Goal: Task Accomplishment & Management: Use online tool/utility

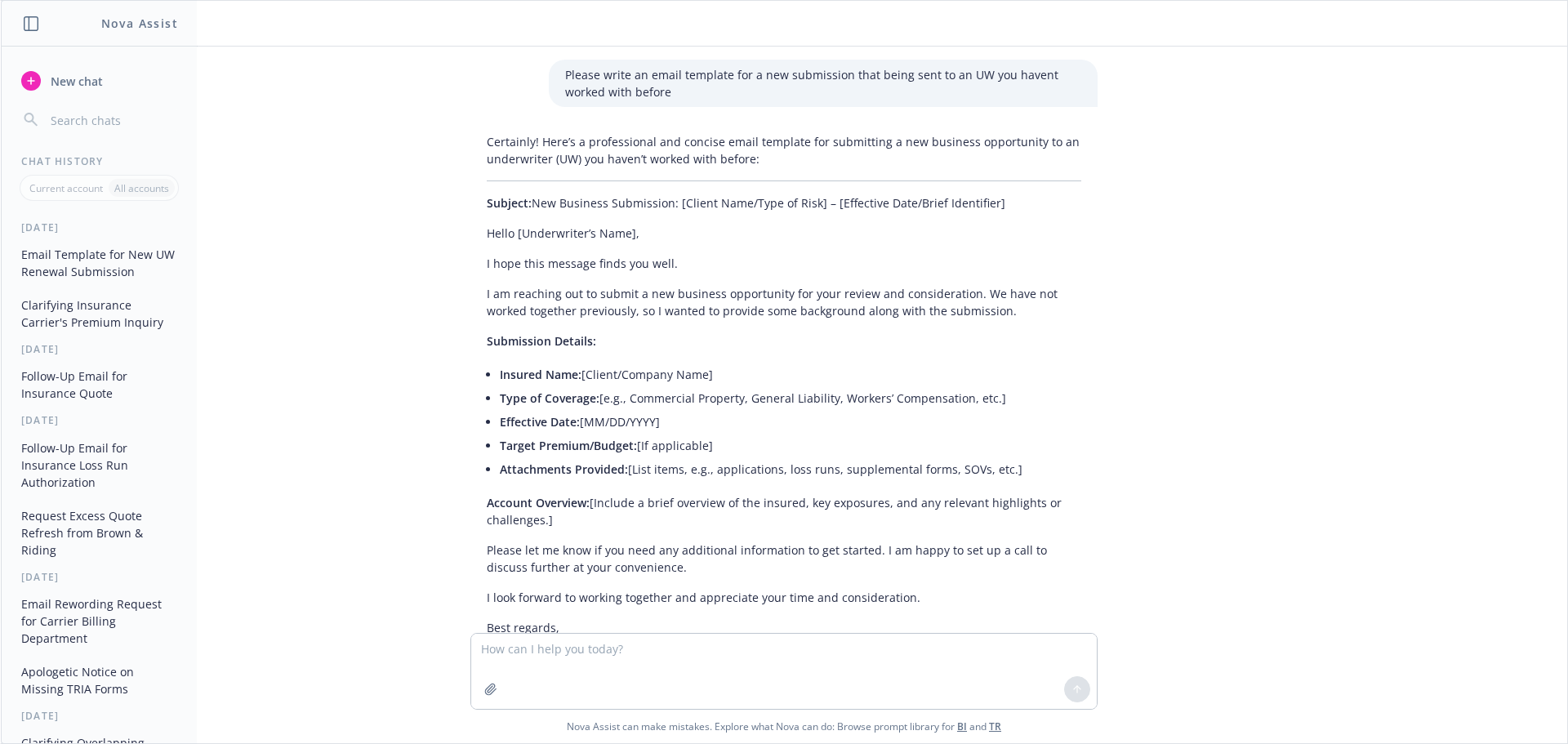
scroll to position [953, 0]
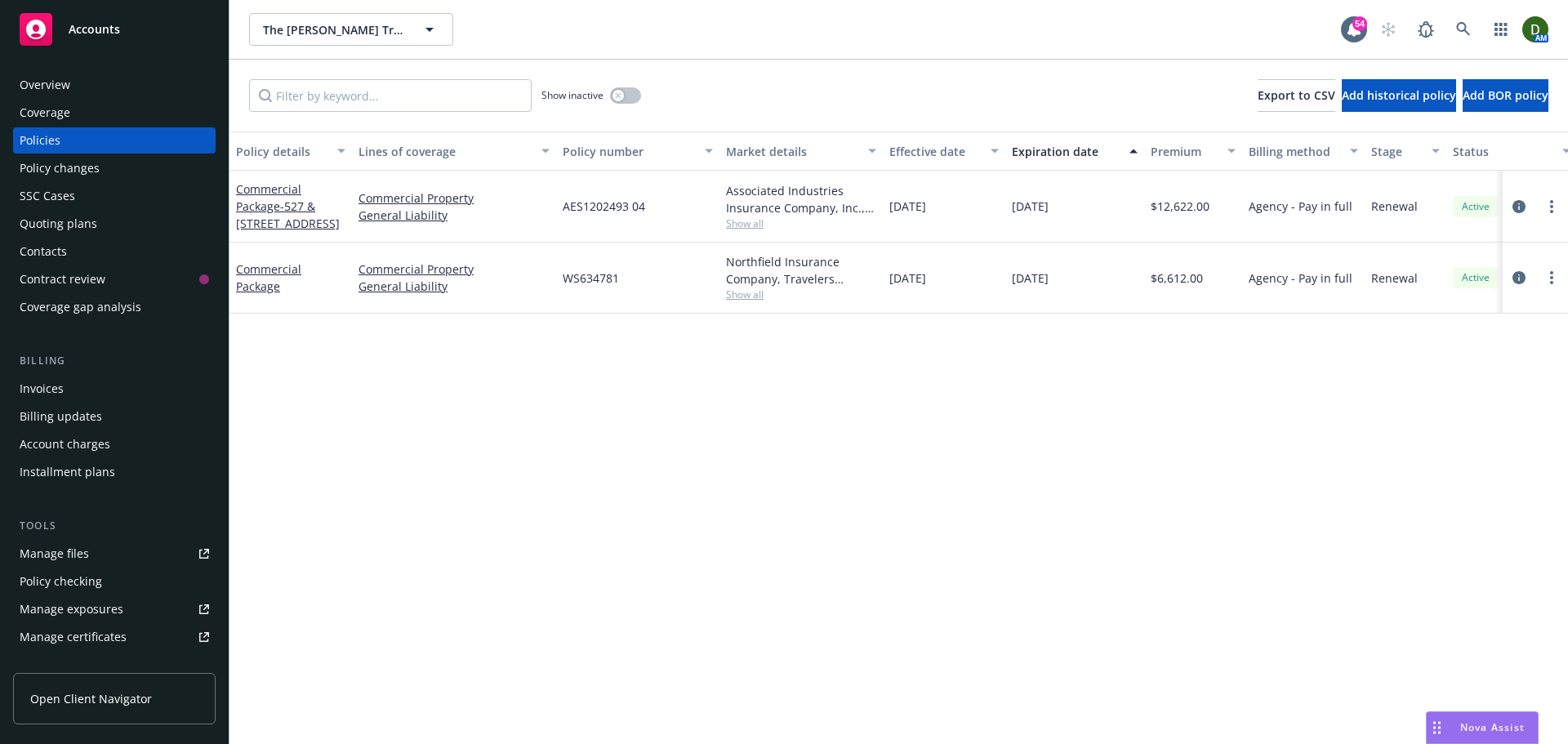
click at [123, 544] on link "Manage files" at bounding box center [114, 554] width 203 height 27
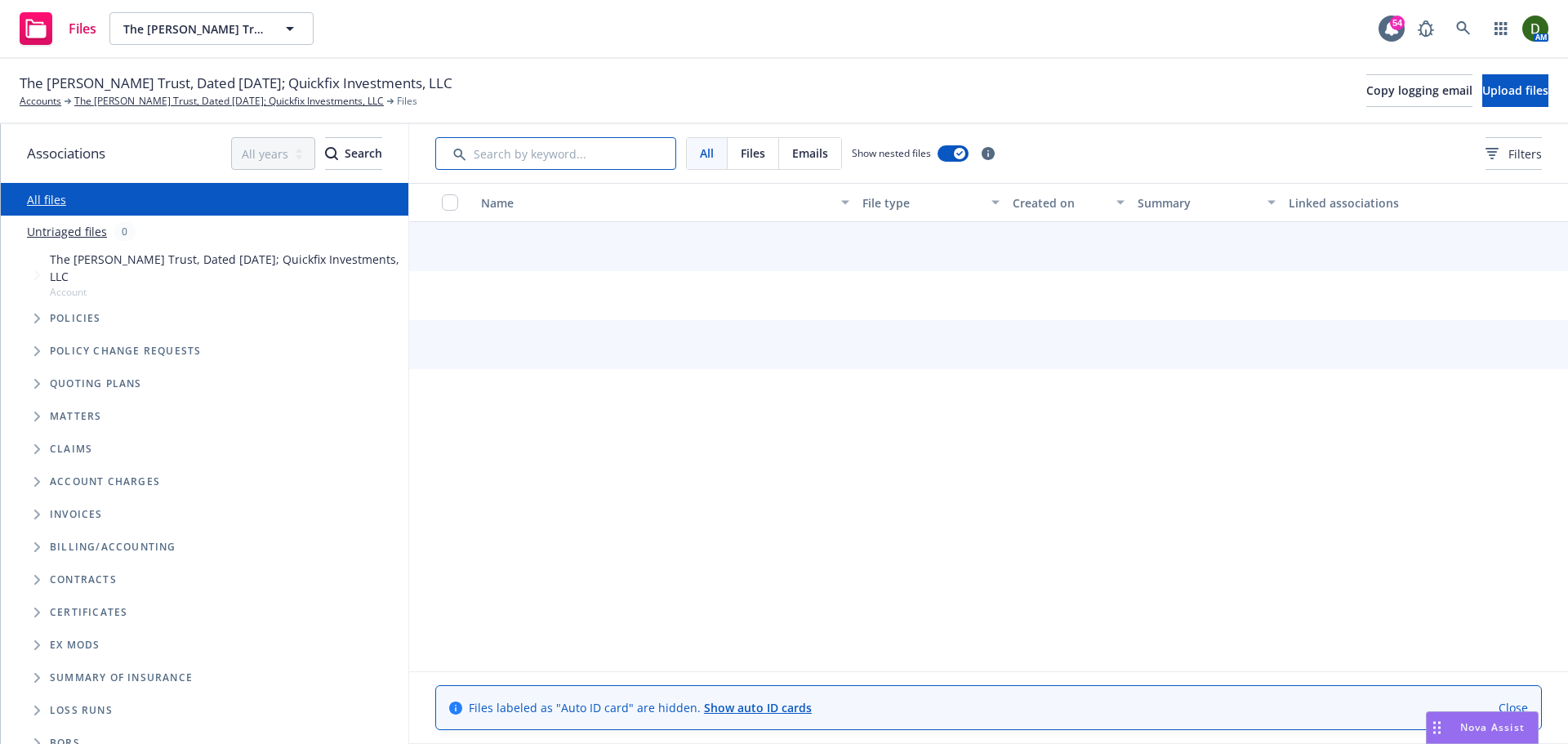
click at [634, 143] on input "Search by keyword..." at bounding box center [556, 153] width 241 height 32
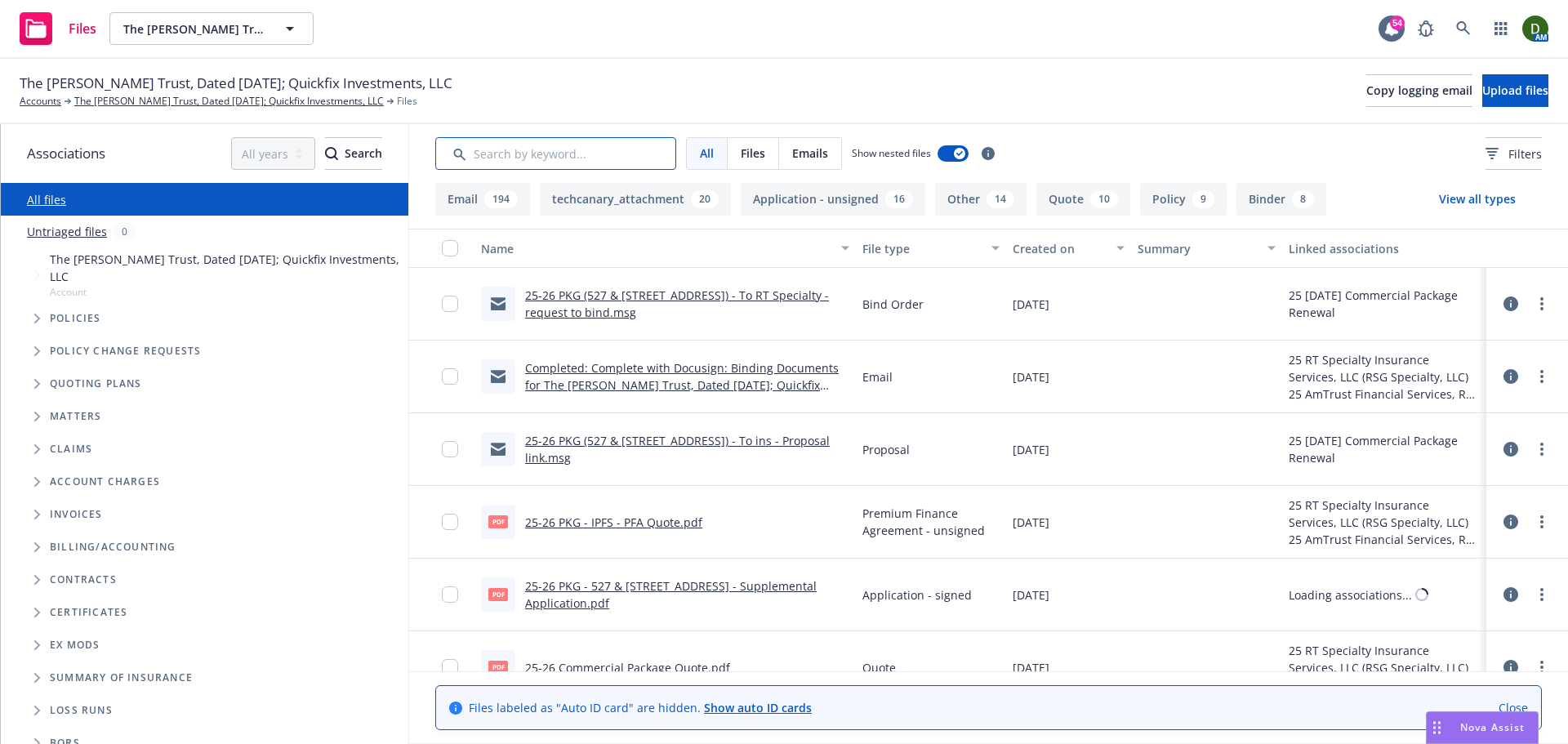
type input "0"
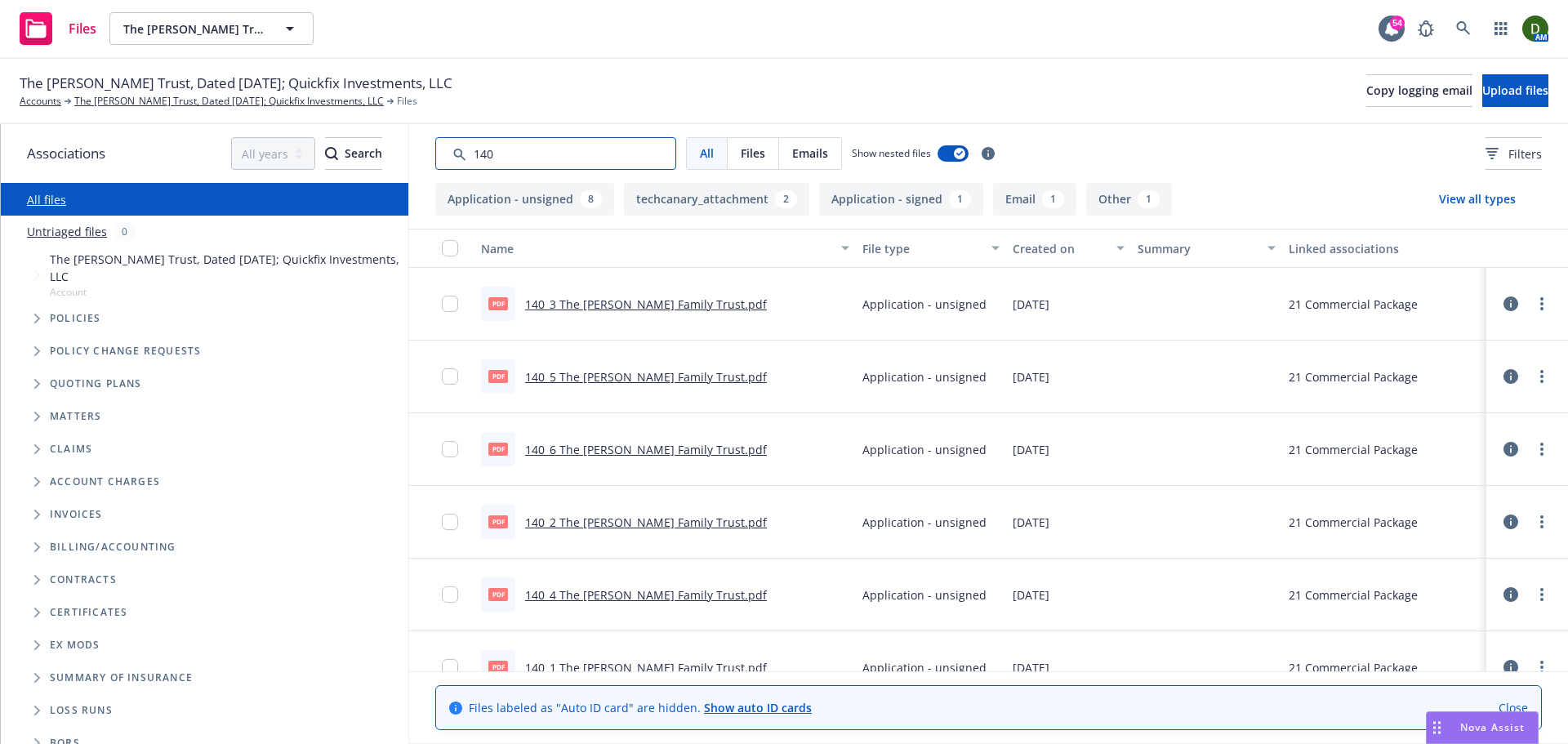
scroll to position [82, 0]
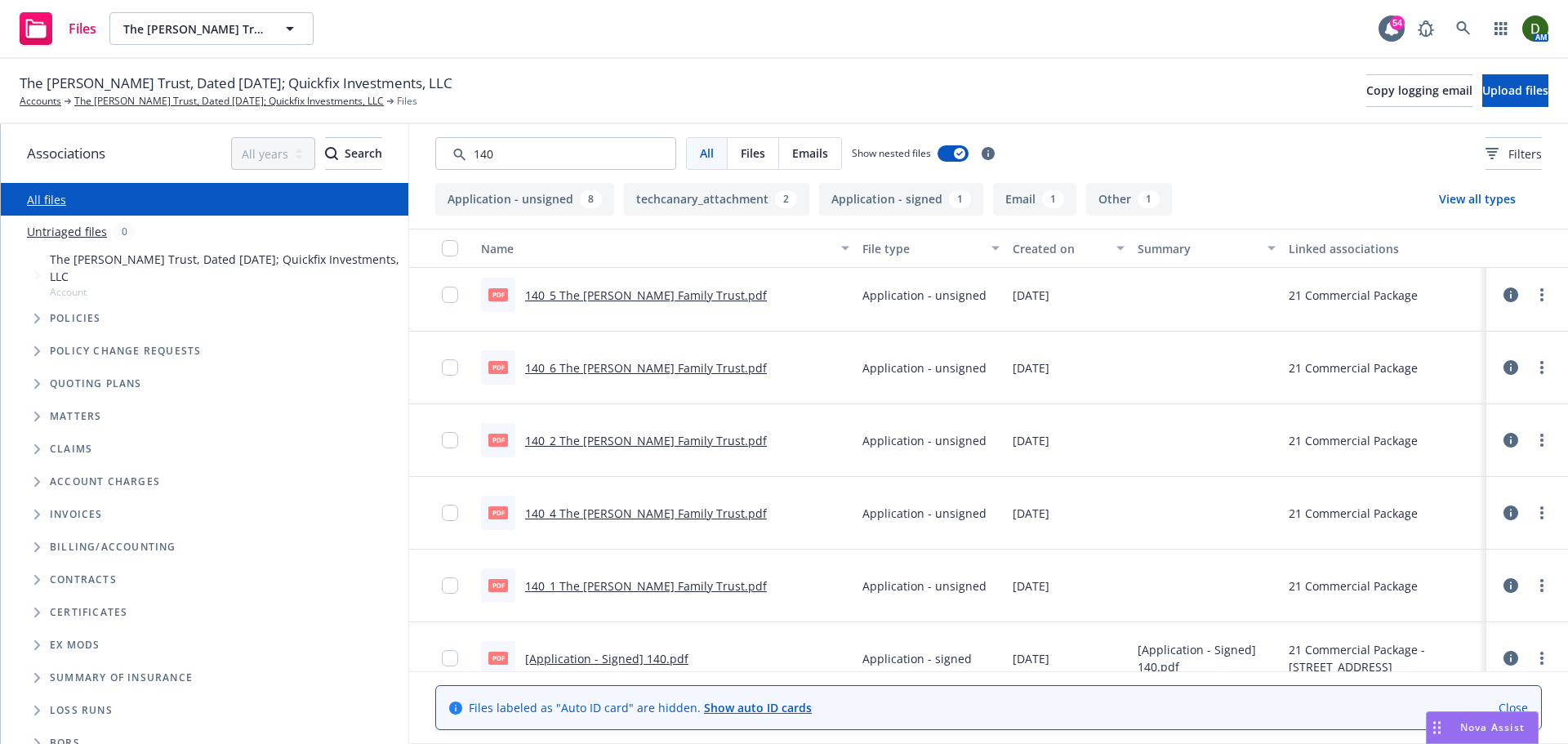
click at [668, 437] on link "140_2 The Wilson Family Trust.pdf" at bounding box center [646, 441] width 242 height 16
click at [659, 440] on link "140_2 The Wilson Family Trust.pdf" at bounding box center [646, 441] width 242 height 16
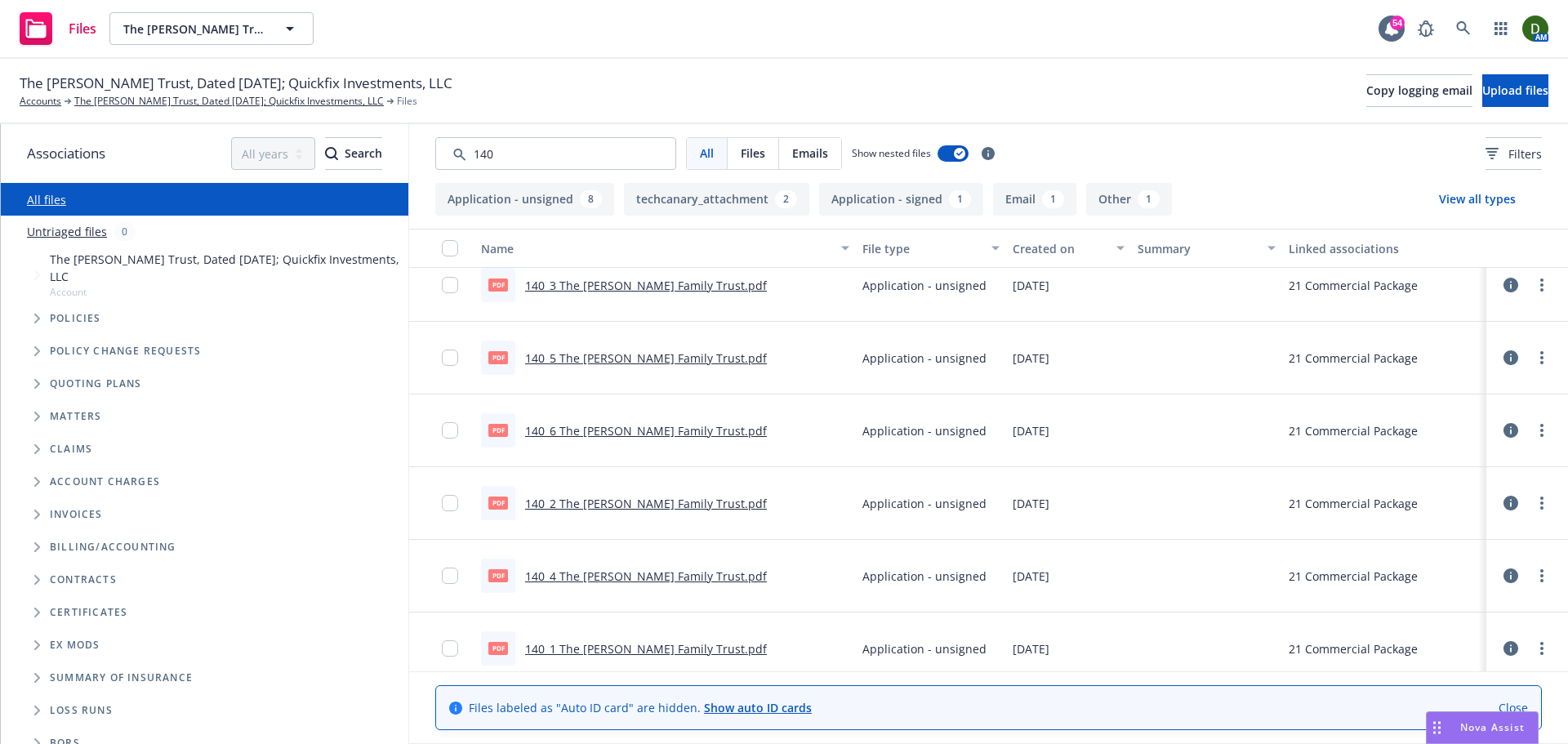
scroll to position [0, 0]
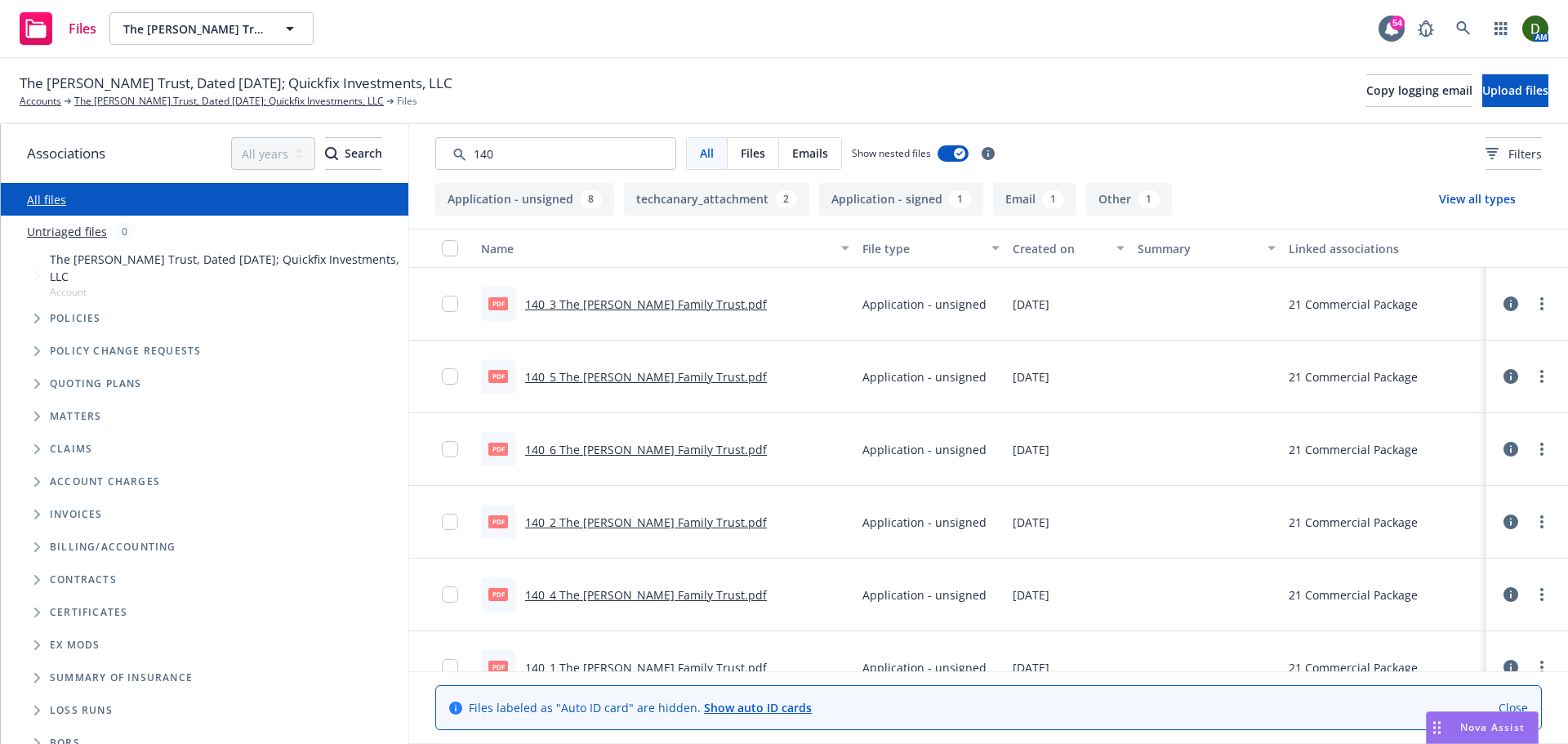
click at [647, 312] on link "140_3 The Wilson Family Trust.pdf" at bounding box center [646, 304] width 242 height 16
click at [615, 374] on link "140_5 The Wilson Family Trust.pdf" at bounding box center [646, 377] width 242 height 16
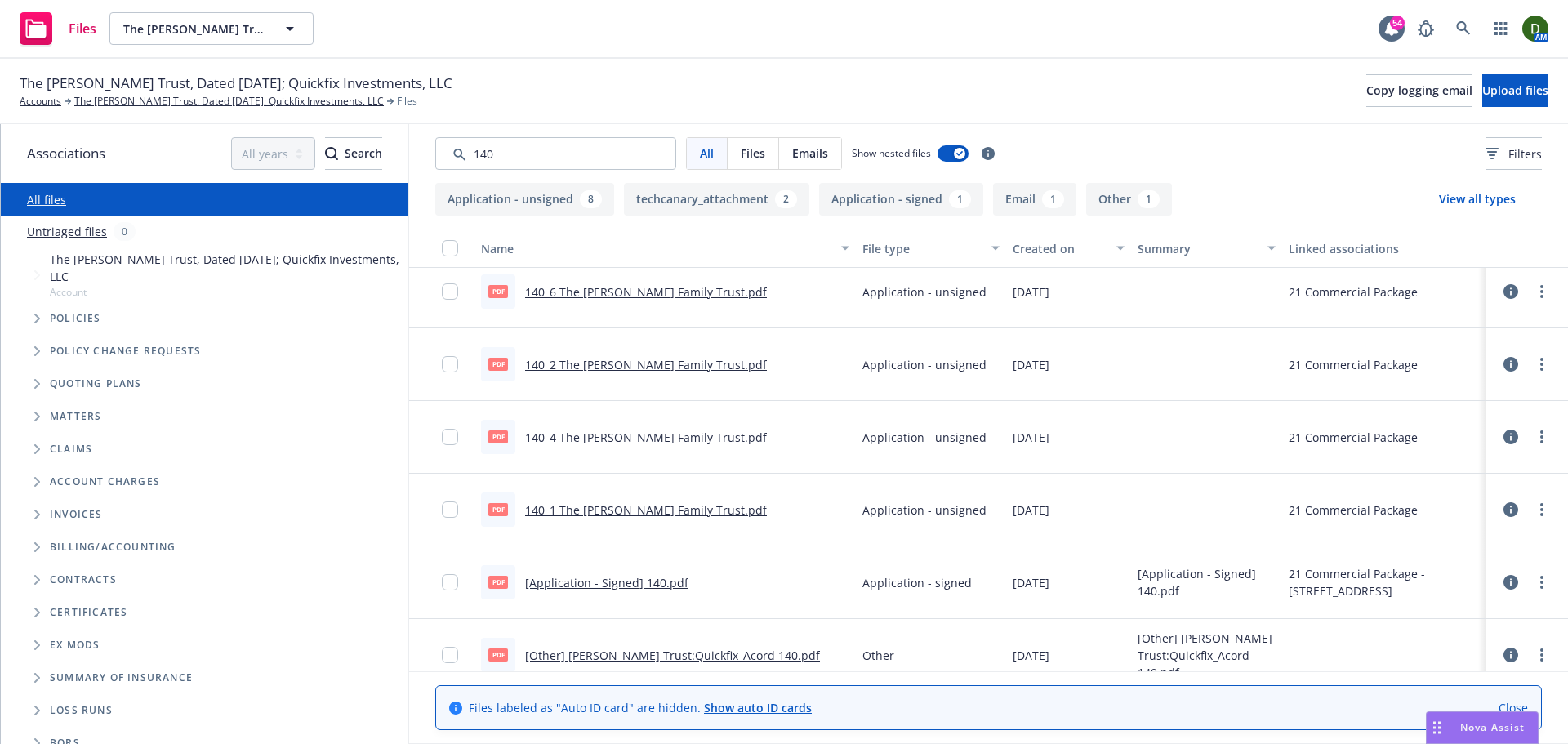
scroll to position [163, 0]
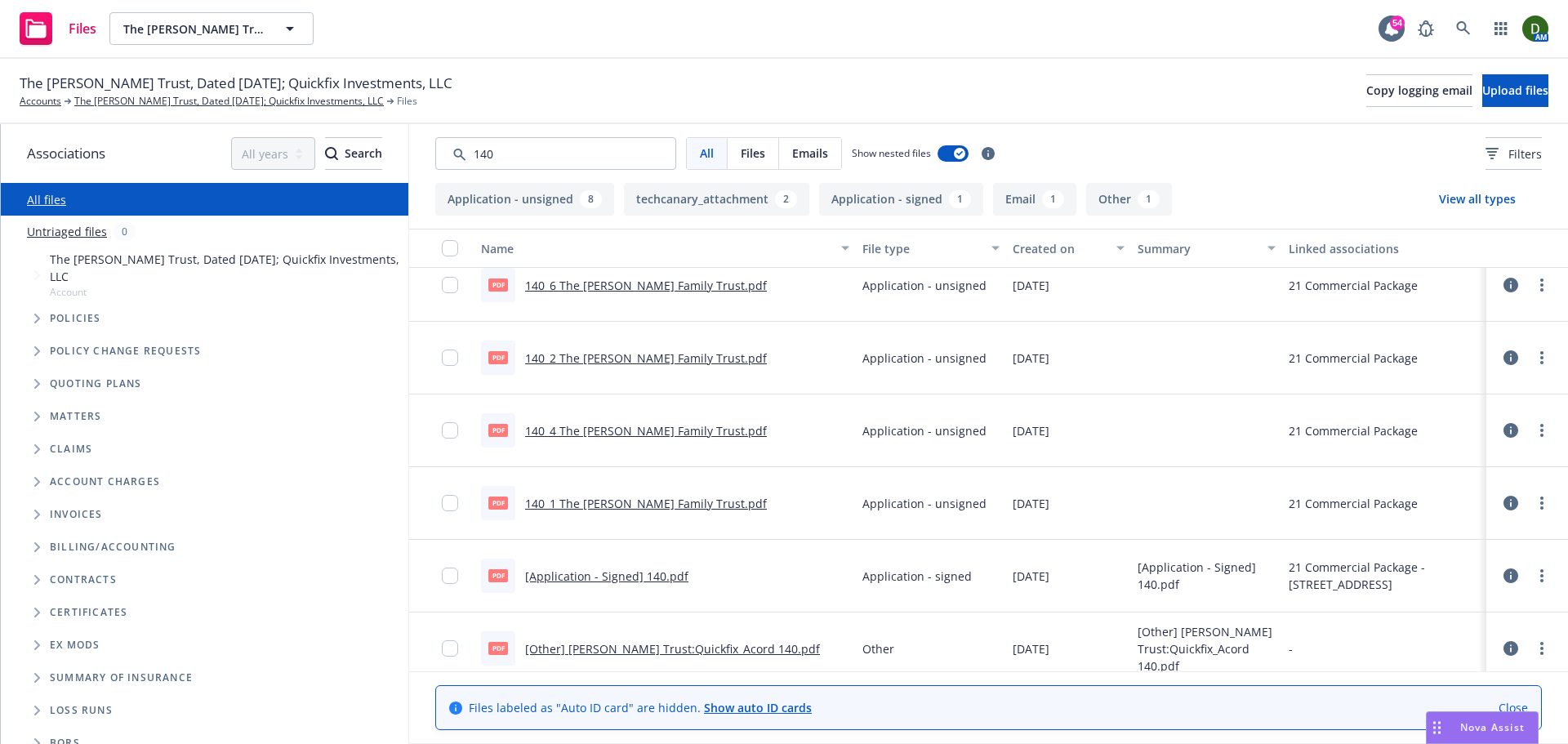
click at [626, 434] on link "140_4 The Wilson Family Trust.pdf" at bounding box center [646, 431] width 242 height 16
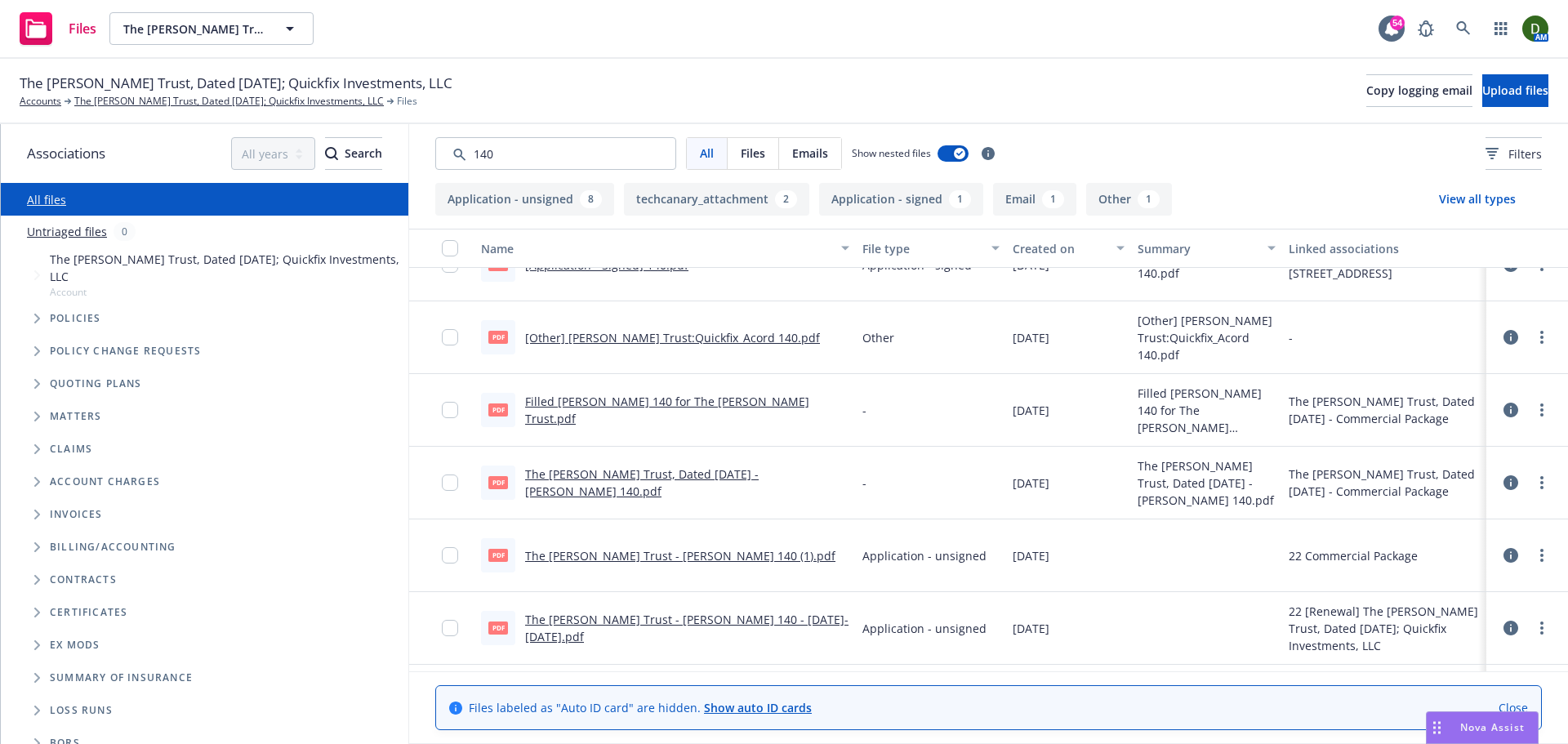
scroll to position [537, 0]
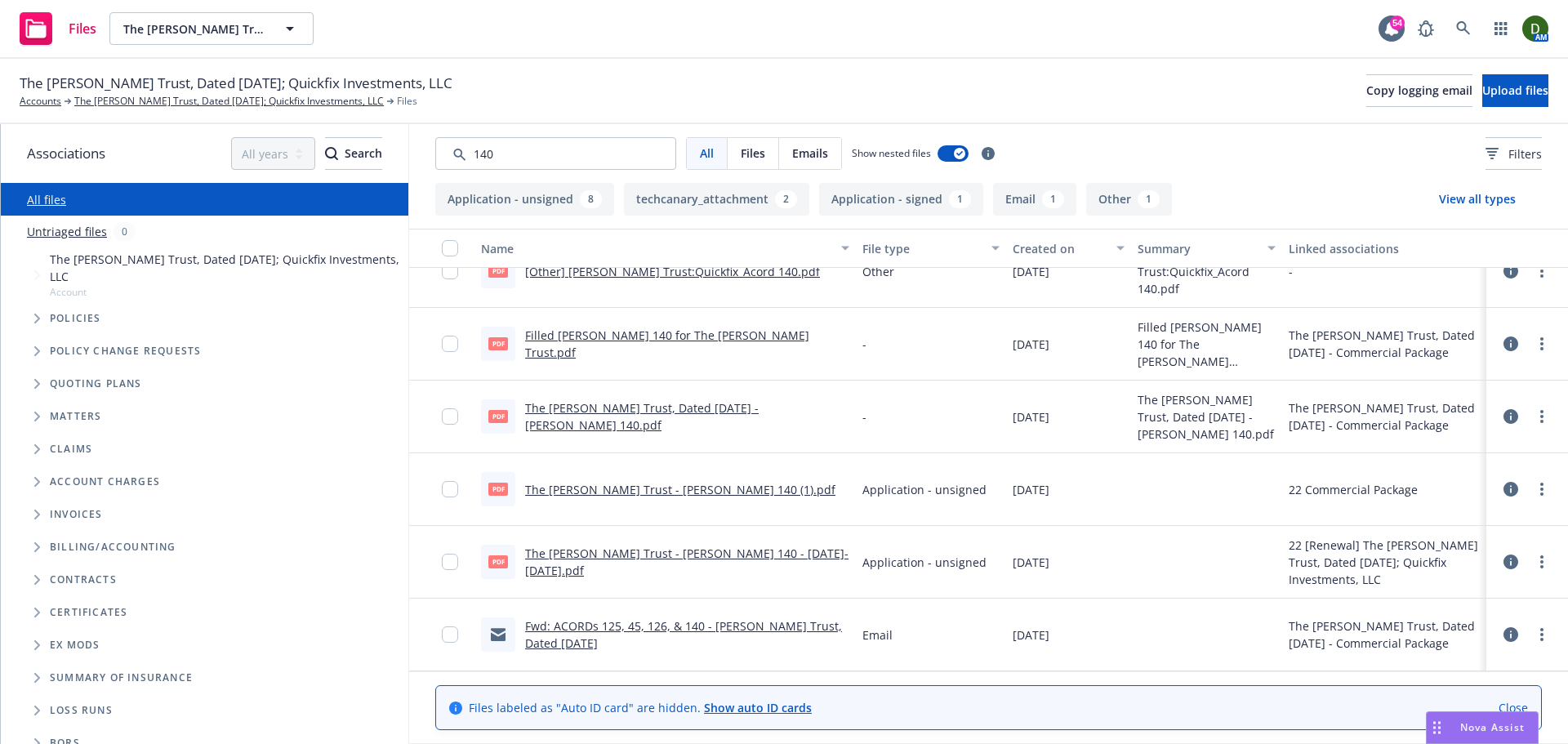
click at [615, 625] on link "Fwd: ACORDs 125, 45, 126, & 140 - Wilson Trust, Dated May 27, 1998" at bounding box center [683, 634] width 317 height 32
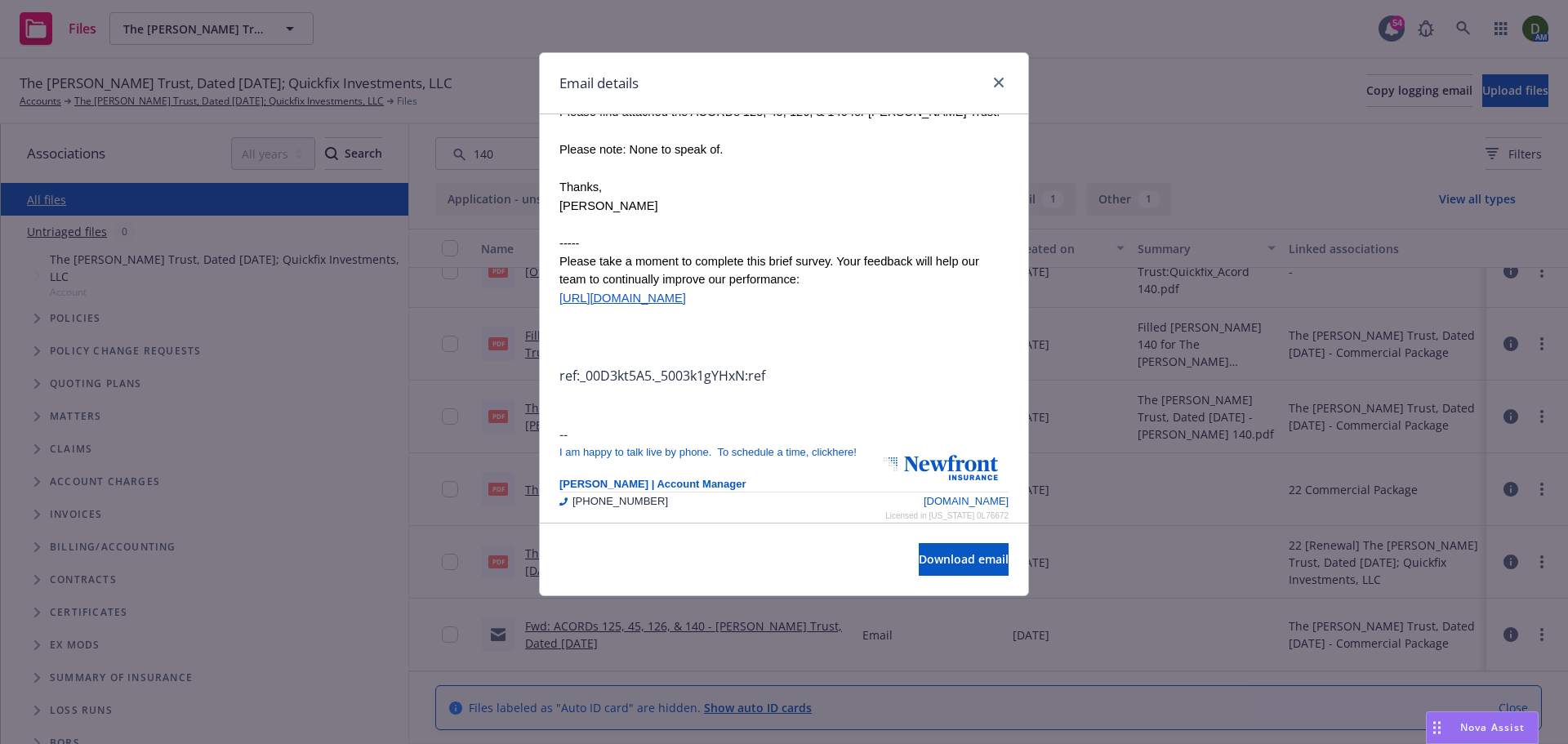
scroll to position [654, 0]
click at [1001, 85] on icon "close" at bounding box center [999, 83] width 10 height 10
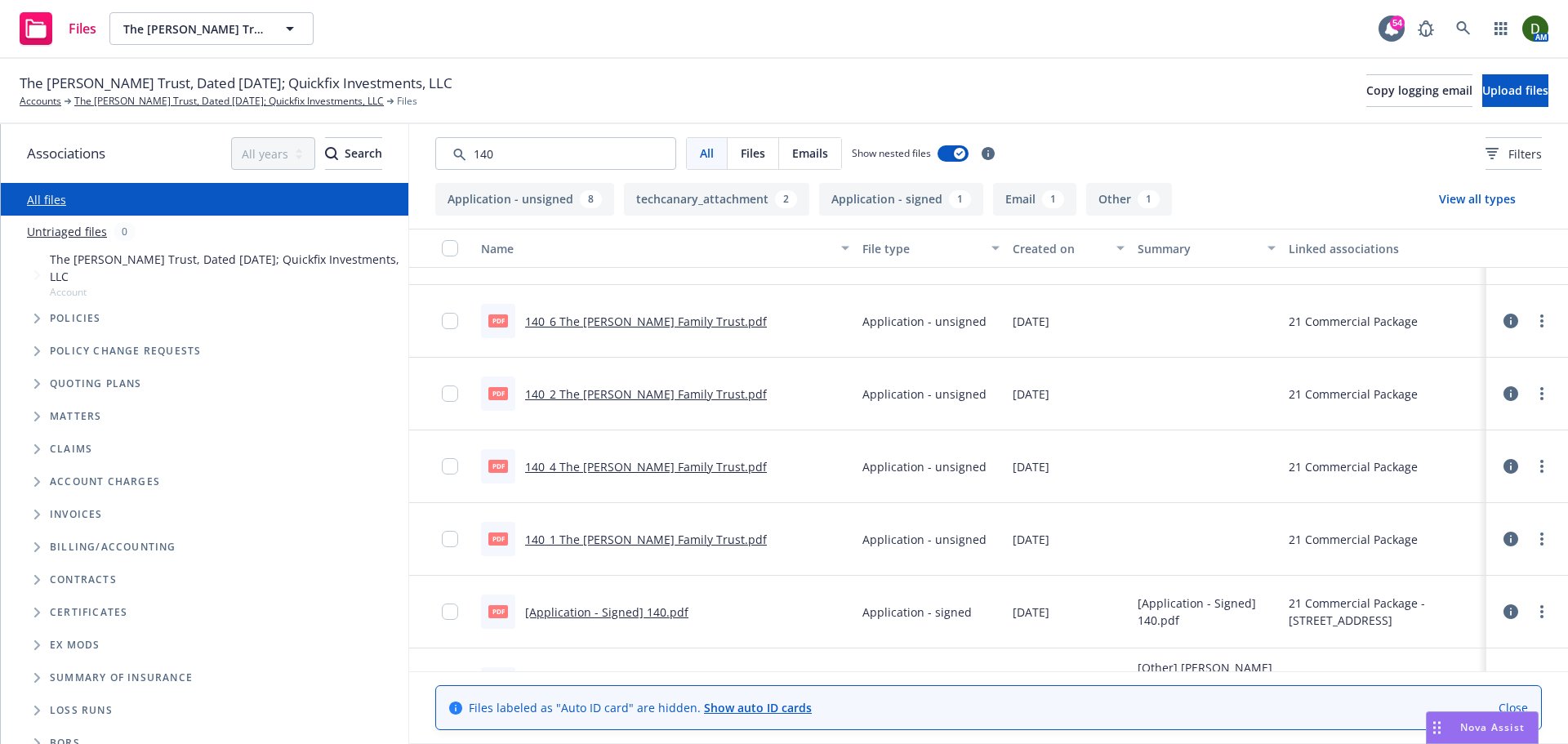
scroll to position [0, 0]
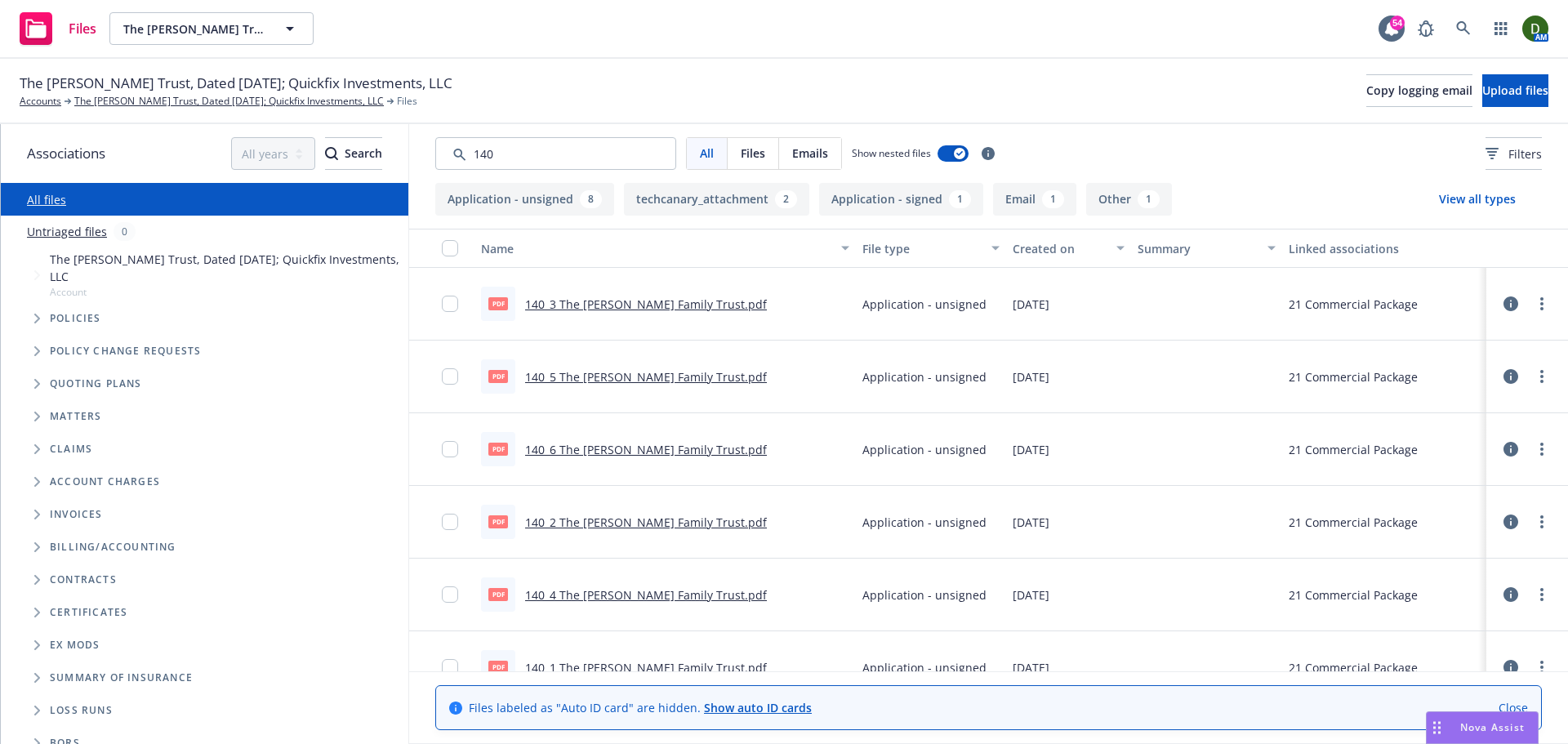
click at [658, 524] on link "140_2 The Wilson Family Trust.pdf" at bounding box center [646, 522] width 242 height 16
click at [610, 454] on link "140_6 The Wilson Family Trust.pdf" at bounding box center [646, 449] width 242 height 16
click at [617, 516] on link "140_2 The Wilson Family Trust.pdf" at bounding box center [646, 522] width 242 height 16
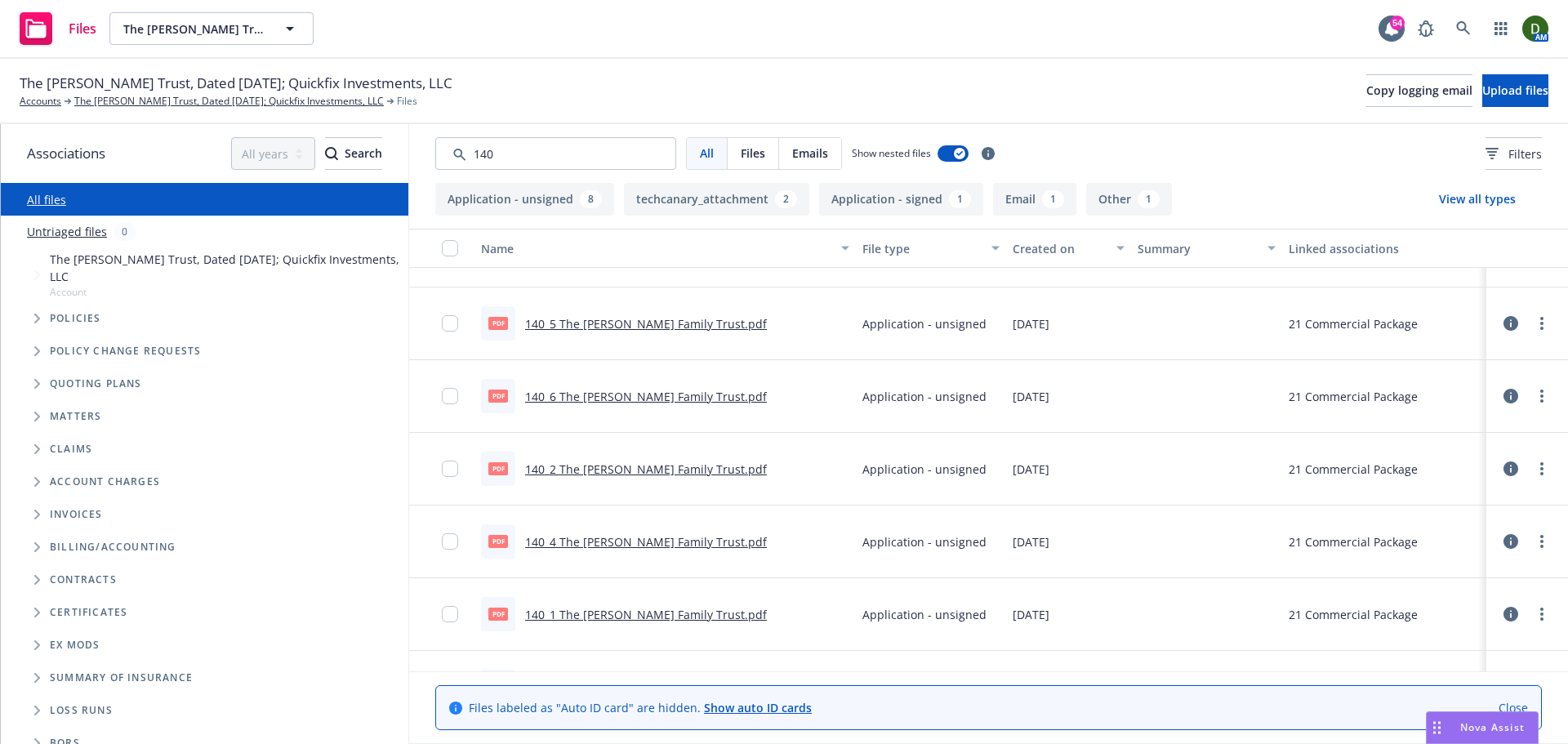
scroll to position [82, 0]
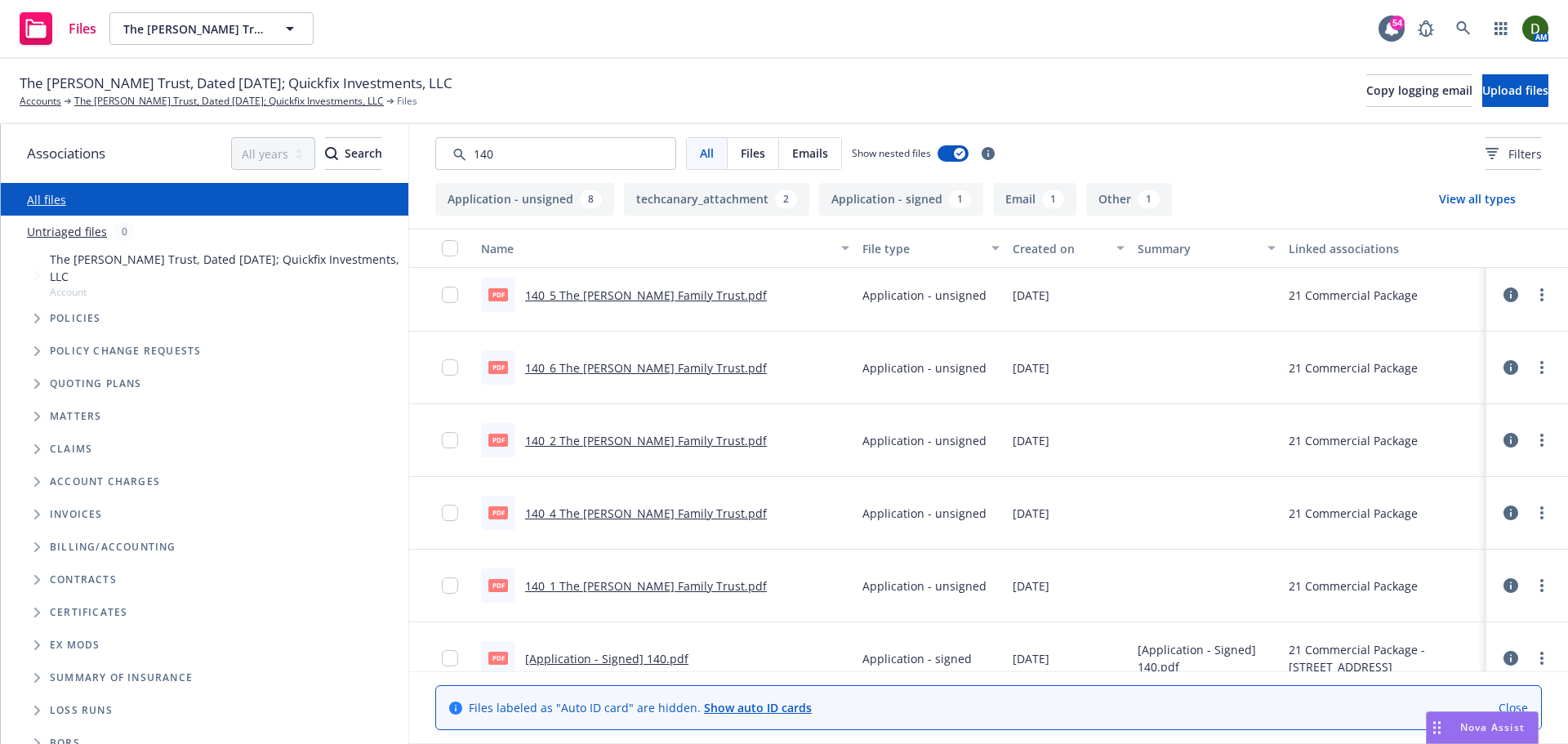
click at [621, 590] on link "140_1 The WIlson Family Trust.pdf" at bounding box center [646, 586] width 242 height 16
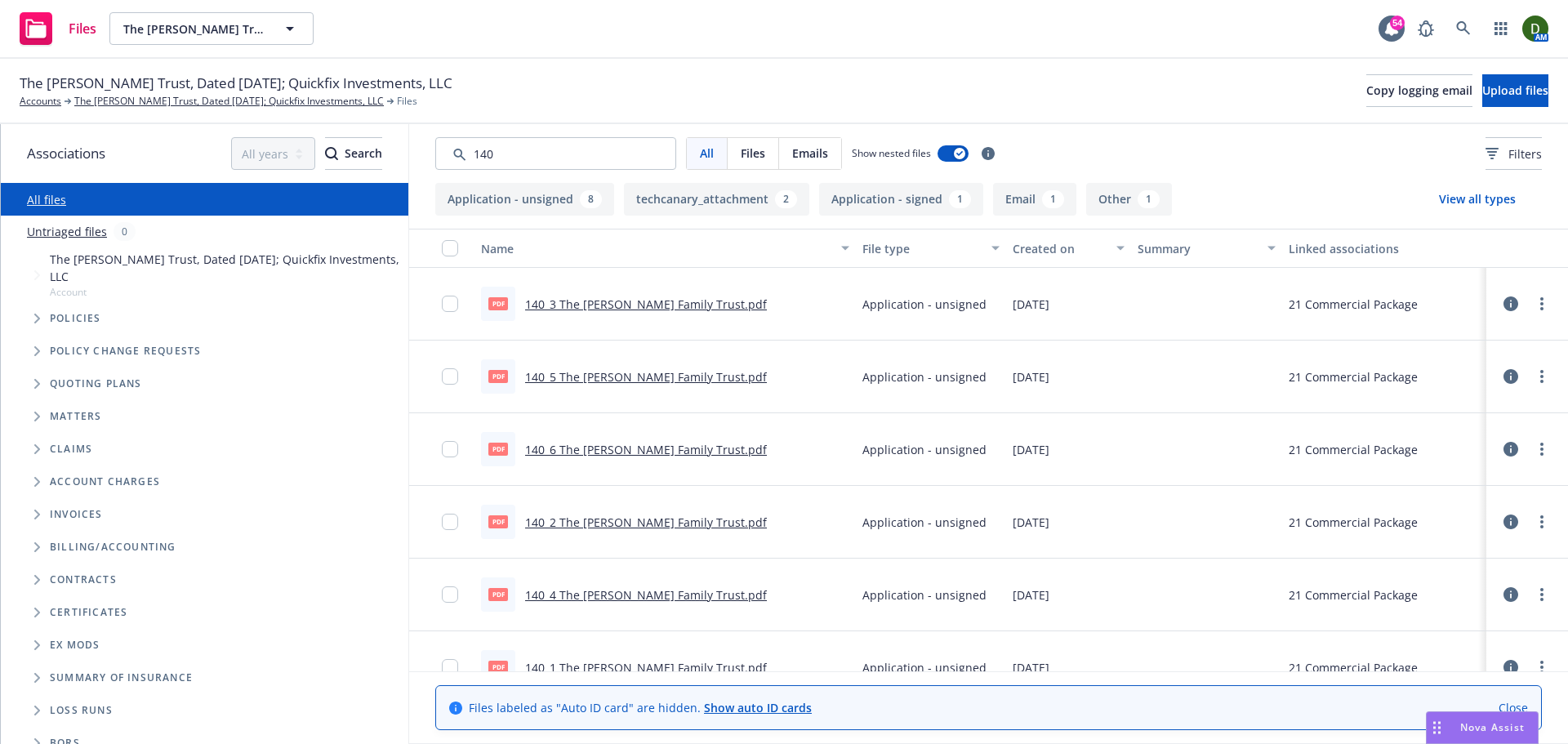
click at [657, 306] on link "140_3 The Wilson Family Trust.pdf" at bounding box center [646, 304] width 242 height 16
drag, startPoint x: 557, startPoint y: 141, endPoint x: 393, endPoint y: 163, distance: 165.5
click at [393, 163] on div "Associations All years 2027 2026 2025 2024 2023 2022 2021 2020 2019 2018 2017 2…" at bounding box center [784, 434] width 1567 height 620
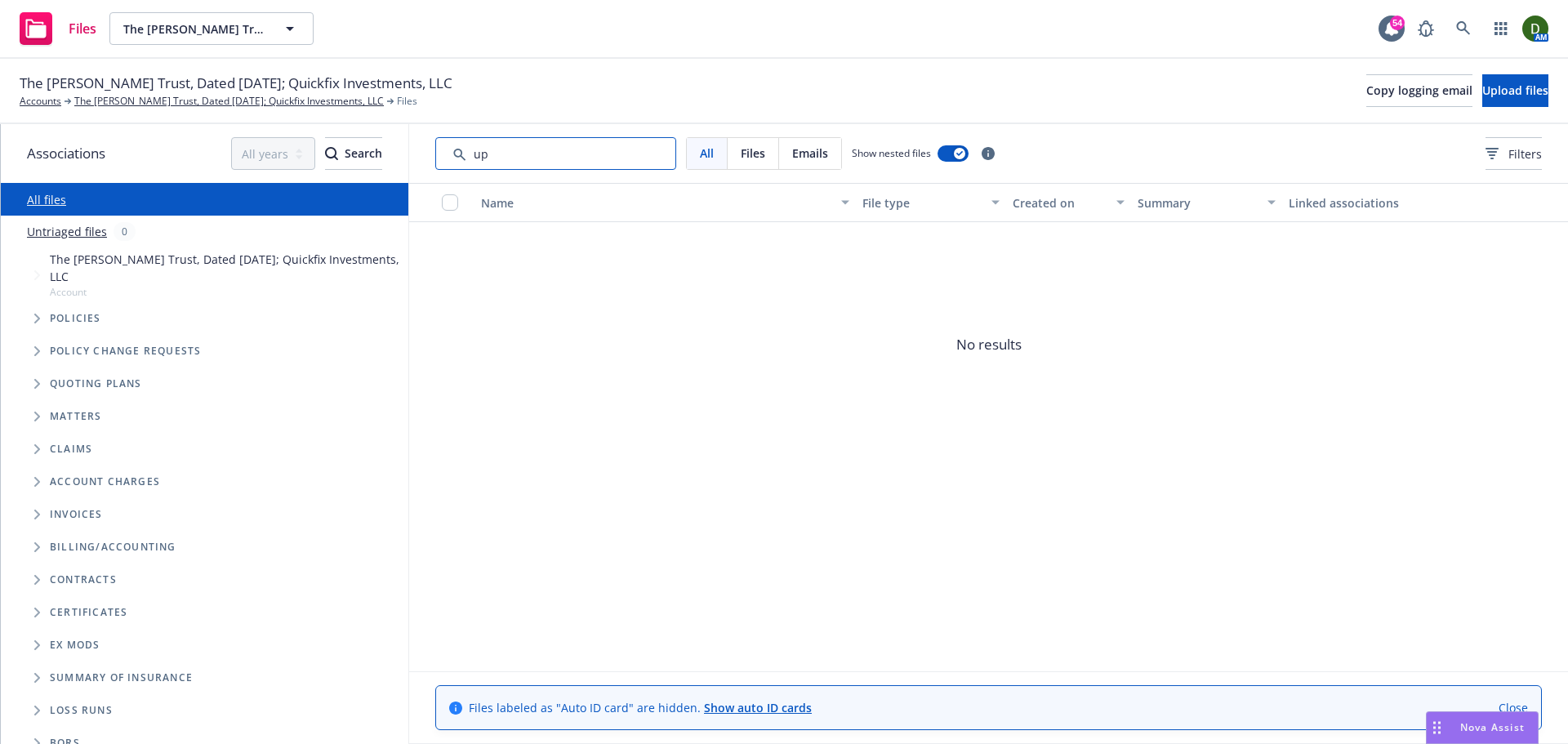
type input "u"
type input "a"
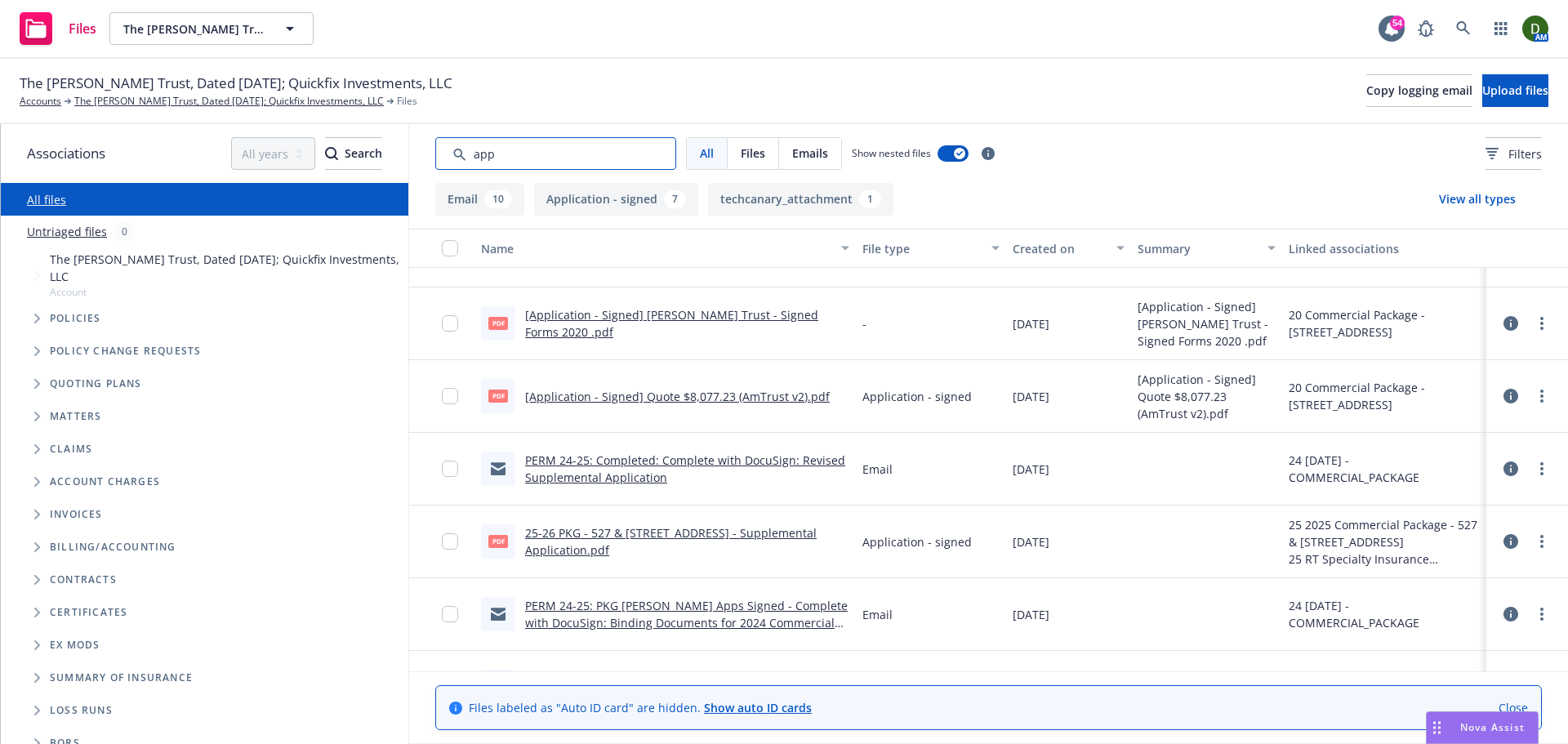
scroll to position [587, 0]
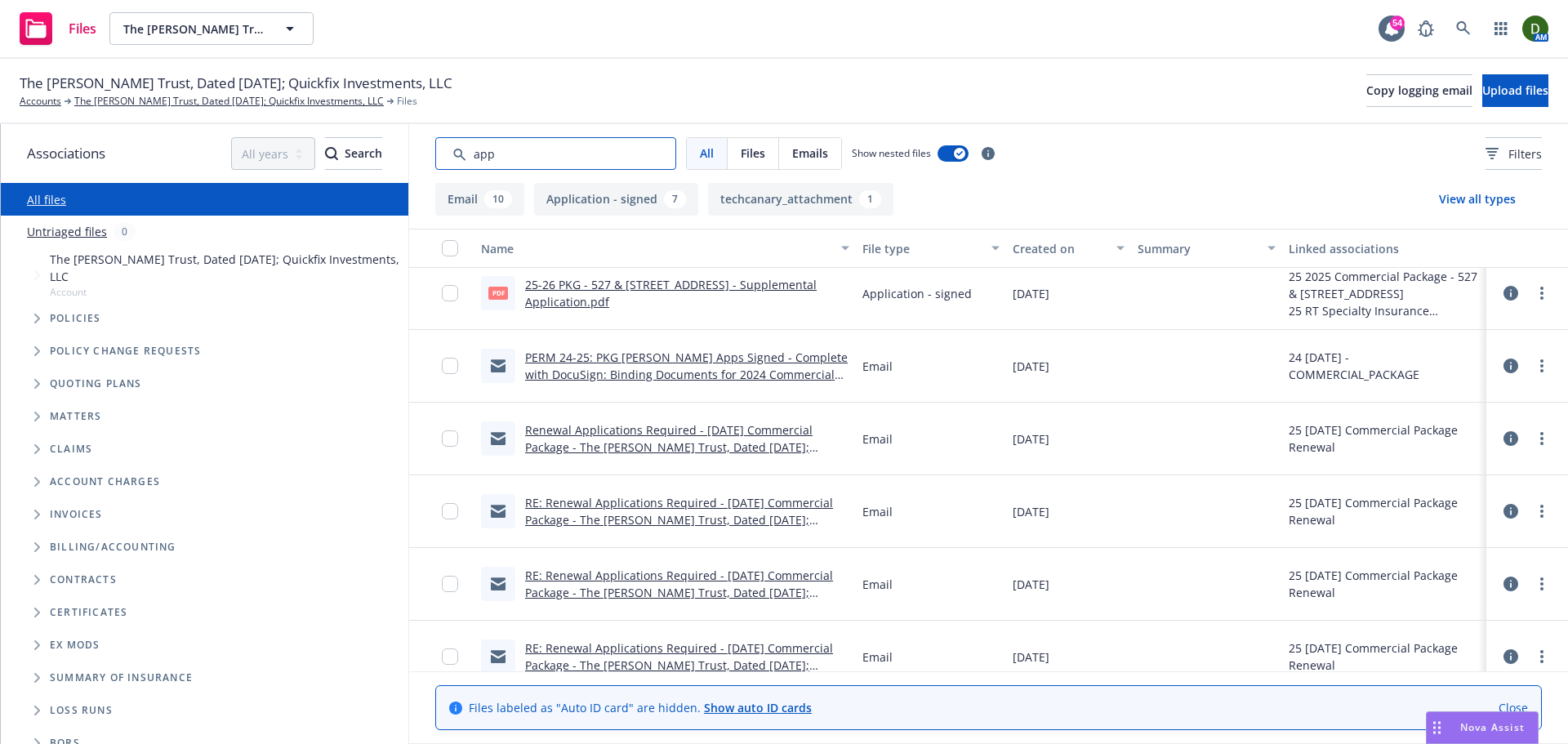
type input "app"
click at [1084, 254] on div "Created on" at bounding box center [1060, 249] width 94 height 17
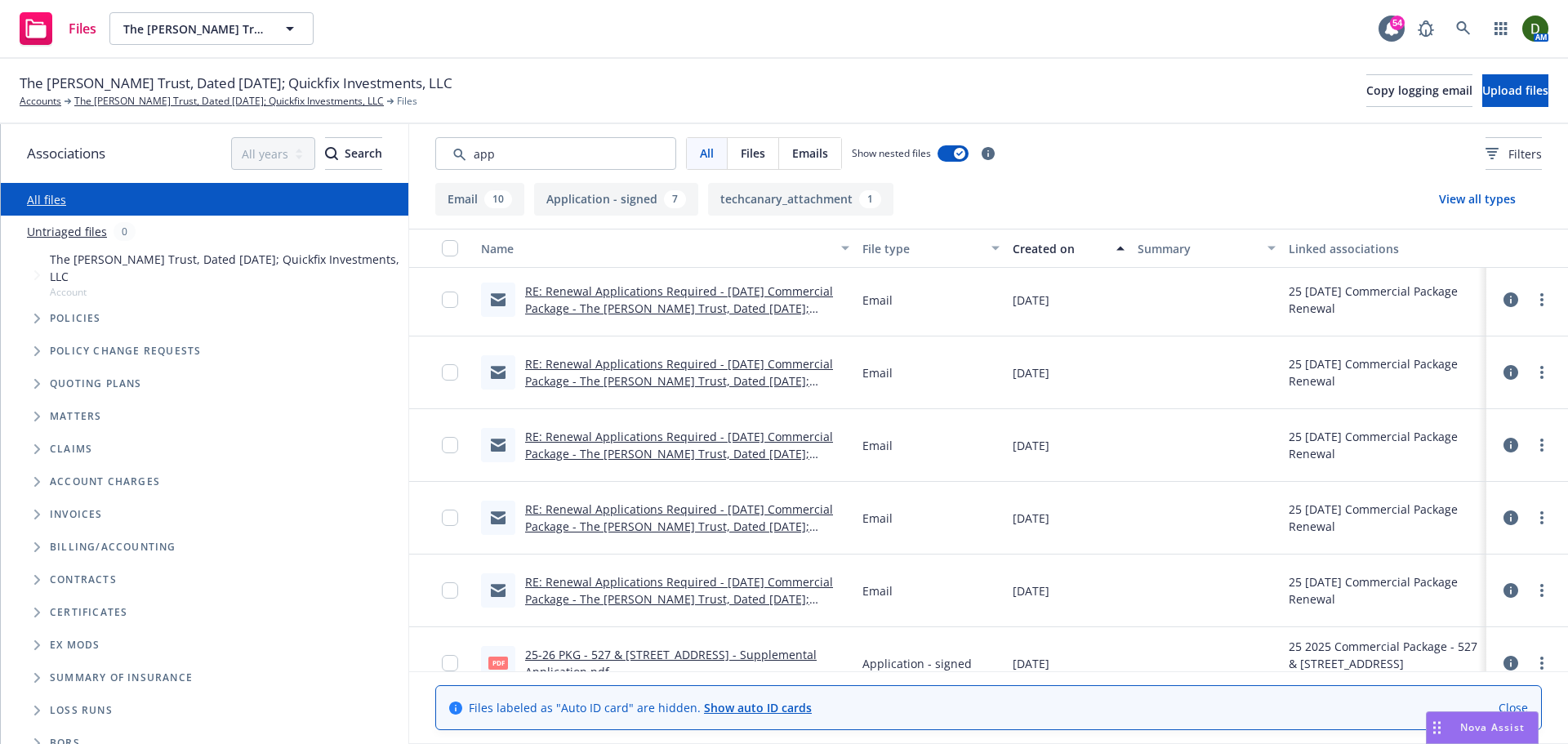
scroll to position [896, 0]
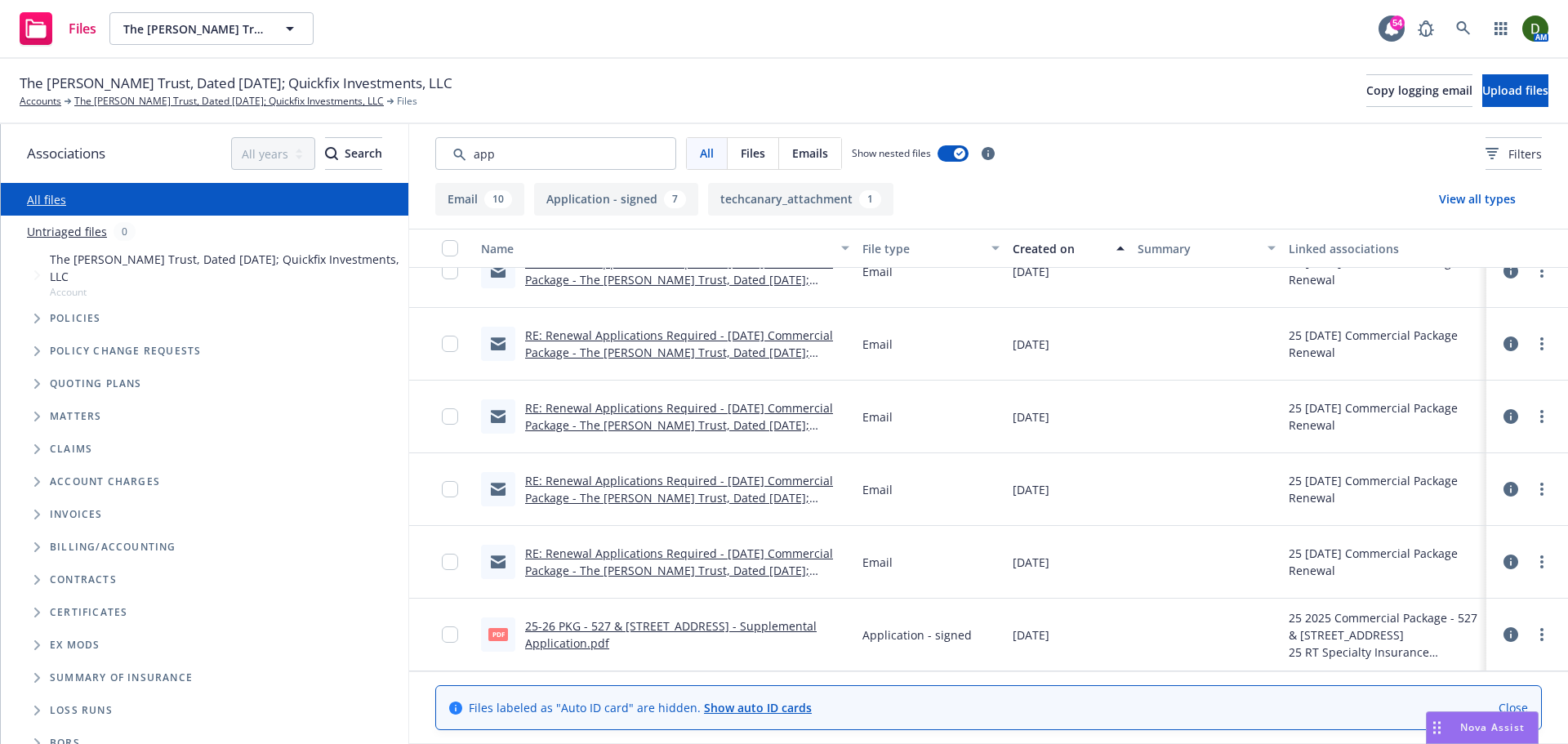
click at [1082, 256] on div "Created on" at bounding box center [1060, 249] width 94 height 17
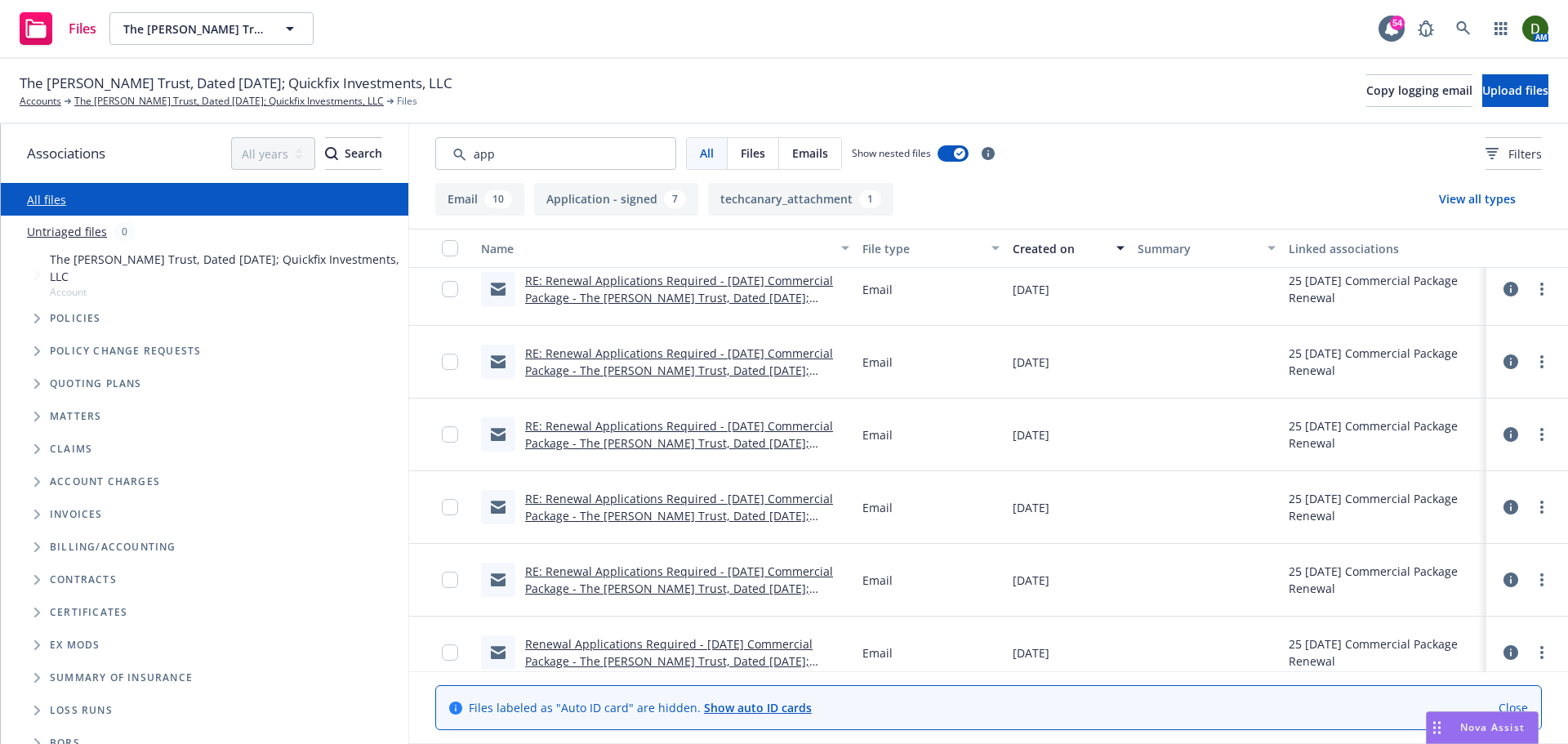
scroll to position [0, 0]
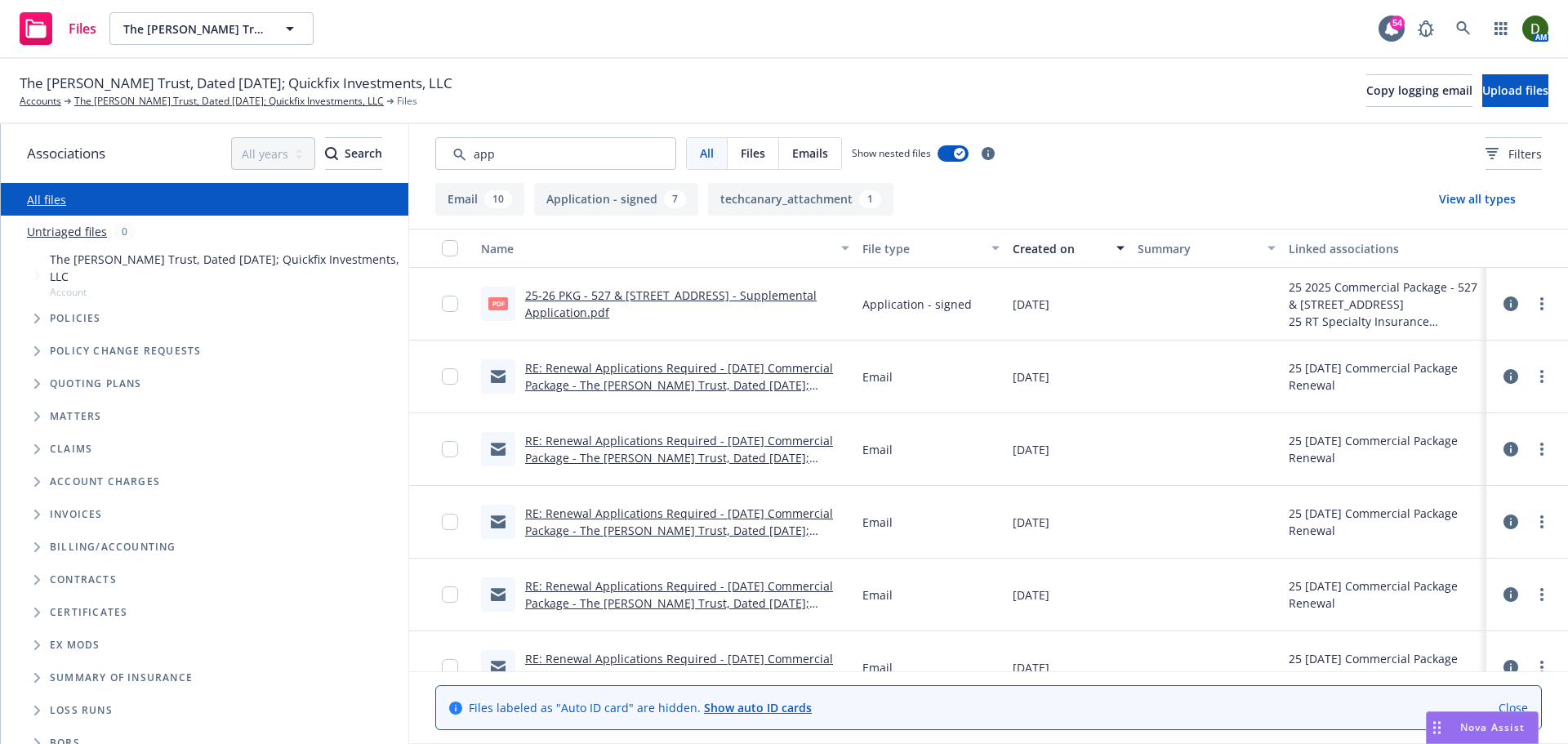
click at [571, 307] on link "25-26 PKG - 527 & 529 W 82nd St - Supplemental Application.pdf" at bounding box center [671, 303] width 292 height 32
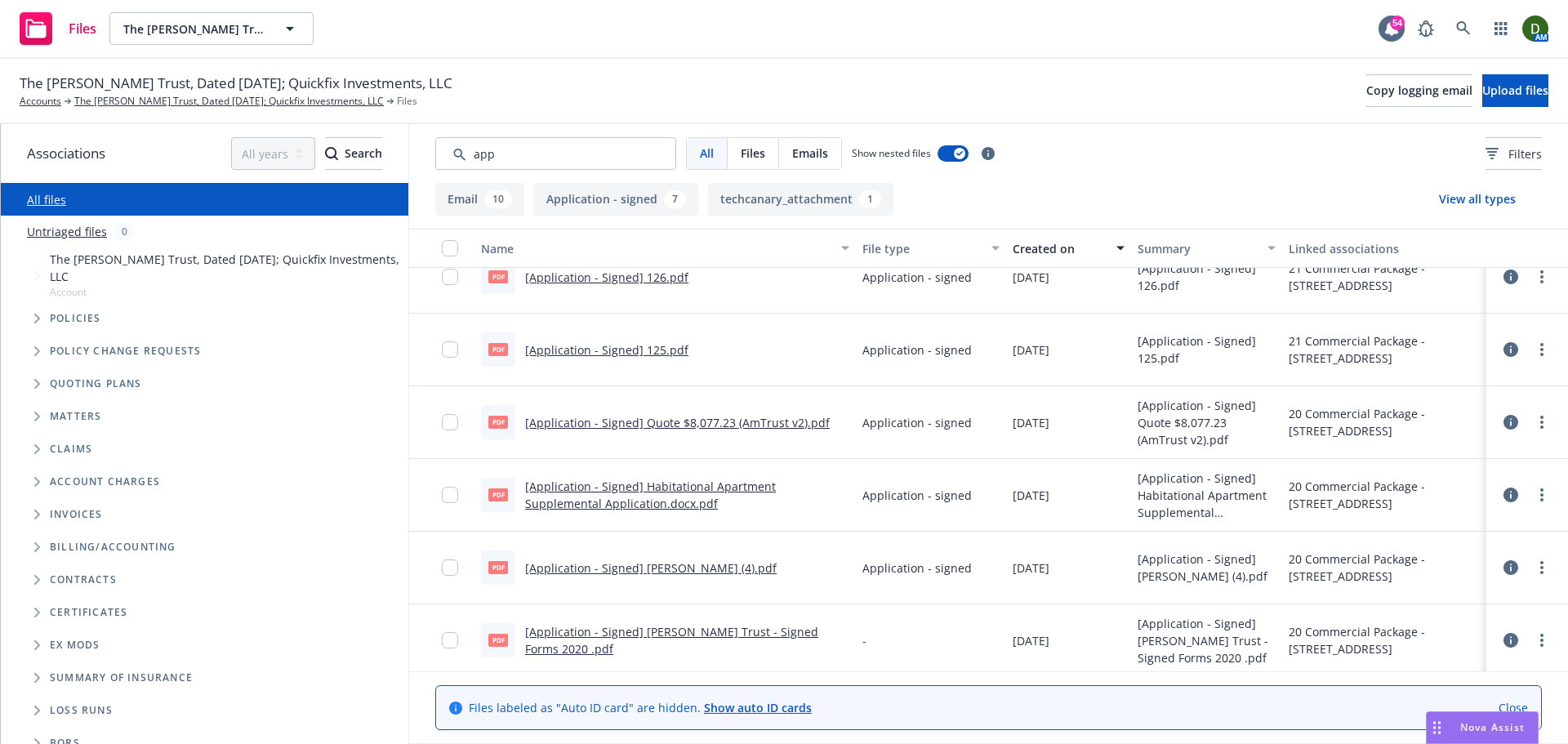
scroll to position [896, 0]
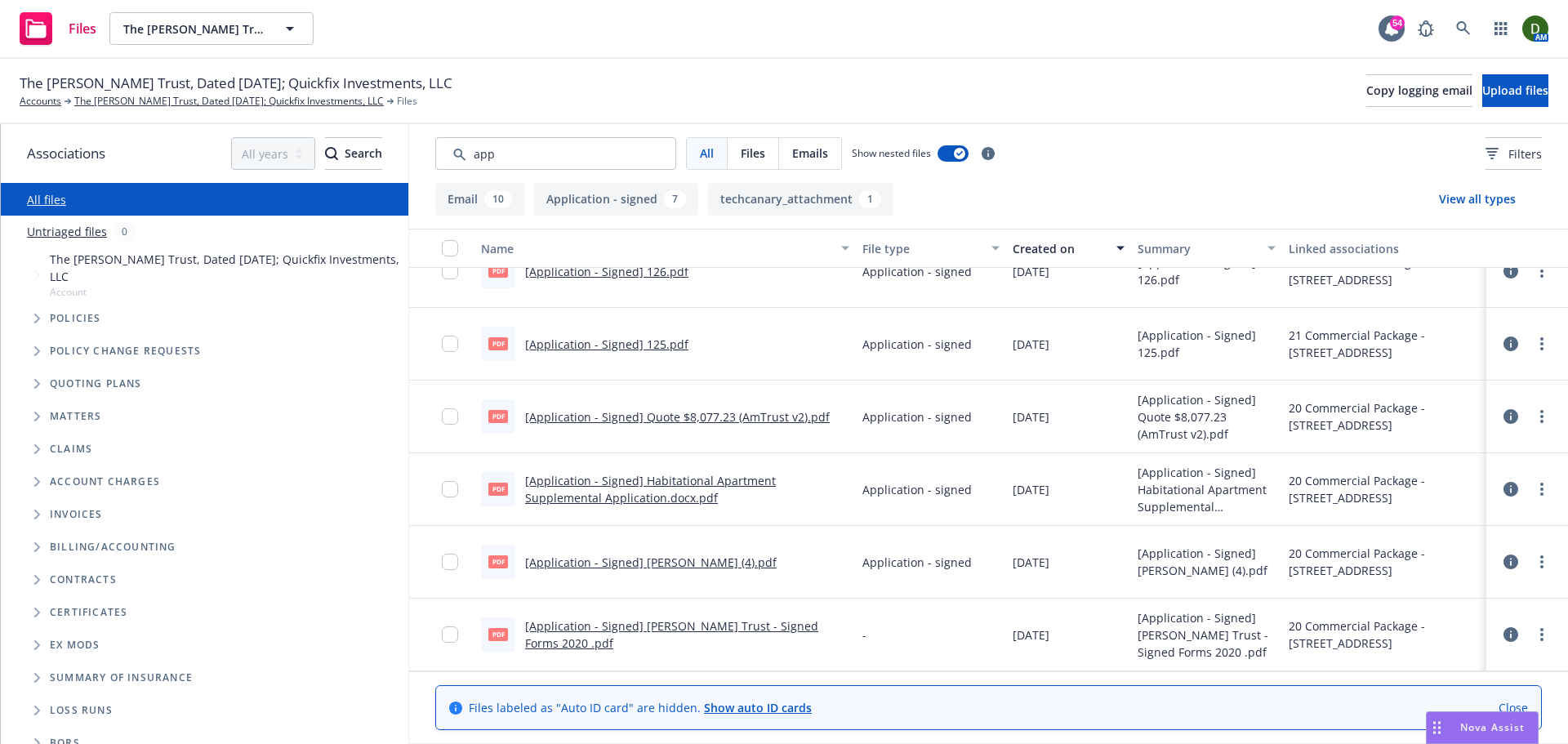
click at [29, 314] on span "Tree Example" at bounding box center [37, 319] width 27 height 27
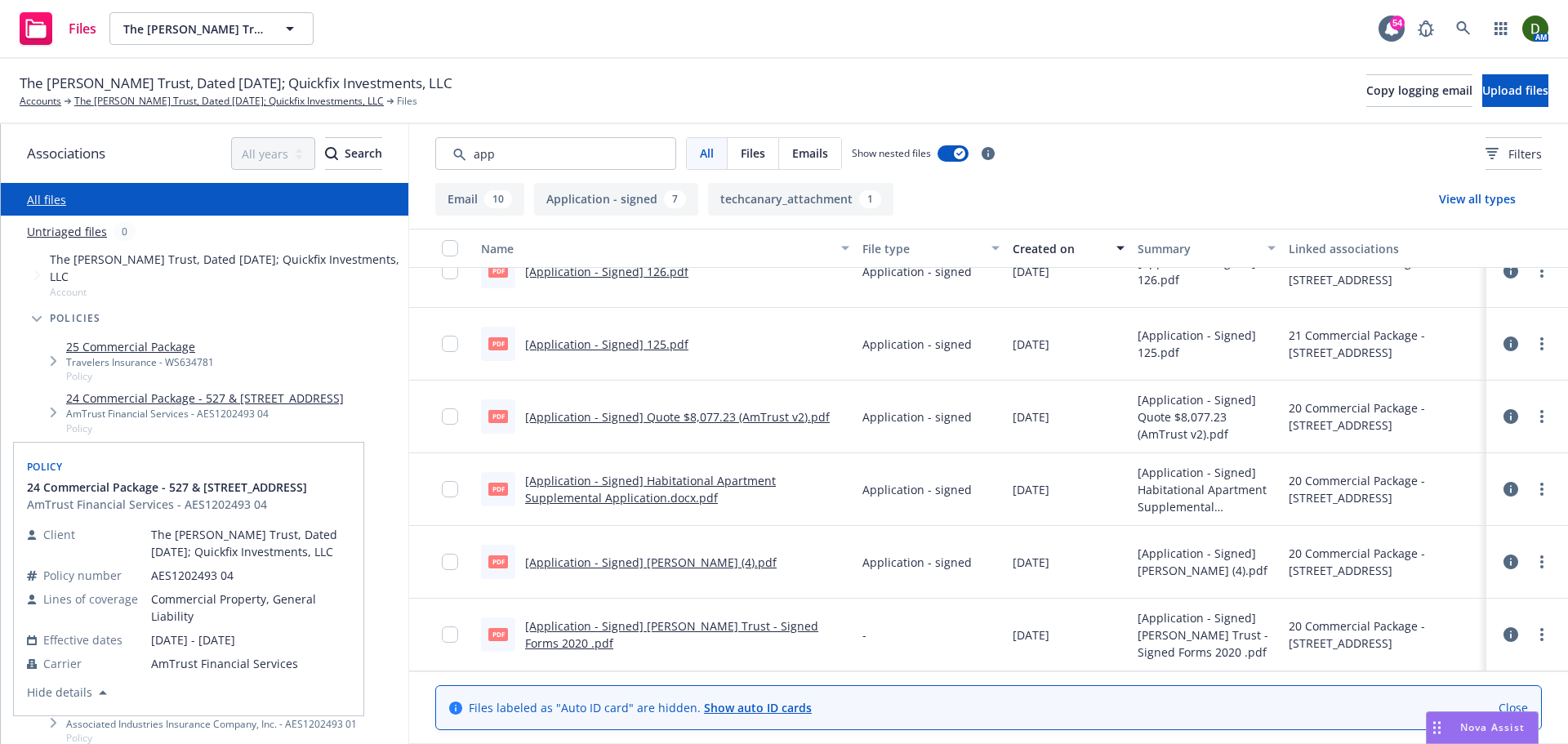
click at [206, 407] on link "24 Commercial Package - 527 & 529 W 82nd St" at bounding box center [205, 398] width 277 height 17
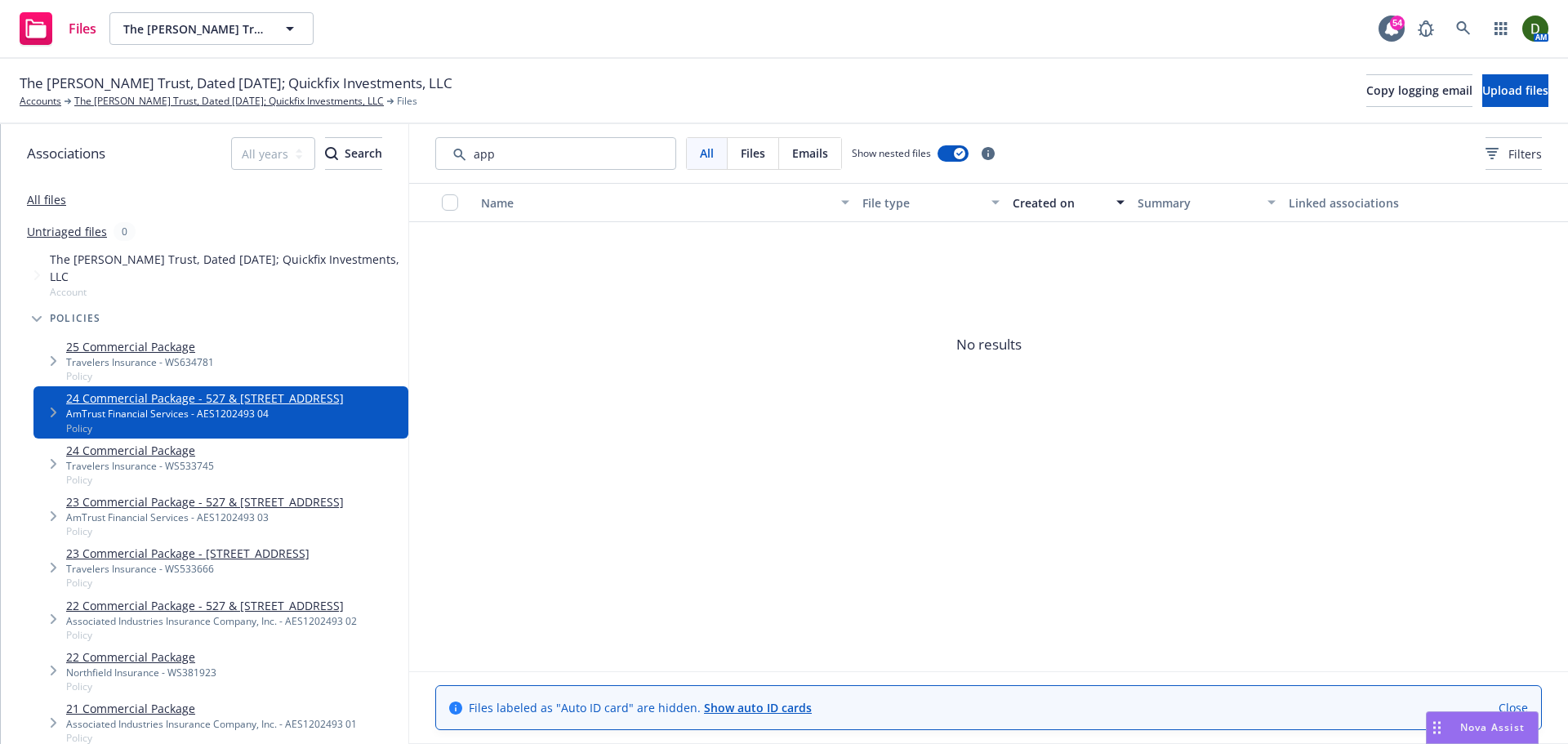
click at [43, 312] on span "Tree Example" at bounding box center [37, 319] width 27 height 27
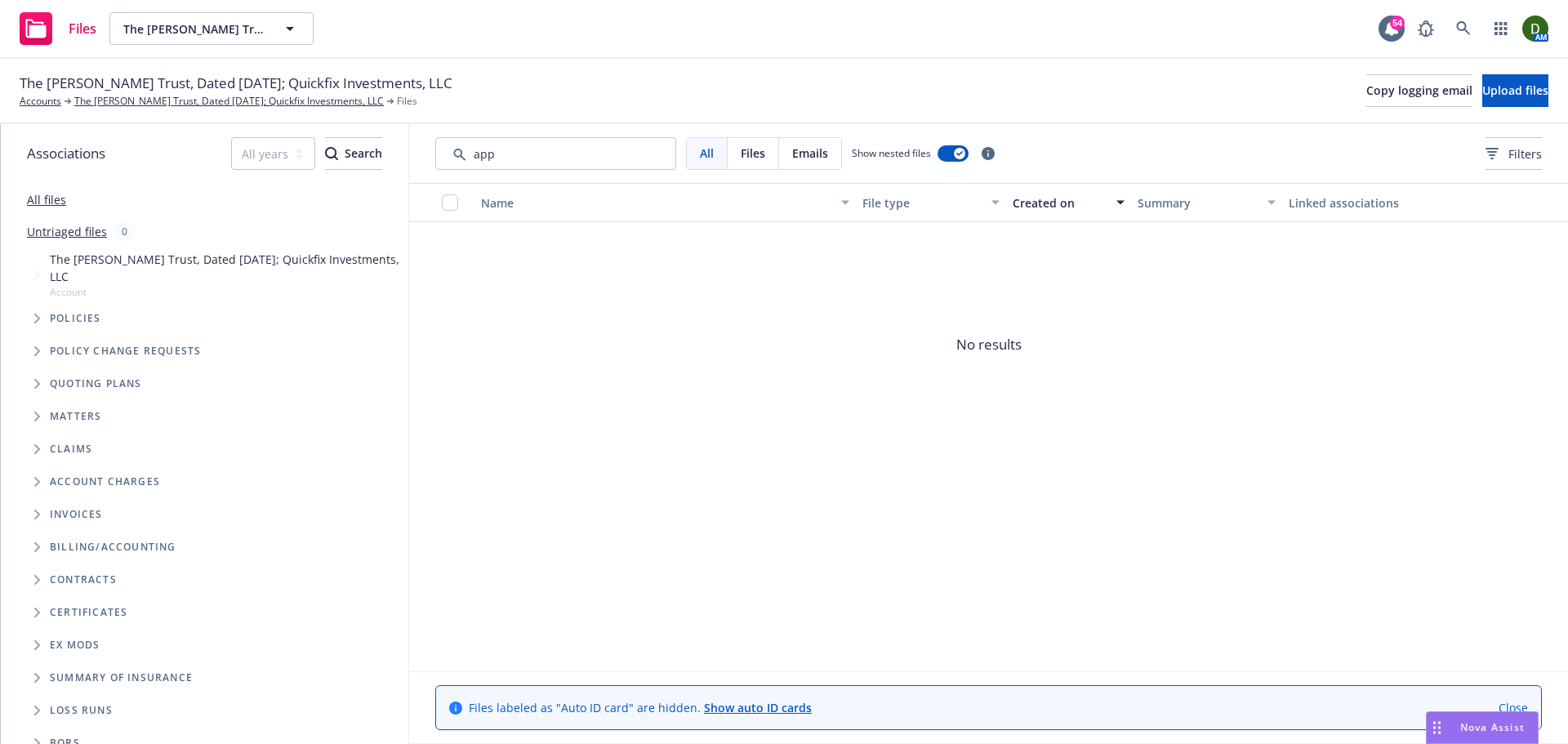
click at [41, 381] on span "Tree Example" at bounding box center [37, 384] width 27 height 27
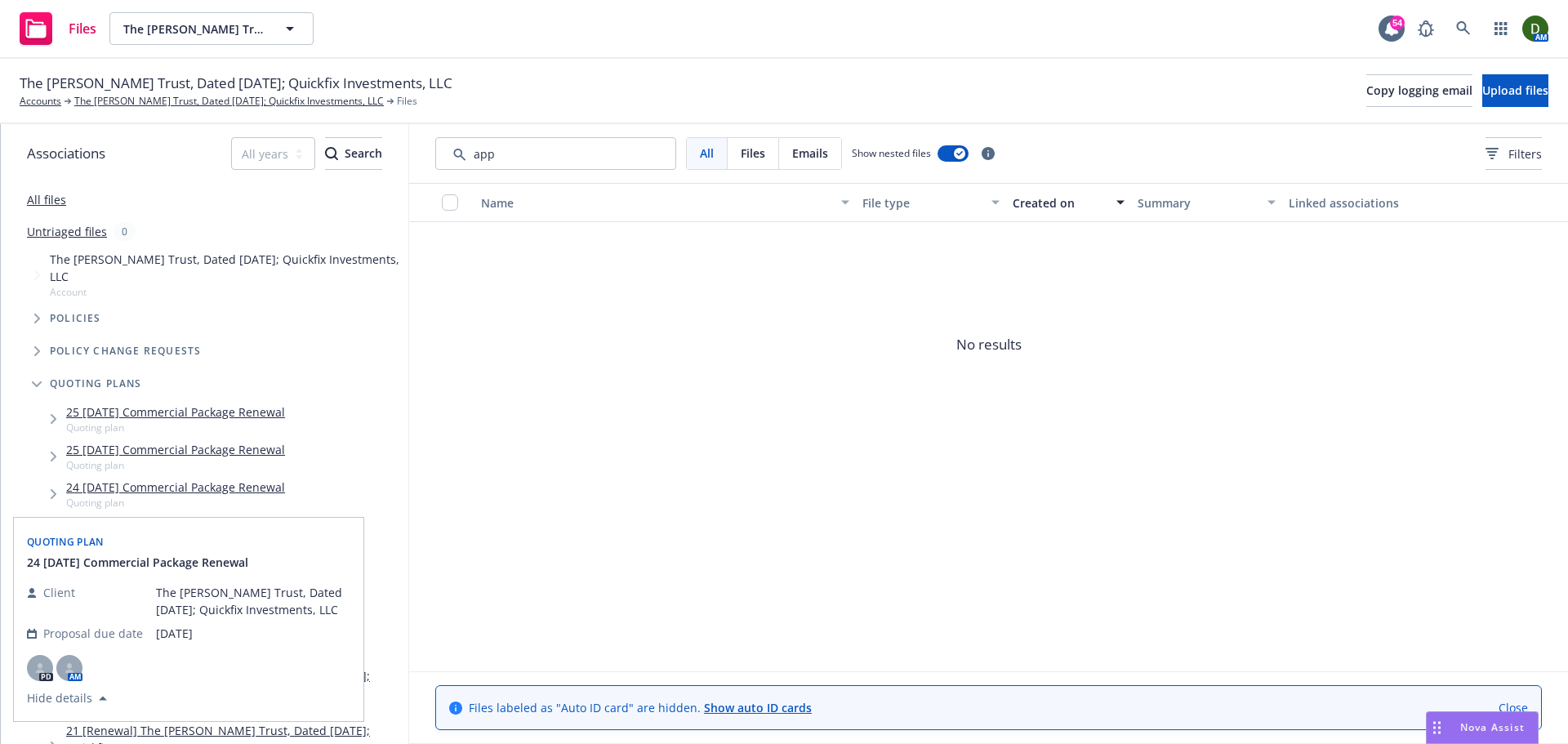
click at [185, 496] on link "24 09/30/24 Commercial Package Renewal" at bounding box center [176, 487] width 219 height 17
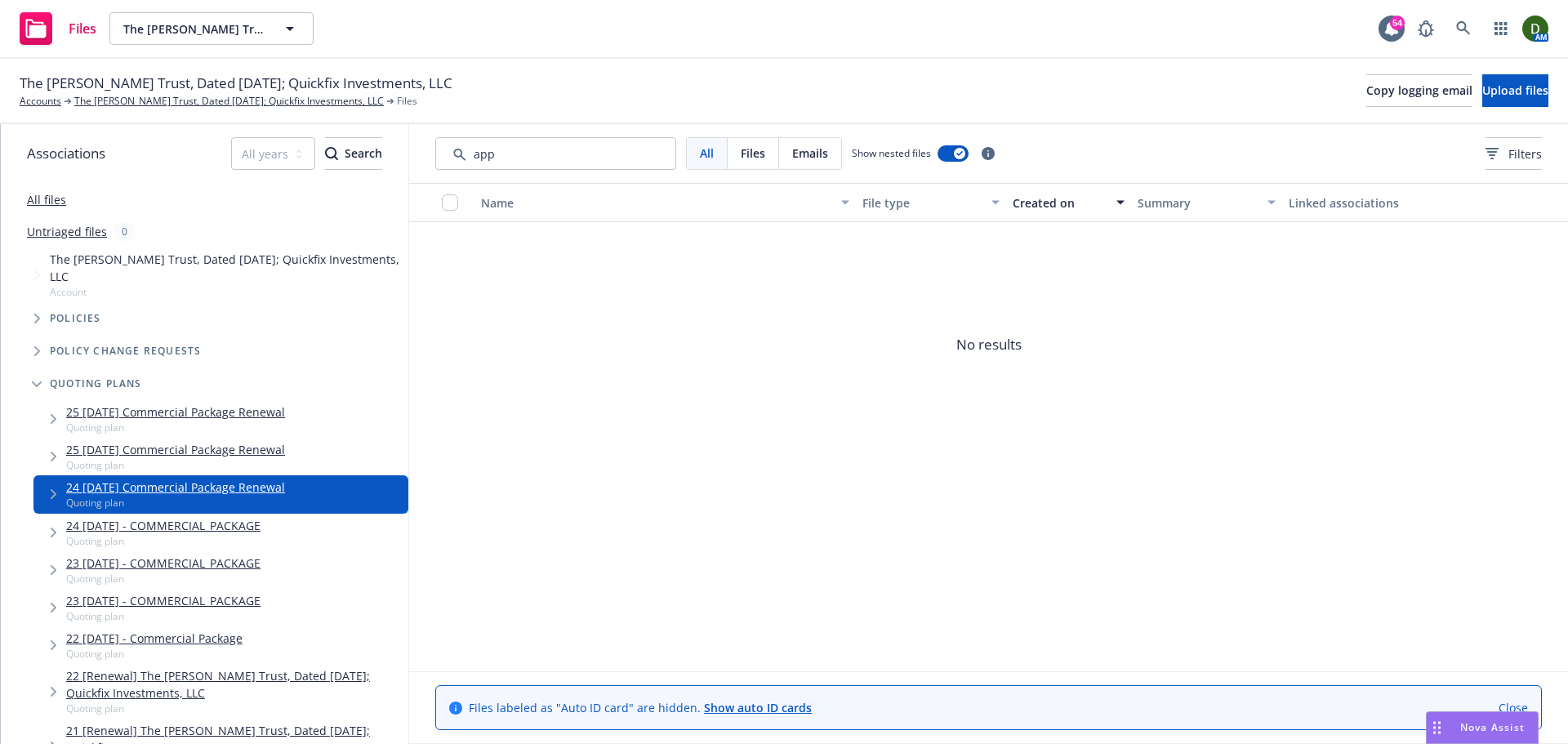
click at [572, 511] on div "Name File type Created on Summary Linked associations No results" at bounding box center [988, 428] width 1159 height 489
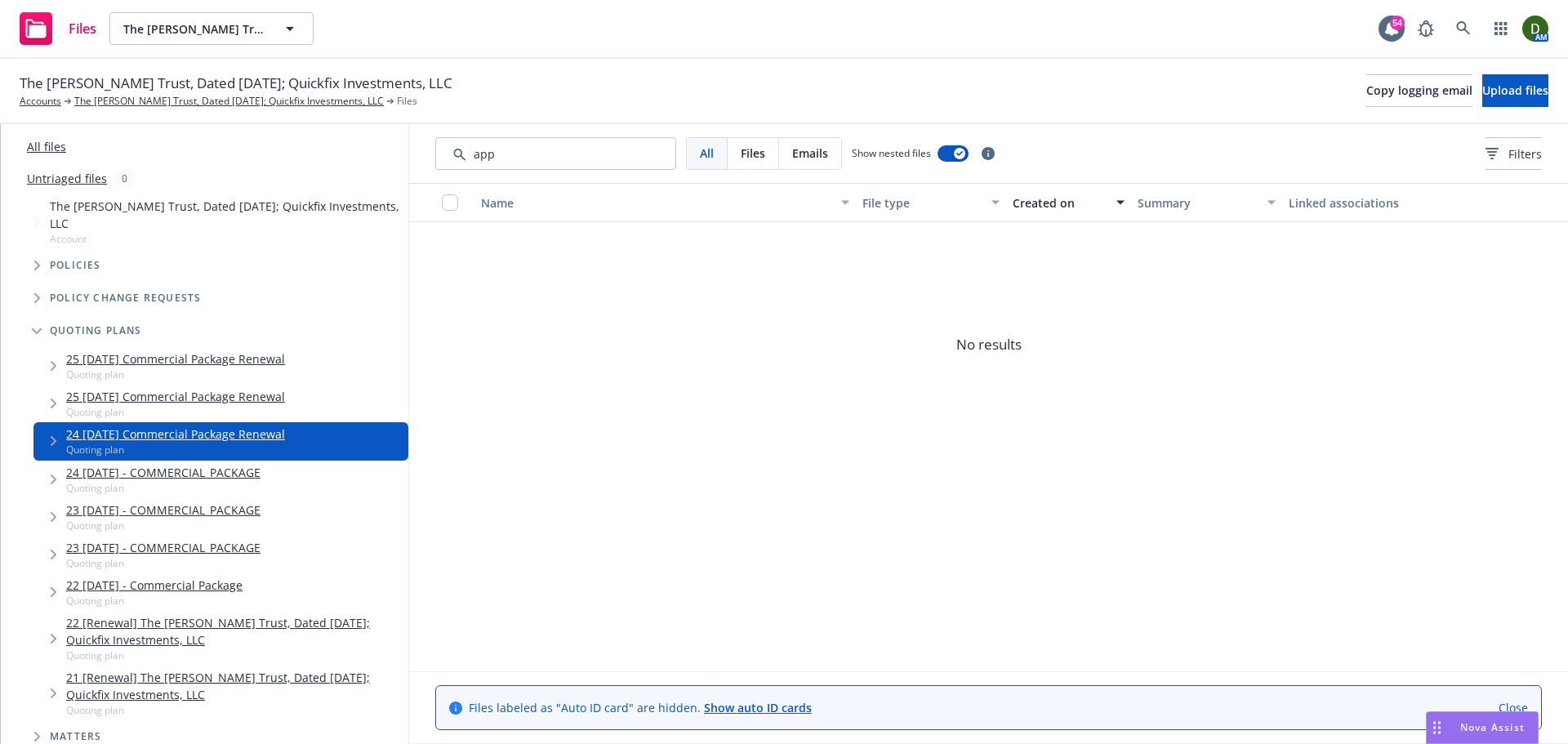
scroll to position [82, 0]
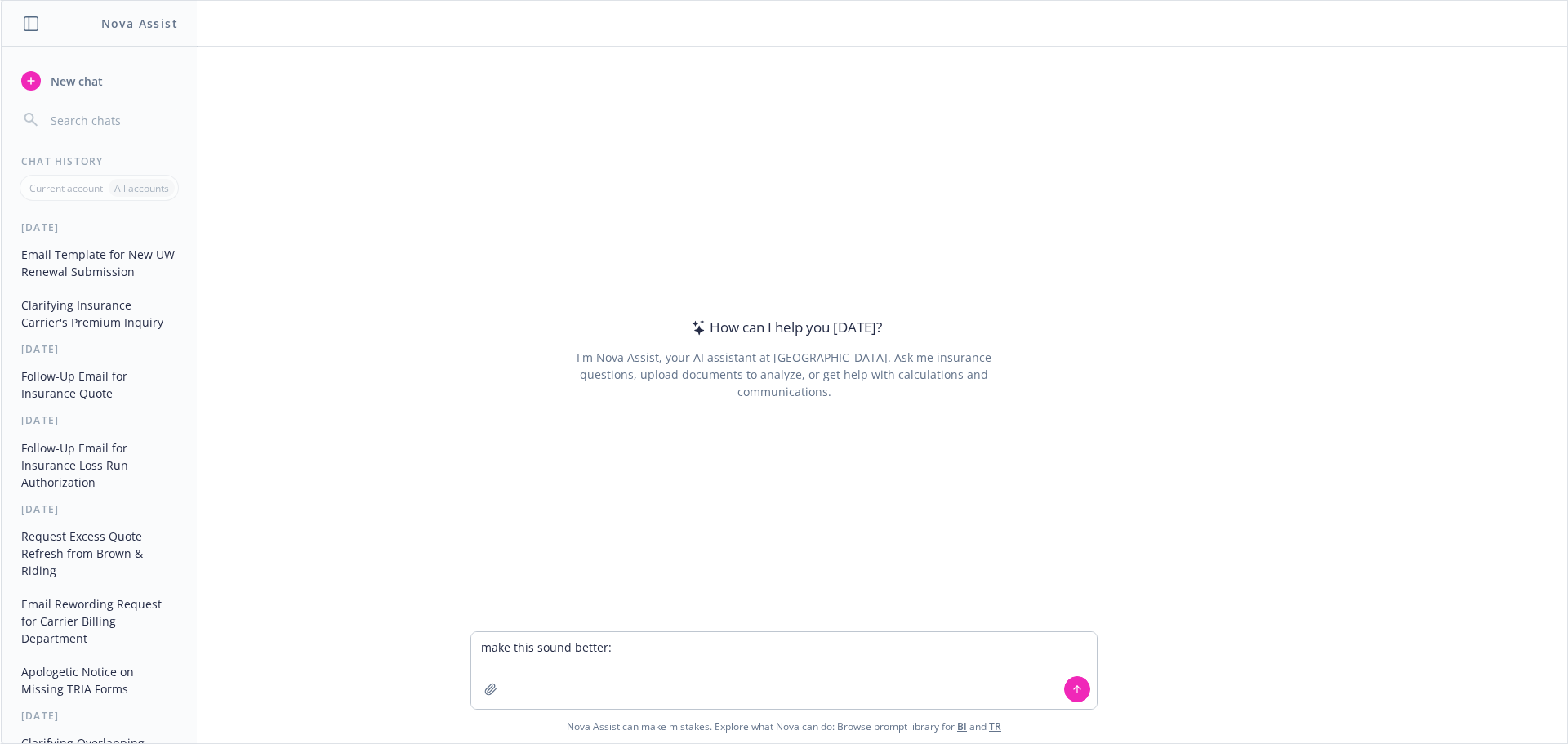
type textarea "make this sound better: The carrier is in receipt of our request to bind. Howev…"
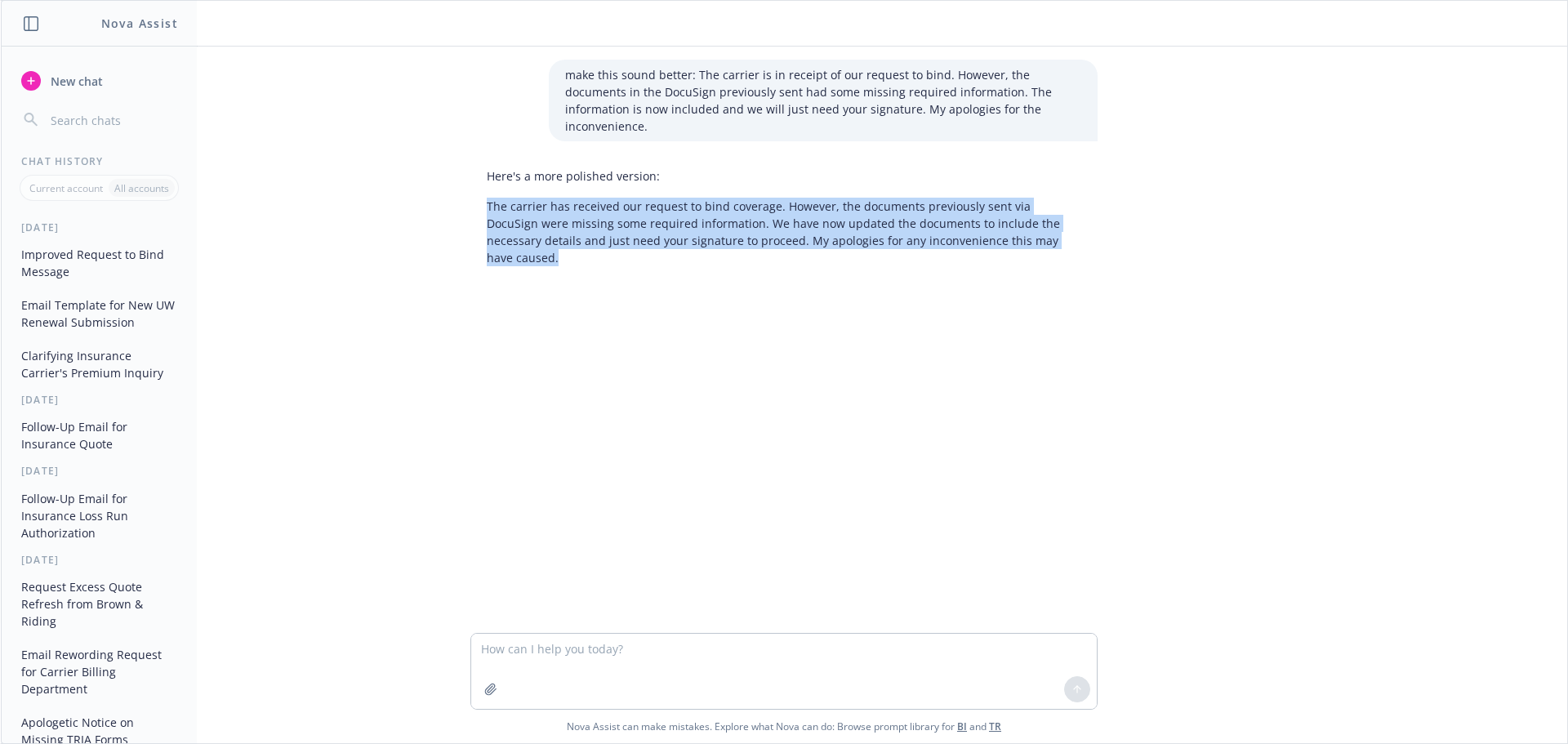
drag, startPoint x: 517, startPoint y: 189, endPoint x: 1069, endPoint y: 215, distance: 552.6
click at [1069, 215] on div "Here's a more polished version: The carrier has received our request to bind co…" at bounding box center [784, 216] width 654 height 112
copy p "The carrier has received our request to bind coverage. However, the documents p…"
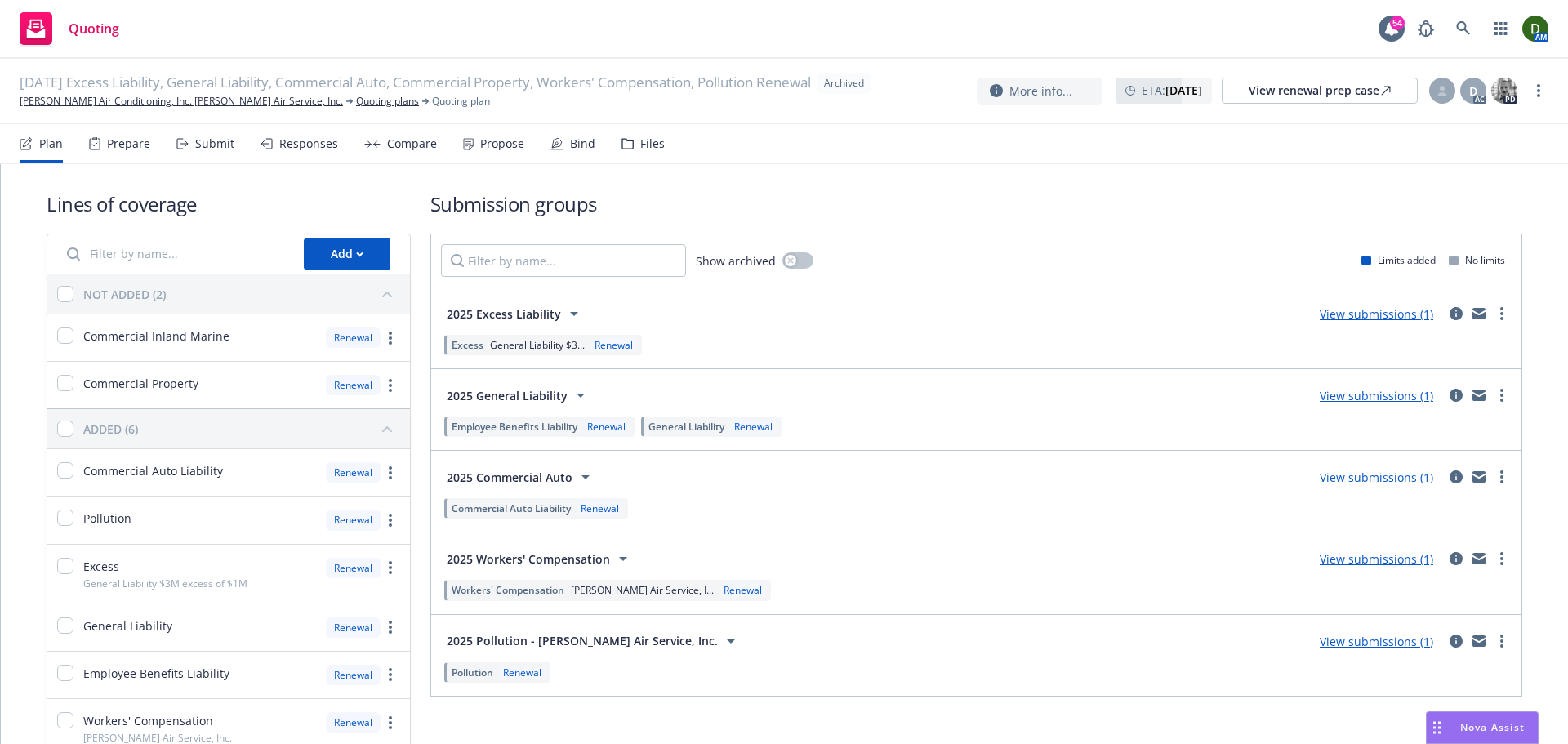
click at [656, 160] on div "Files" at bounding box center [643, 143] width 43 height 39
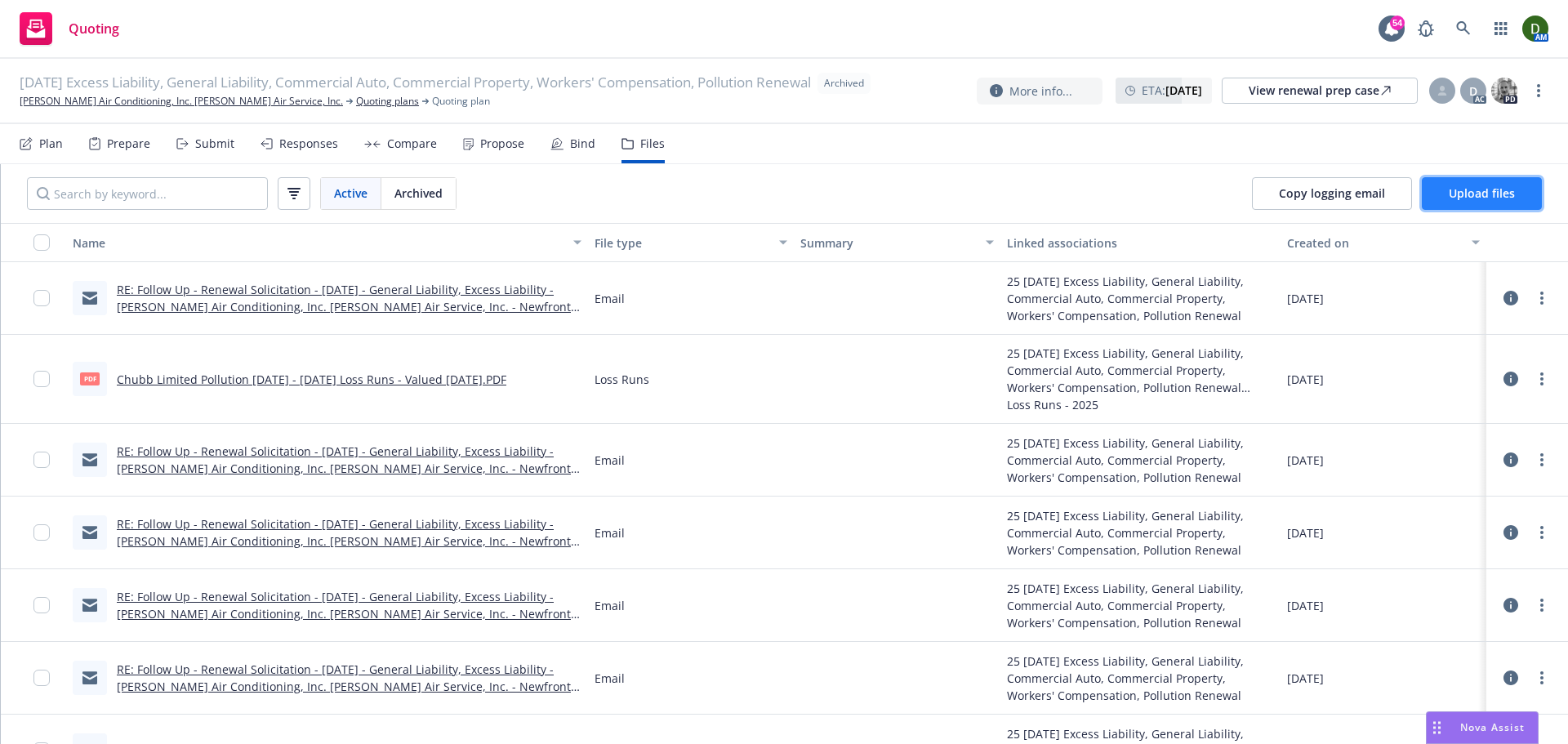
click at [1513, 205] on button "Upload files" at bounding box center [1482, 193] width 120 height 32
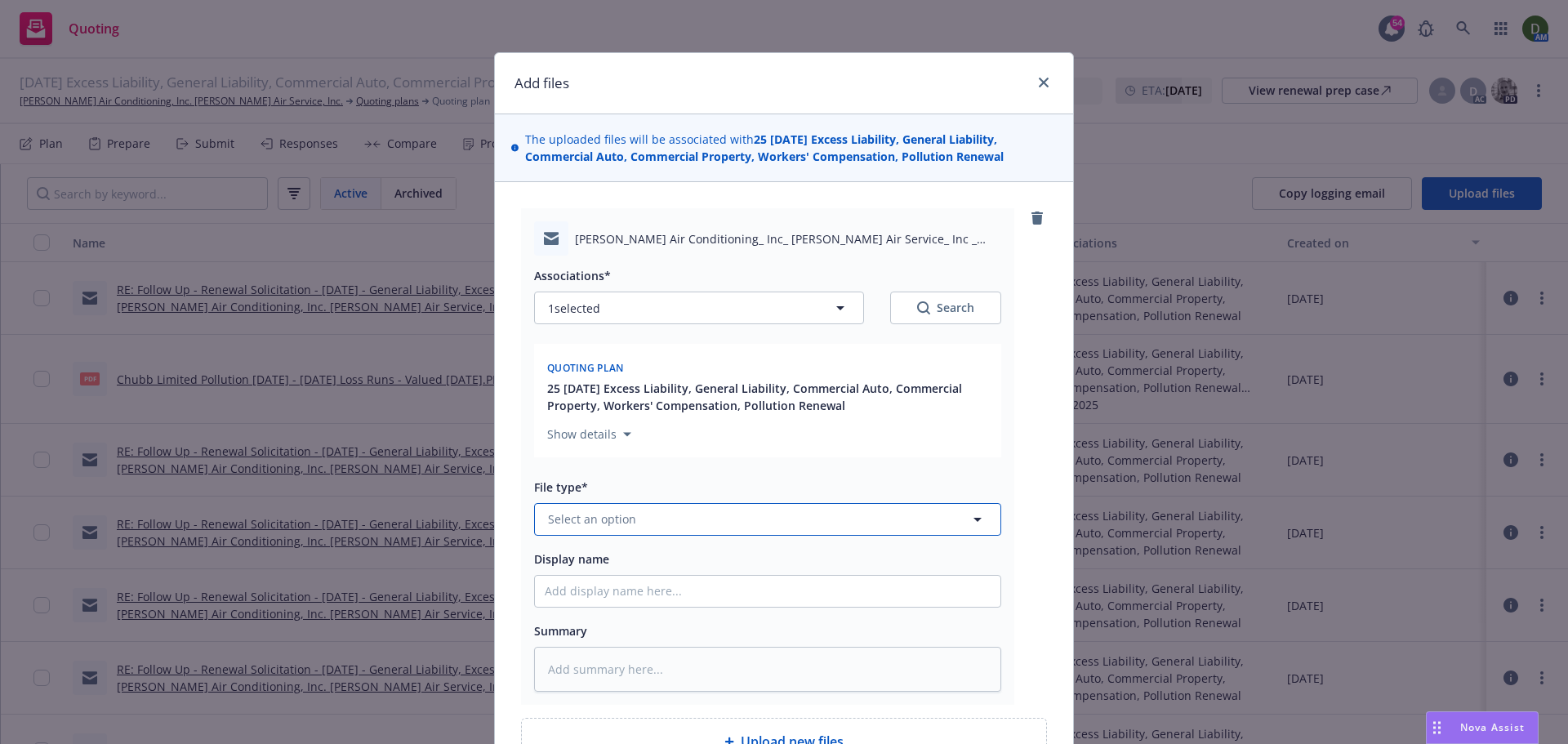
click at [610, 505] on button "Select an option" at bounding box center [768, 519] width 467 height 32
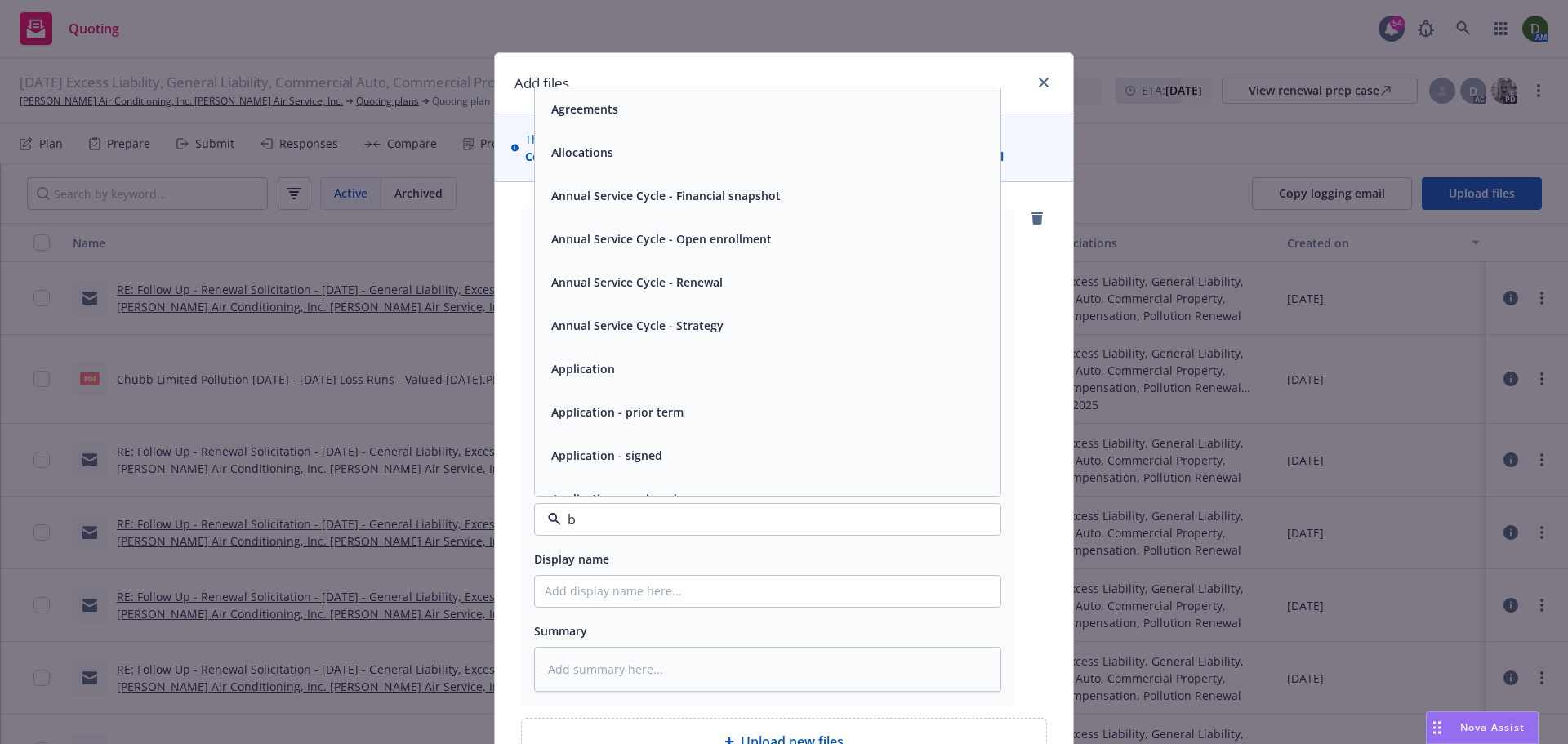
type input "bo"
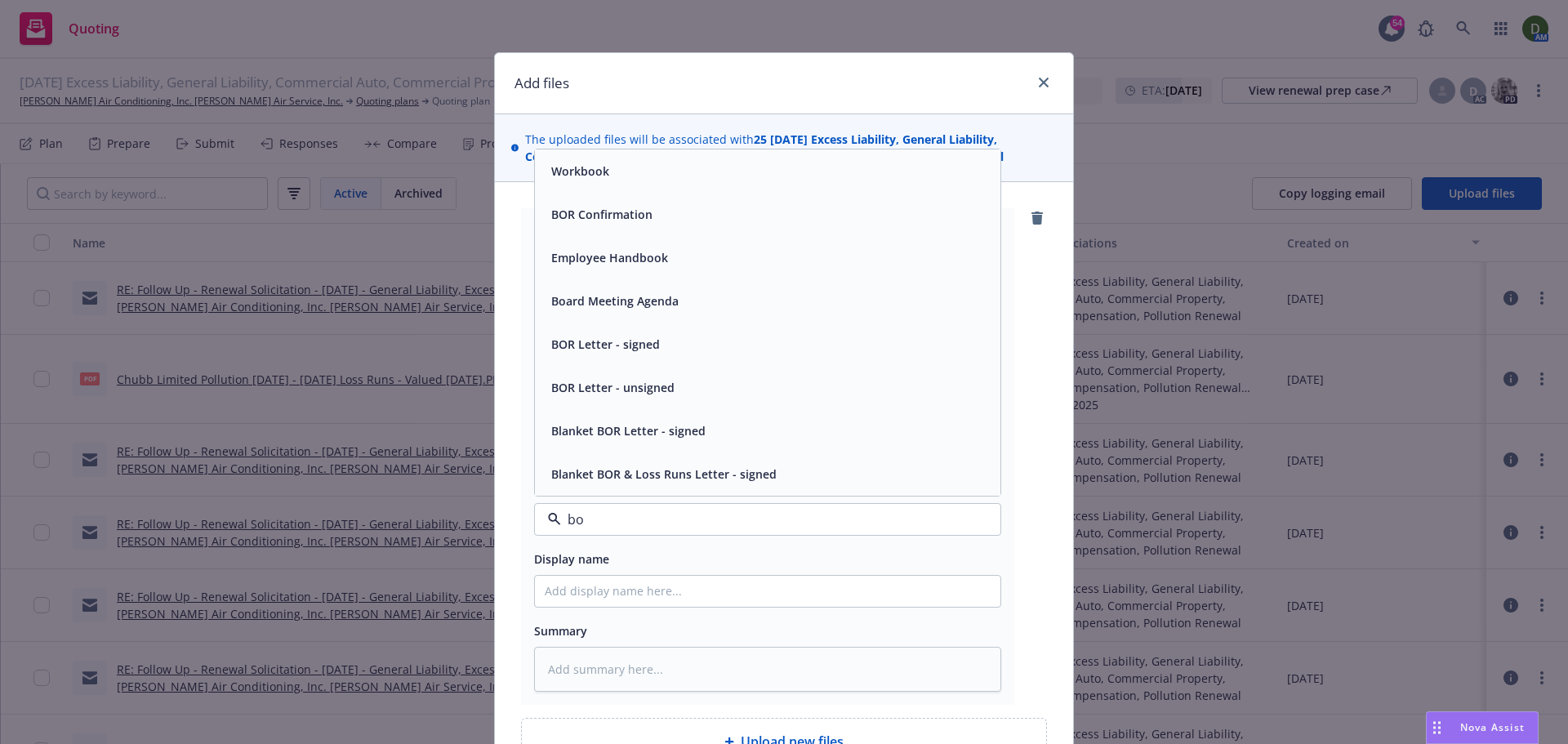
click at [789, 203] on div "BOR Confirmation" at bounding box center [768, 215] width 446 height 24
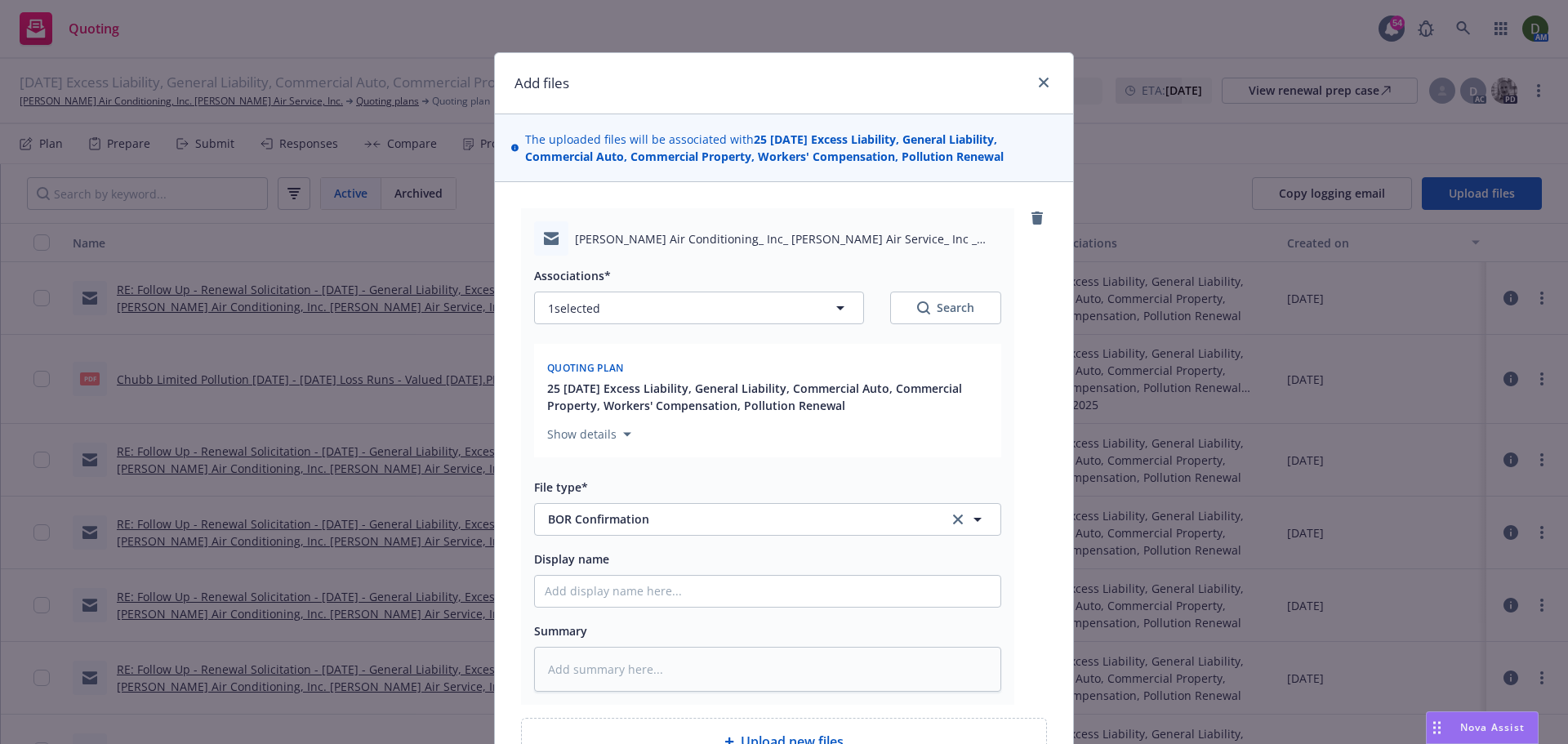
drag, startPoint x: 726, startPoint y: 573, endPoint x: 732, endPoint y: 588, distance: 16.2
click at [731, 587] on div "Display name" at bounding box center [768, 578] width 467 height 59
click at [734, 590] on input "Display name" at bounding box center [768, 591] width 466 height 31
type textarea "x"
type input "2"
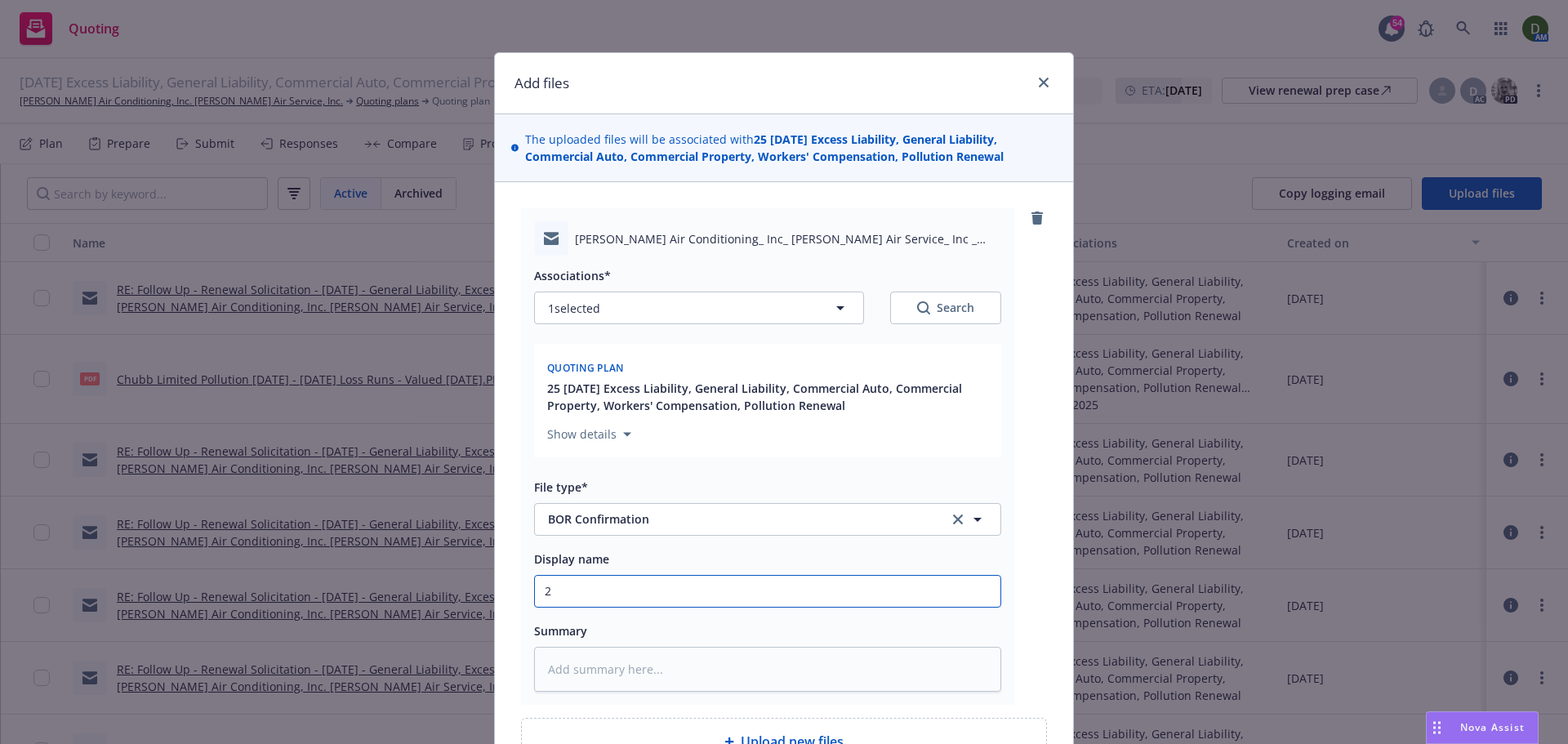
type textarea "x"
type input "25"
type textarea "x"
type input "25-"
type textarea "x"
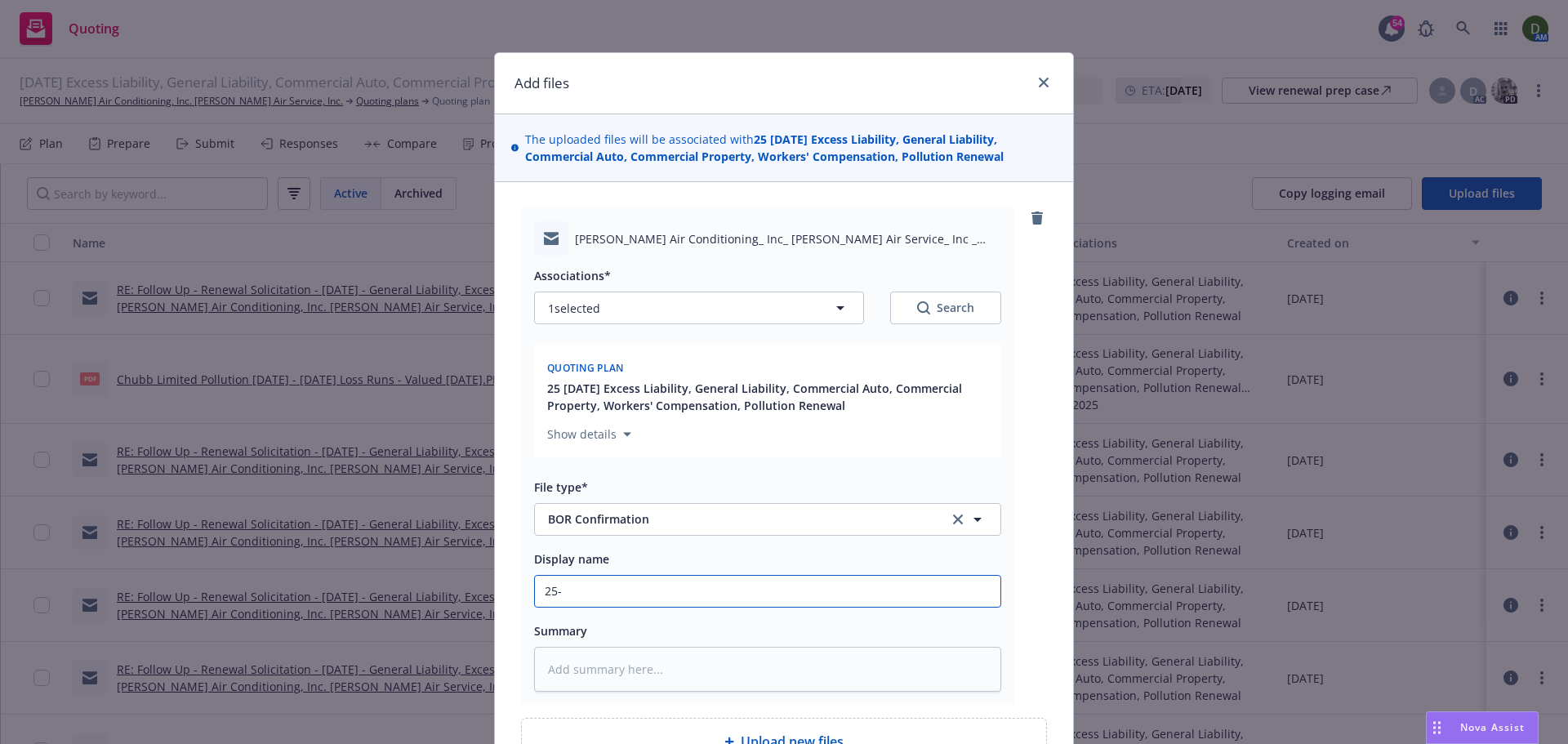
type input "25-2"
type textarea "x"
type input "25-26"
type textarea "x"
type input "25-26"
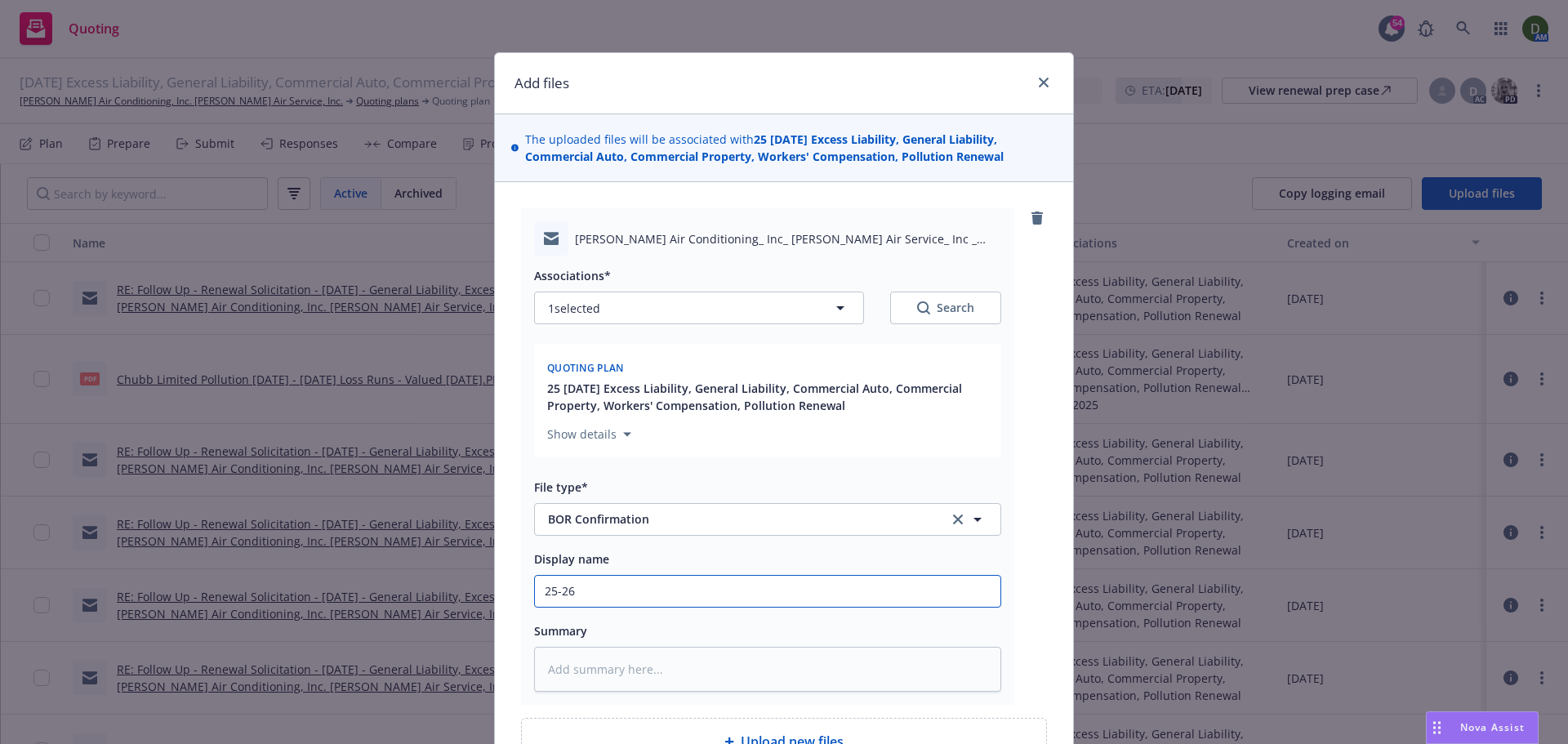
type textarea "x"
type input "25-26 G"
type textarea "x"
type input "25-26 GL"
type textarea "x"
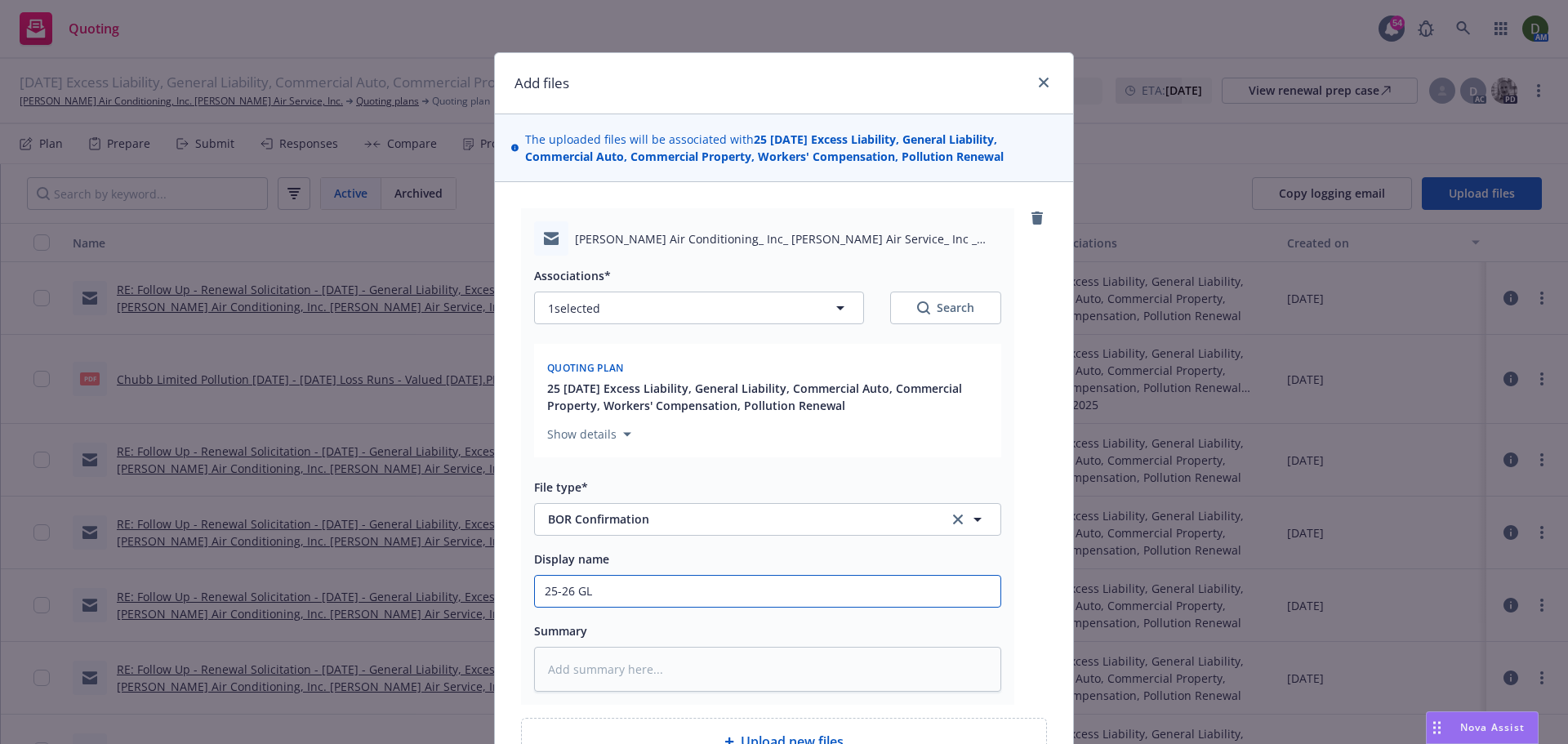
type input "25-26 GL,"
type textarea "x"
type input "25-26 GL,"
type textarea "x"
type input "25-26 GL, X"
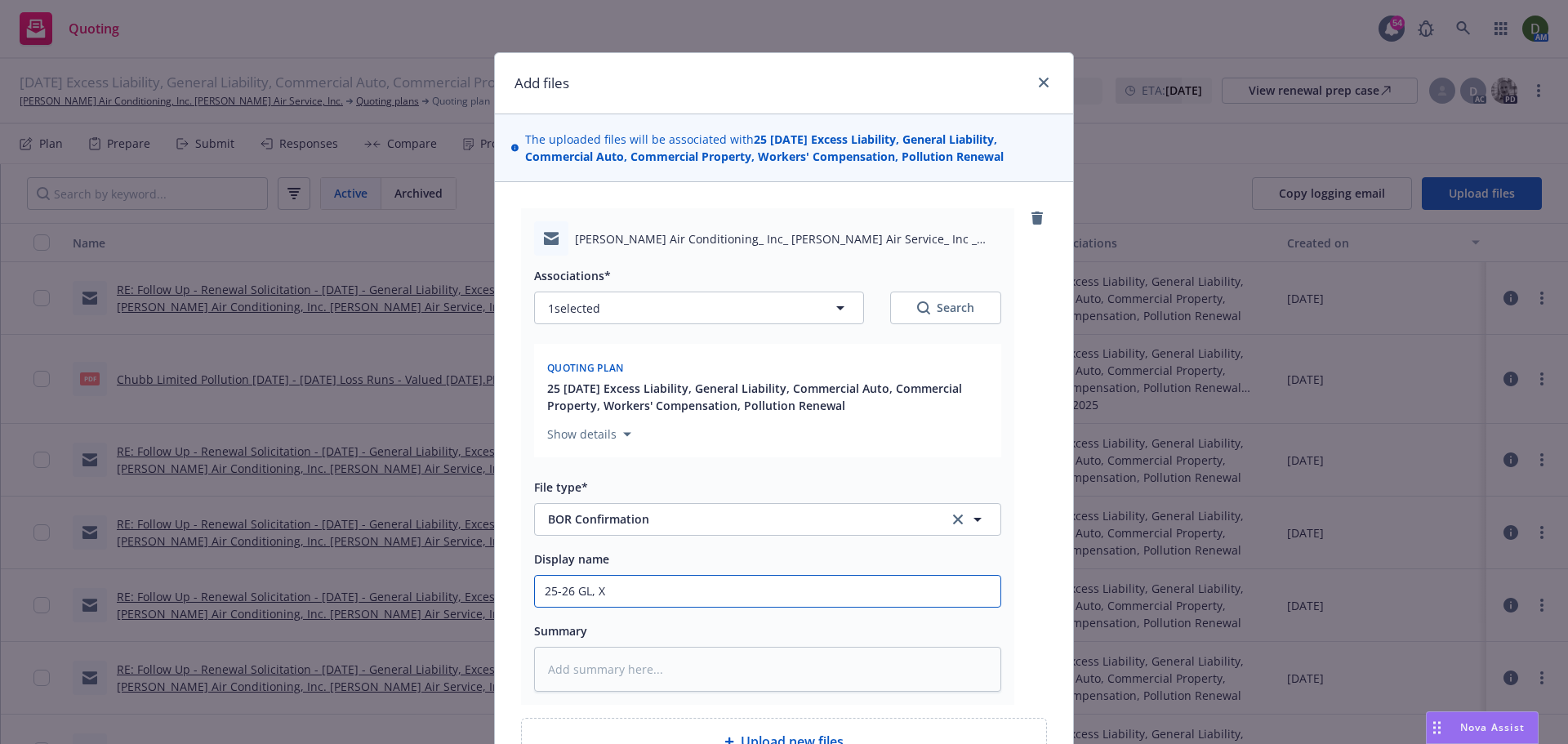
type textarea "x"
type input "25-26 GL,"
type textarea "x"
type input "25-26 GL, X"
type textarea "x"
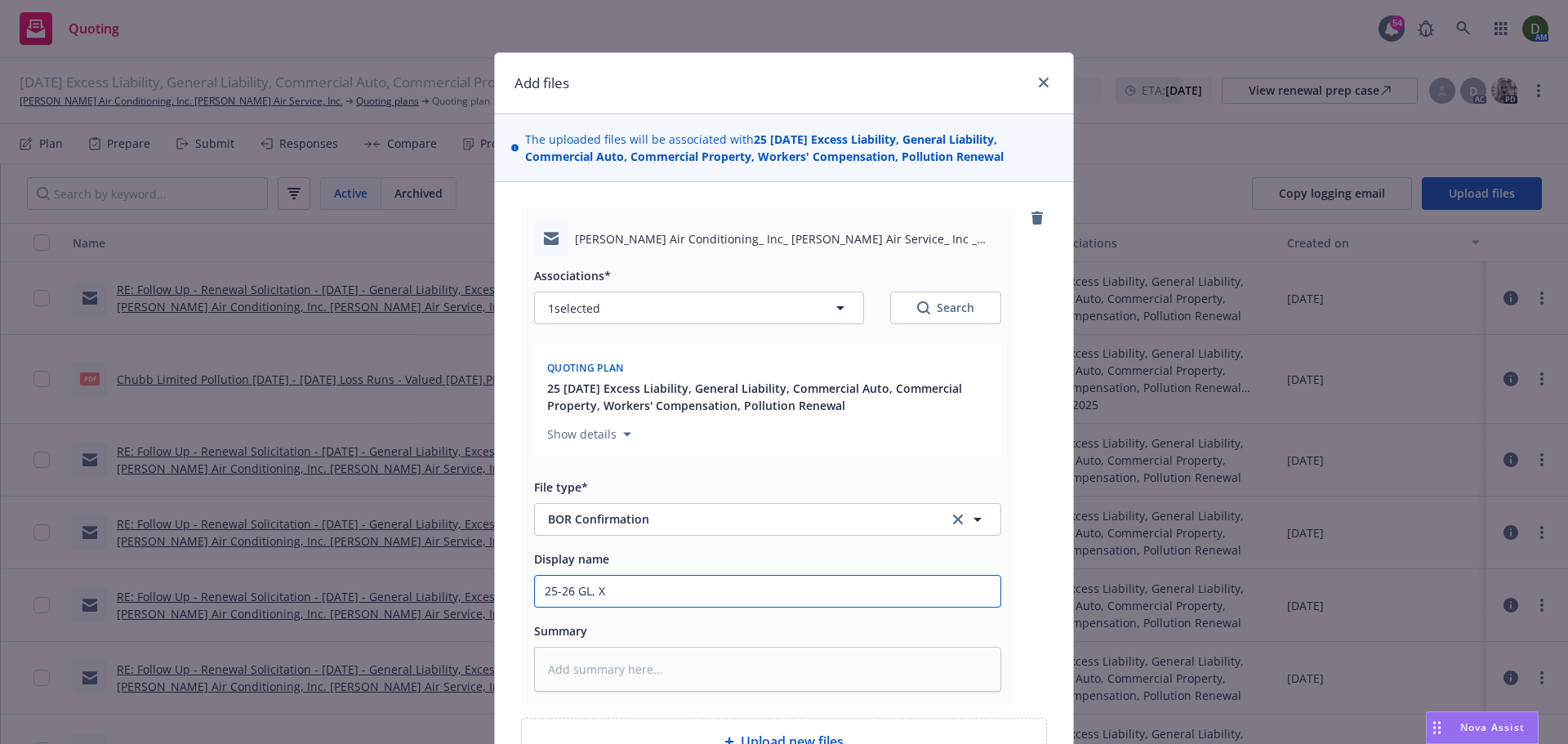
type input "25-26 GL, XS"
type textarea "x"
type input "25-26 GL, XS"
type textarea "x"
type input "25-26 GL, XS 0"
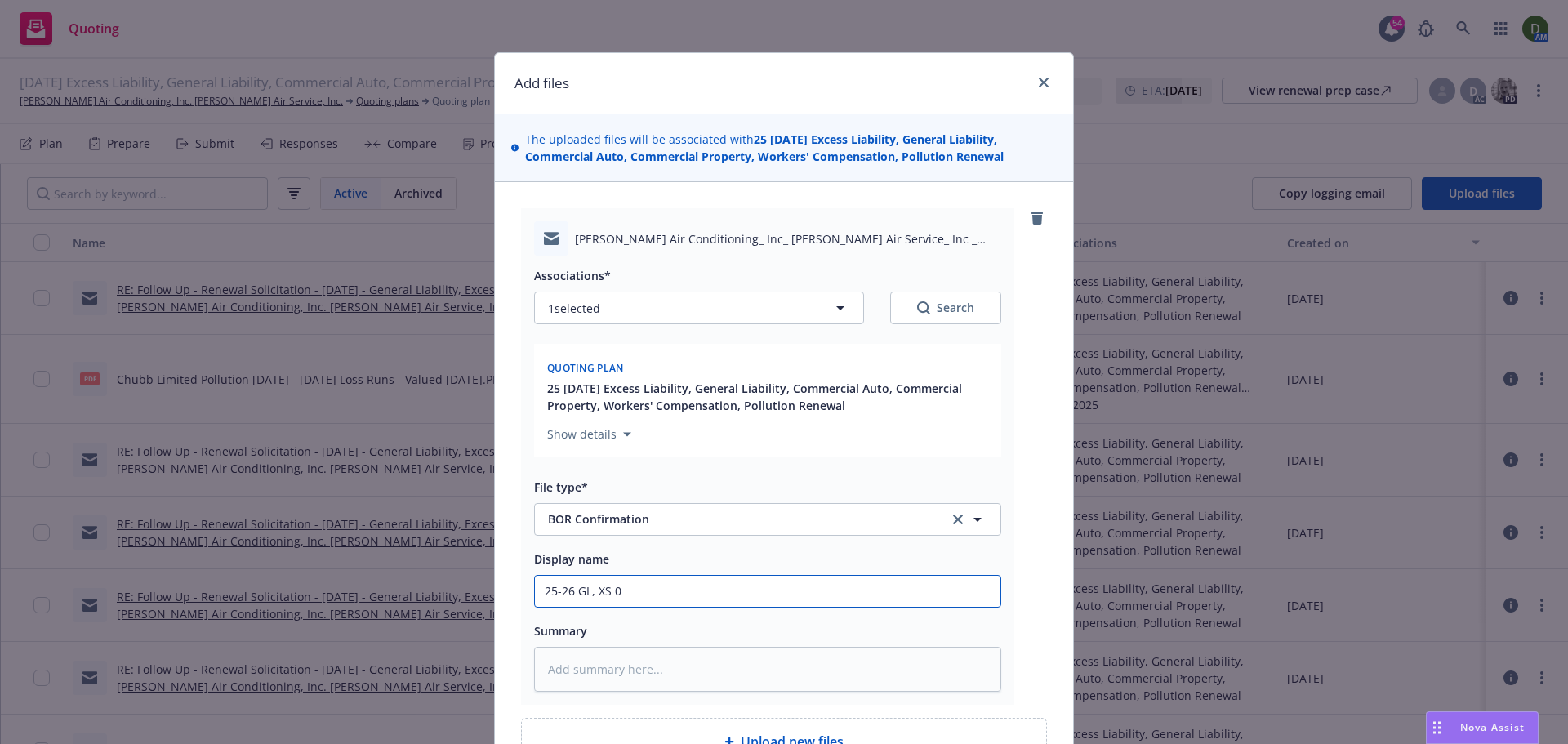
type textarea "x"
type input "25-26 GL, XS 0"
type textarea "x"
type input "25-26 GL, XS 0 F"
type textarea "x"
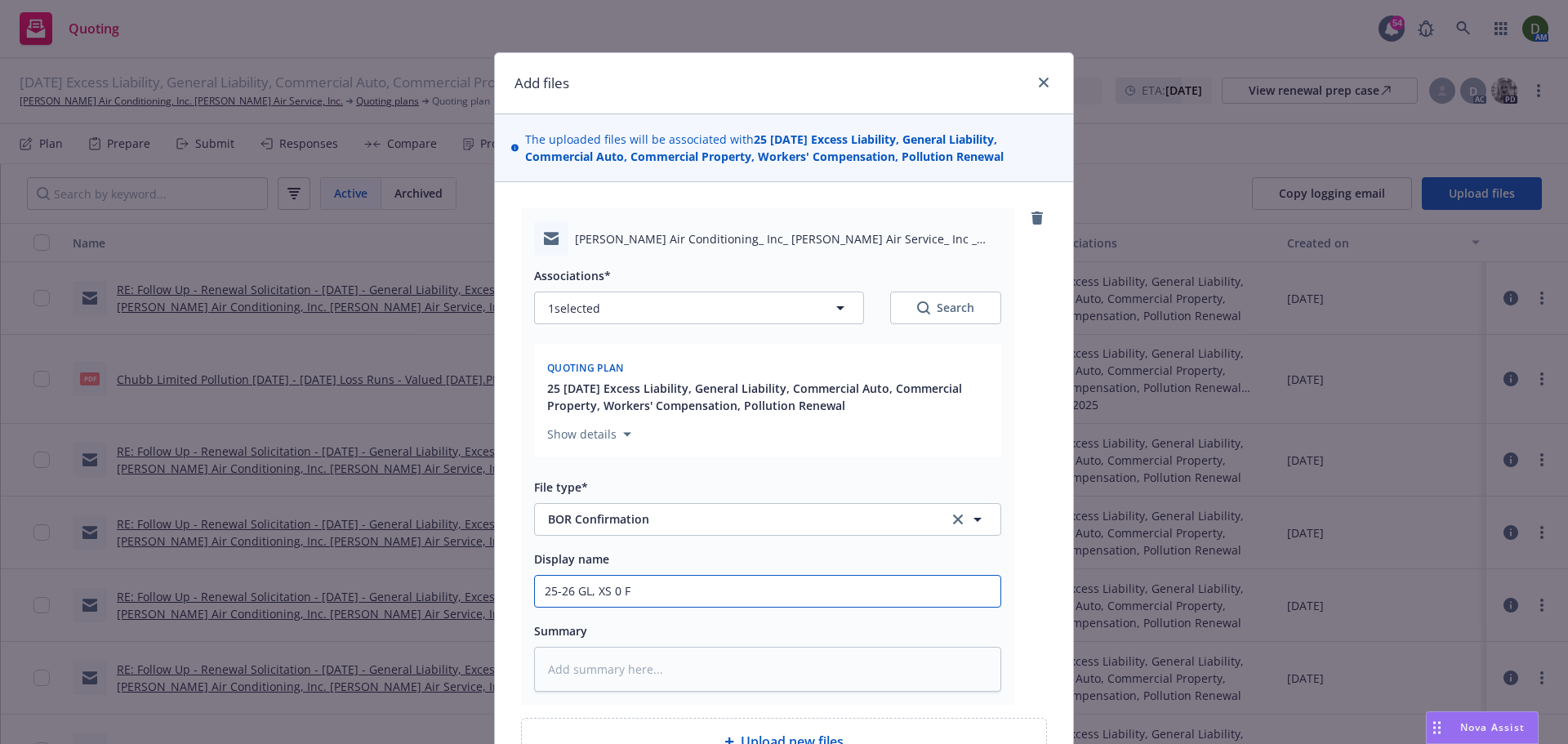
type input "25-26 GL, XS 0 Fr"
type textarea "x"
type input "25-26 GL, XS 0 Fri"
type textarea "x"
type input "25-26 GL, XS 0 Frim"
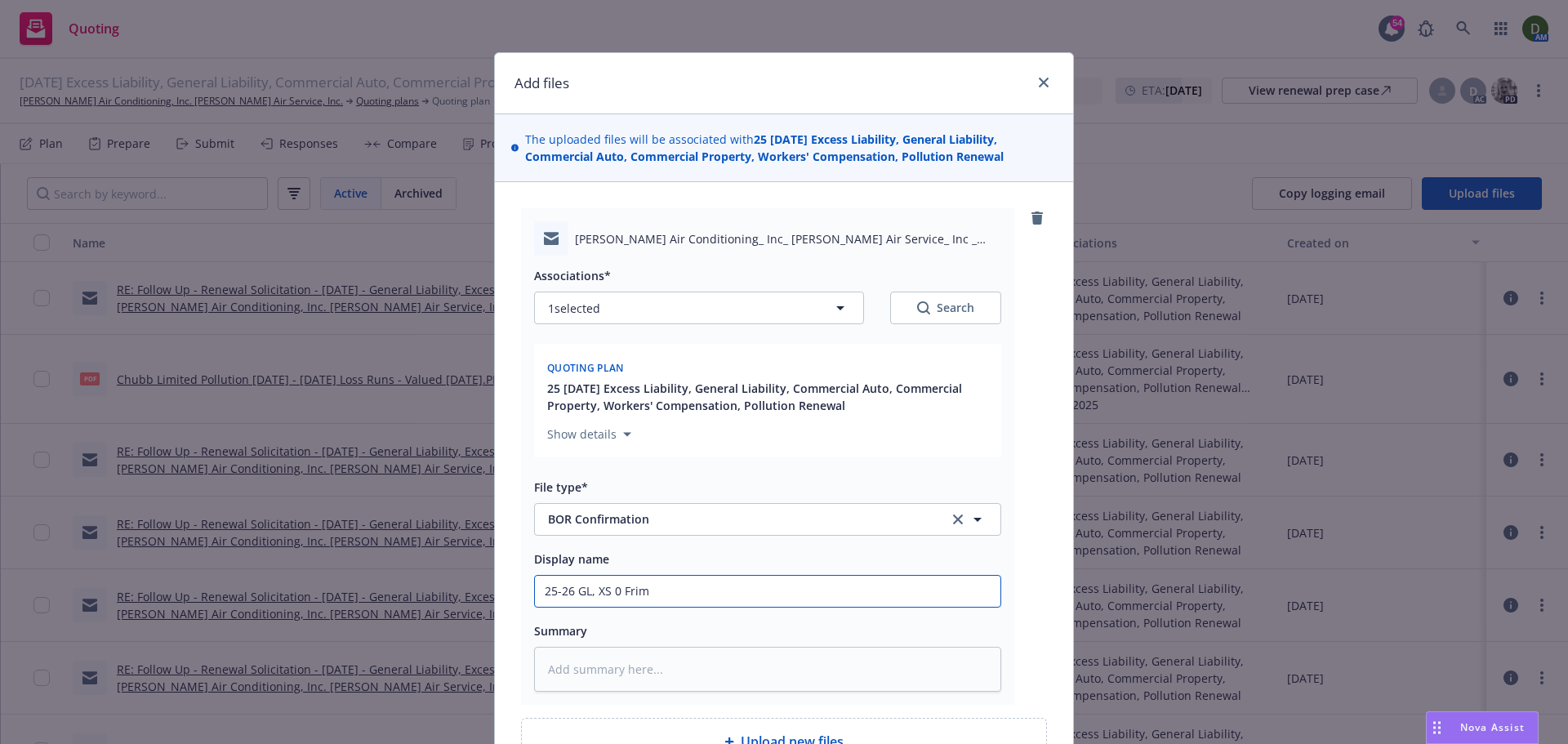
type textarea "x"
type input "25-26 GL, XS 0 Frim"
type textarea "x"
type input "25-26 GL, XS 0 Frim"
type textarea "x"
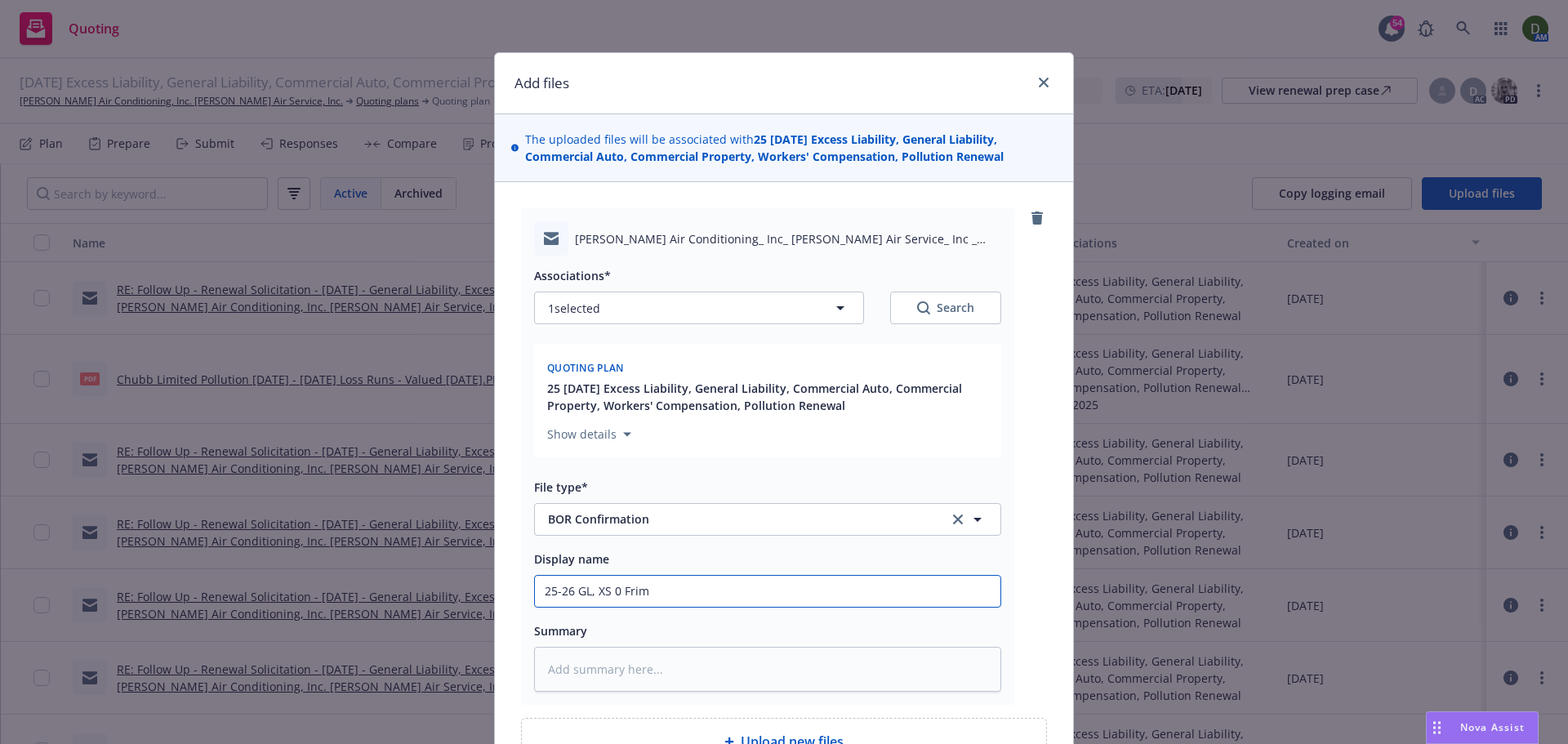
type input "25-26 GL, XS 0 Fri"
type textarea "x"
type input "25-26 GL, XS 0 Fr"
type textarea "x"
type input "25-26 GL, XS 0 F"
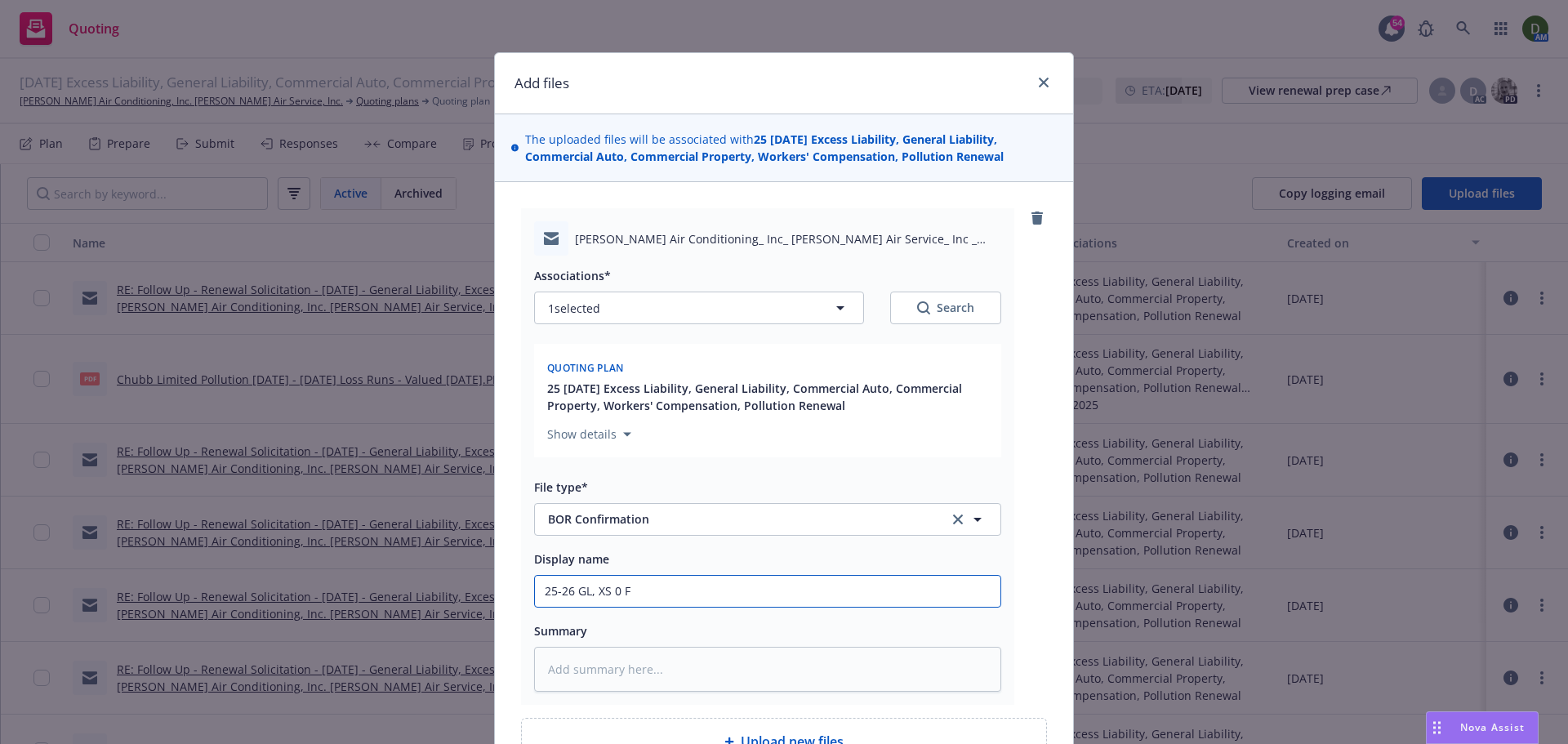
type textarea "x"
type input "25-26 GL, XS 0"
type textarea "x"
type input "25-26 GL, XS 0"
type textarea "x"
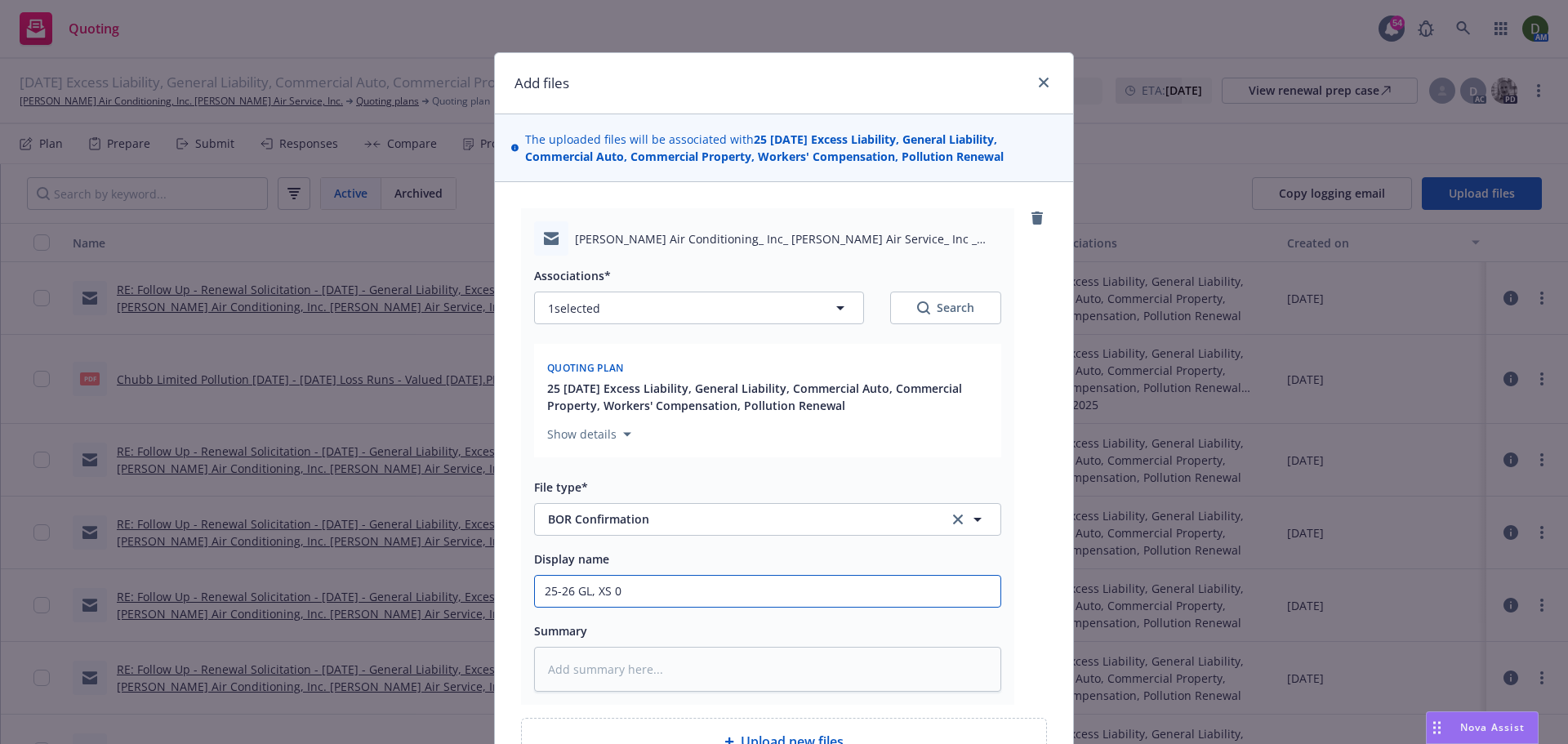
type input "25-26 GL, XS"
type textarea "x"
type input "25-26 GL, XS -"
type textarea "x"
type input "25-26 GL, XS - F"
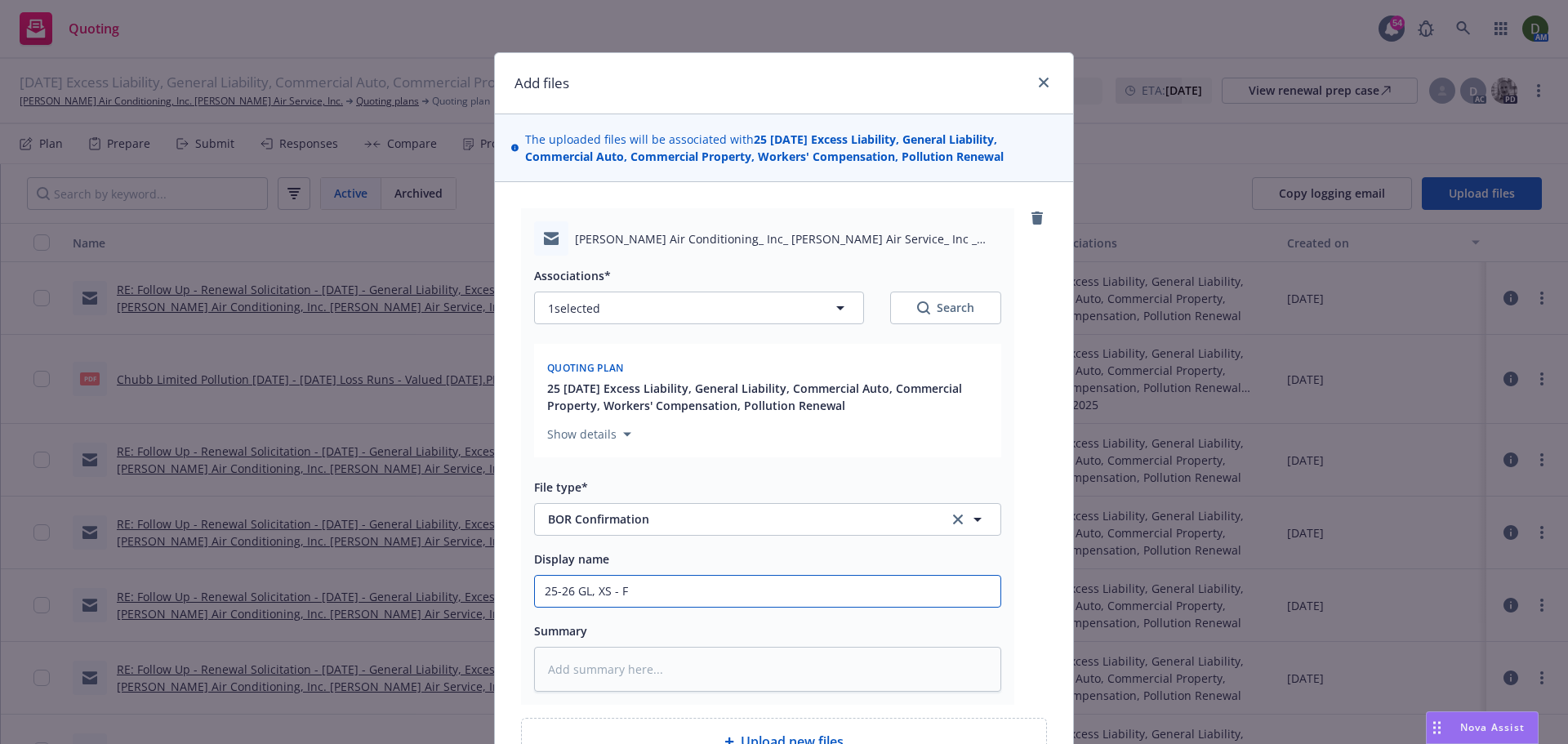
type textarea "x"
type input "25-26 GL, XS - Fr"
type textarea "x"
type input "25-26 GL, XS - Fri"
type textarea "x"
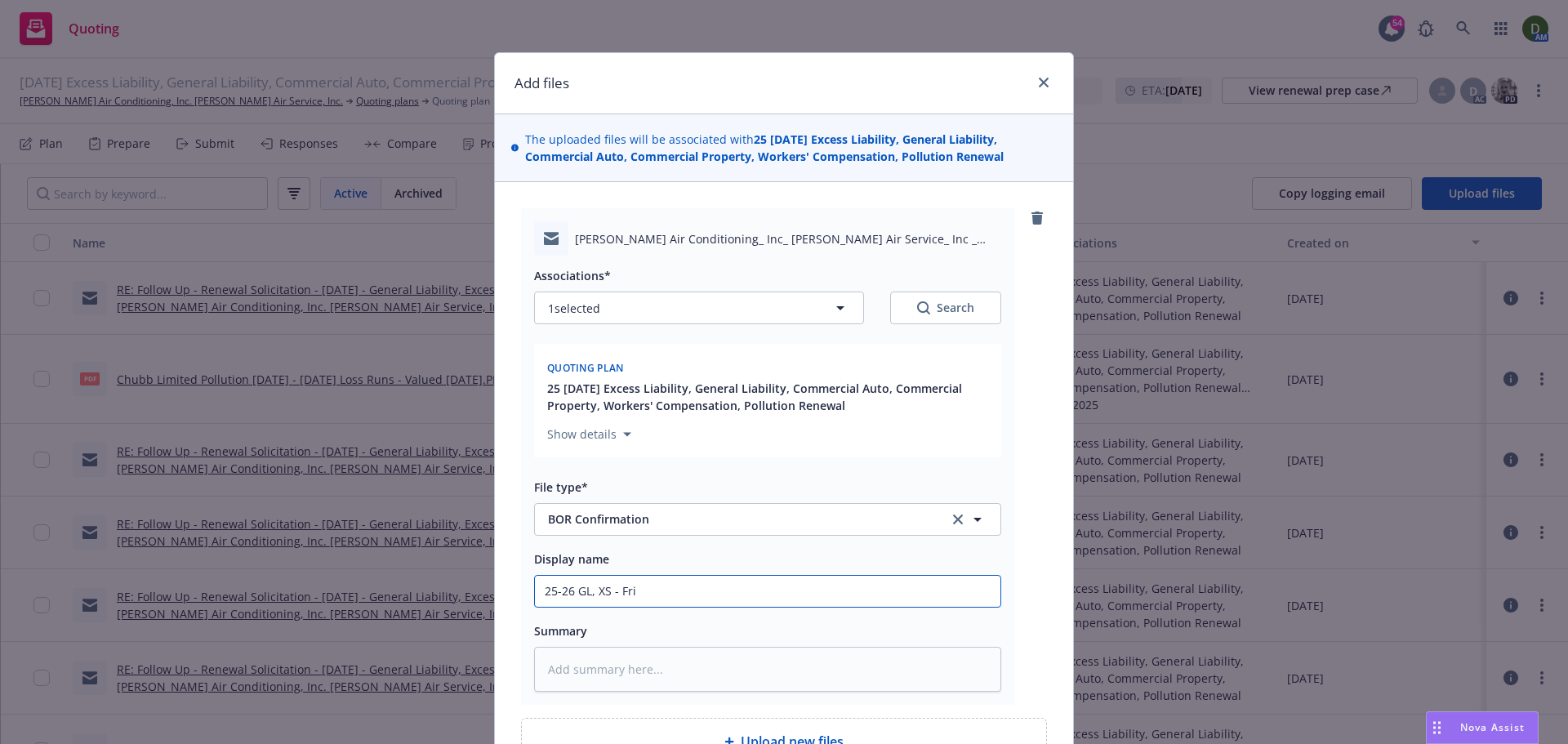
type input "25-26 GL, XS - Frin"
type textarea "x"
type input "25-26 GL, XS - Frin"
type textarea "x"
type input "25-26 GL, XS - Frin A"
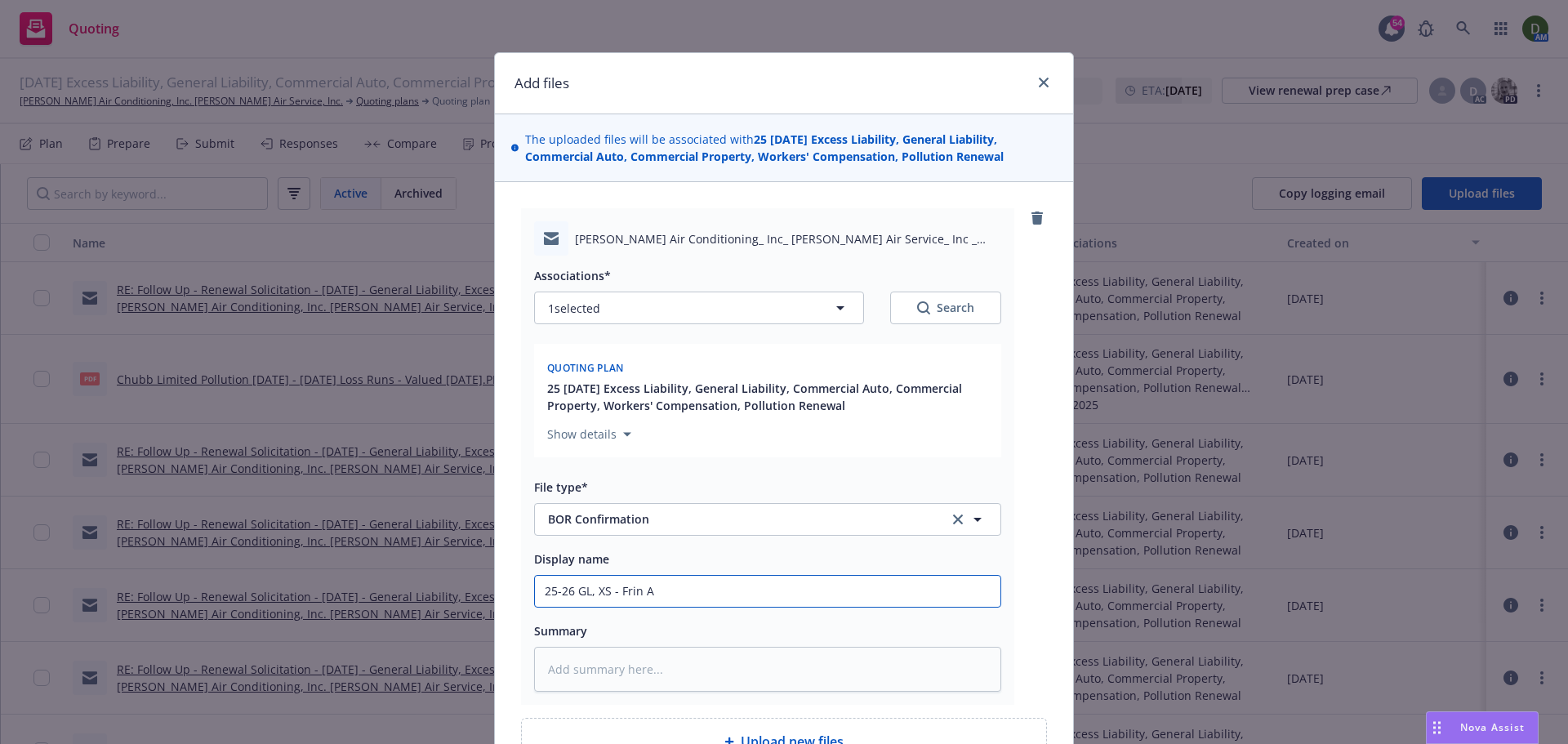
type textarea "x"
type input "25-26 GL, XS - Frin"
type textarea "x"
type input "25-26 GL, XS - Frin"
type textarea "x"
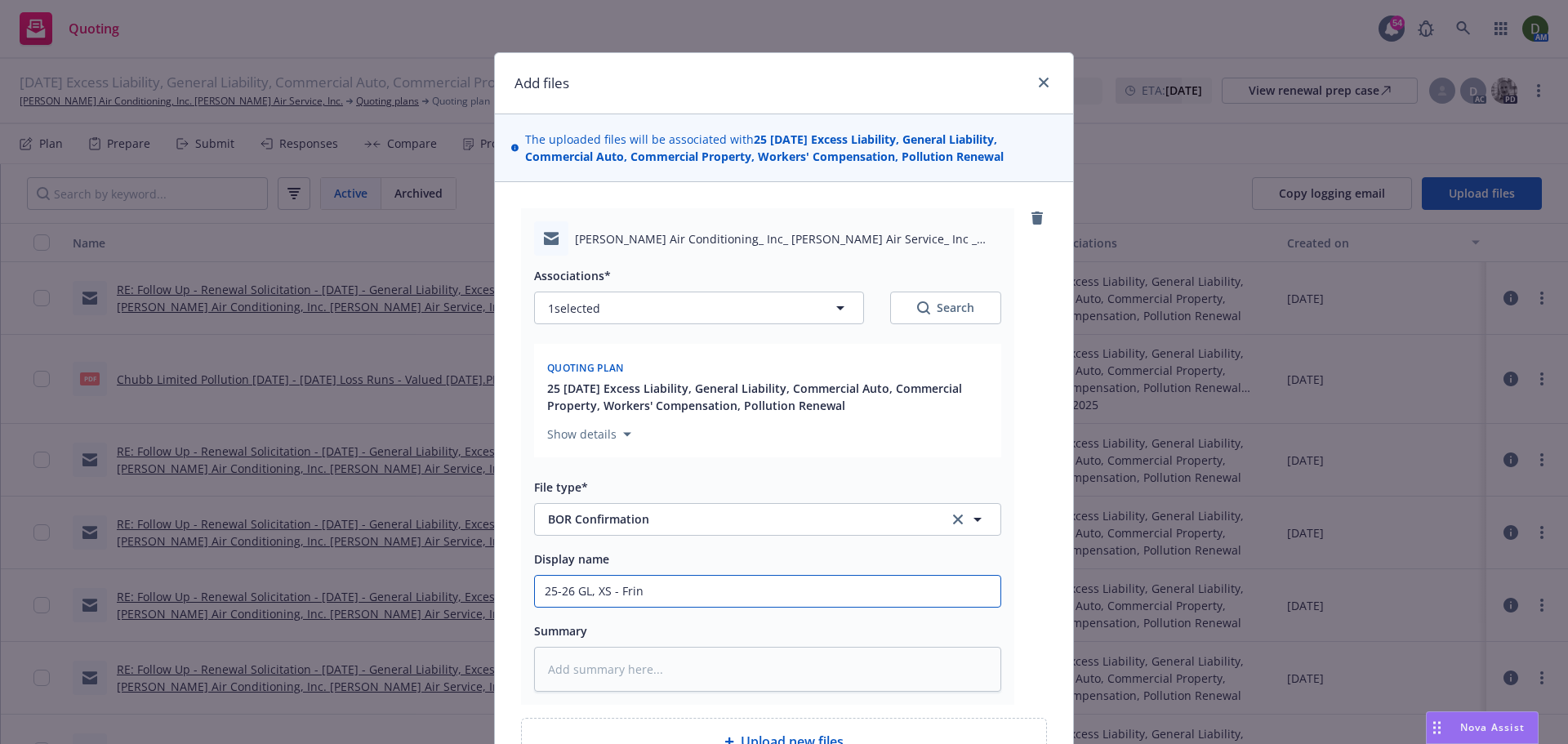
type input "25-26 GL, XS - Fri"
type textarea "x"
type input "25-26 GL, XS - Fr"
type textarea "x"
type input "25-26 GL, XS - Fro"
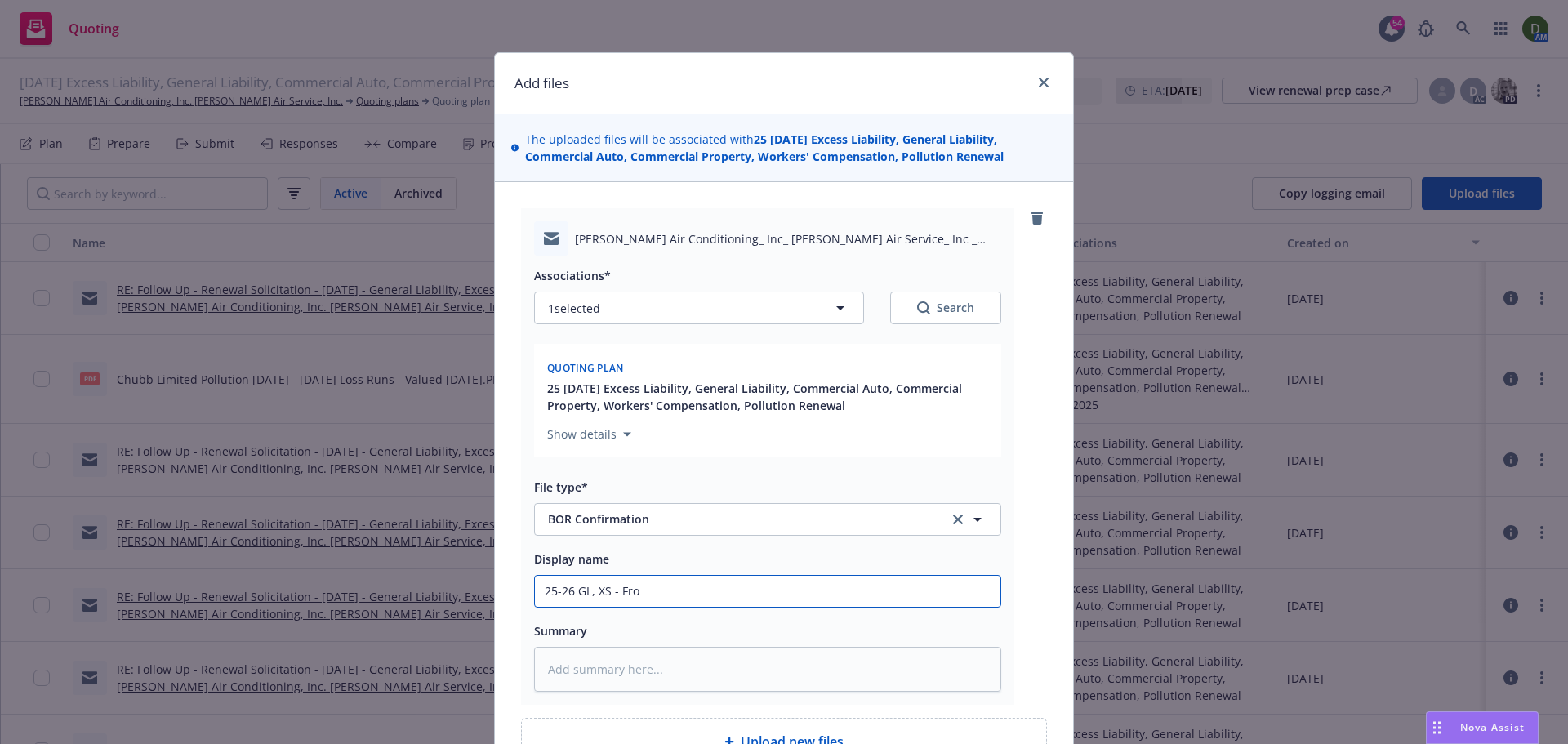
type textarea "x"
type input "25-26 GL, XS - Fr"
type textarea "x"
type input "25-26 GL, XS - Fri"
type textarea "x"
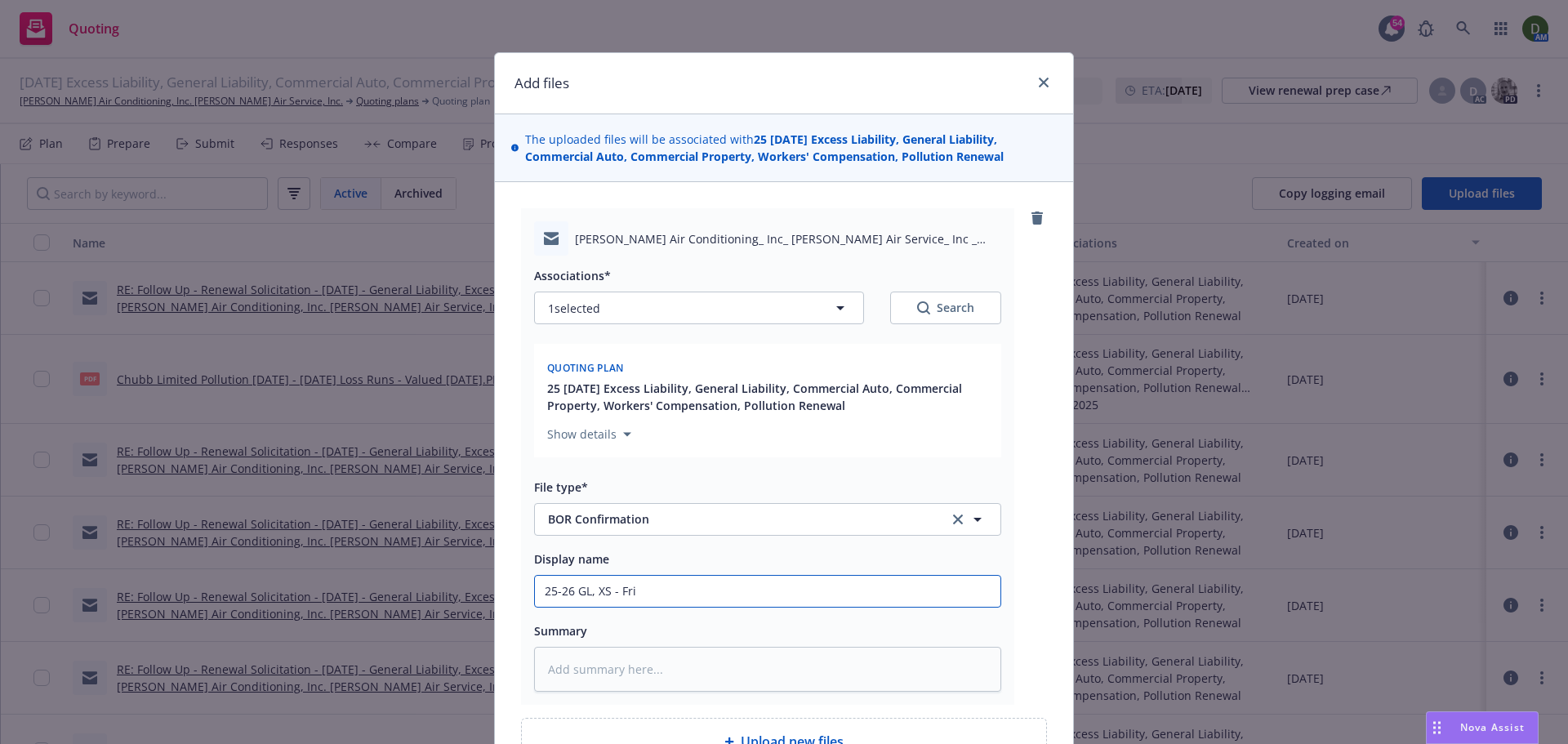
type input "25-26 GL, XS - Frin"
type textarea "x"
type input "25-26 GL, XS - Frin"
type textarea "x"
type input "25-26 GL, XS - Frin"
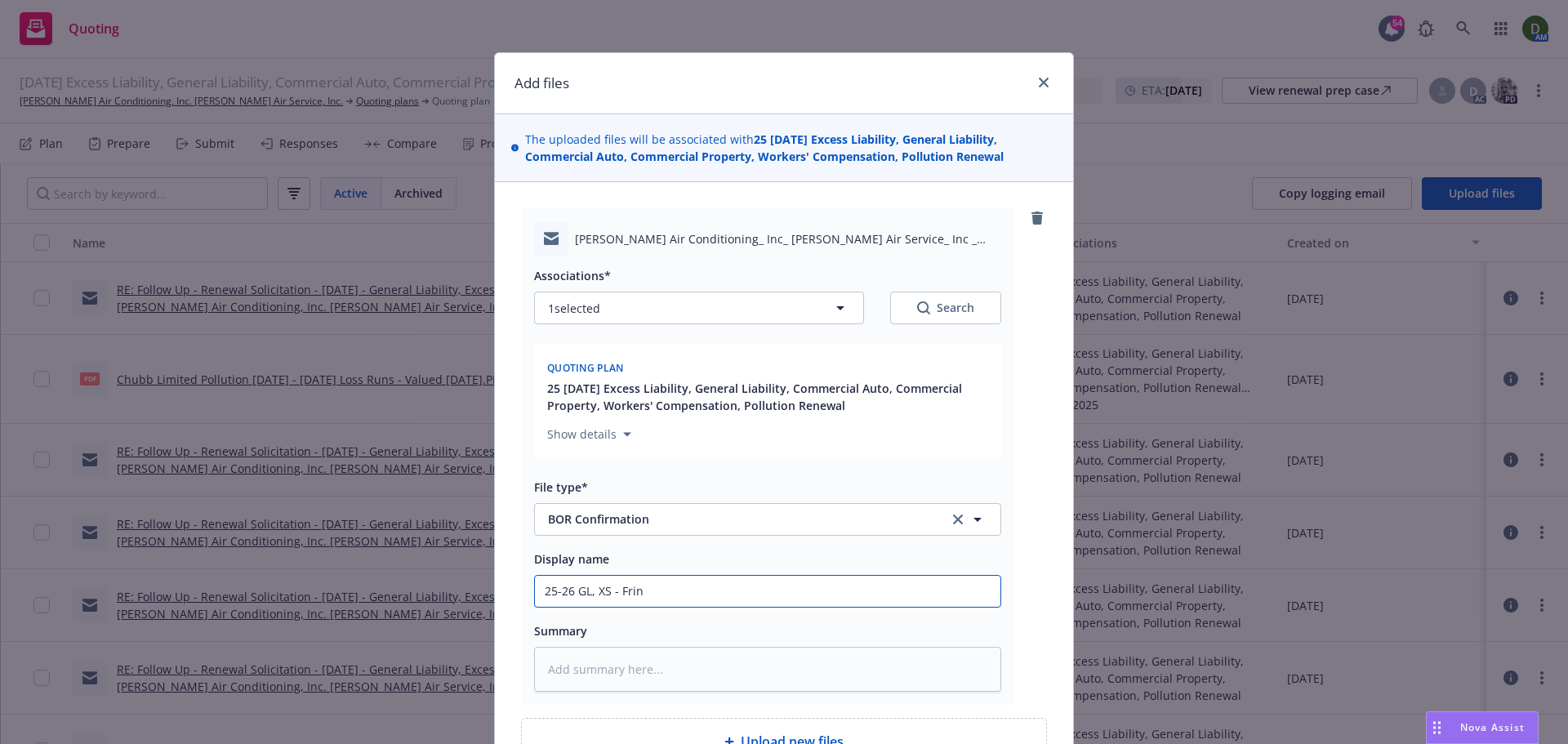
type textarea "x"
type input "25-26 GL, XS - Fri"
type textarea "x"
type input "25-26 GL, XS - Fr"
type textarea "x"
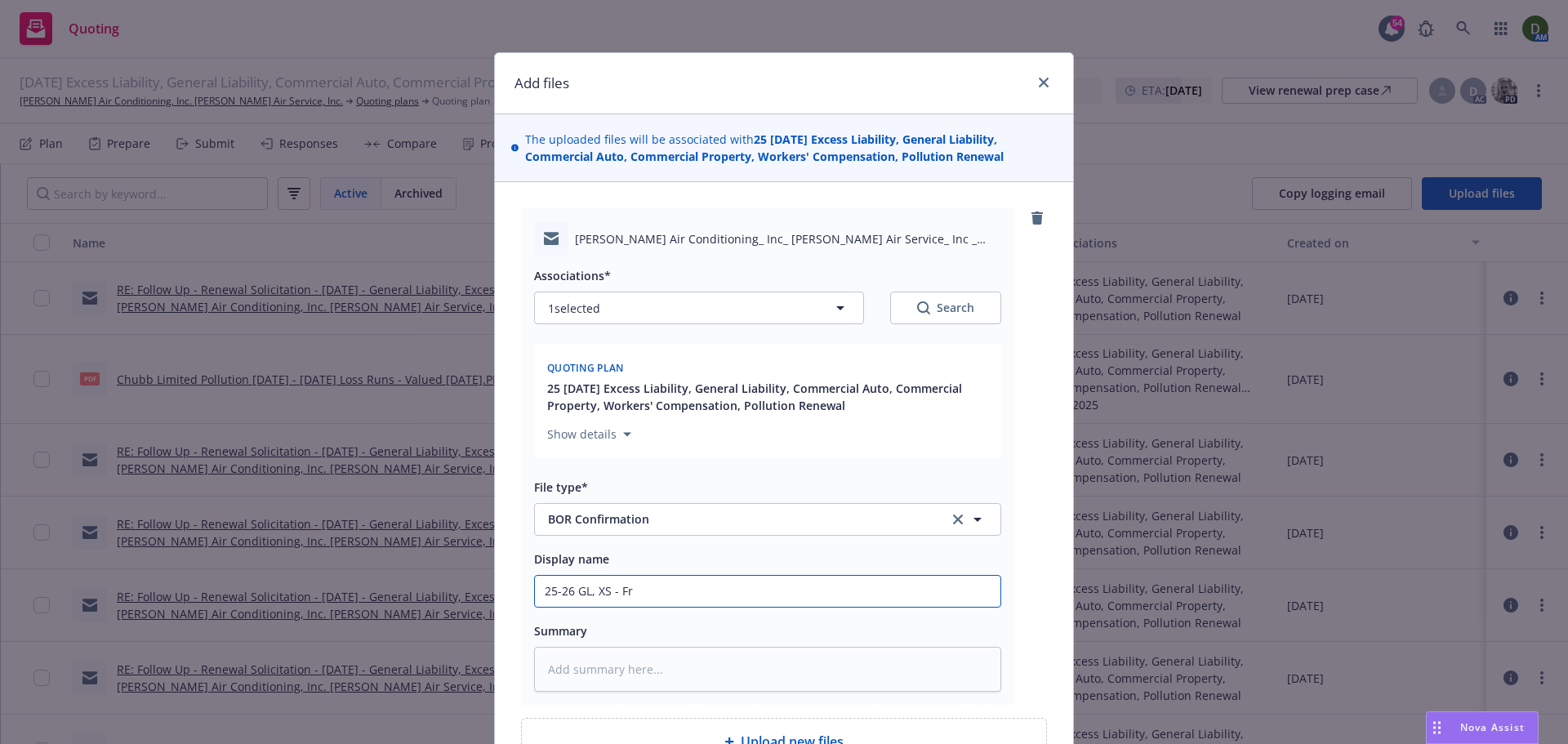
type input "25-26 GL, XS - Fro"
type textarea "x"
type input "25-26 GL, XS - Fron"
type textarea "x"
type input "25-26 GL, XS - Fron"
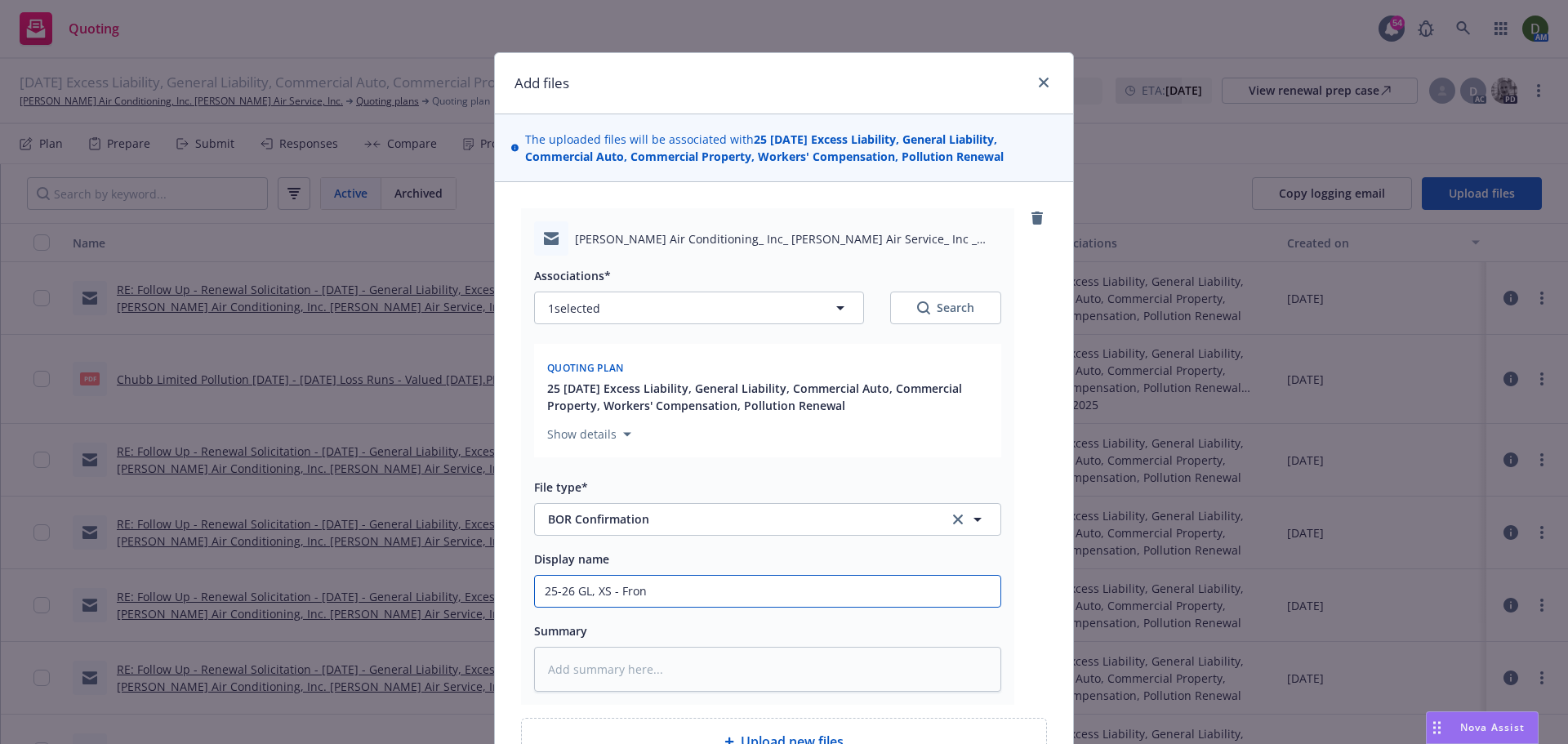
type textarea "x"
type input "25-26 GL, XS - Fron A"
type textarea "x"
type input "25-26 GL, XS - Fron"
type textarea "x"
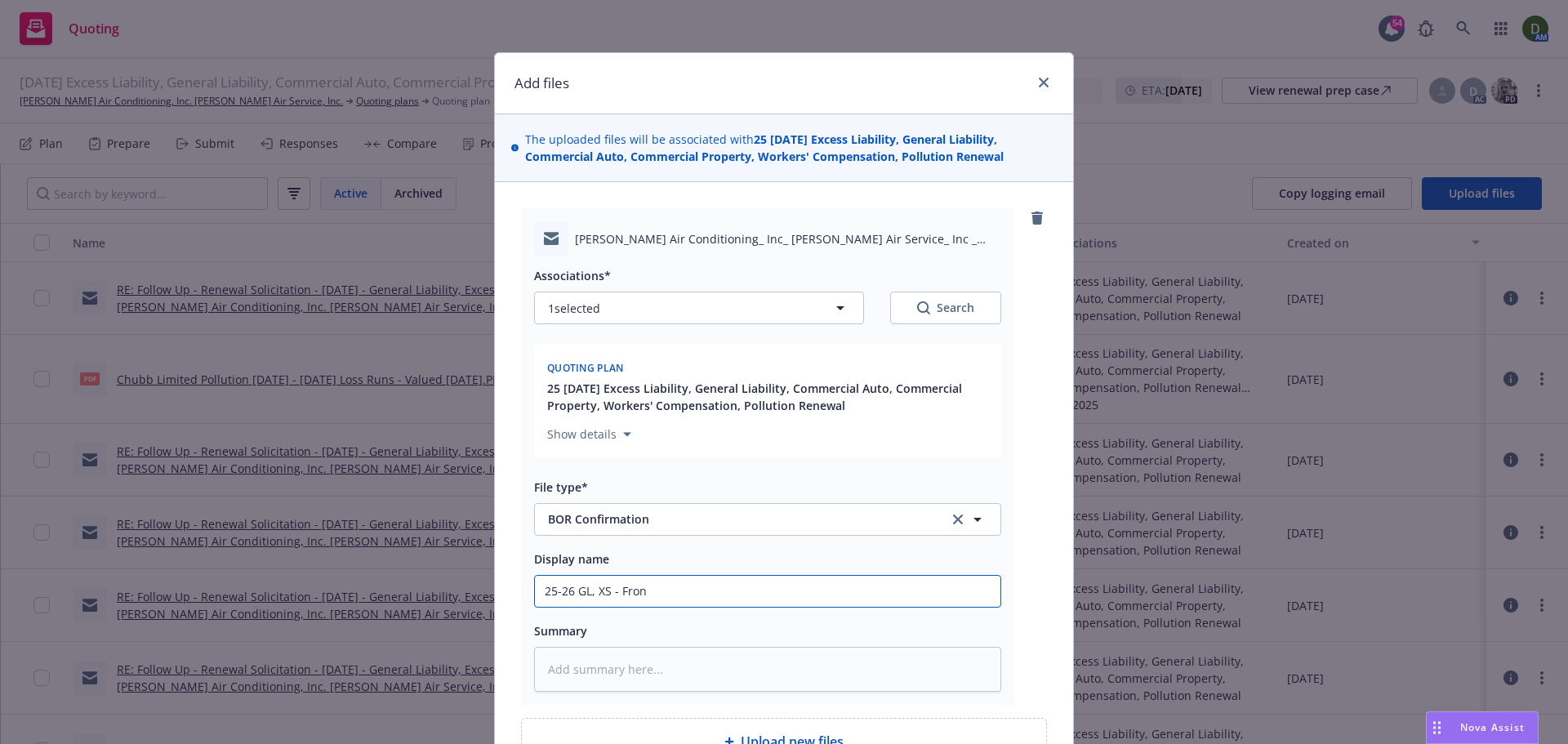
type input "25-26 GL, XS - Fron"
type textarea "x"
type input "25-26 GL, XS - Fro"
type textarea "x"
type input "25-26 GL, XS - From"
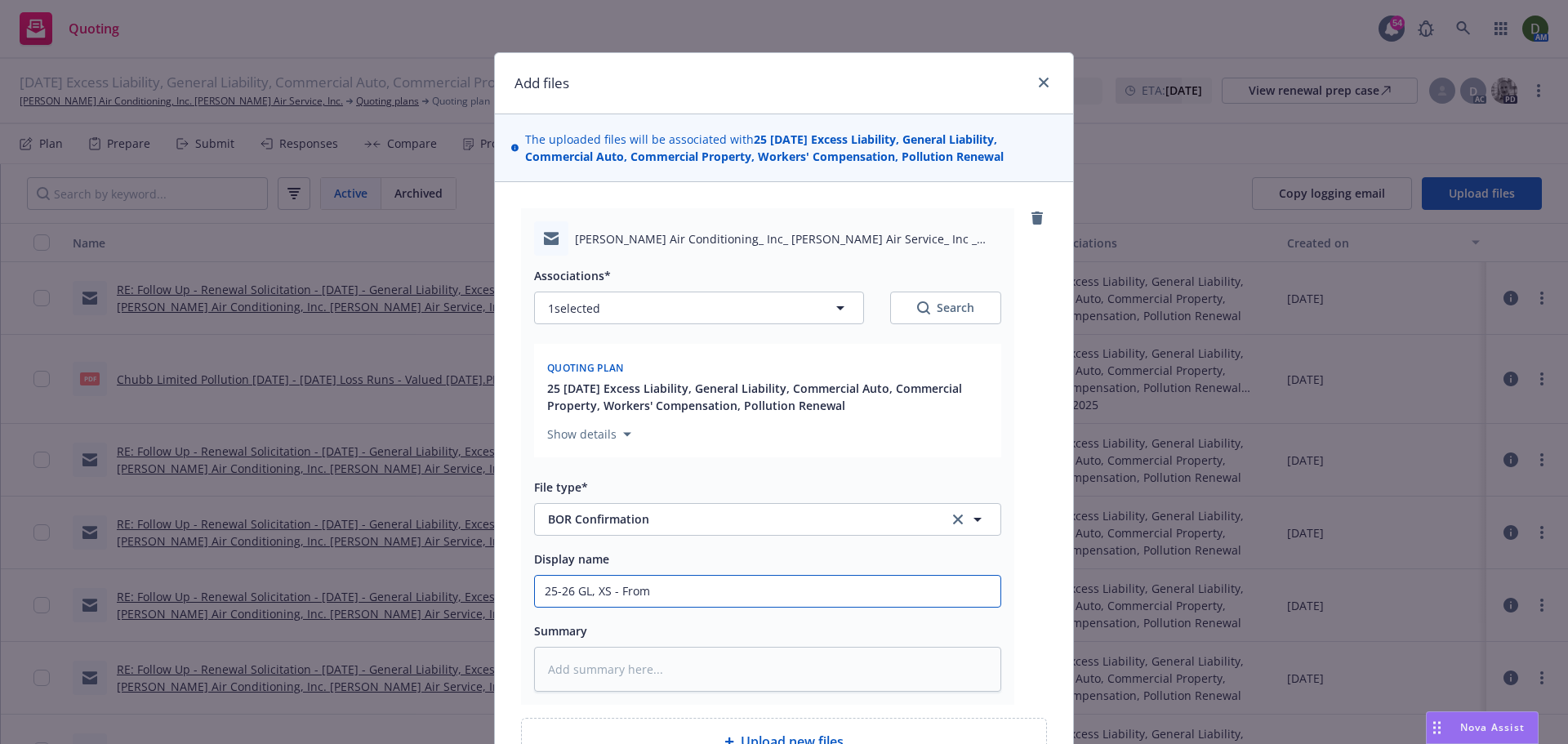
type textarea "x"
type input "25-26 GL, XS - From"
type textarea "x"
type input "25-26 GL, XS - From A"
type textarea "x"
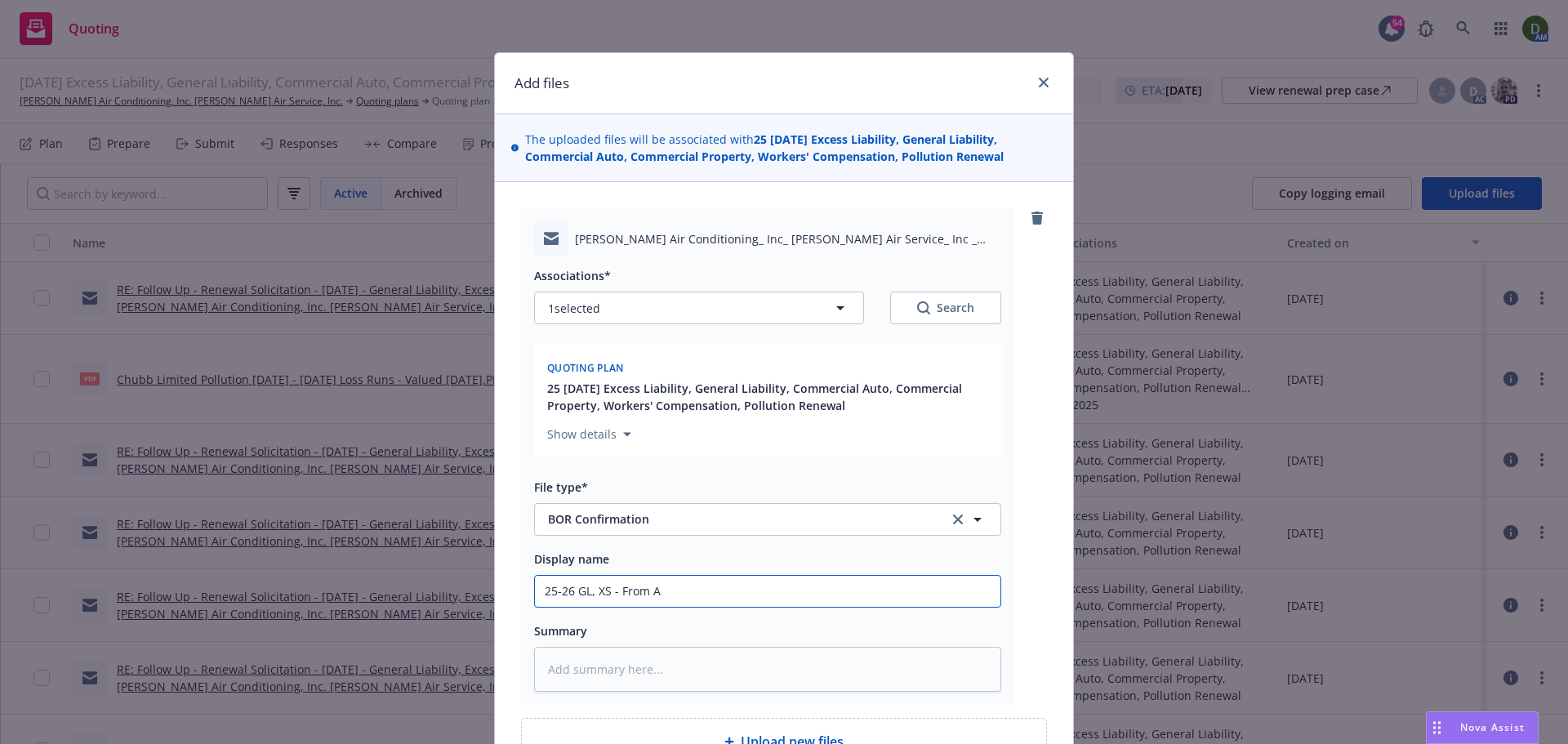
type input "25-26 GL, XS - From Am"
type textarea "x"
type input "25-26 GL, XS - From Amw"
type textarea "x"
type input "25-26 GL, XS - From Amwi"
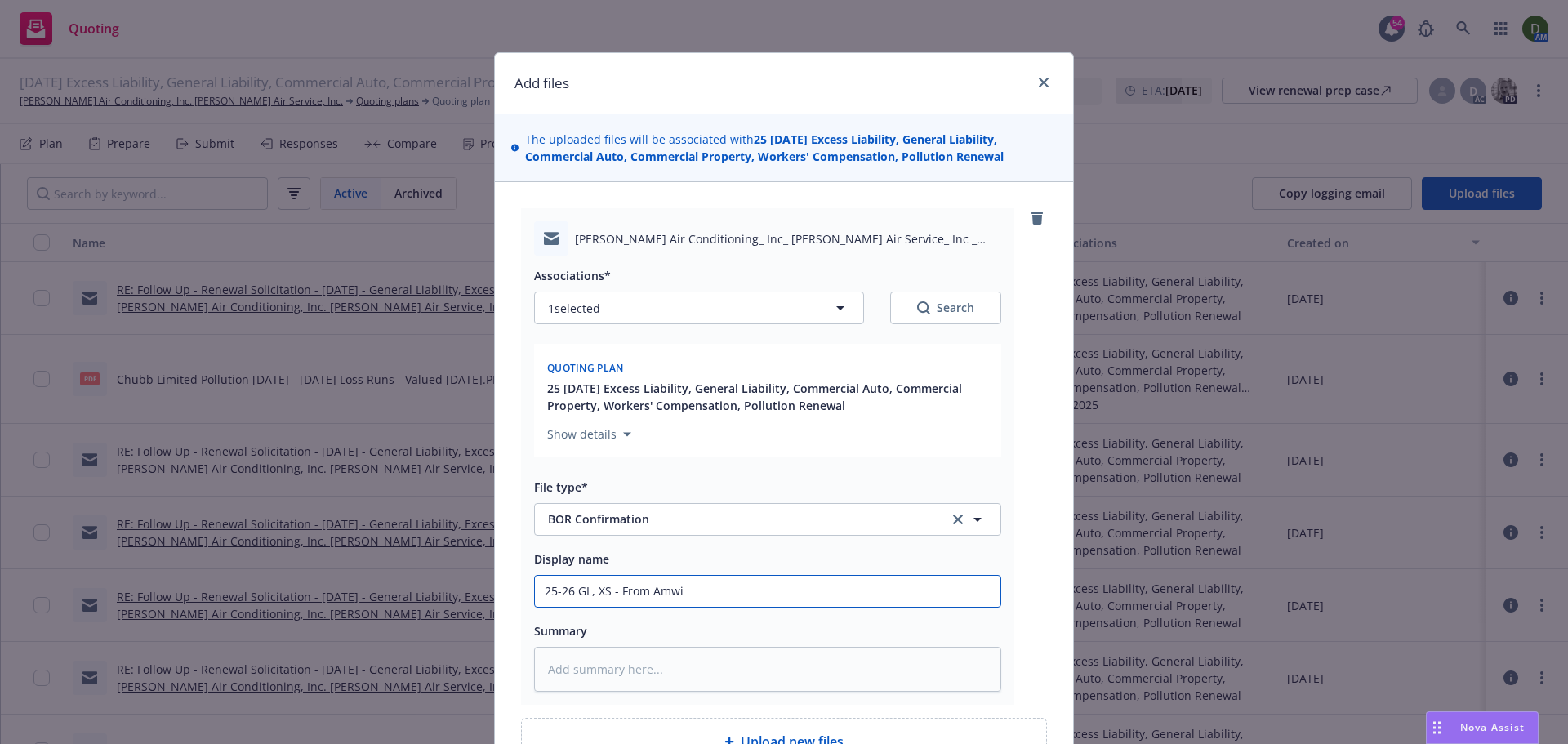
type textarea "x"
type input "25-26 GL, XS - From Amwin"
type textarea "x"
type input "25-26 GL, XS - From Amwins"
type textarea "x"
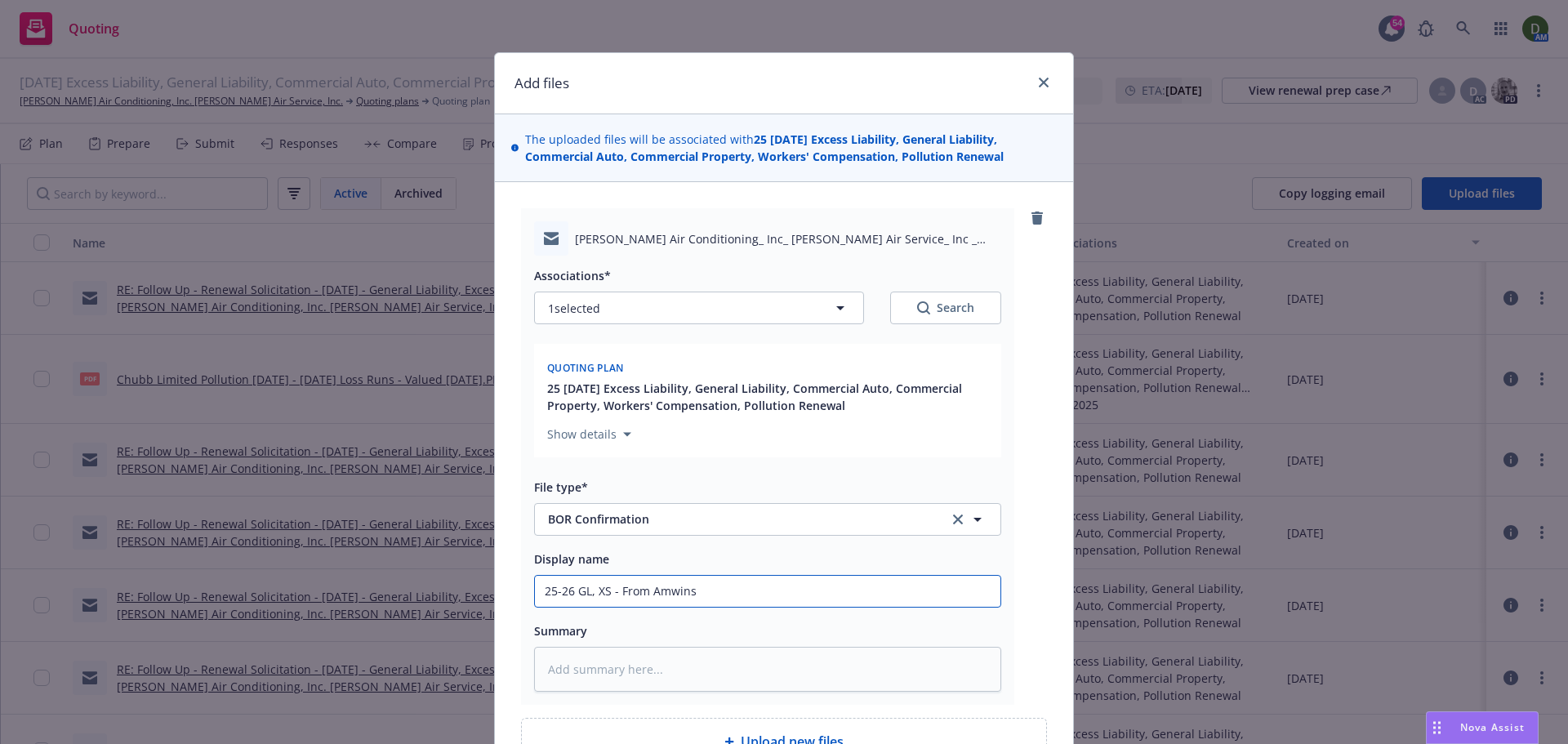
type input "25-26 GL, XS - From Amwins"
type textarea "x"
type input "25-26 GL, XS - From Amwins -"
type textarea "x"
type input "25-26 GL, XS - From Amwins -"
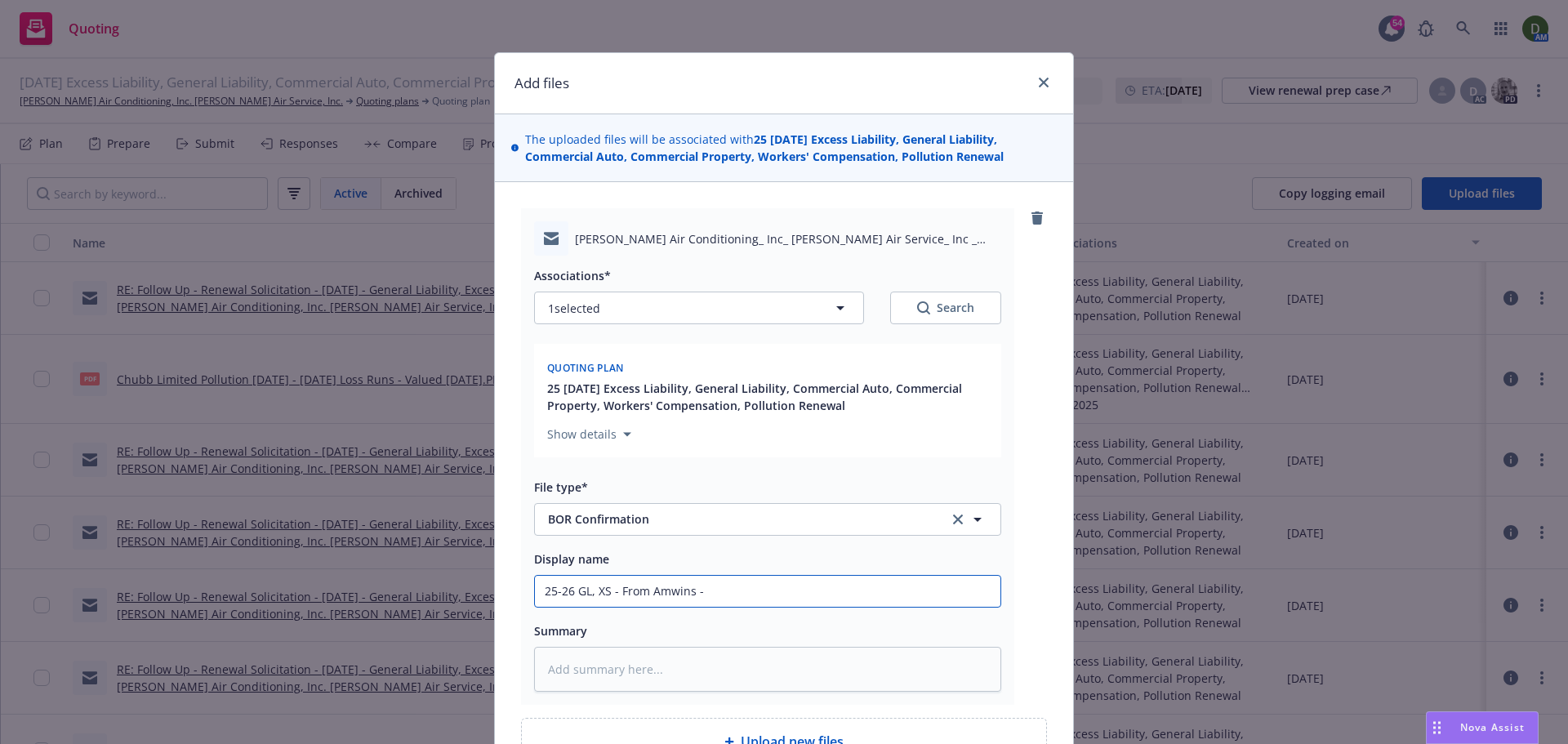
type textarea "x"
type input "25-26 GL, XS - From Amwins - V"
type textarea "x"
type input "25-26 GL, XS - From Amwins - VO"
type textarea "x"
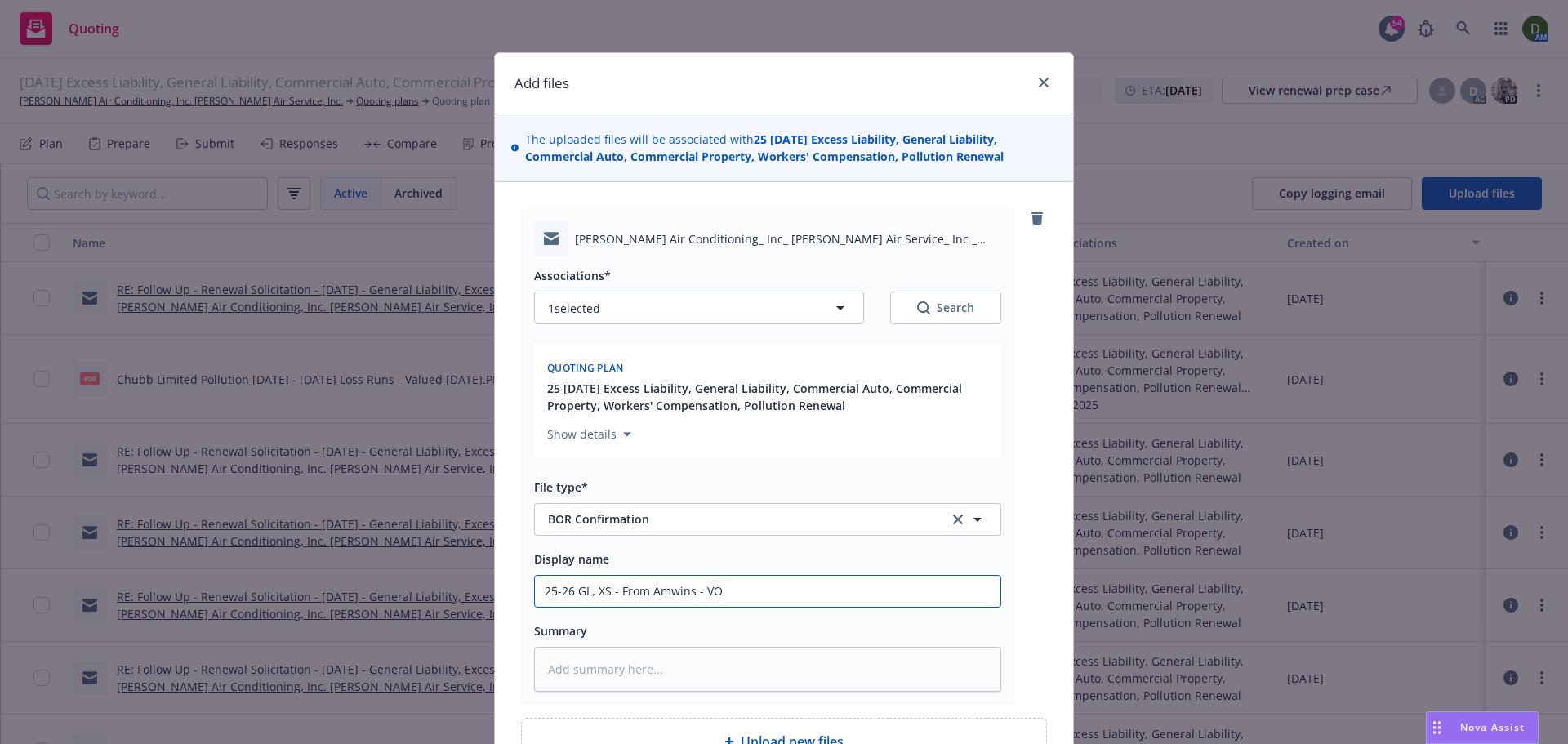
type input "25-26 GL, XS - From Amwins - VOR"
type textarea "x"
type input "25-26 GL, XS - From Amwins - VO"
type textarea "x"
type input "25-26 GL, XS - From Amwins - V"
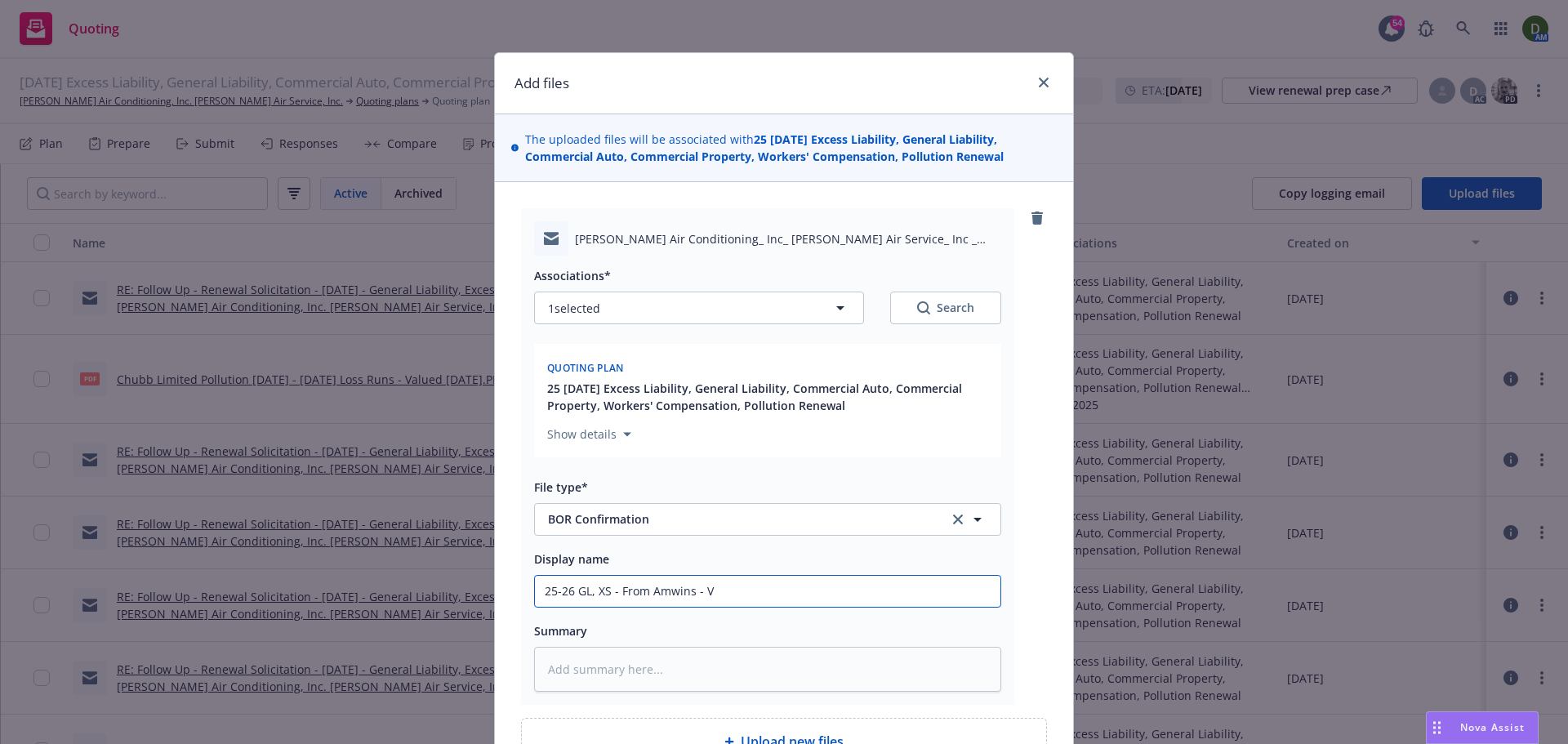
type textarea "x"
type input "25-26 GL, XS - From Amwins -"
type textarea "x"
type input "25-26 GL, XS - From Amwins - BO"
type textarea "x"
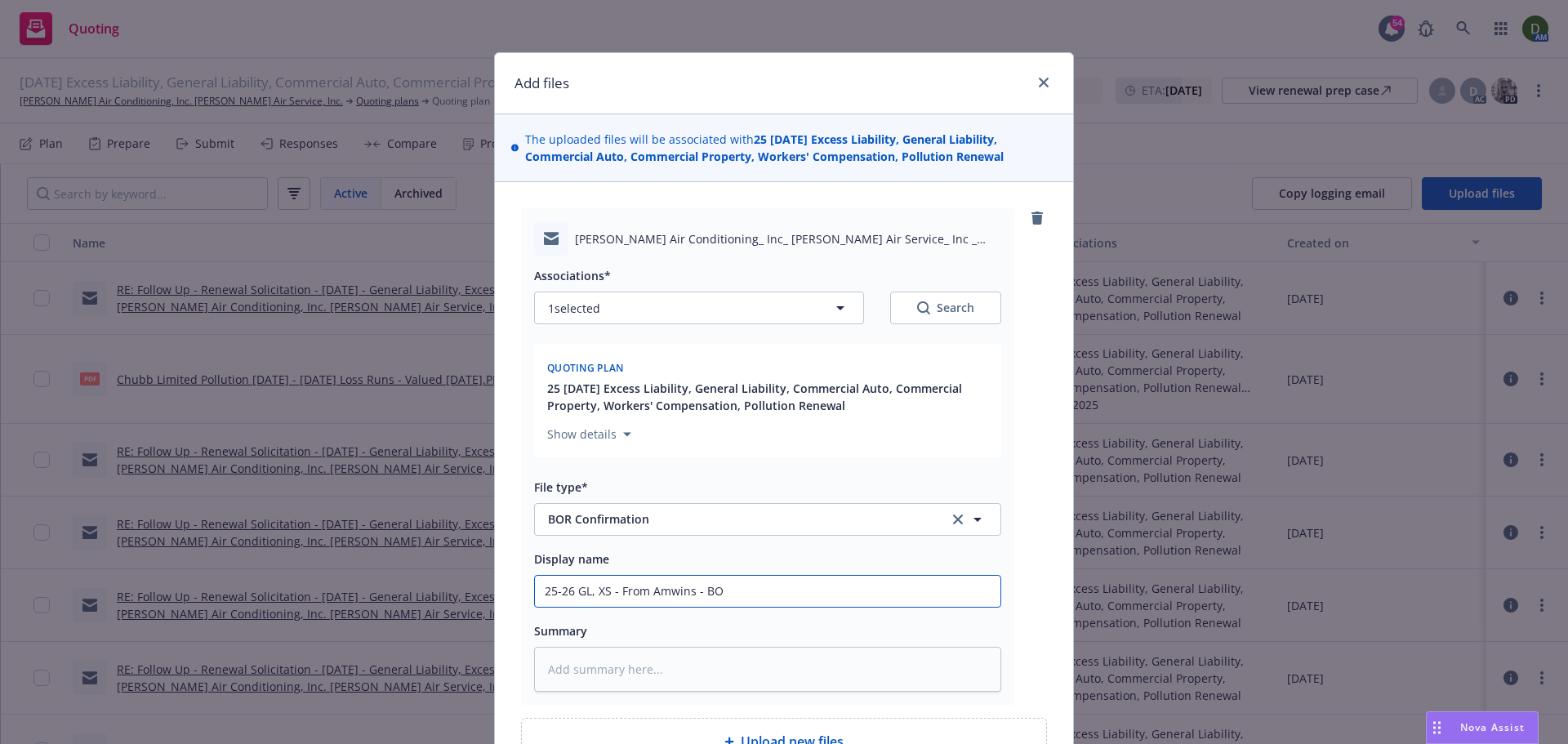
type input "25-26 GL, XS - From Amwins - BOR"
type textarea "x"
type input "25-26 GL, XS - From Amwins - BOR"
type textarea "x"
type input "25-26 GL, XS - From Amwins - BOR n"
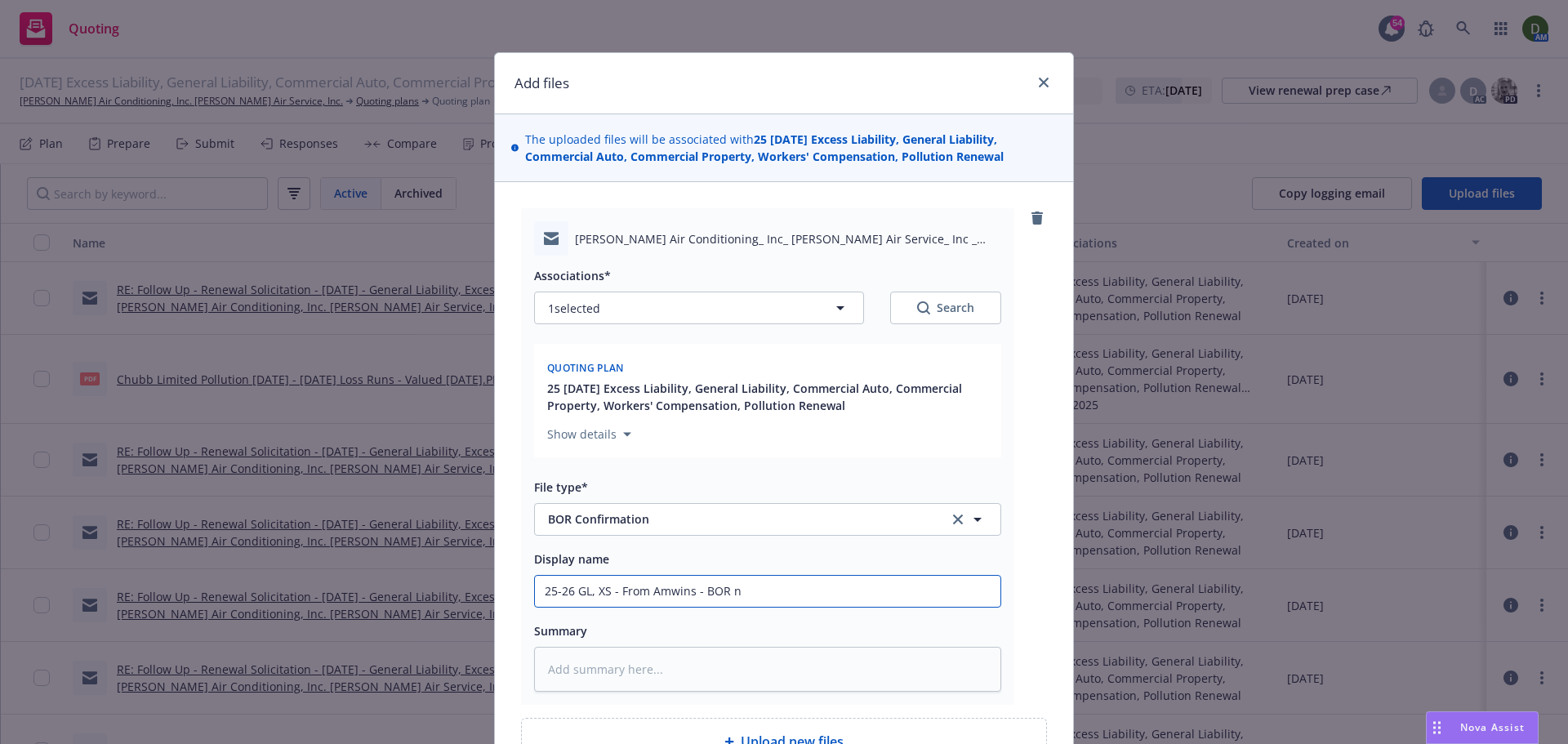
type textarea "x"
type input "25-26 GL, XS - From Amwins - BOR no"
type textarea "x"
type input "25-26 GL, XS - From Amwins - BOR not"
type textarea "x"
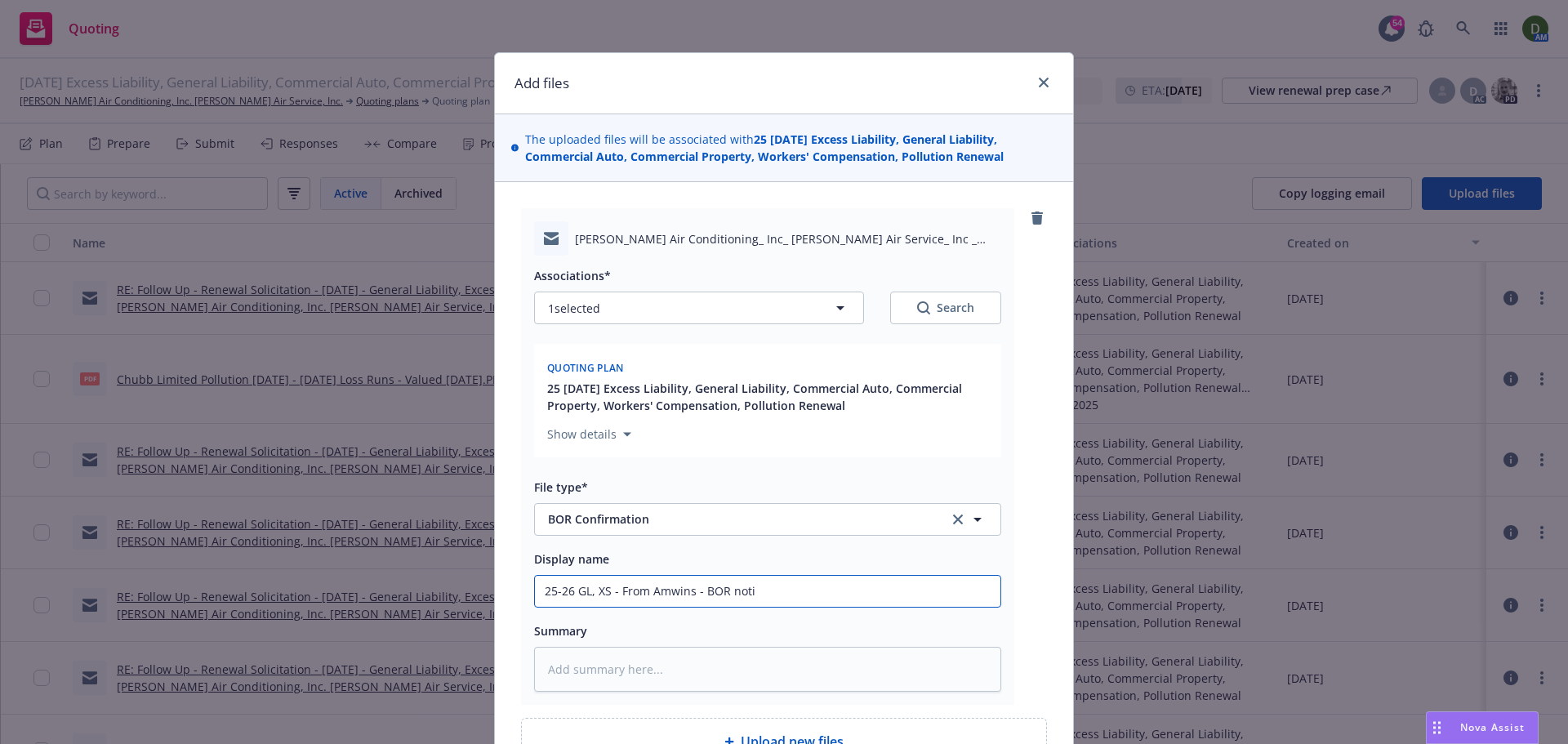
type input "25-26 GL, XS - From Amwins - BOR notic"
type textarea "x"
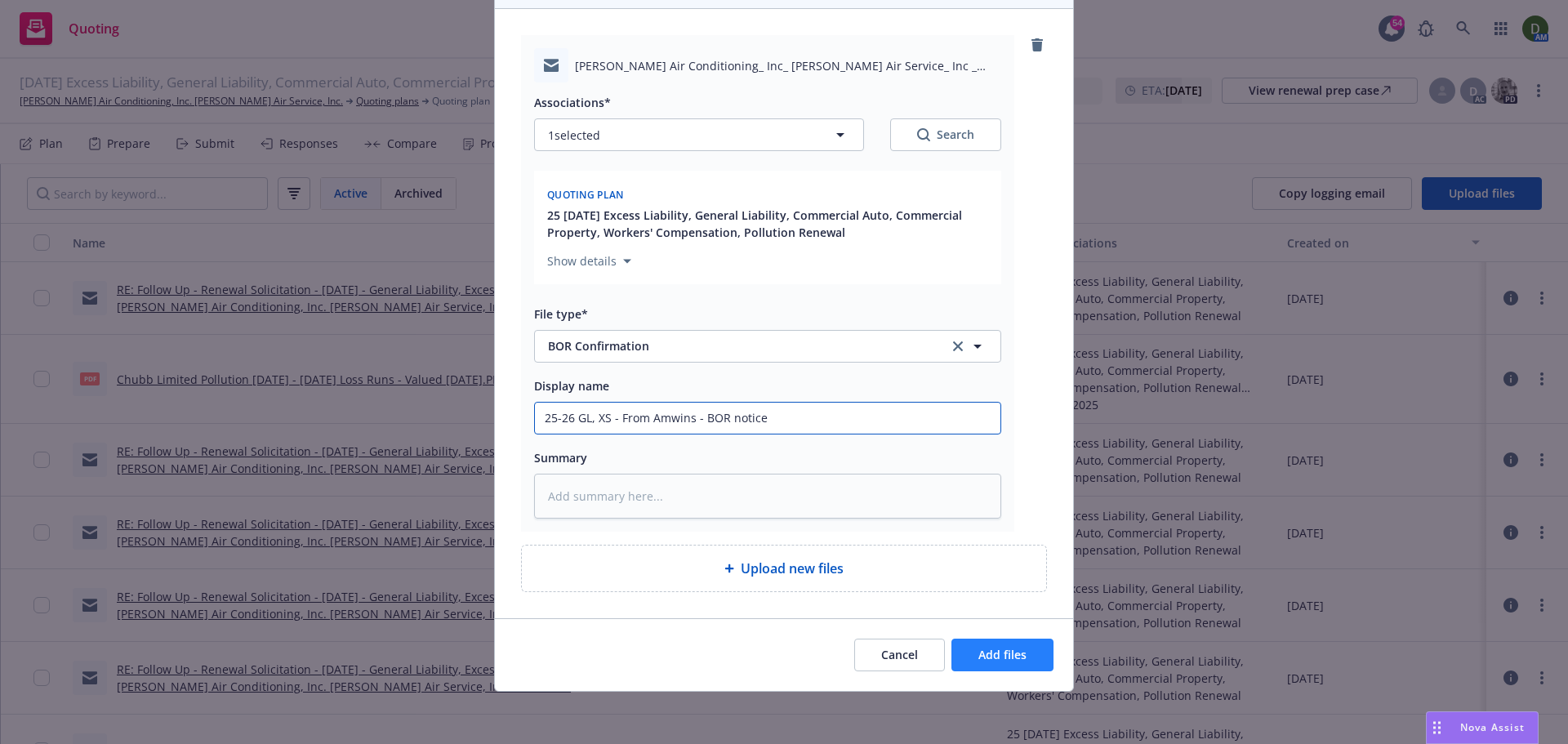
type input "25-26 GL, XS - From Amwins - BOR notice"
click at [978, 651] on span "Add files" at bounding box center [1002, 655] width 48 height 16
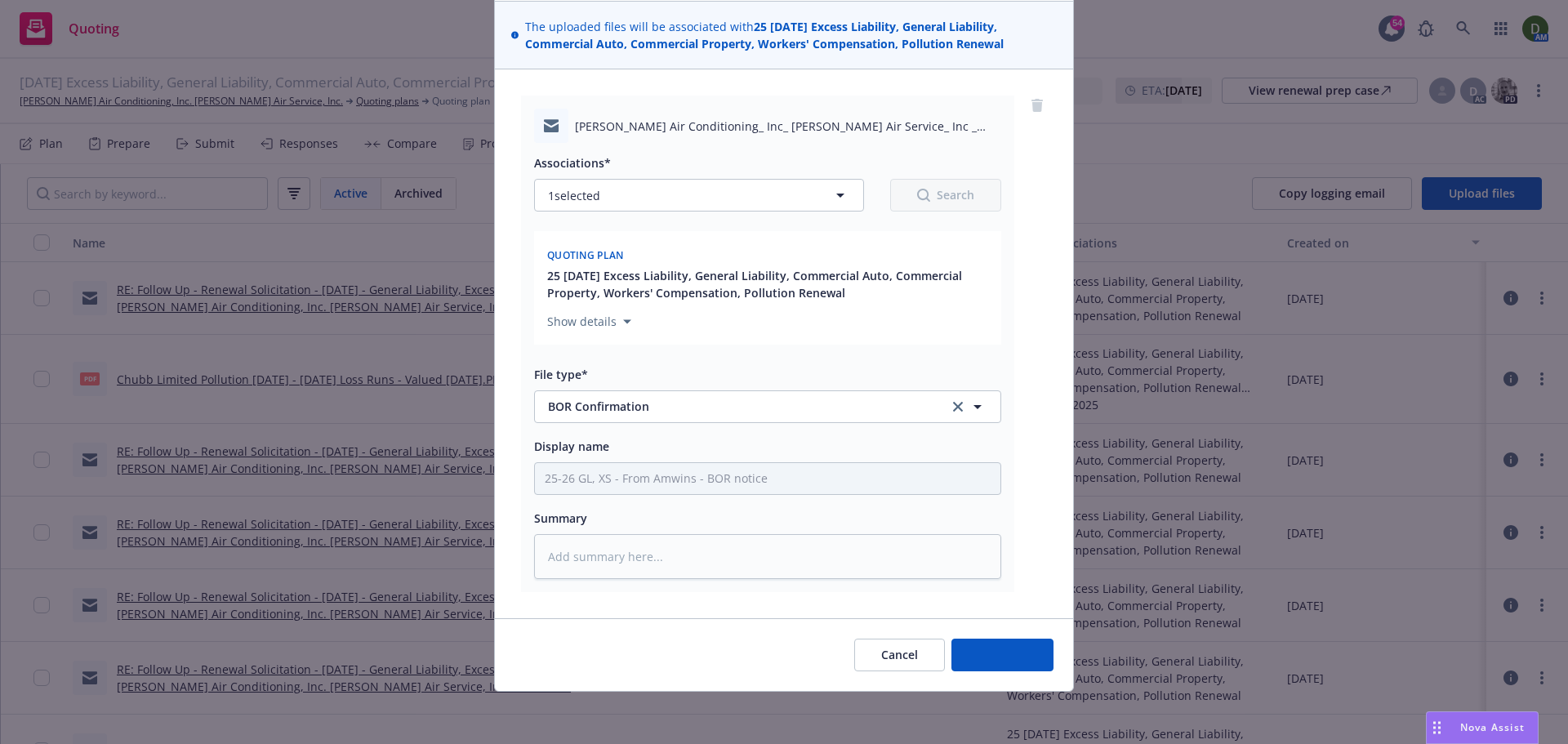
scroll to position [113, 0]
type textarea "x"
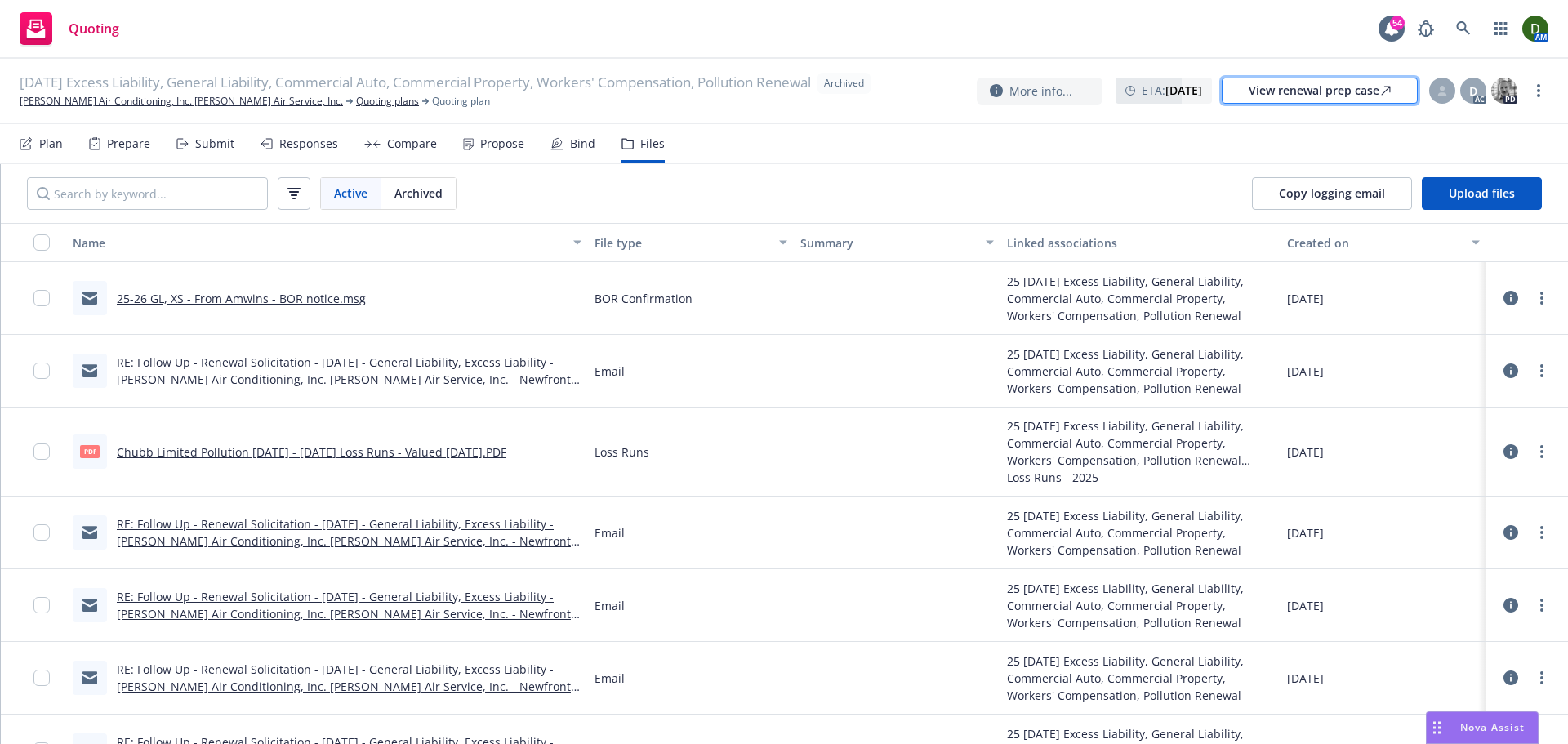
click at [1329, 102] on div "View renewal prep case" at bounding box center [1320, 91] width 142 height 25
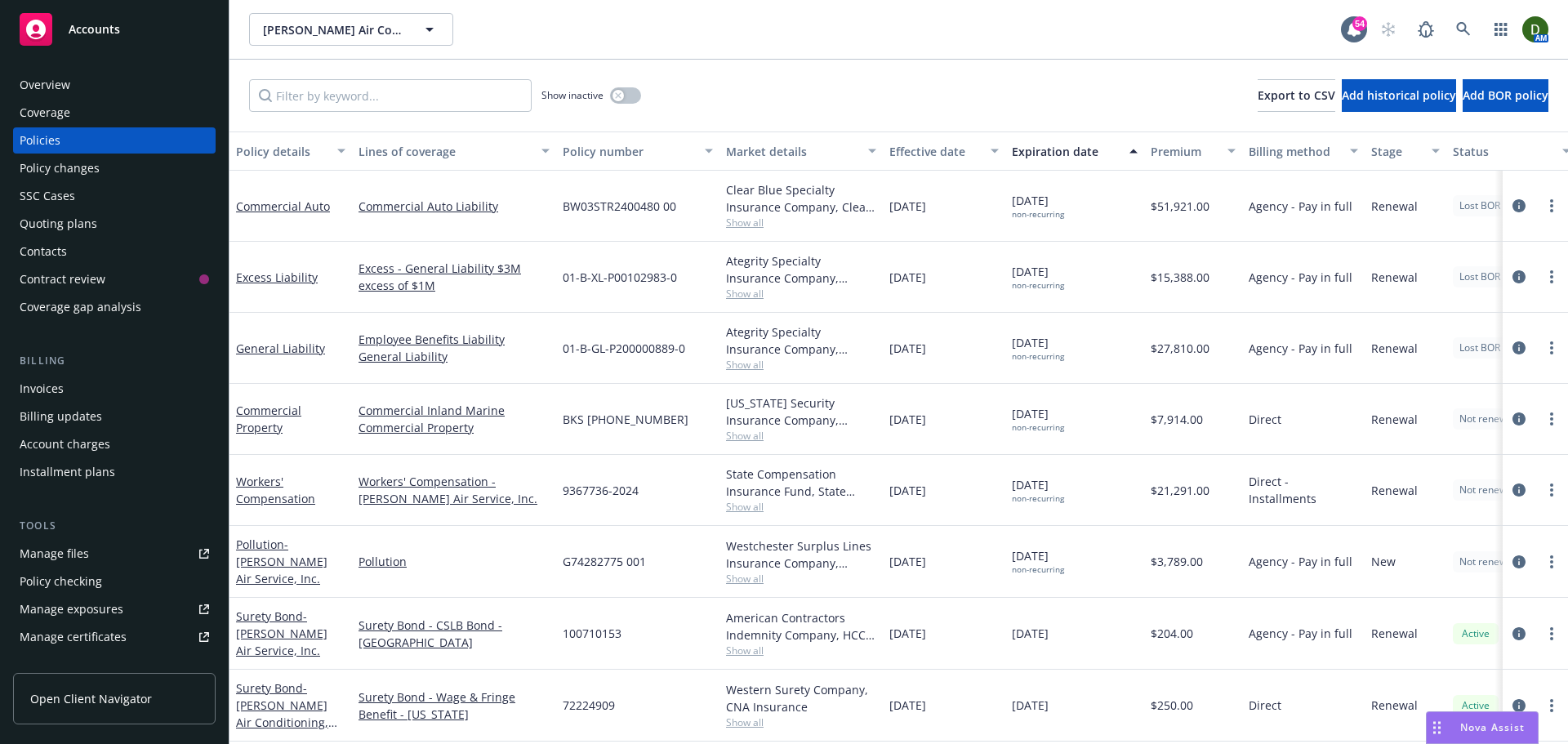
click at [166, 99] on div "Coverage" at bounding box center [114, 113] width 190 height 27
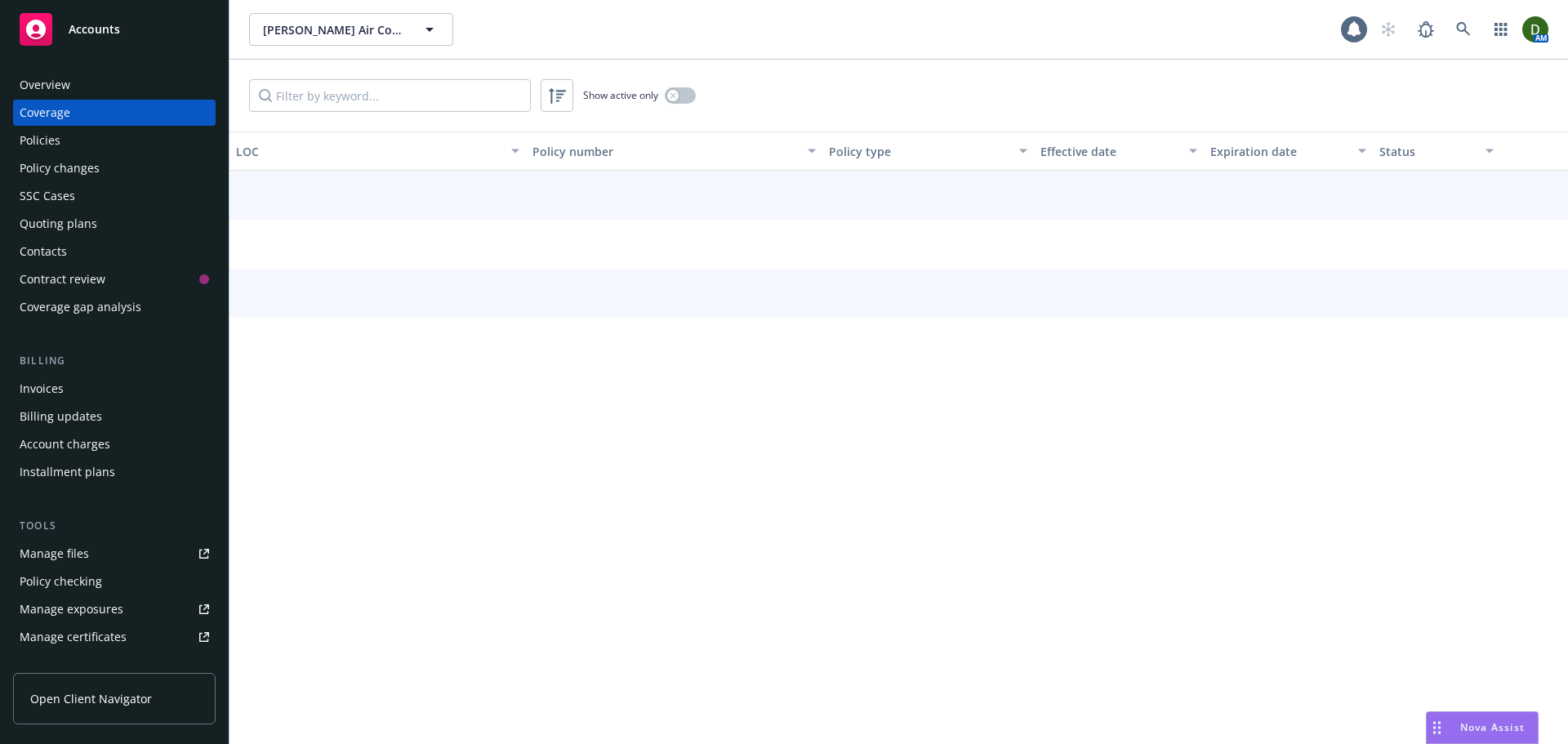
click at [166, 82] on div "Overview" at bounding box center [114, 85] width 190 height 27
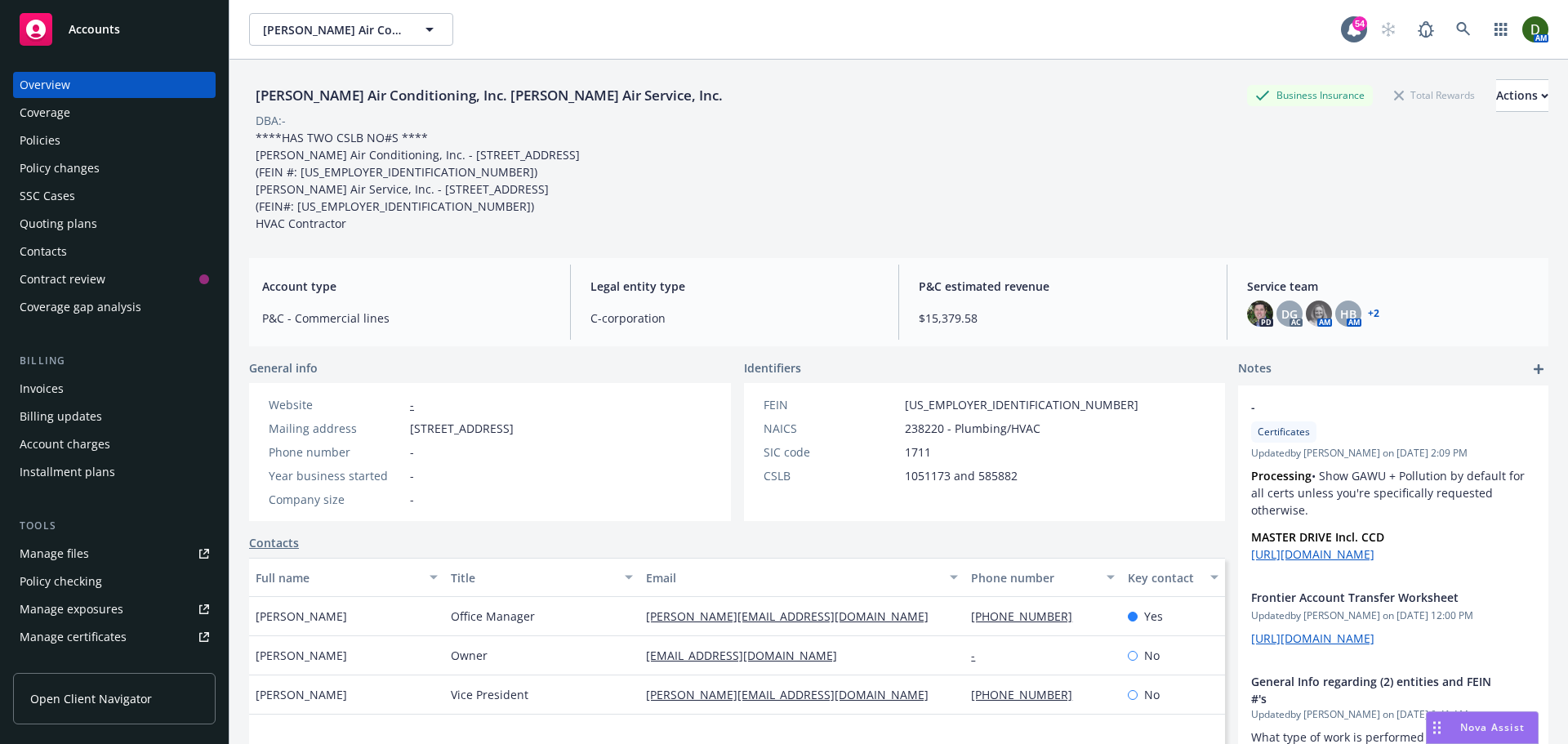
click at [142, 150] on div "Policies" at bounding box center [114, 141] width 190 height 27
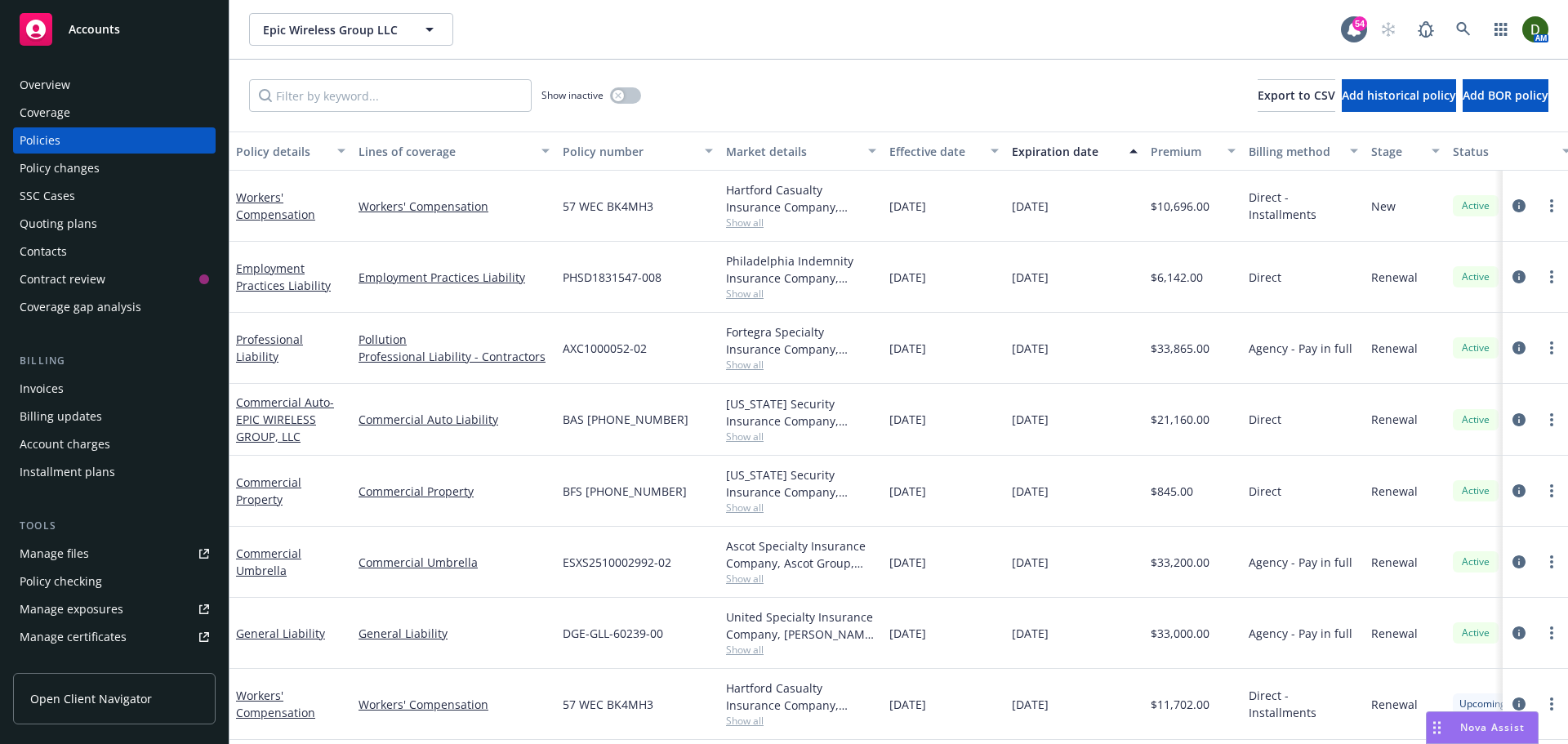
click at [87, 75] on div "Overview" at bounding box center [114, 85] width 190 height 27
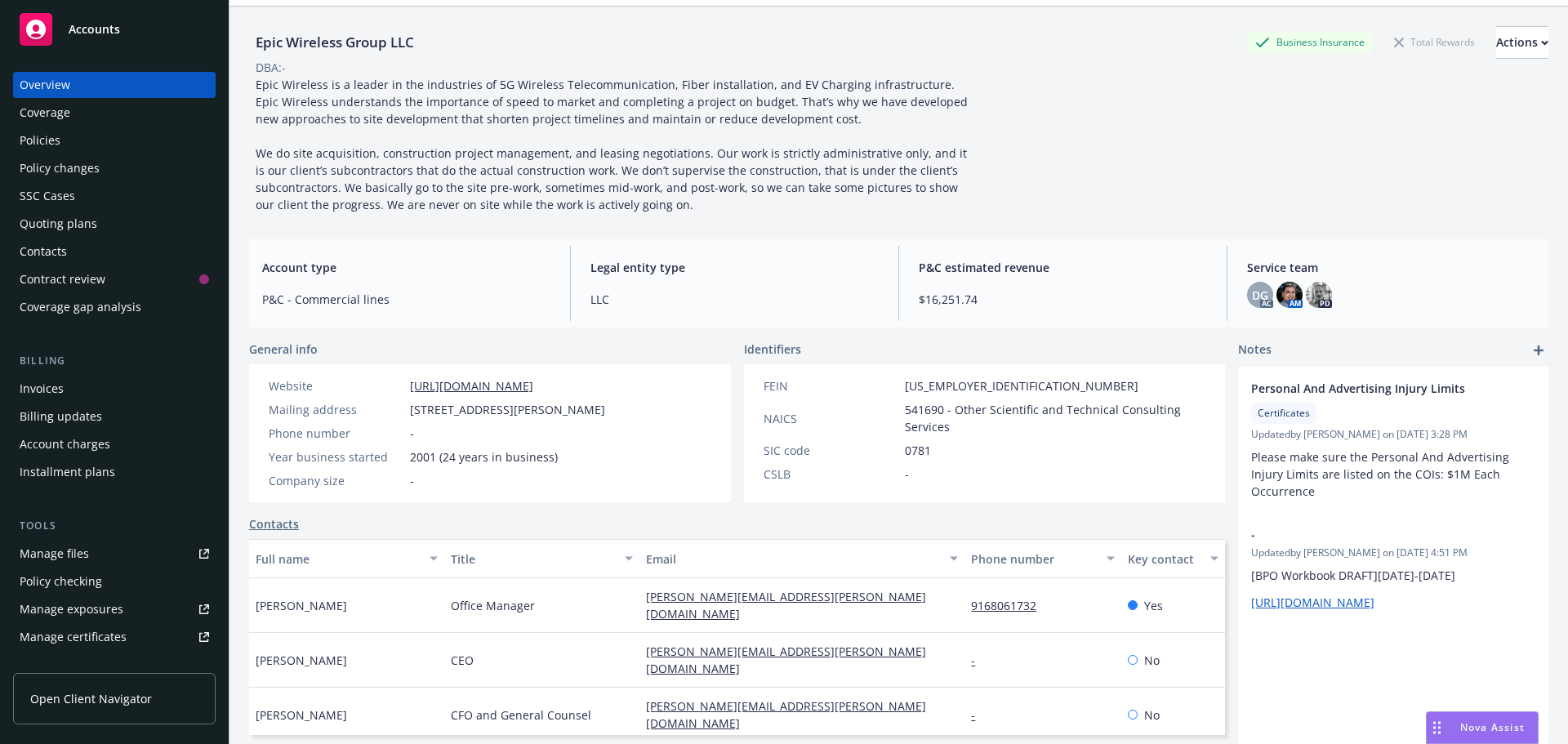
scroll to position [82, 0]
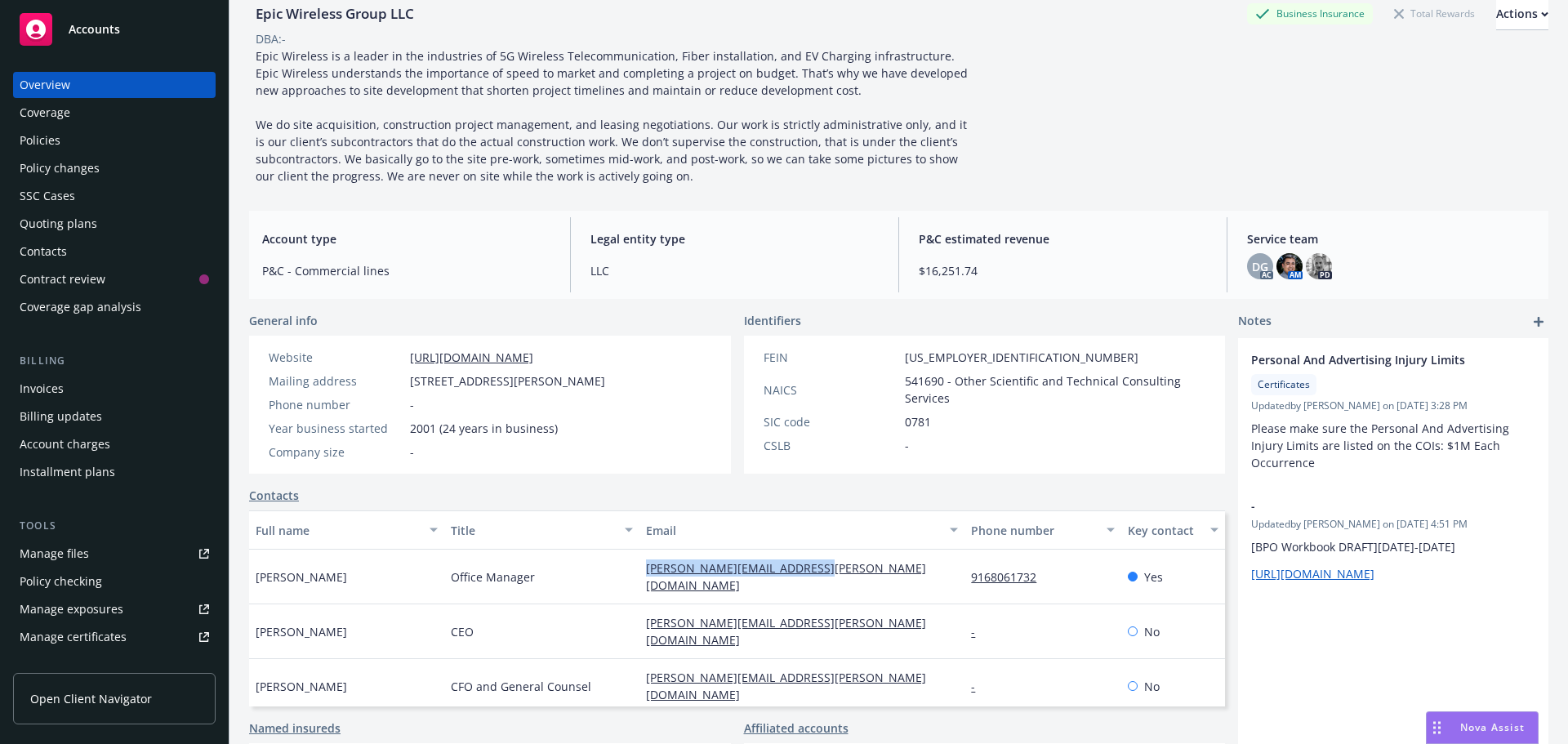
drag, startPoint x: 805, startPoint y: 555, endPoint x: 607, endPoint y: 587, distance: 200.6
click at [607, 587] on div "[PERSON_NAME] Office Manager [PERSON_NAME][EMAIL_ADDRESS][PERSON_NAME][DOMAIN_N…" at bounding box center [737, 577] width 976 height 55
copy div "[PERSON_NAME][EMAIL_ADDRESS][PERSON_NAME][DOMAIN_NAME]"
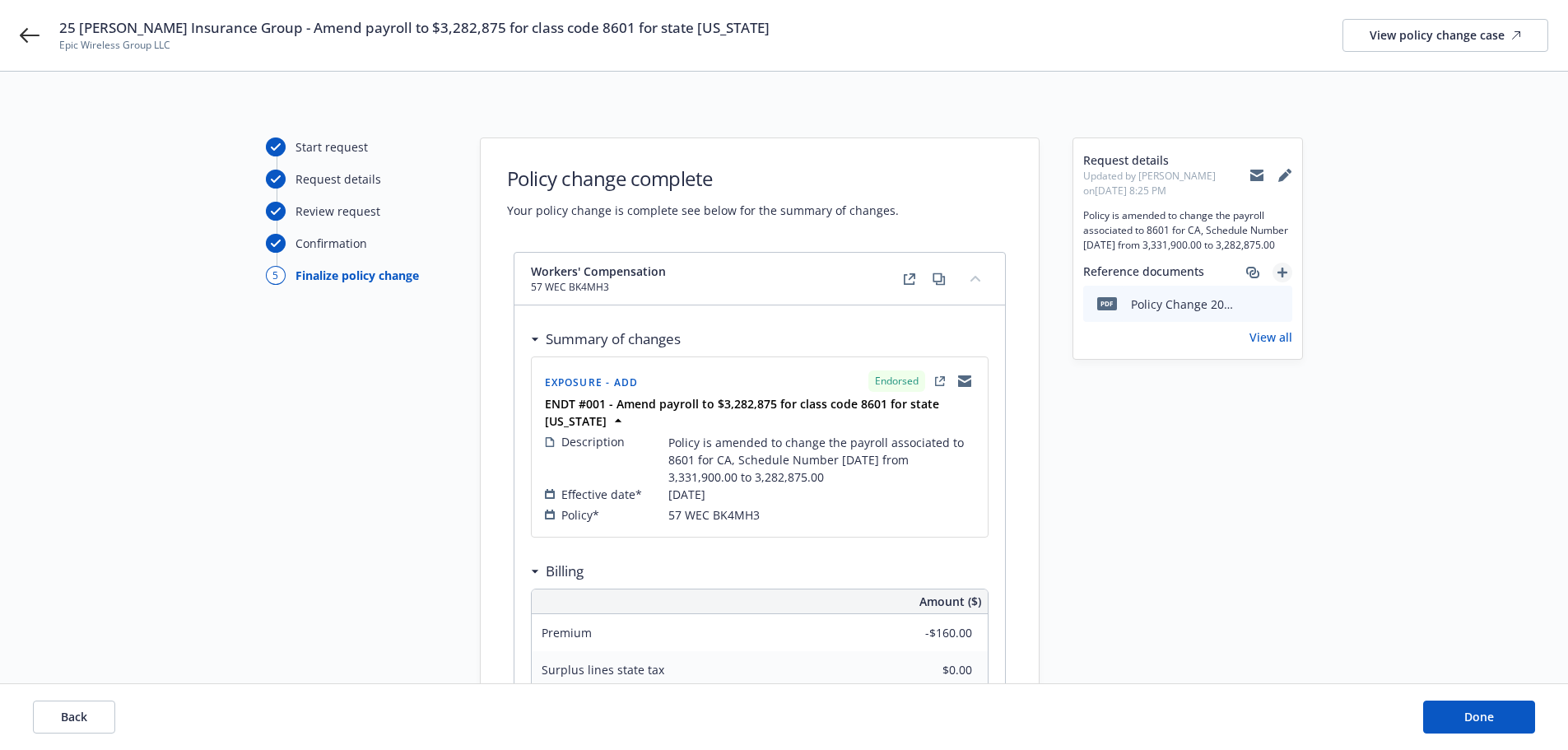
click at [1289, 273] on link "add" at bounding box center [1282, 273] width 20 height 20
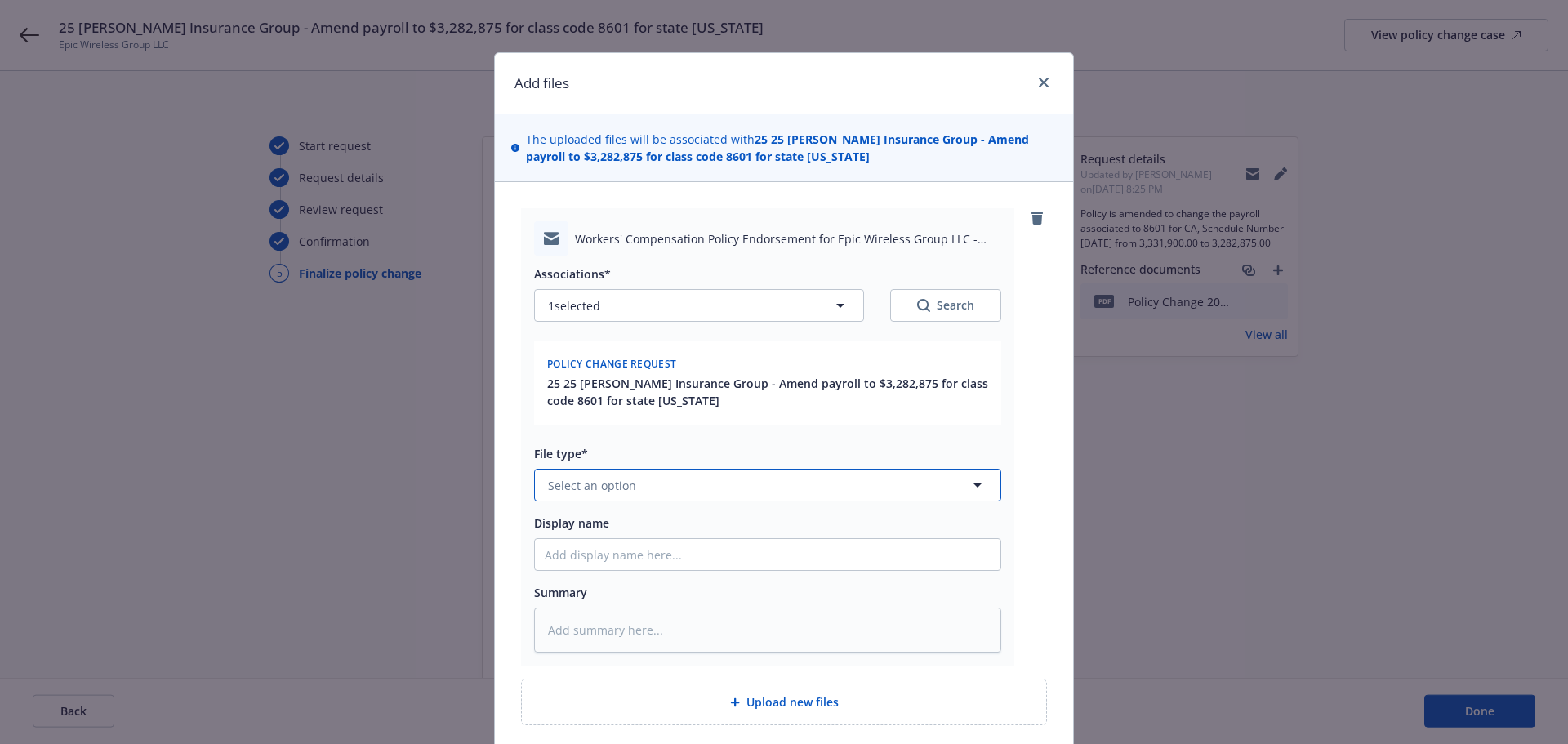
click at [586, 474] on button "Select an option" at bounding box center [768, 485] width 467 height 32
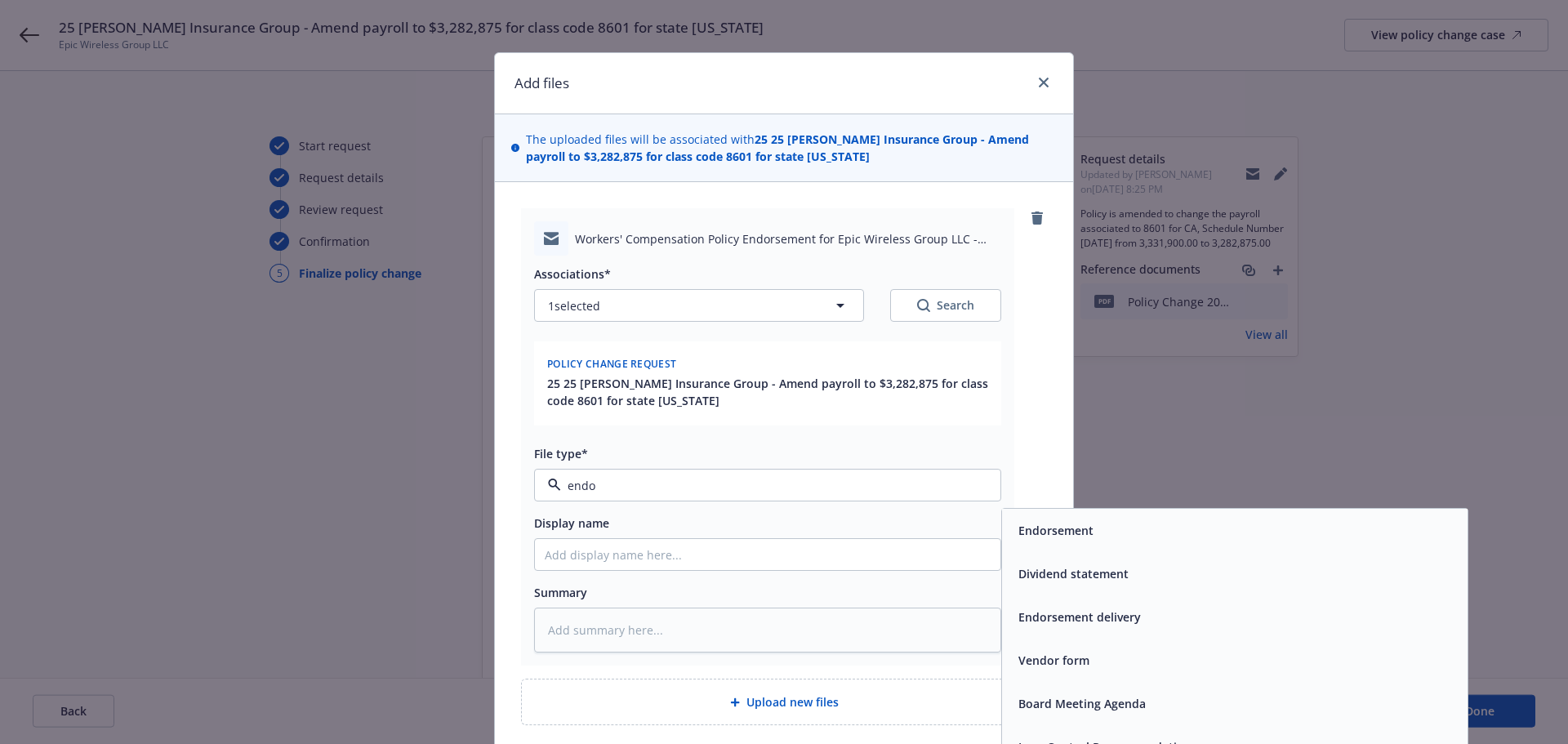
type input "endor"
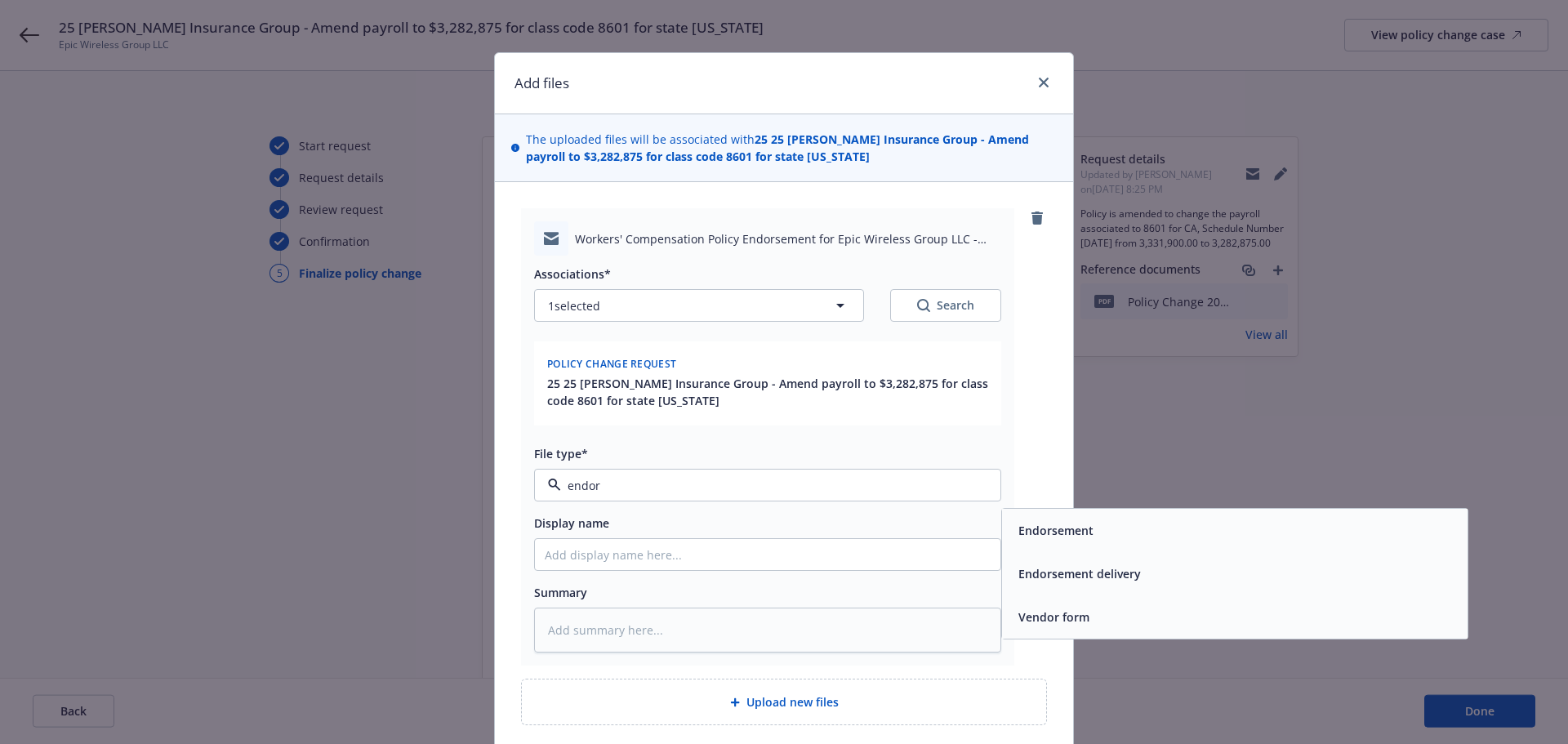
click at [1102, 572] on span "Endorsement delivery" at bounding box center [1080, 573] width 123 height 17
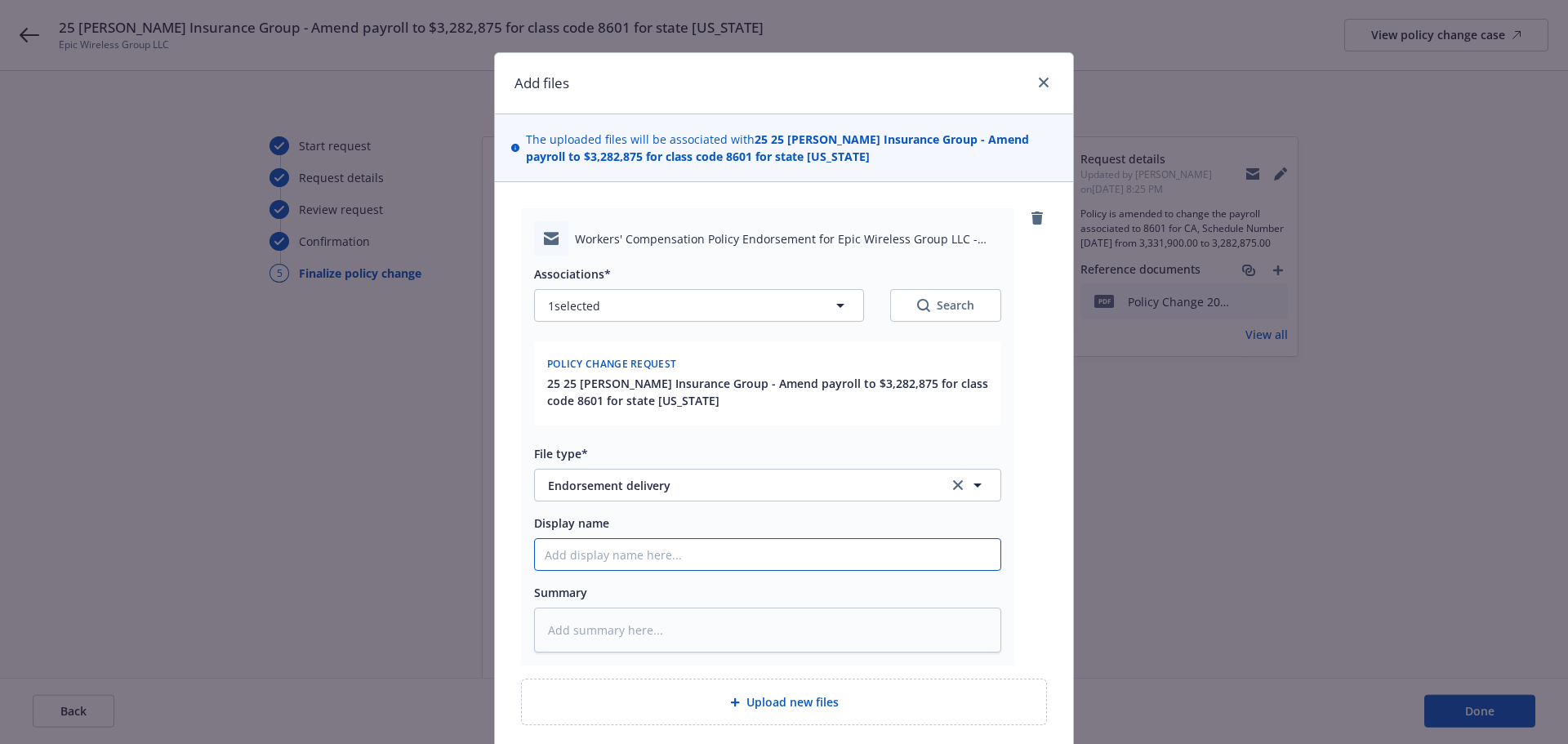
click at [782, 554] on input "Display name" at bounding box center [768, 554] width 466 height 31
type textarea "x"
type input "2"
type textarea "x"
type input "25"
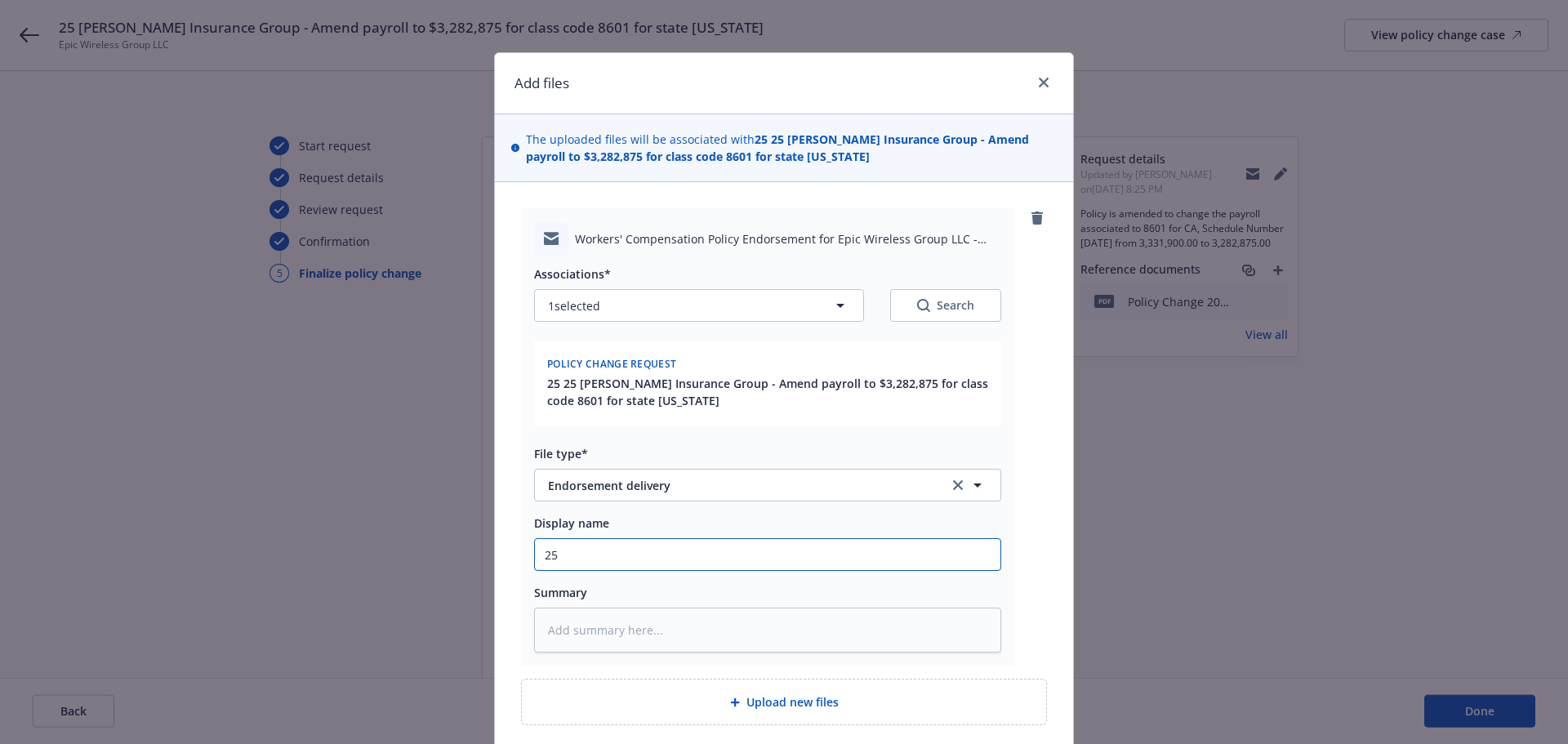
type textarea "x"
type input "25-"
type textarea "x"
type input "25-2"
type textarea "x"
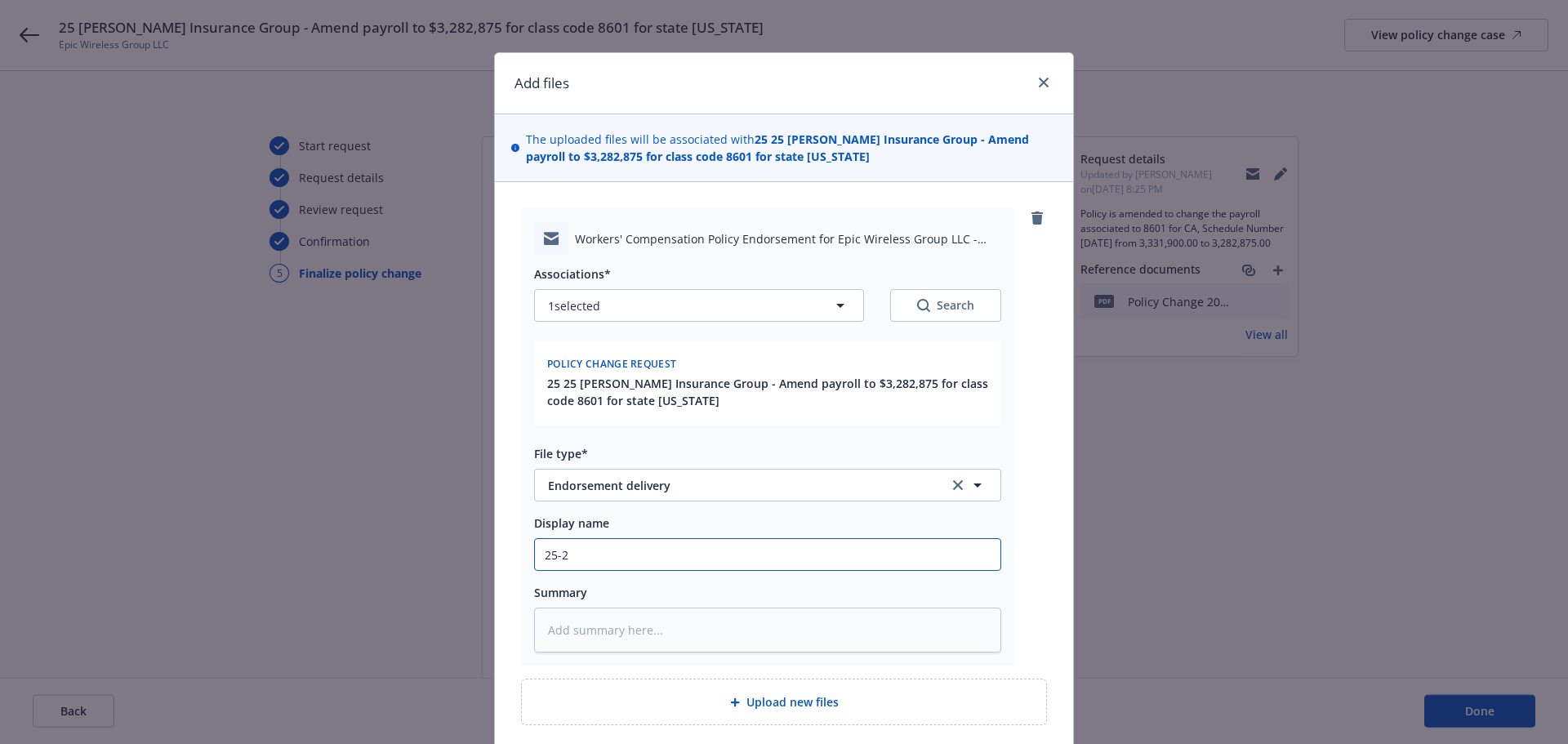
type input "25-26"
type textarea "x"
type input "25-26"
type textarea "x"
type input "25-26 W"
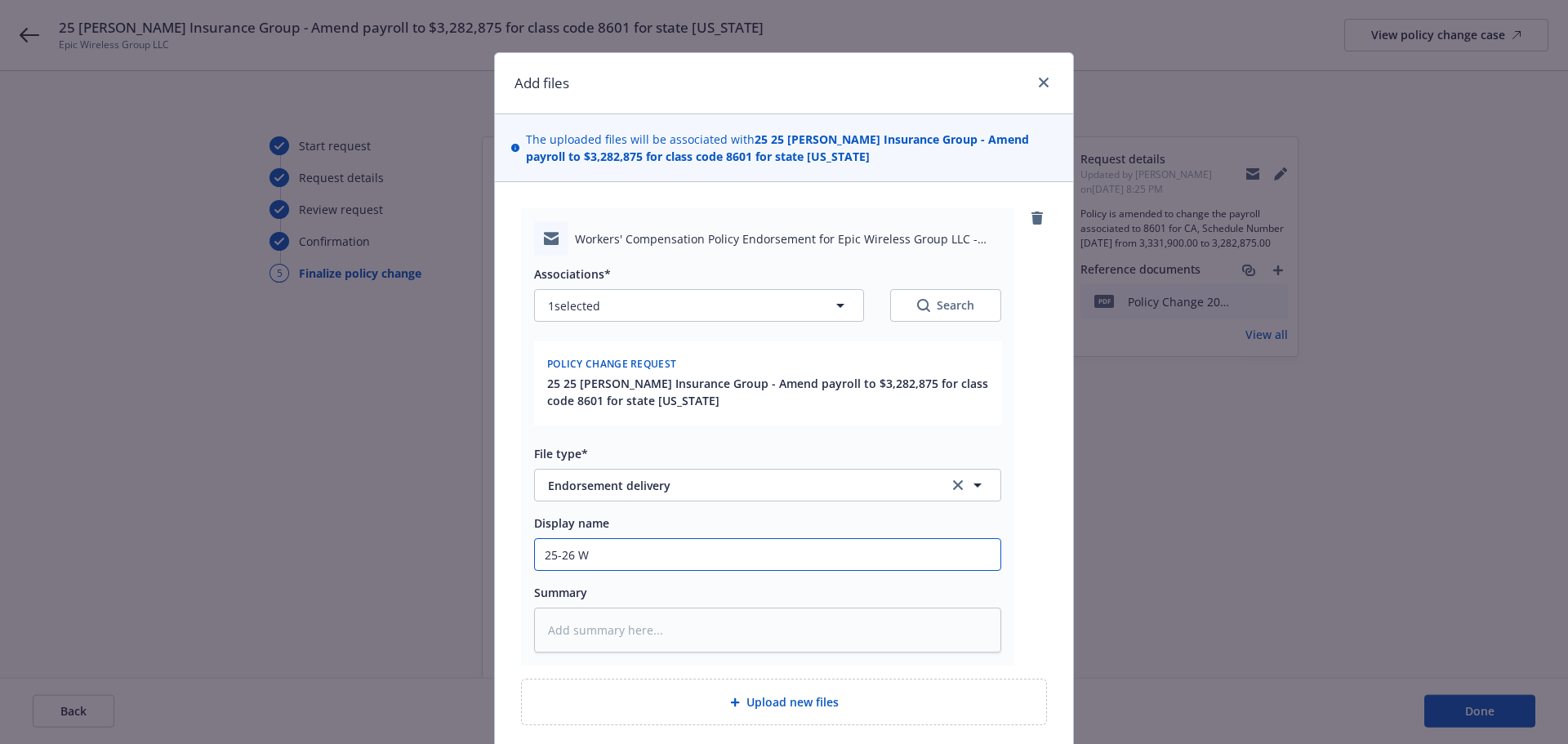
type textarea "x"
type input "25-26 WC"
type textarea "x"
type input "25-26 WC"
type textarea "x"
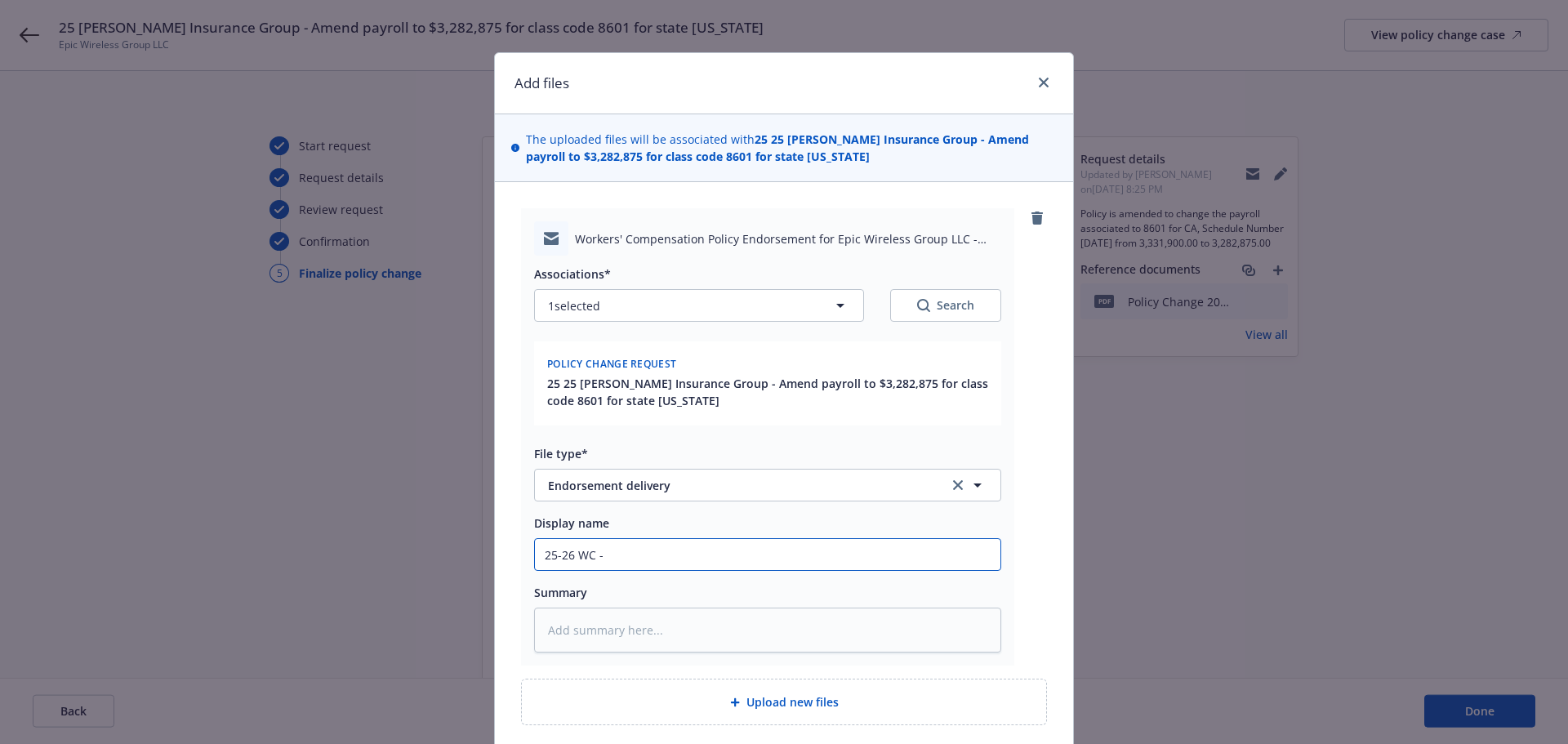
type input "25-26 WC -"
type textarea "x"
type input "25-26 WC - T"
type textarea "x"
type input "25-26 WC - To"
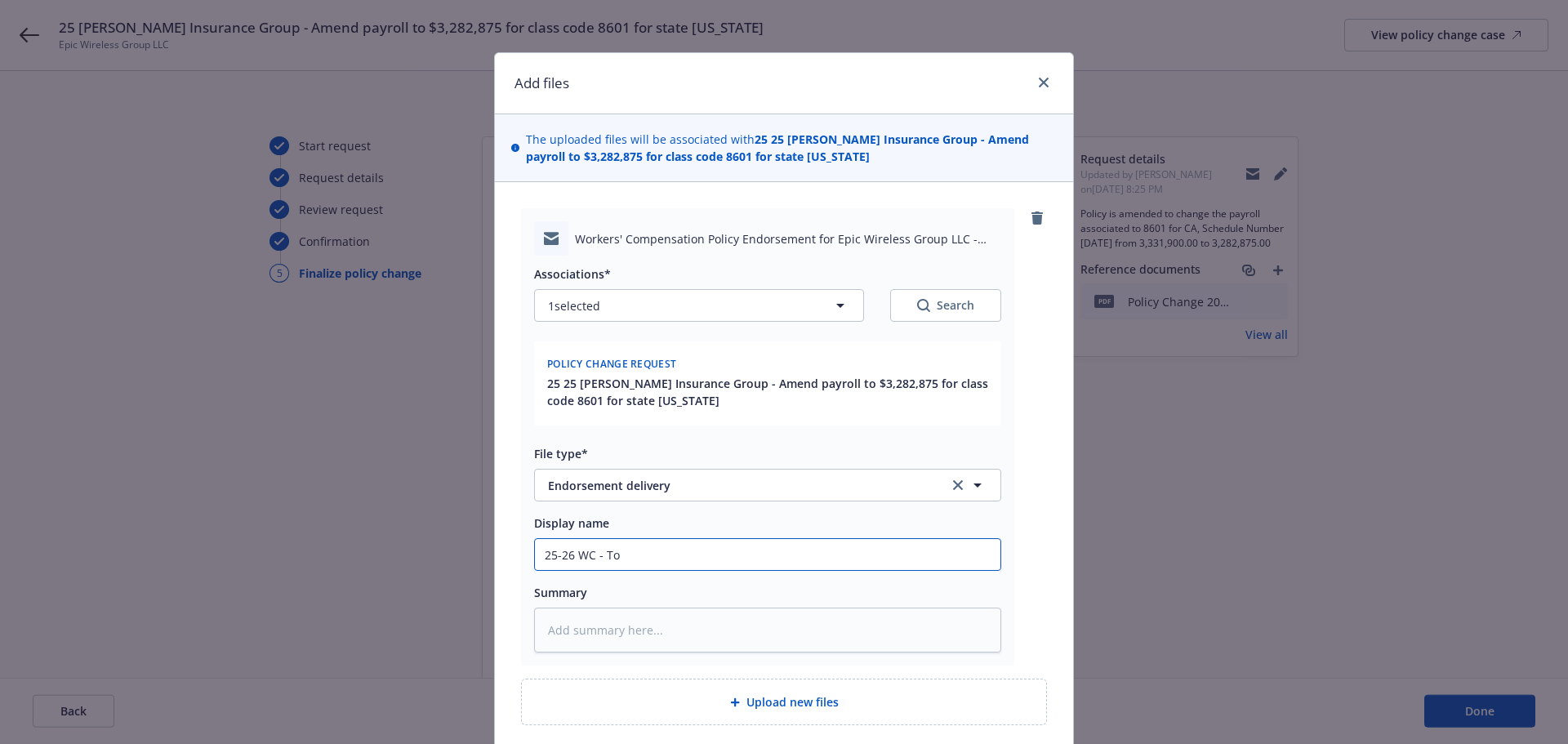
type textarea "x"
type input "25-26 WC - To"
type textarea "x"
type input "25-26 WC - To i"
type textarea "x"
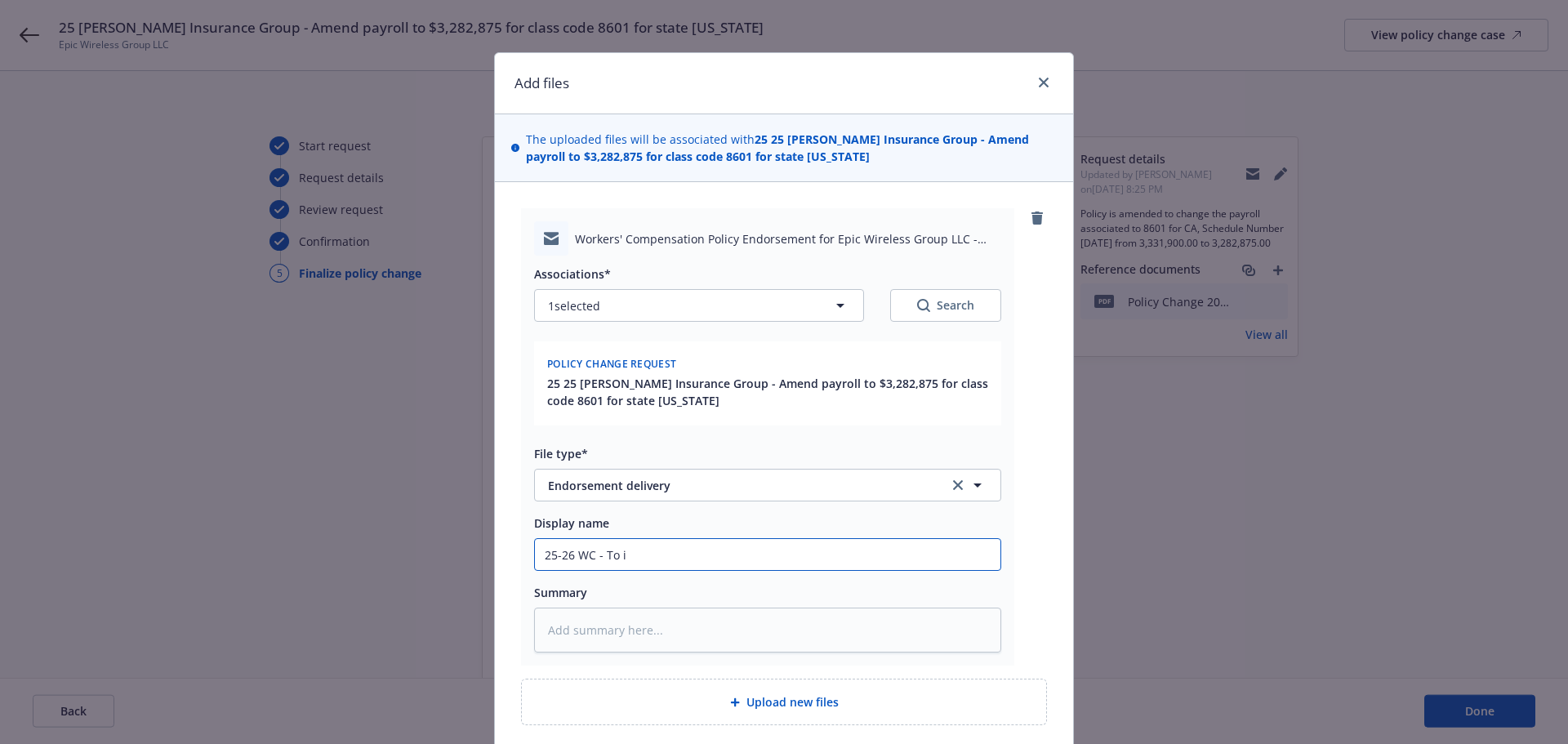
type input "25-26 WC - To in"
type textarea "x"
type input "25-26 WC - To ins"
type textarea "x"
type input "25-26 WC - To ins"
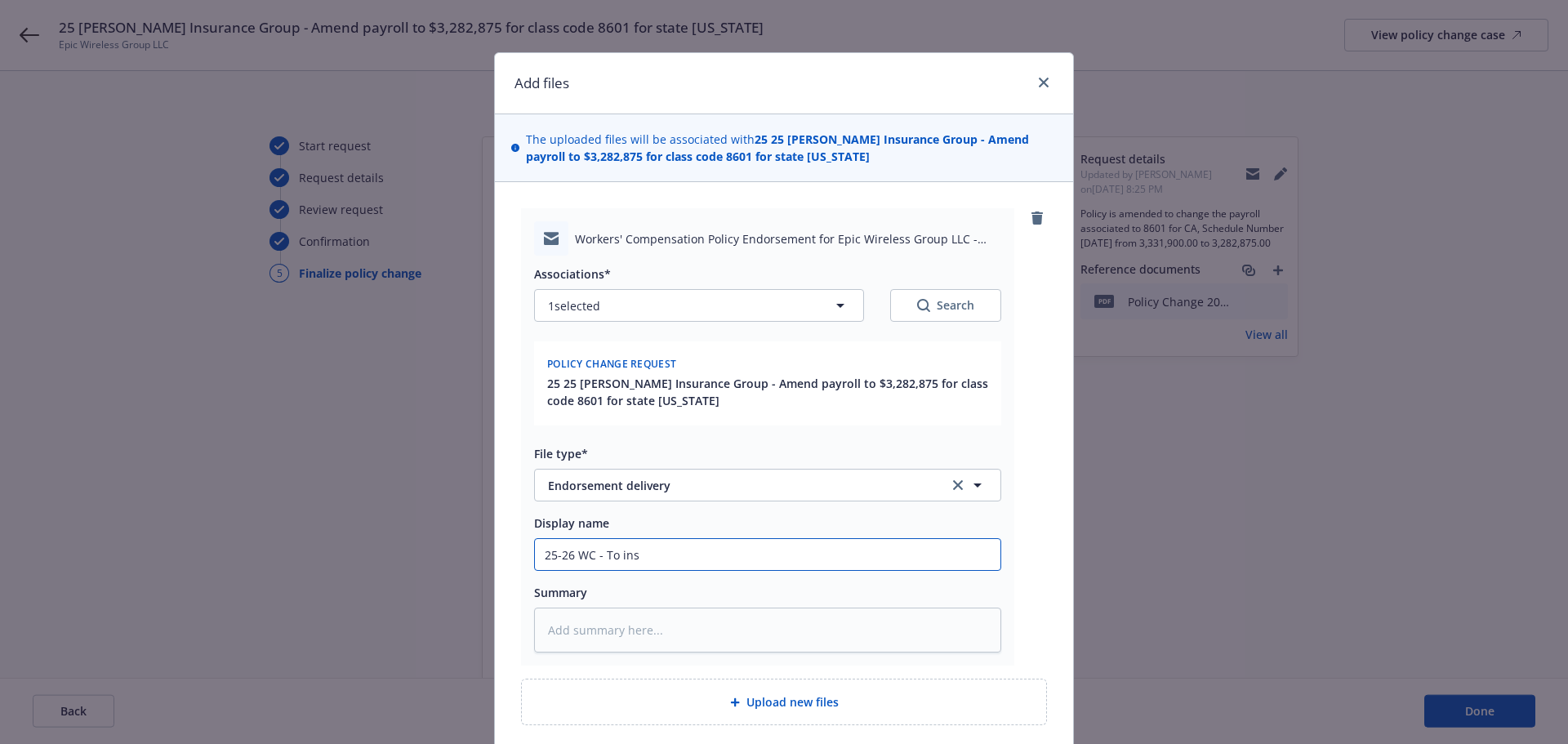
type textarea "x"
type input "25-26 WC - To ins -"
type textarea "x"
type input "25-26 WC - To ins - A"
type textarea "x"
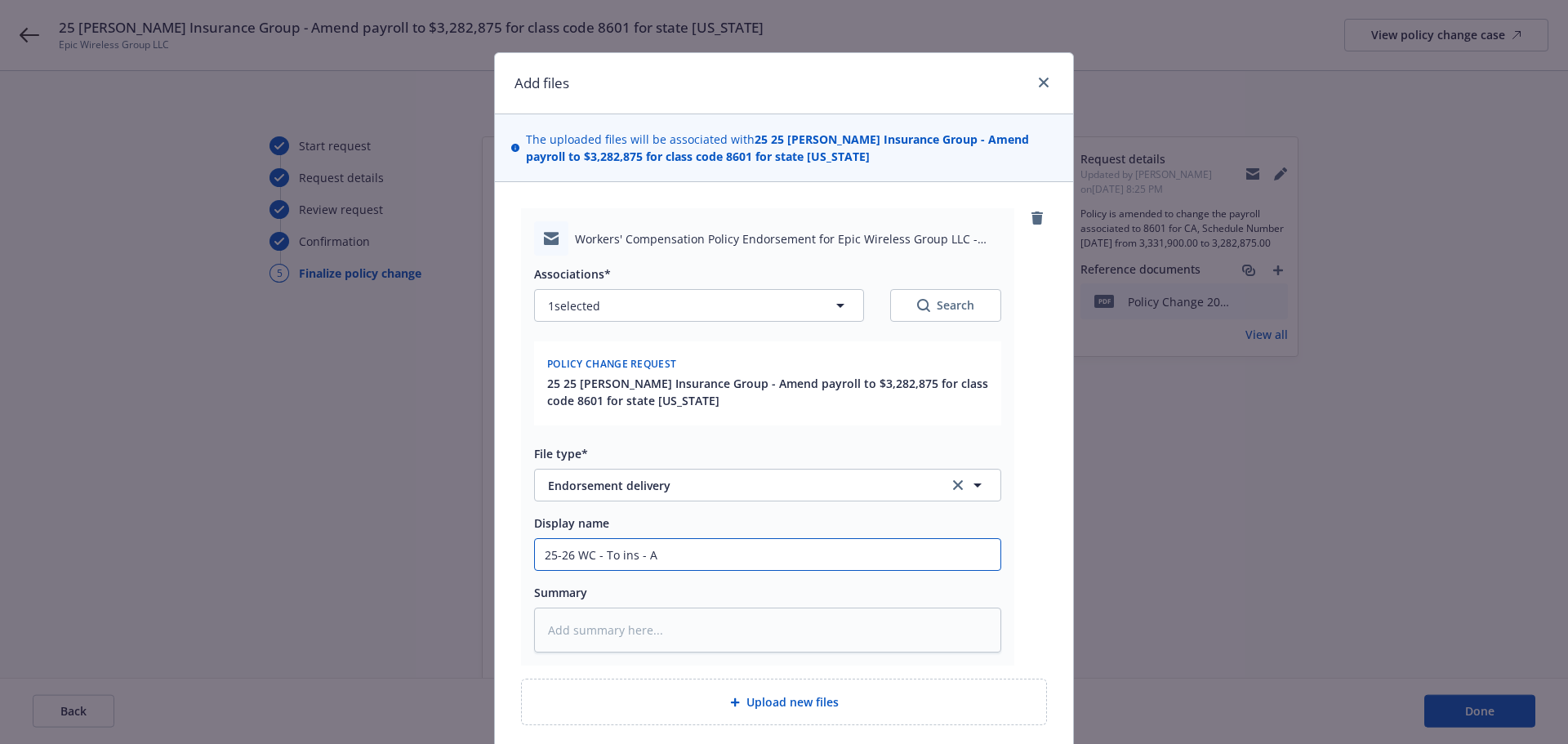
type input "25-26 WC - To ins - Am"
type textarea "x"
type input "25-26 WC - To ins - Ame"
type textarea "x"
type input "25-26 WC - To ins - Am"
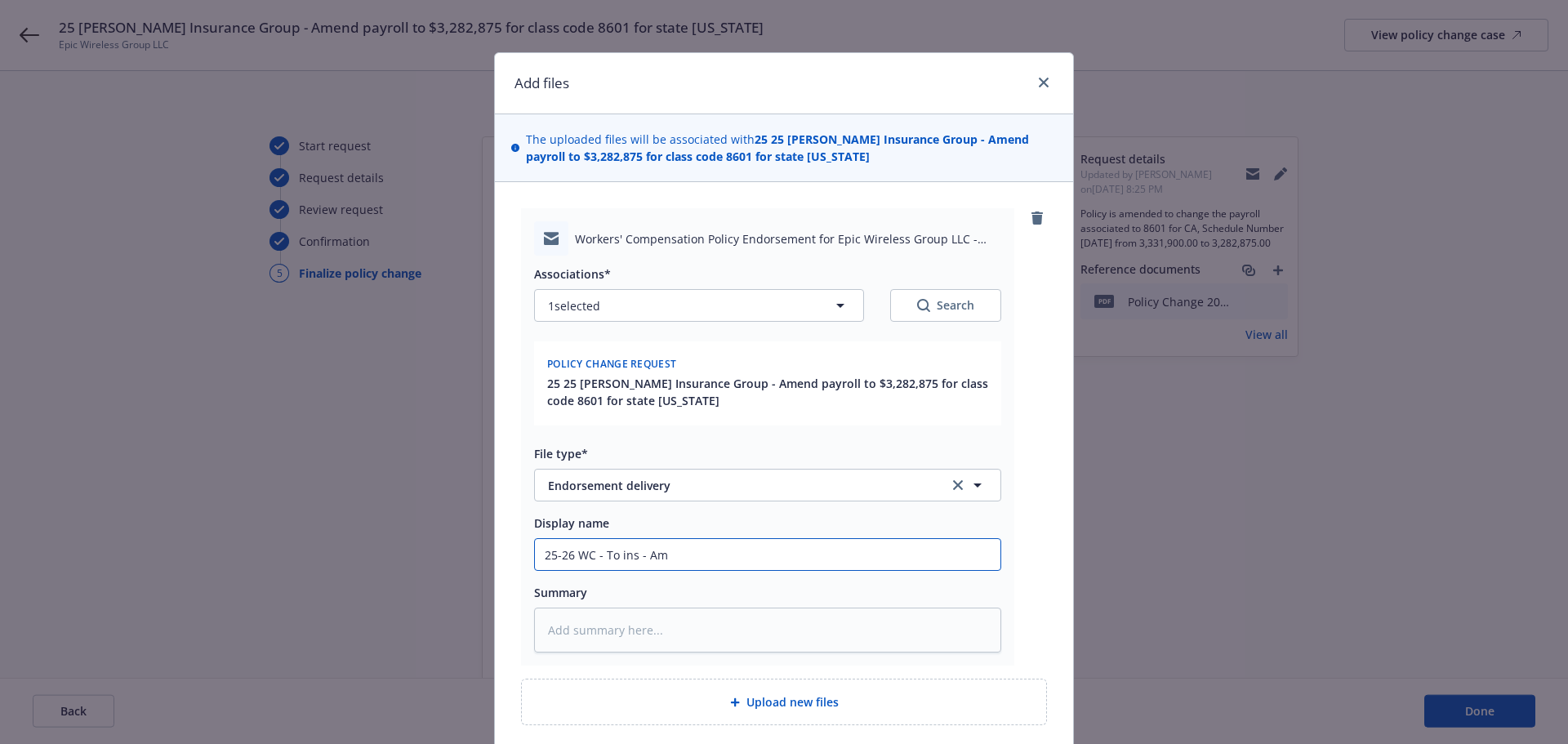
type textarea "x"
type input "25-26 WC - To ins - A"
type textarea "x"
type input "25-26 WC - To ins -"
type textarea "x"
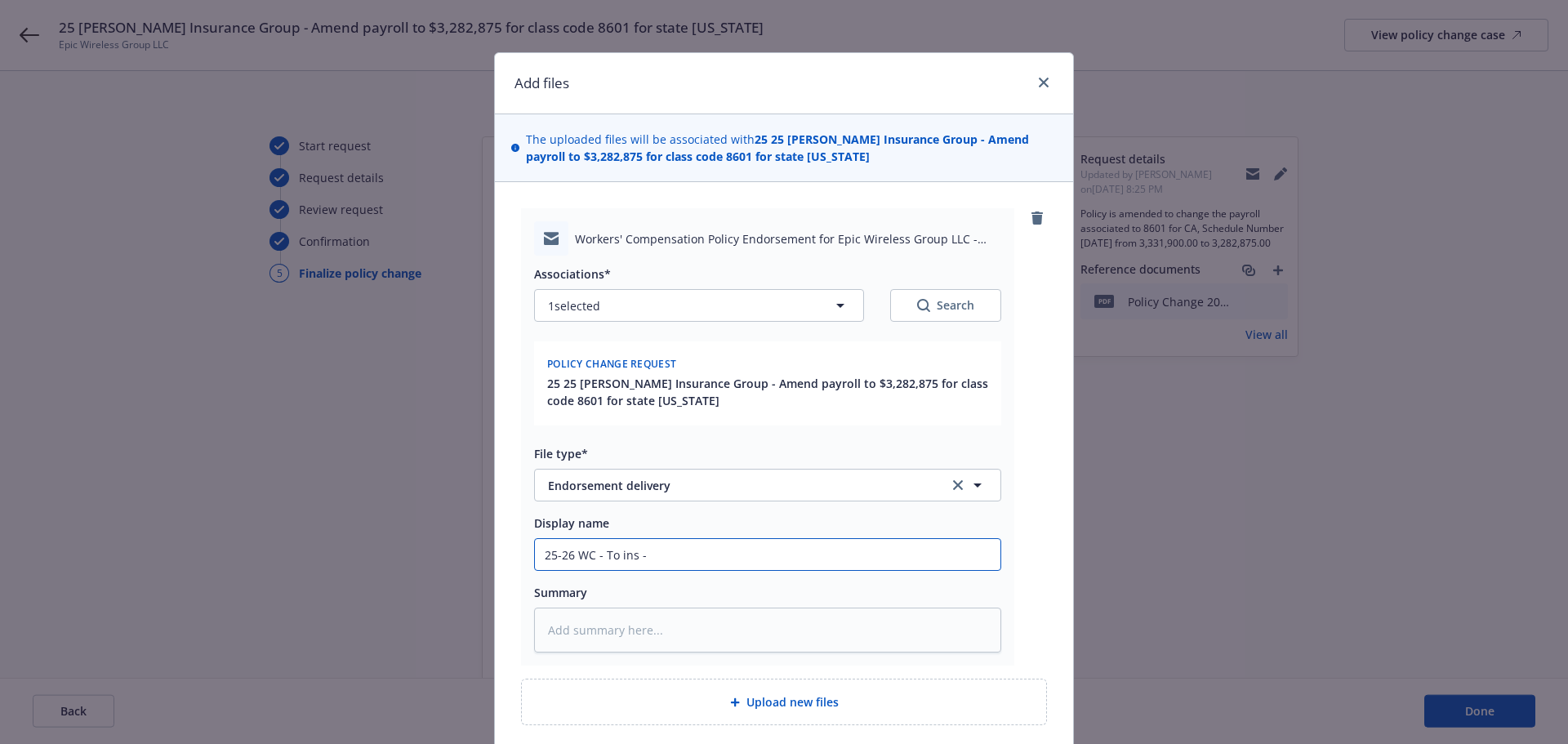
type input "25-26 WC - To ins - E"
type textarea "x"
type input "25-26 WC - To ins - EN"
type textarea "x"
type input "25-26 WC - To ins - END"
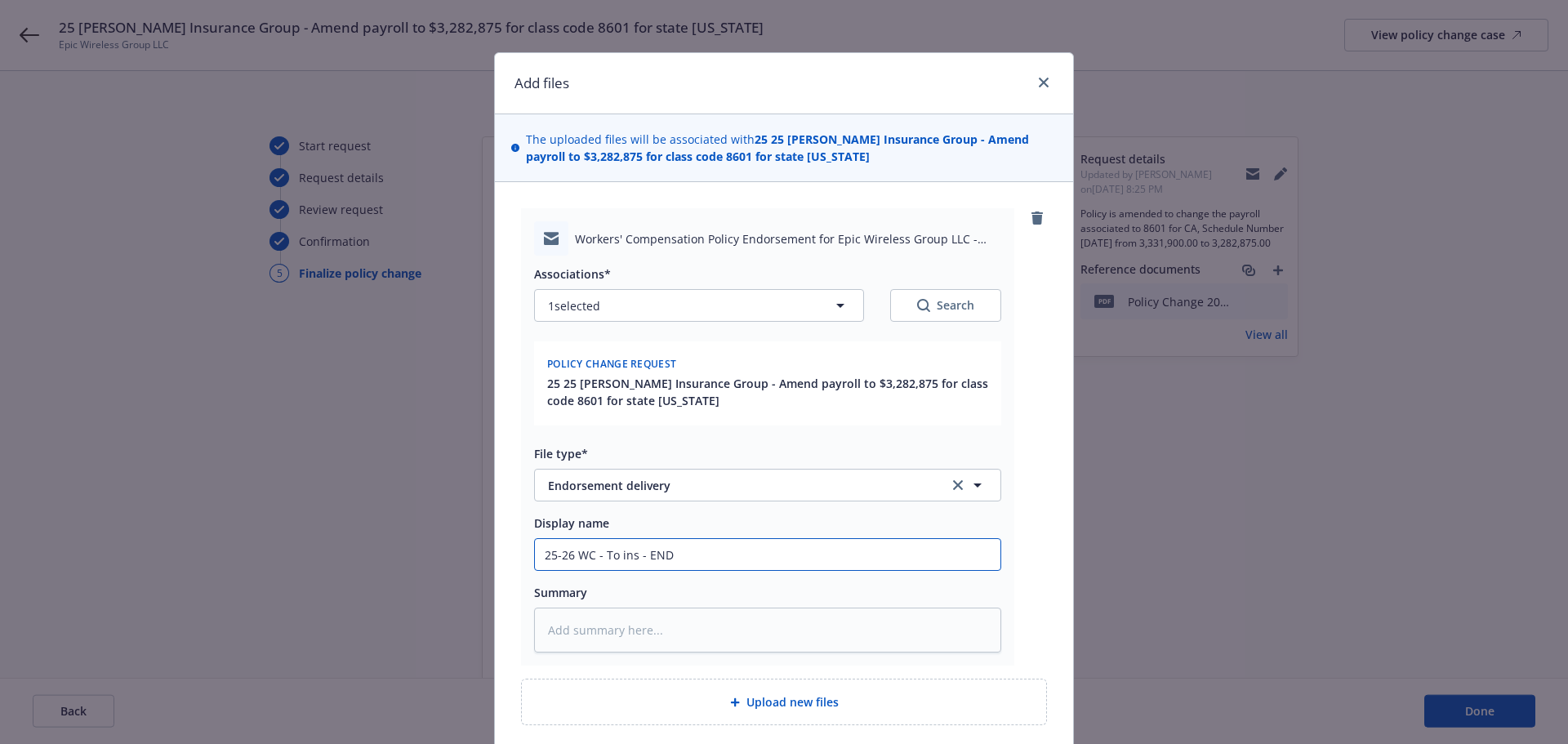
type textarea "x"
type input "25-26 WC - To ins - ENDT"
type textarea "x"
type input "25-26 WC - To ins - ENDT"
drag, startPoint x: 803, startPoint y: 156, endPoint x: 954, endPoint y: 138, distance: 152.1
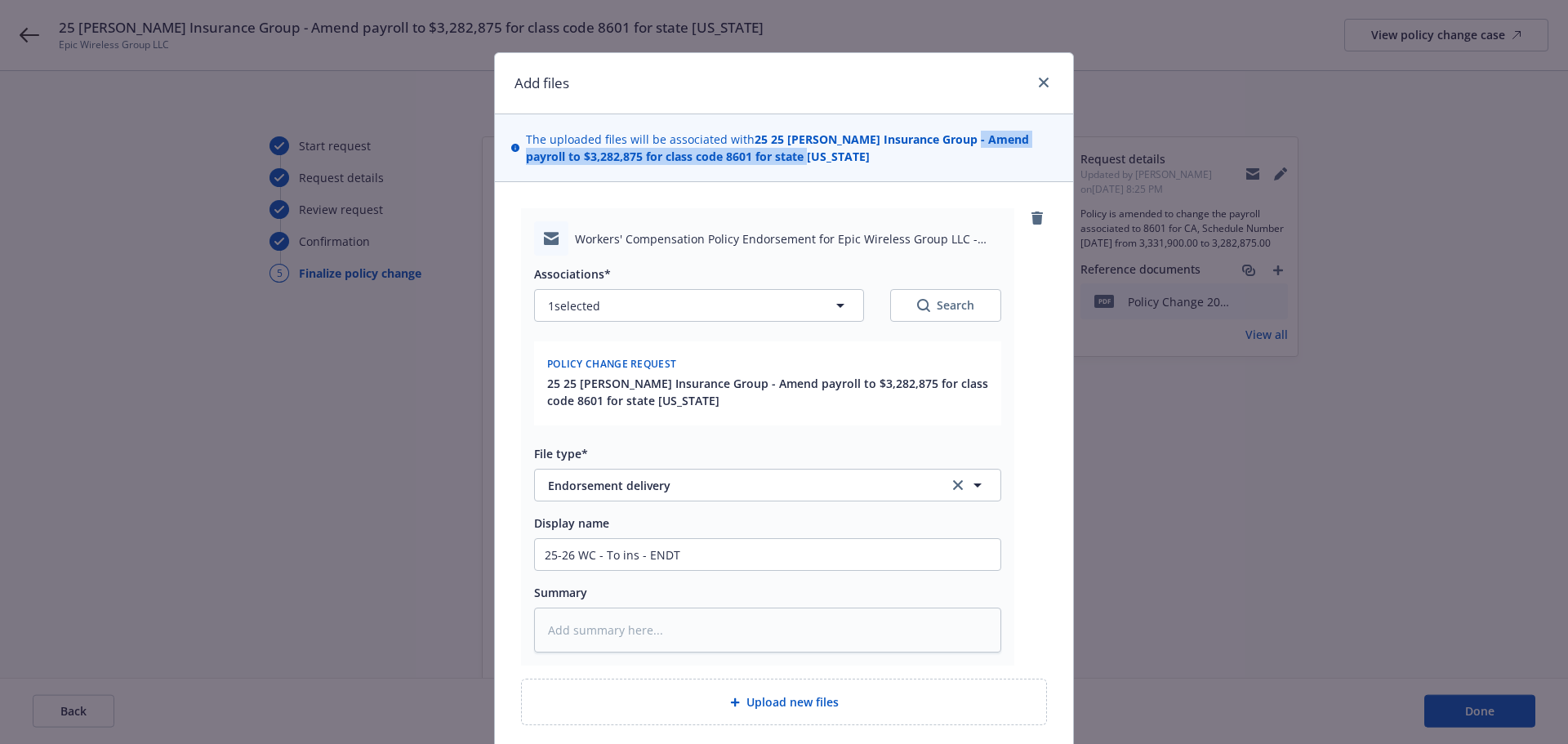
click at [954, 138] on span "The uploaded files will be associated with 25 25 WC Hartford Insurance Group - …" at bounding box center [791, 147] width 531 height 34
copy strong "Amend payroll to $3,282,875 for class code 8601 for state CA"
click at [726, 549] on input "25-26 WC - To ins - ENDT" at bounding box center [768, 554] width 466 height 31
paste input "Amend payroll to $3,282,875 for class code 8601 for state CA"
type textarea "x"
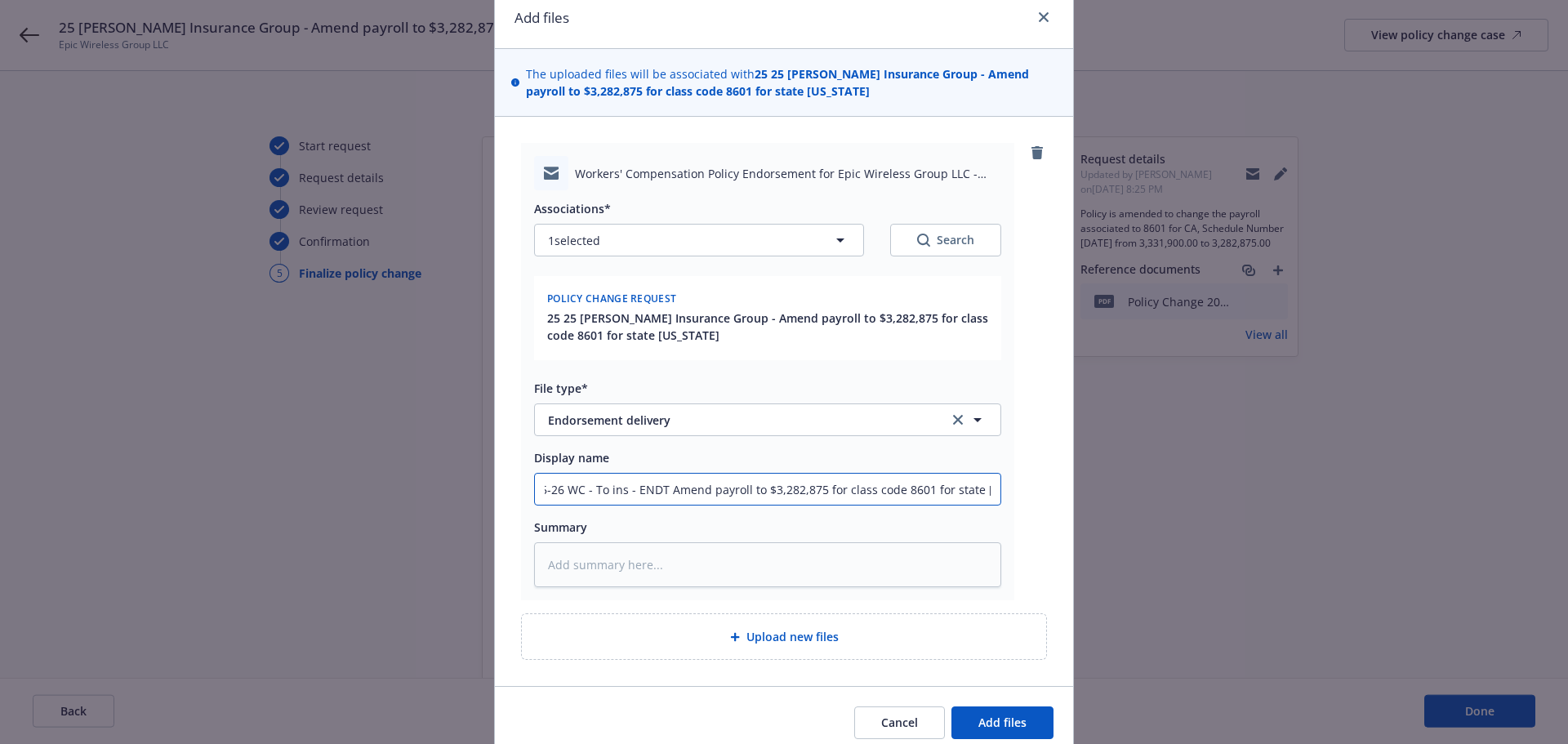
scroll to position [133, 0]
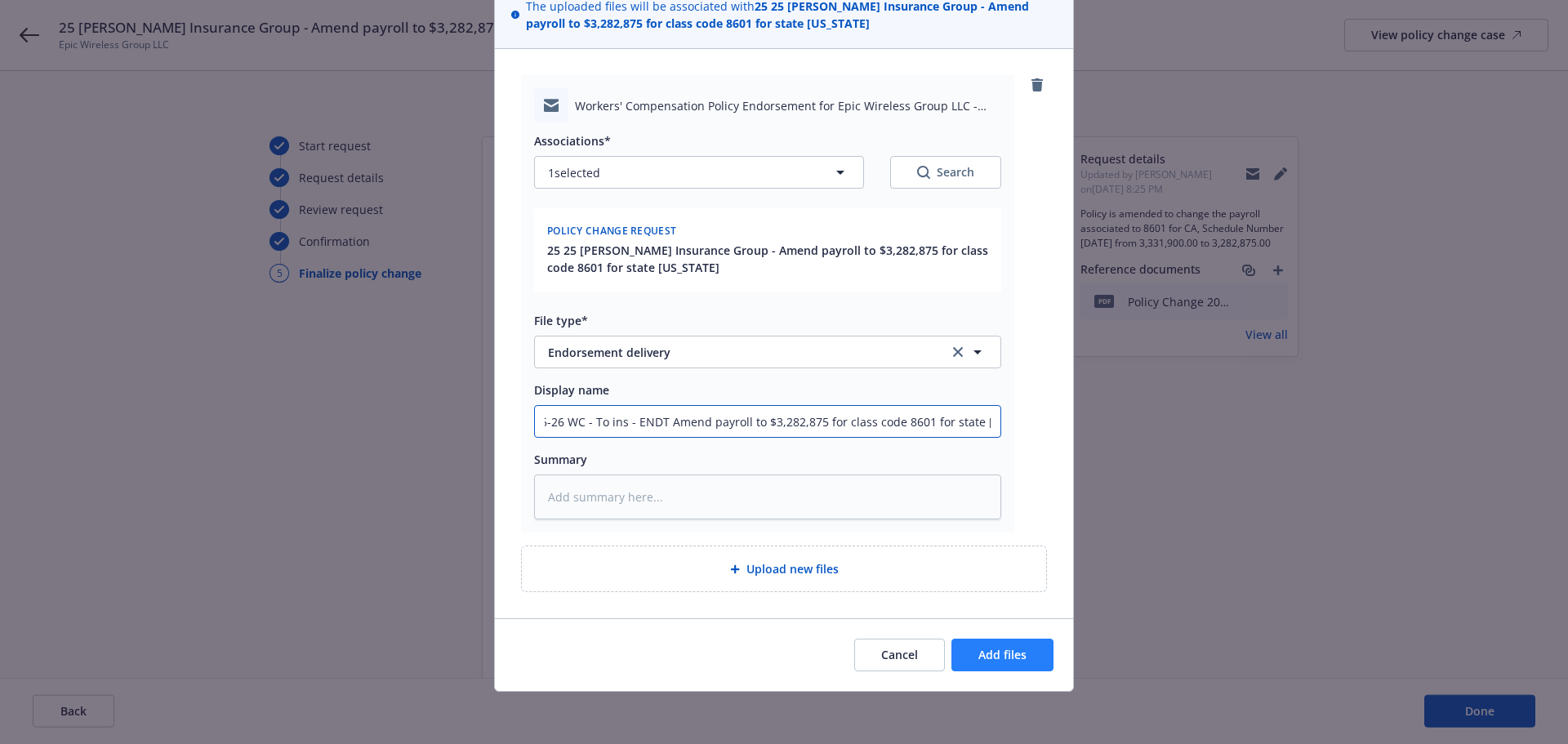
type input "25-26 WC - To ins - ENDT Amend payroll to $3,282,875 for class code 8601 for st…"
click at [1014, 664] on button "Add files" at bounding box center [1002, 655] width 102 height 32
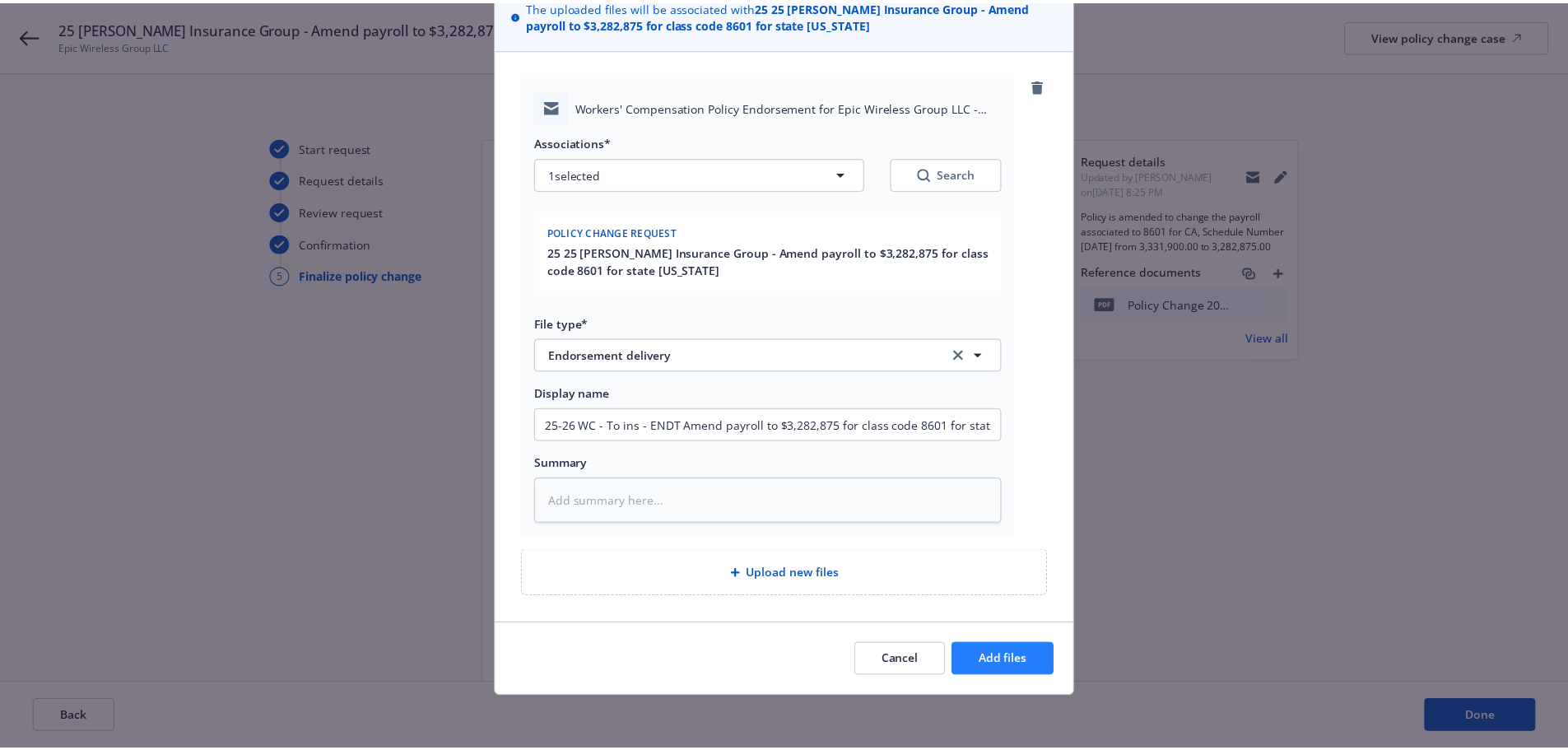
scroll to position [74, 0]
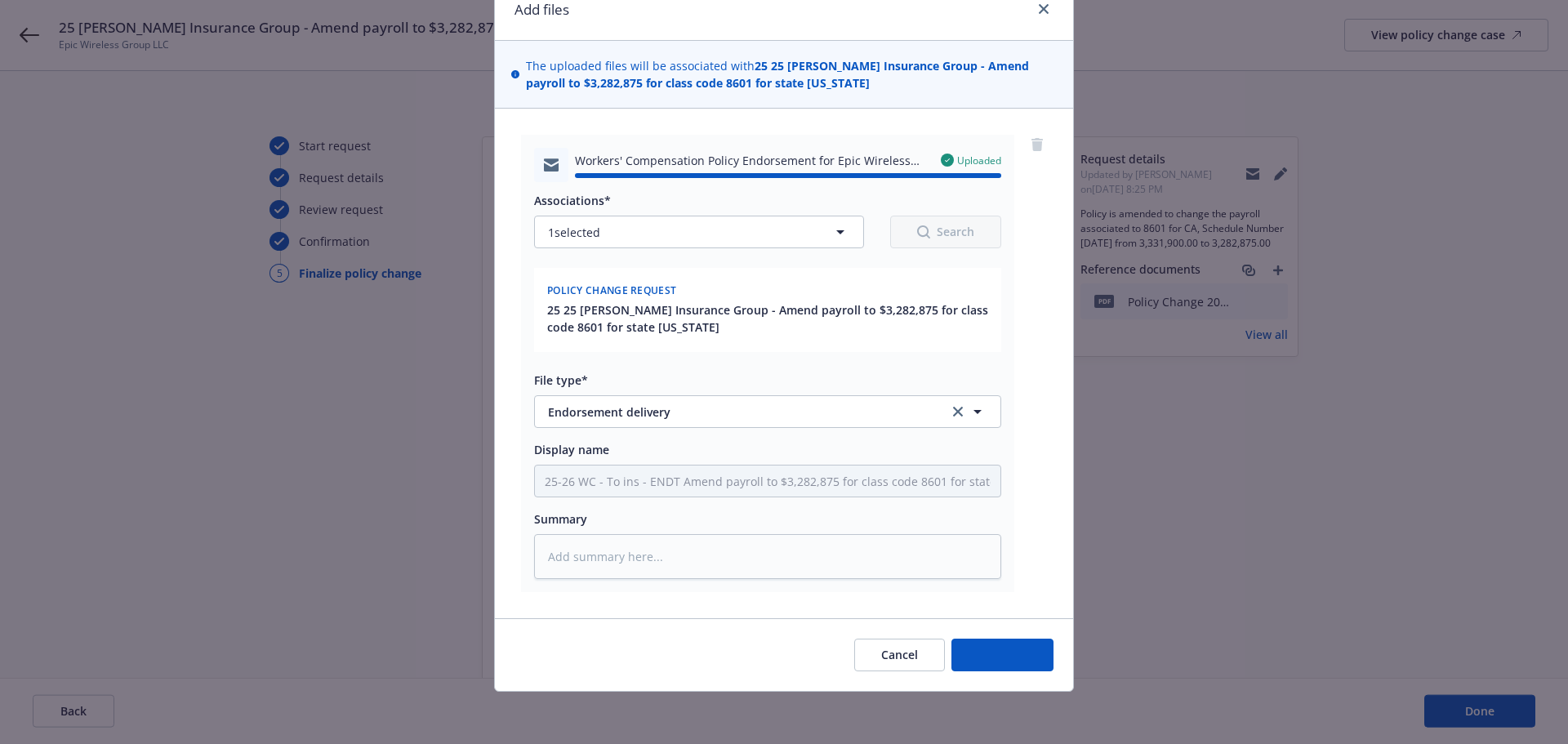
type textarea "x"
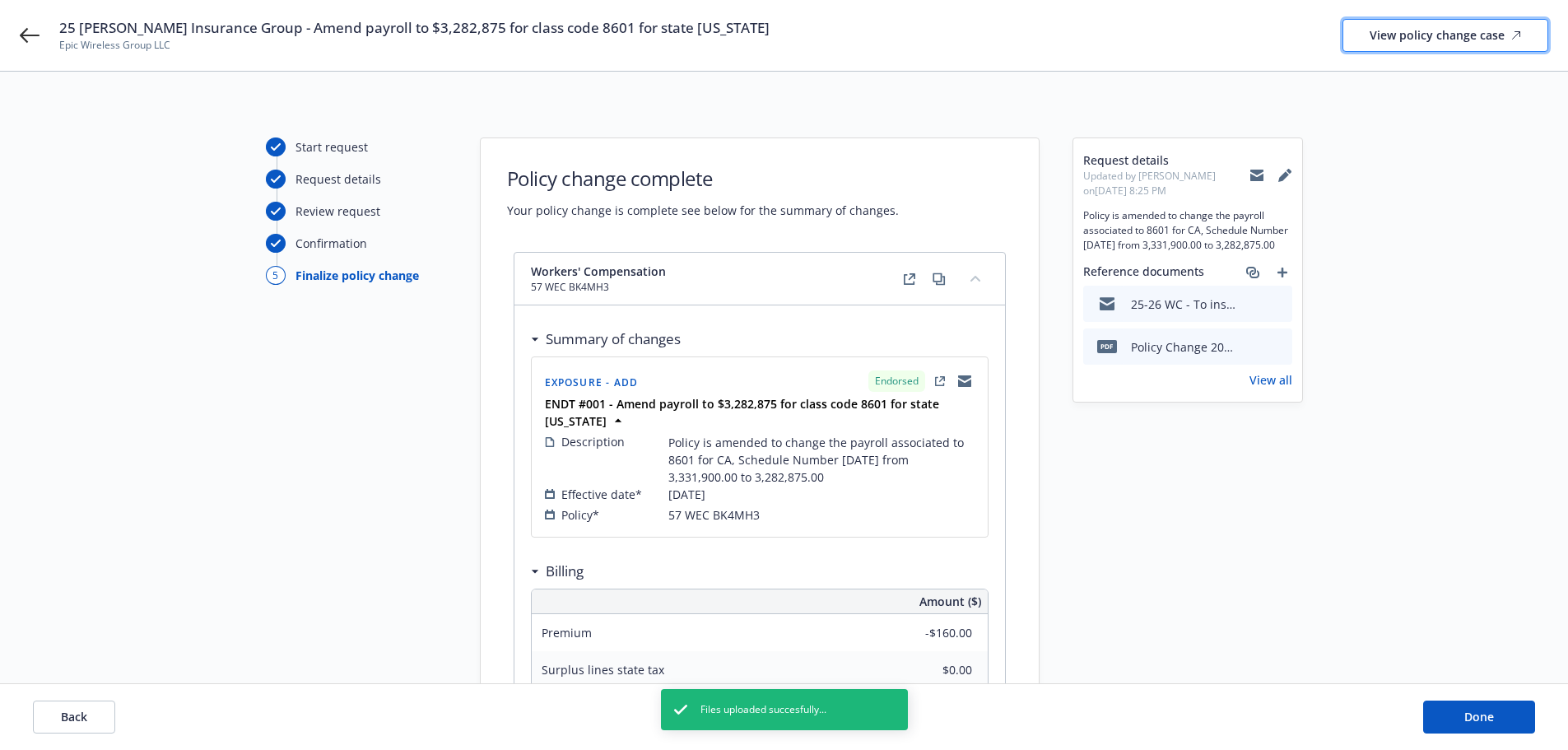
click at [1451, 33] on div "View policy change case" at bounding box center [1445, 35] width 151 height 31
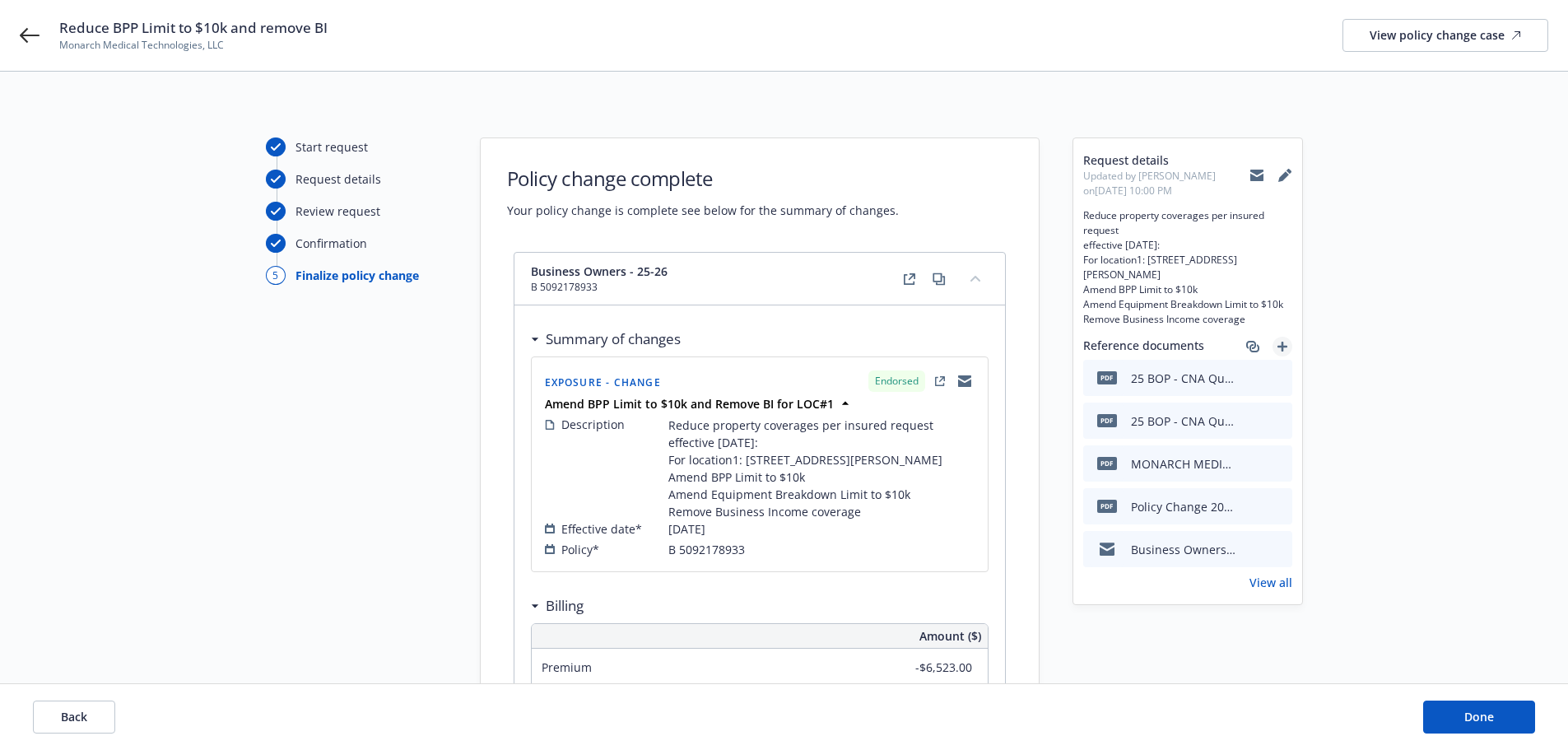
click at [1284, 349] on icon "add" at bounding box center [1282, 347] width 10 height 10
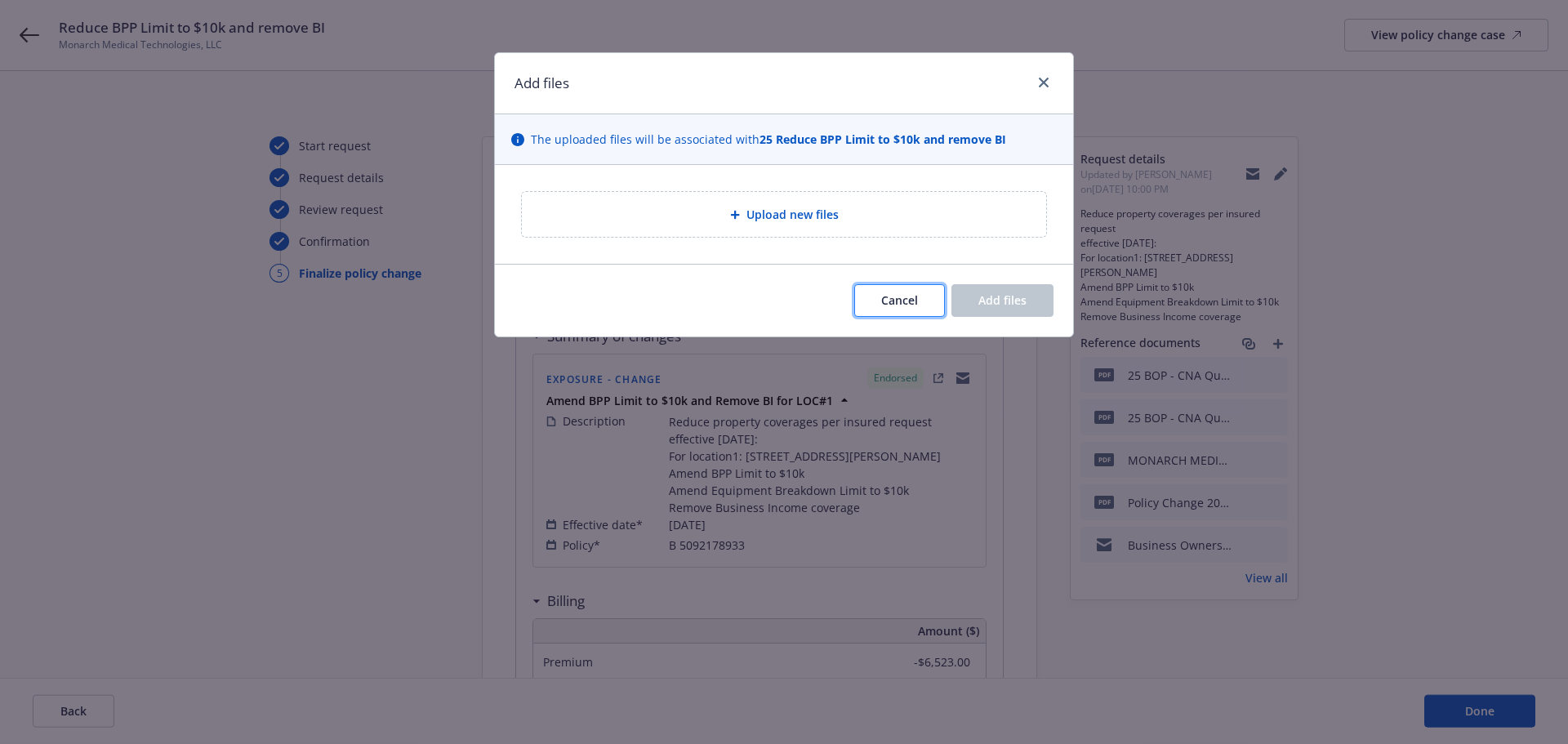
click at [908, 286] on button "Cancel" at bounding box center [899, 300] width 90 height 32
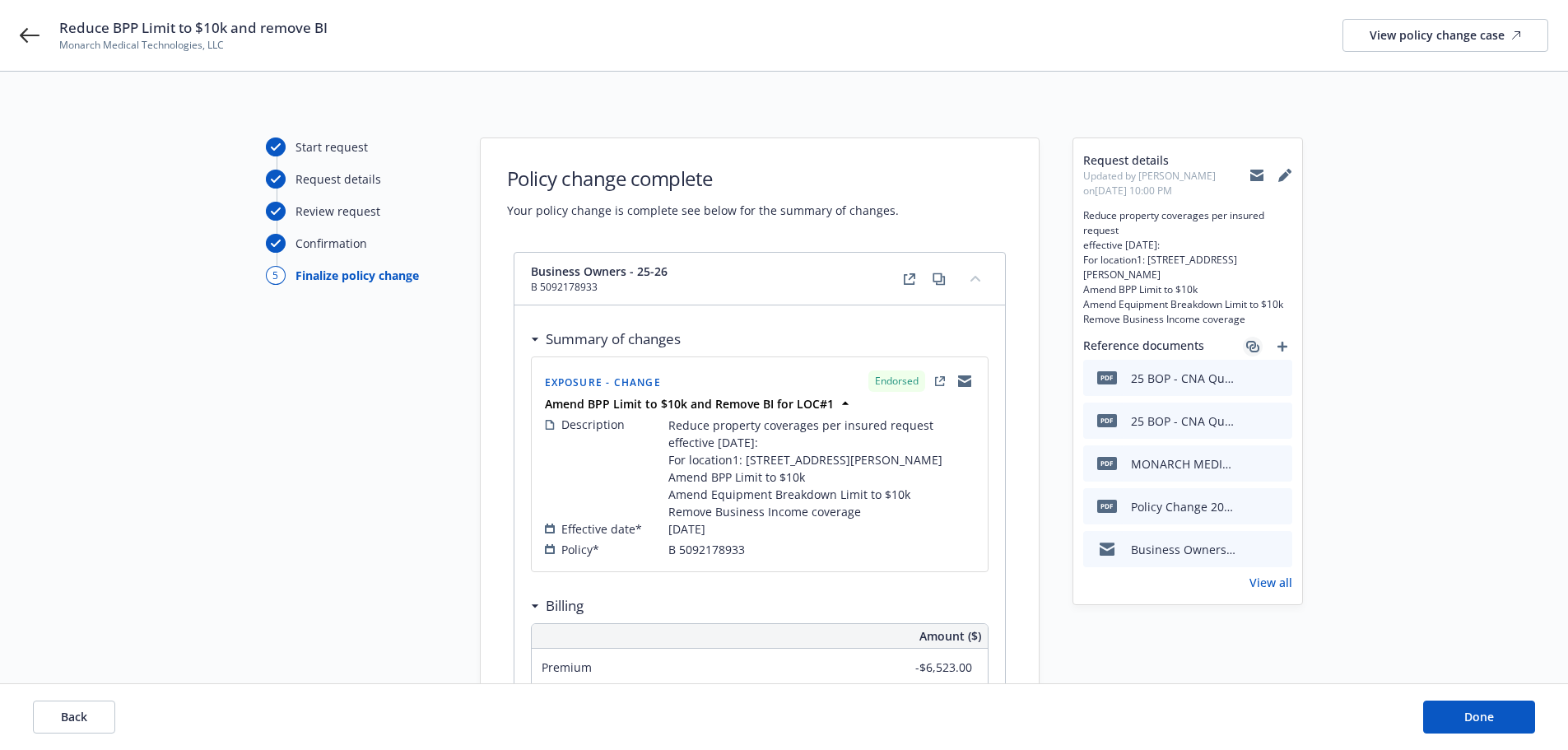
click at [1262, 345] on link "associate" at bounding box center [1253, 347] width 20 height 20
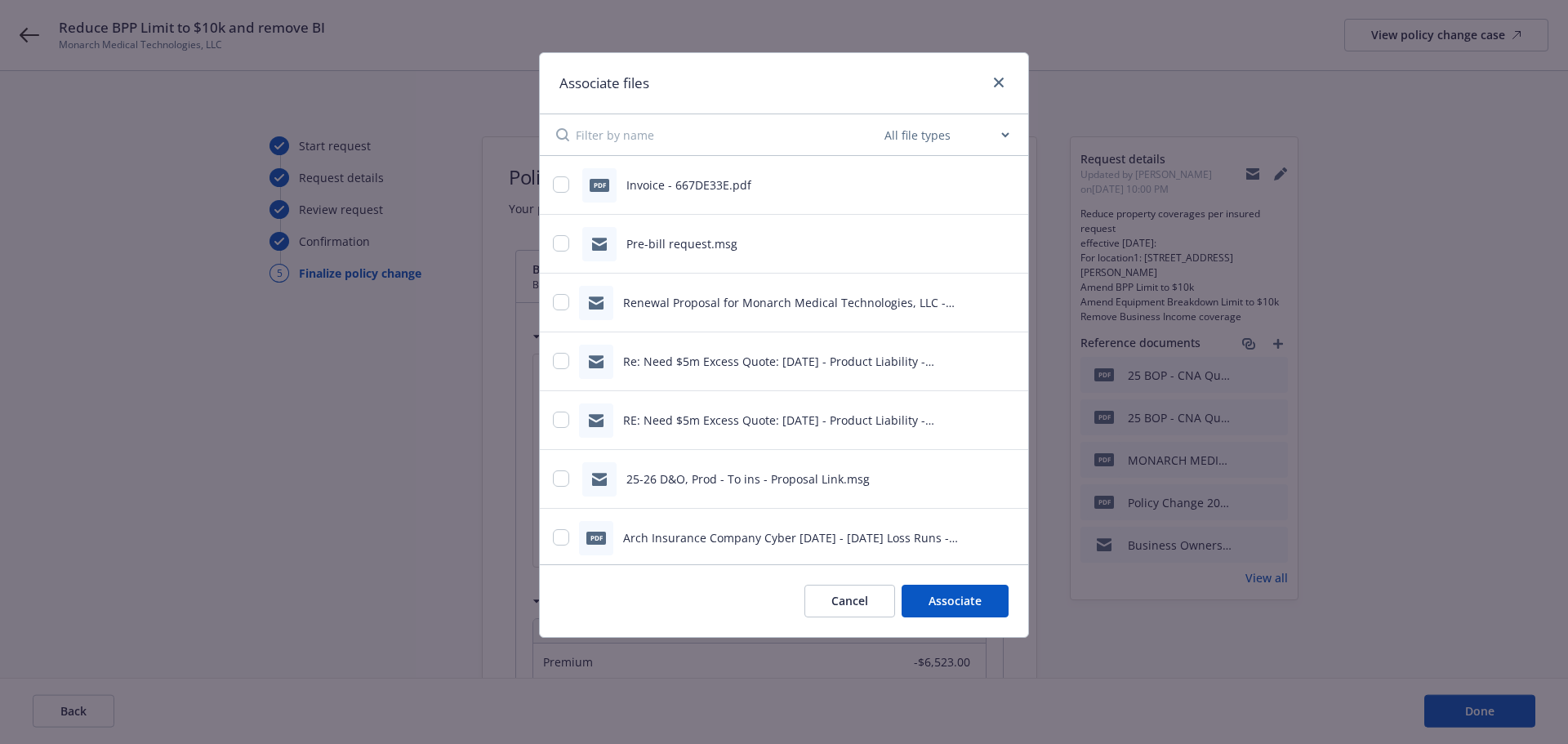
click at [866, 603] on button "Cancel" at bounding box center [849, 601] width 90 height 32
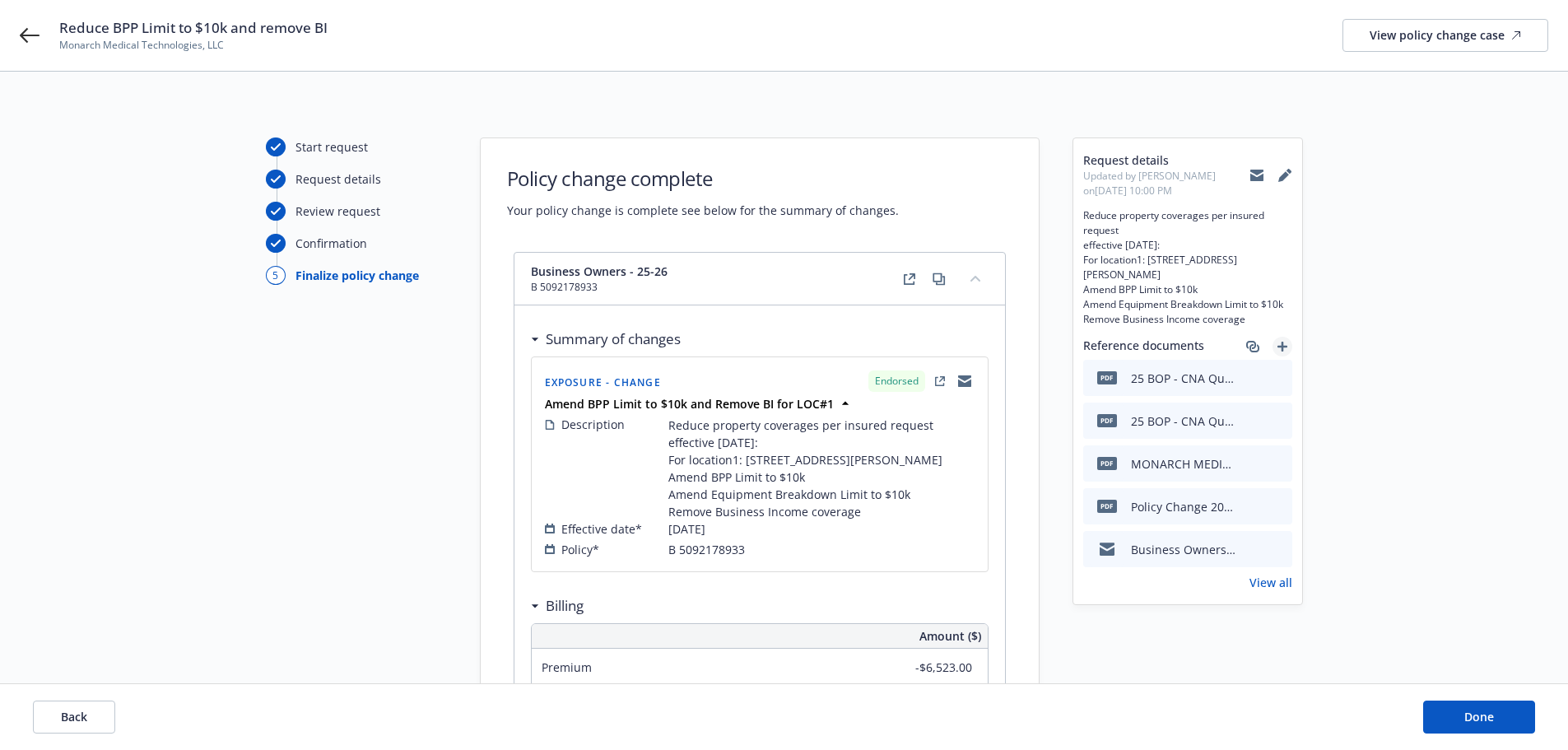
click at [1281, 349] on icon "add" at bounding box center [1282, 347] width 10 height 10
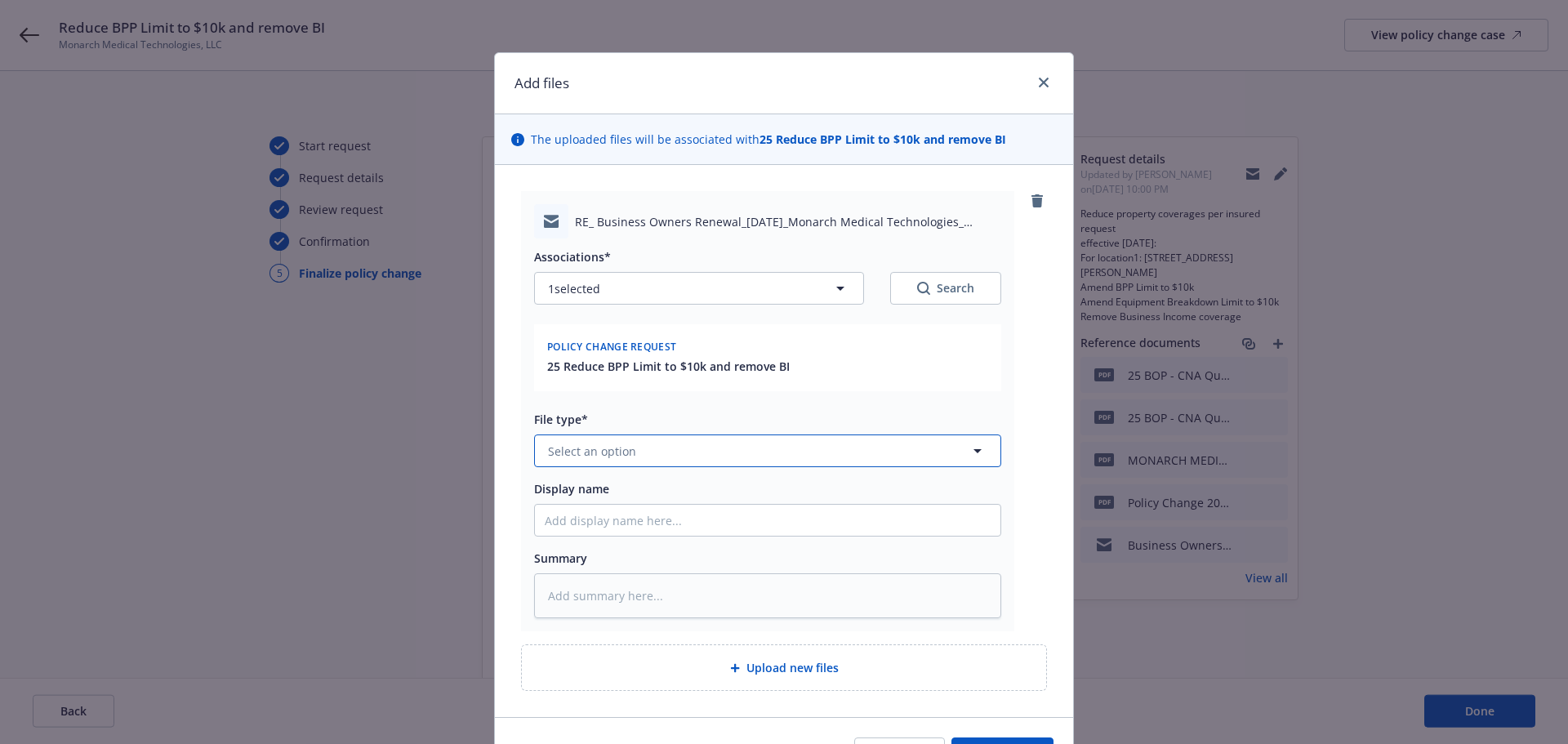
click at [659, 450] on button "Select an option" at bounding box center [768, 451] width 467 height 32
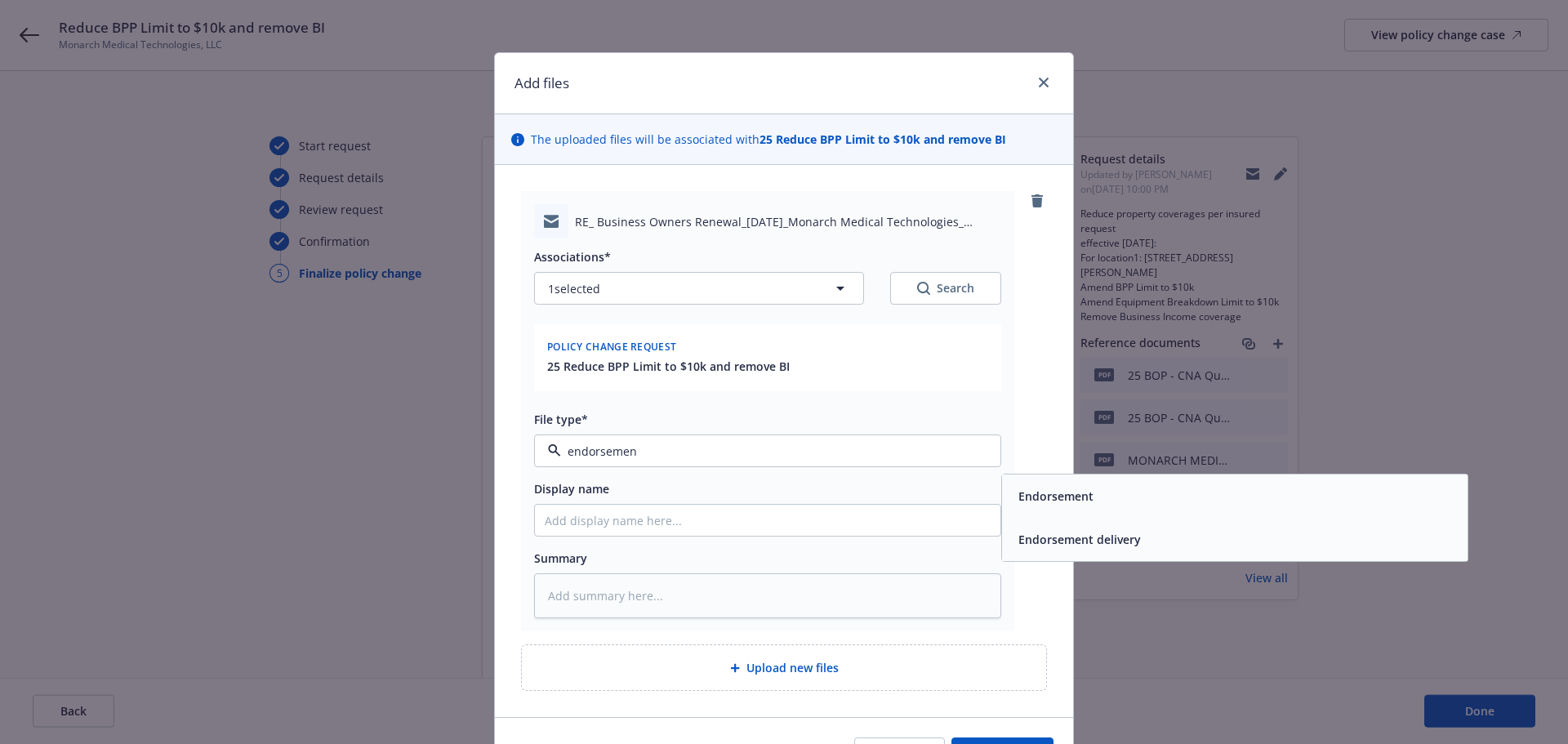
type input "endorsement"
click at [1090, 544] on span "Endorsement delivery" at bounding box center [1080, 539] width 123 height 17
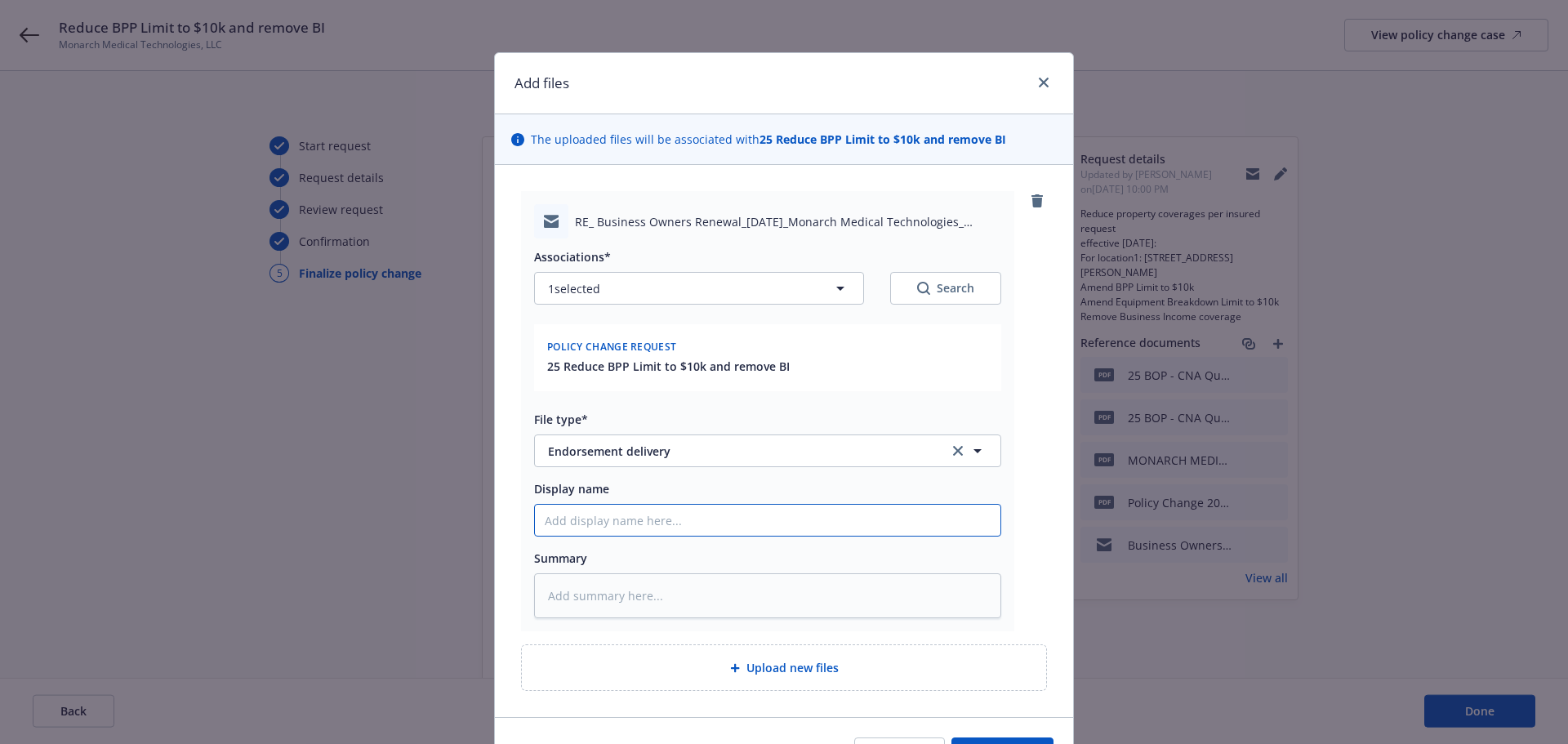
click at [769, 519] on input "Display name" at bounding box center [768, 519] width 466 height 31
type textarea "x"
type input "2"
type textarea "x"
type input "25"
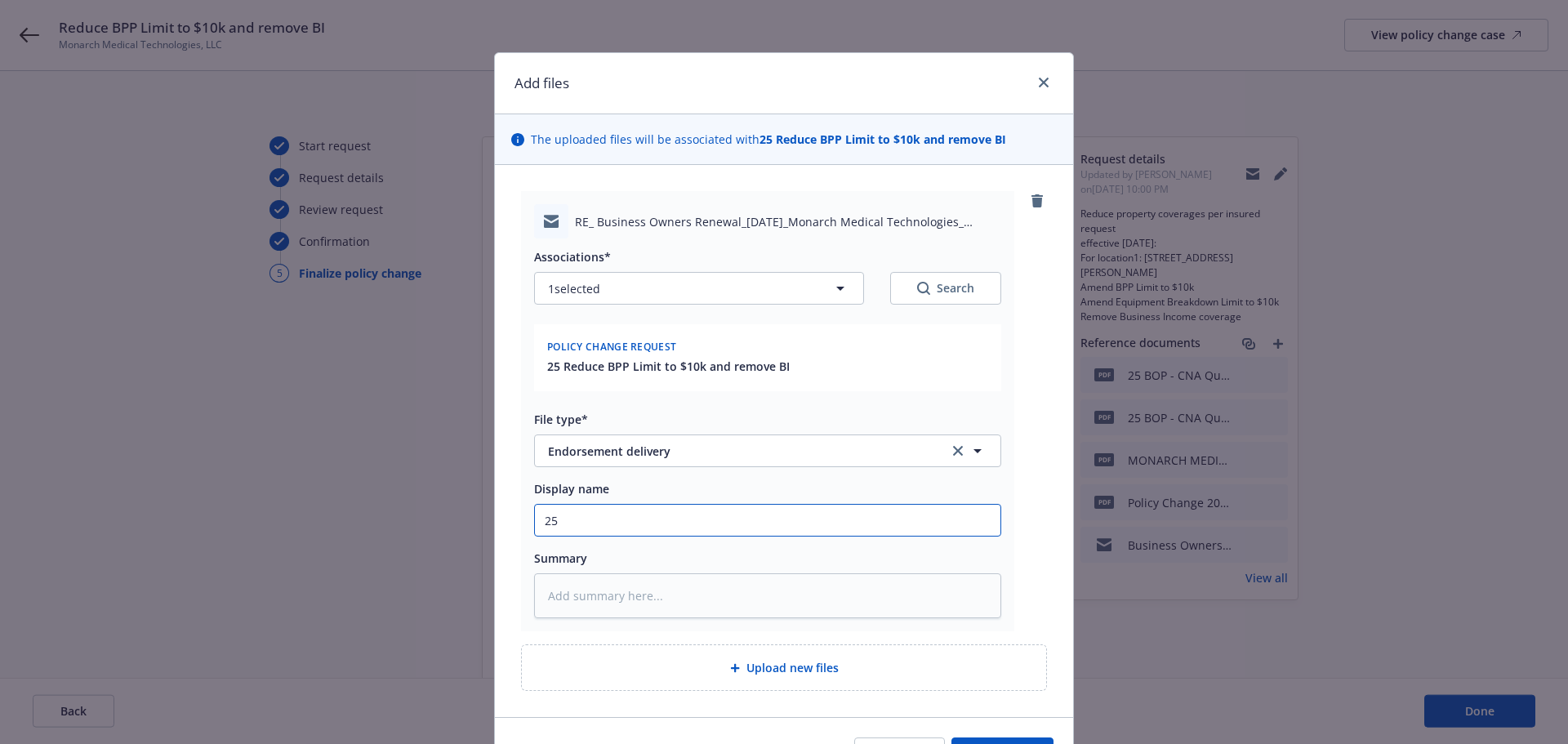
type textarea "x"
type input "25-"
type textarea "x"
type input "25-2"
type textarea "x"
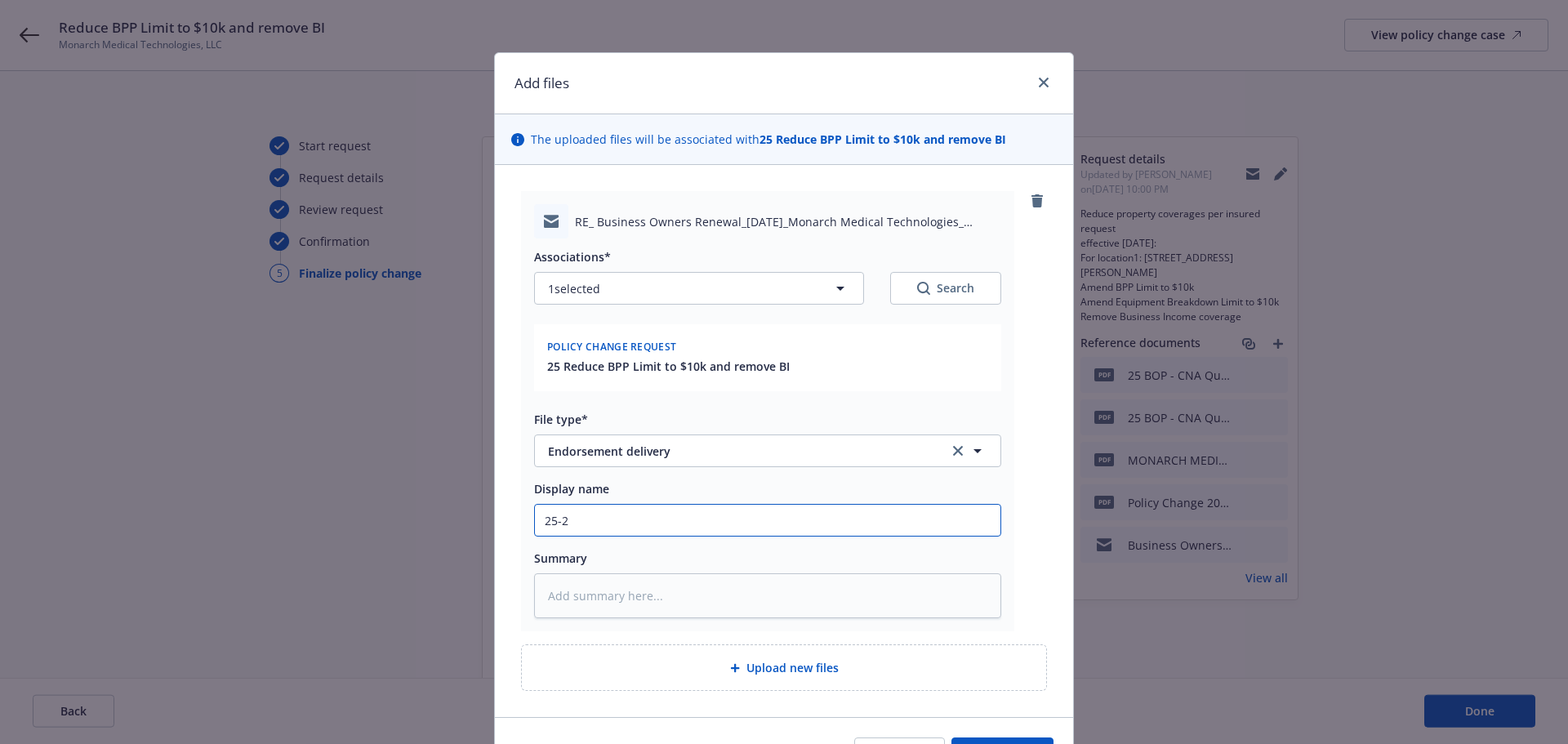
type input "25-26"
type textarea "x"
type input "25-26"
type textarea "x"
type input "25-26 B"
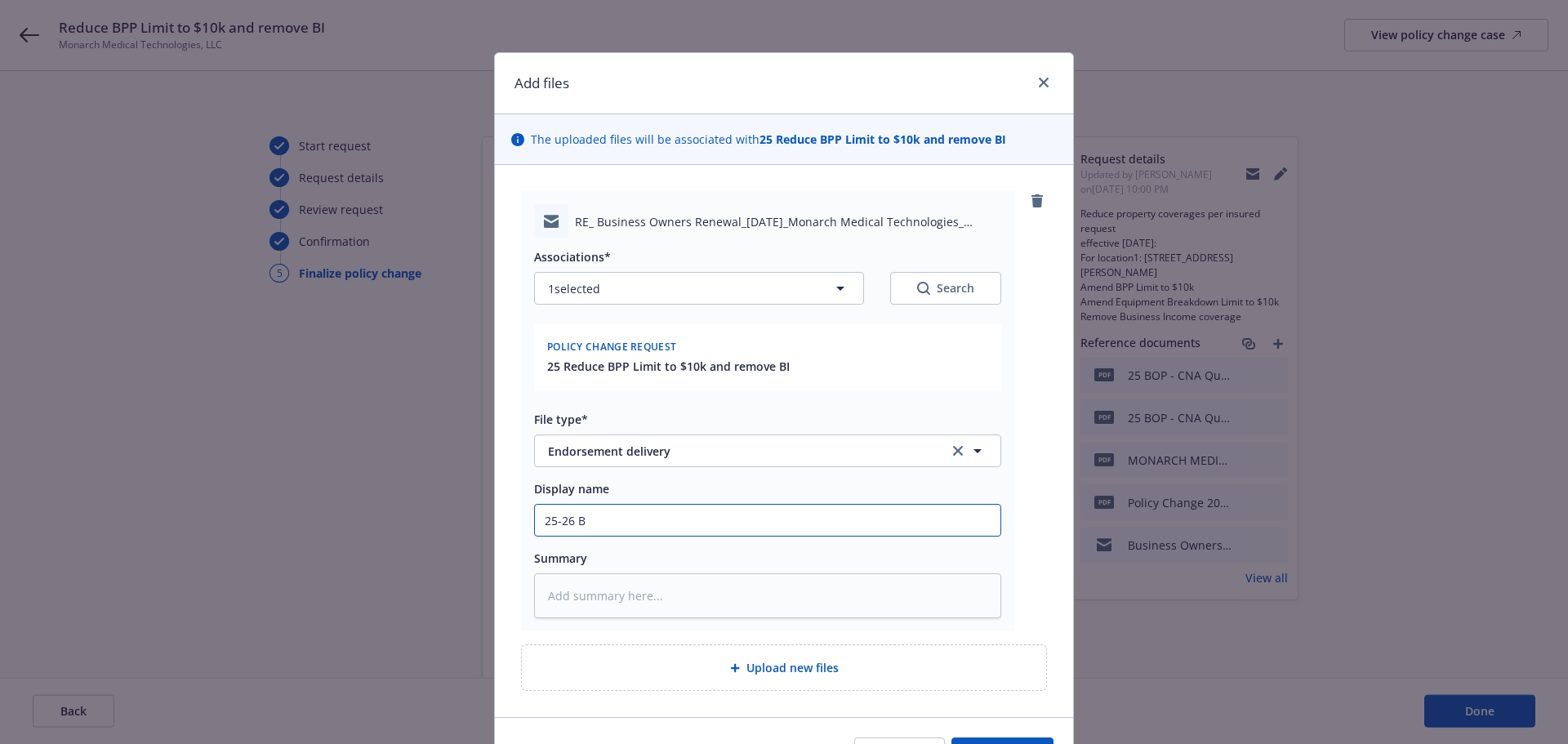
type textarea "x"
type input "25-26 BO"
type textarea "x"
type input "25-26 BOP"
type textarea "x"
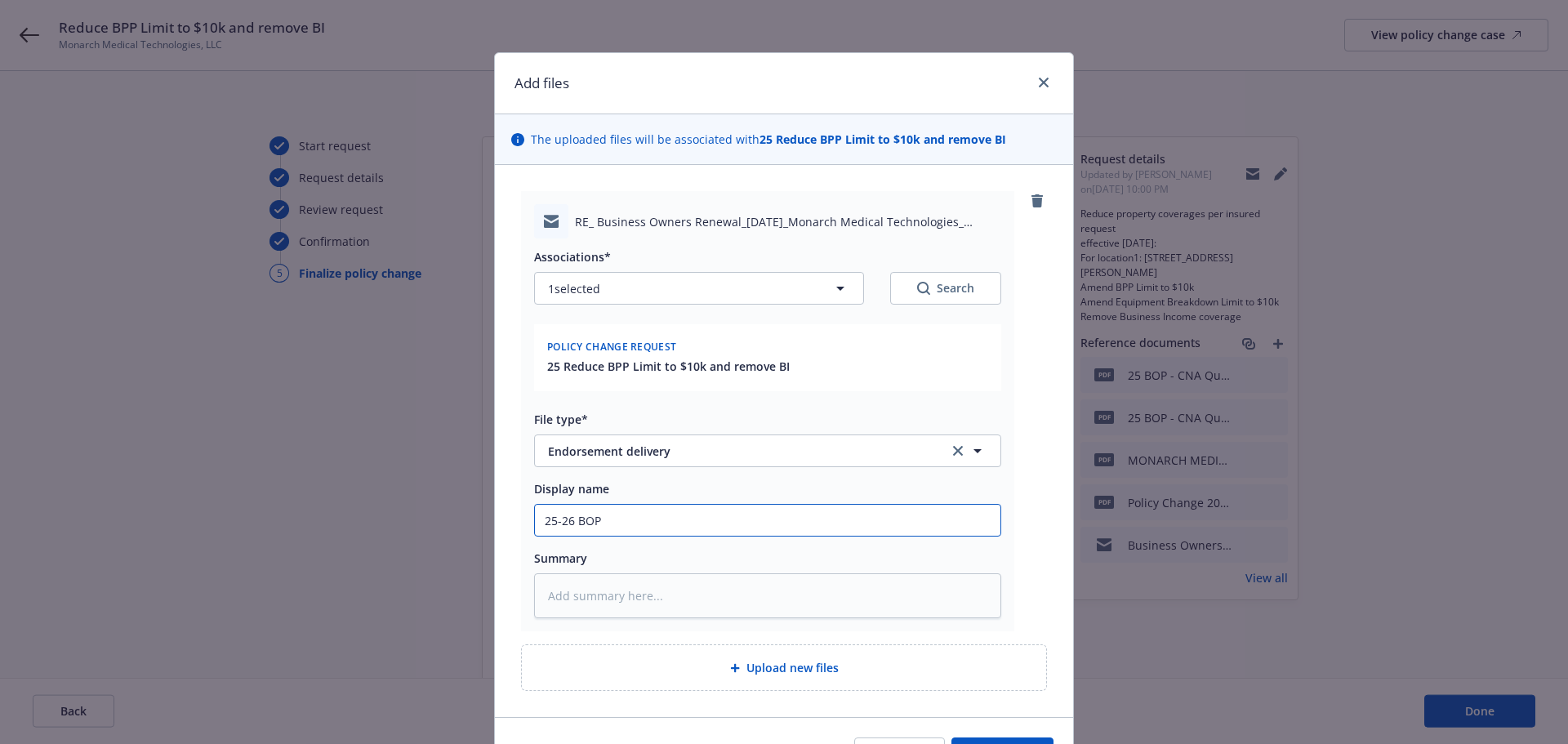
type input "25-26 BOP"
type textarea "x"
type input "25-26 BOP -"
type textarea "x"
type input "25-26 BOP -"
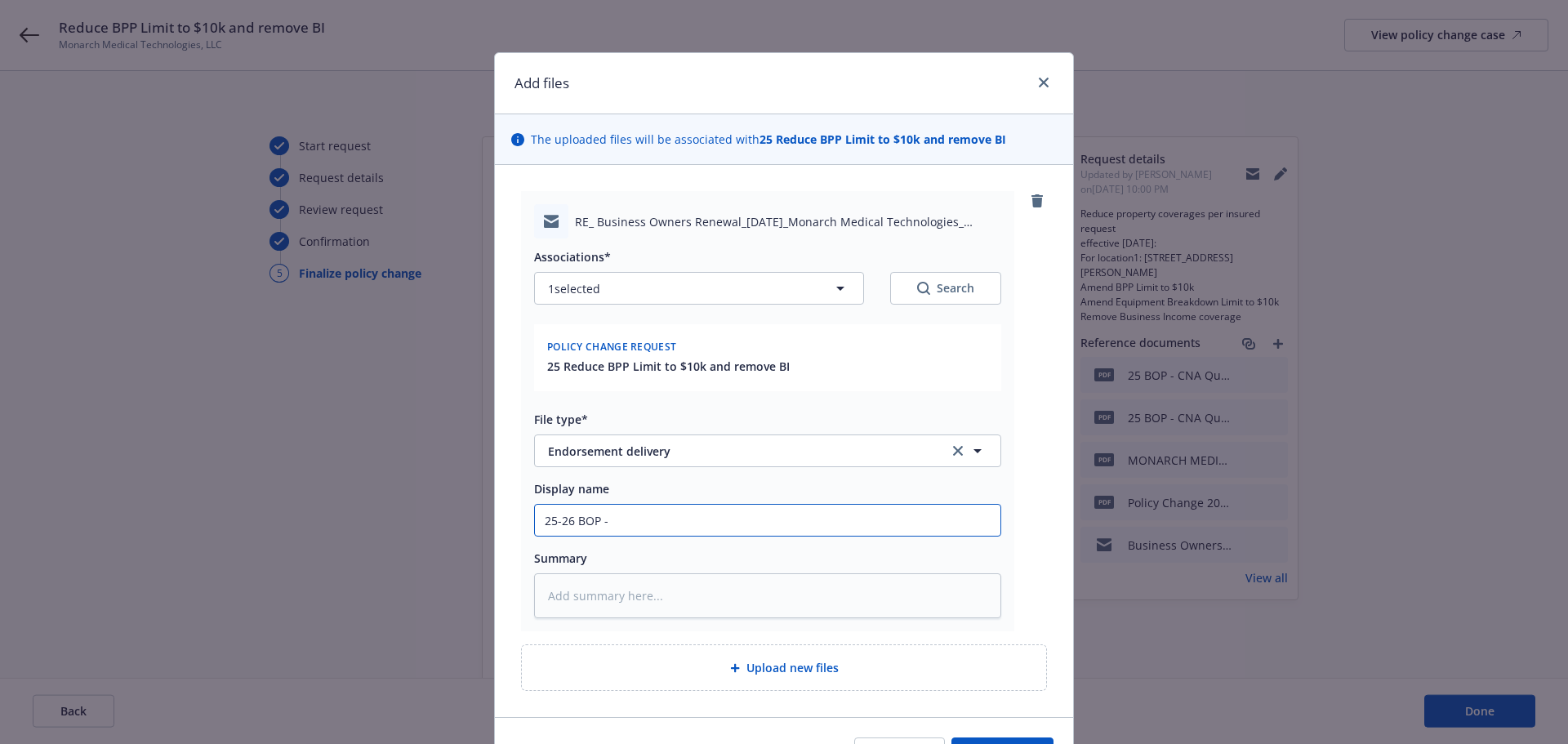
type textarea "x"
type input "25-26 BOP - T"
type textarea "x"
type input "25-26 BOP - To"
type textarea "x"
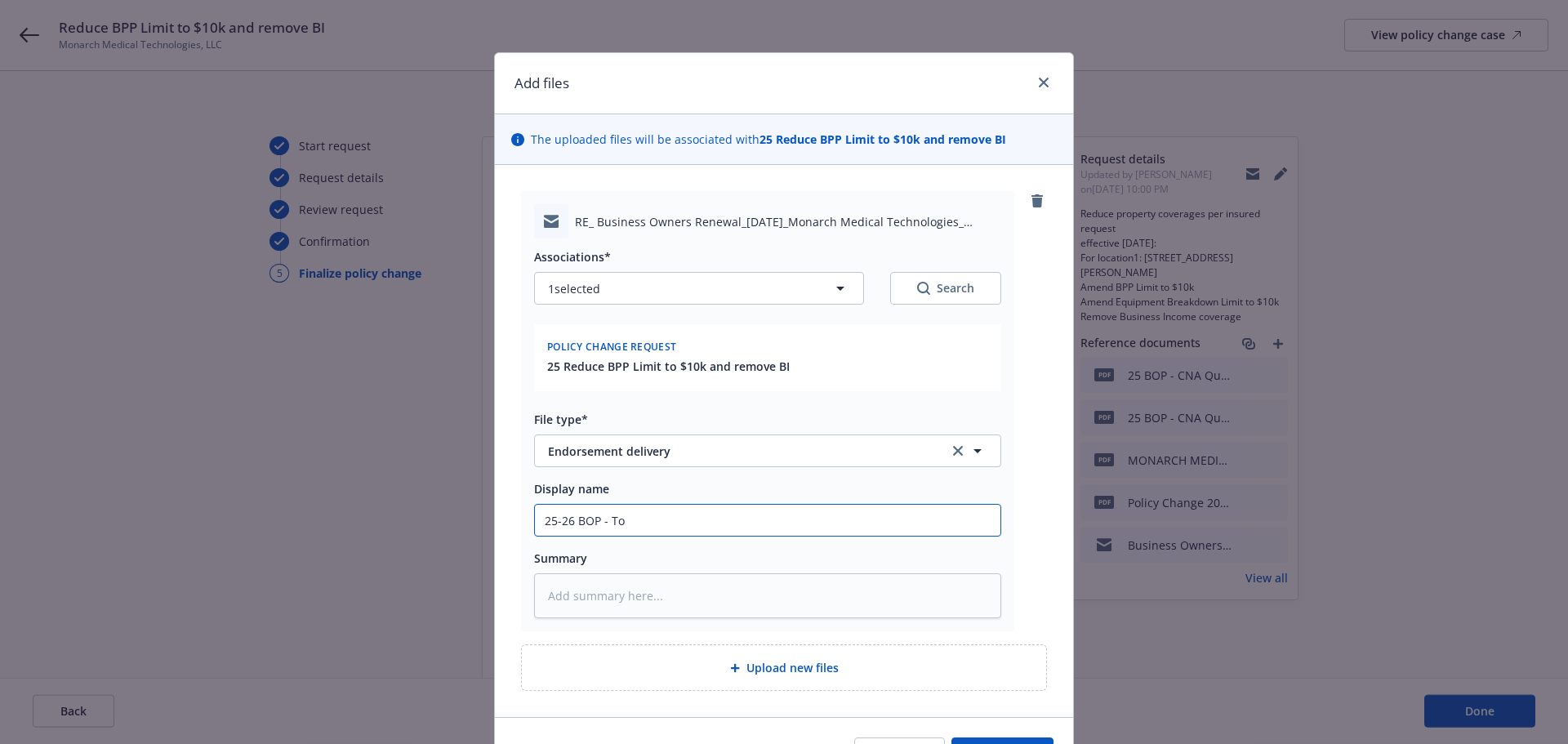
type input "25-26 BOP - To"
type textarea "x"
type input "25-26 BOP - To i"
type textarea "x"
type input "25-26 BOP - To in"
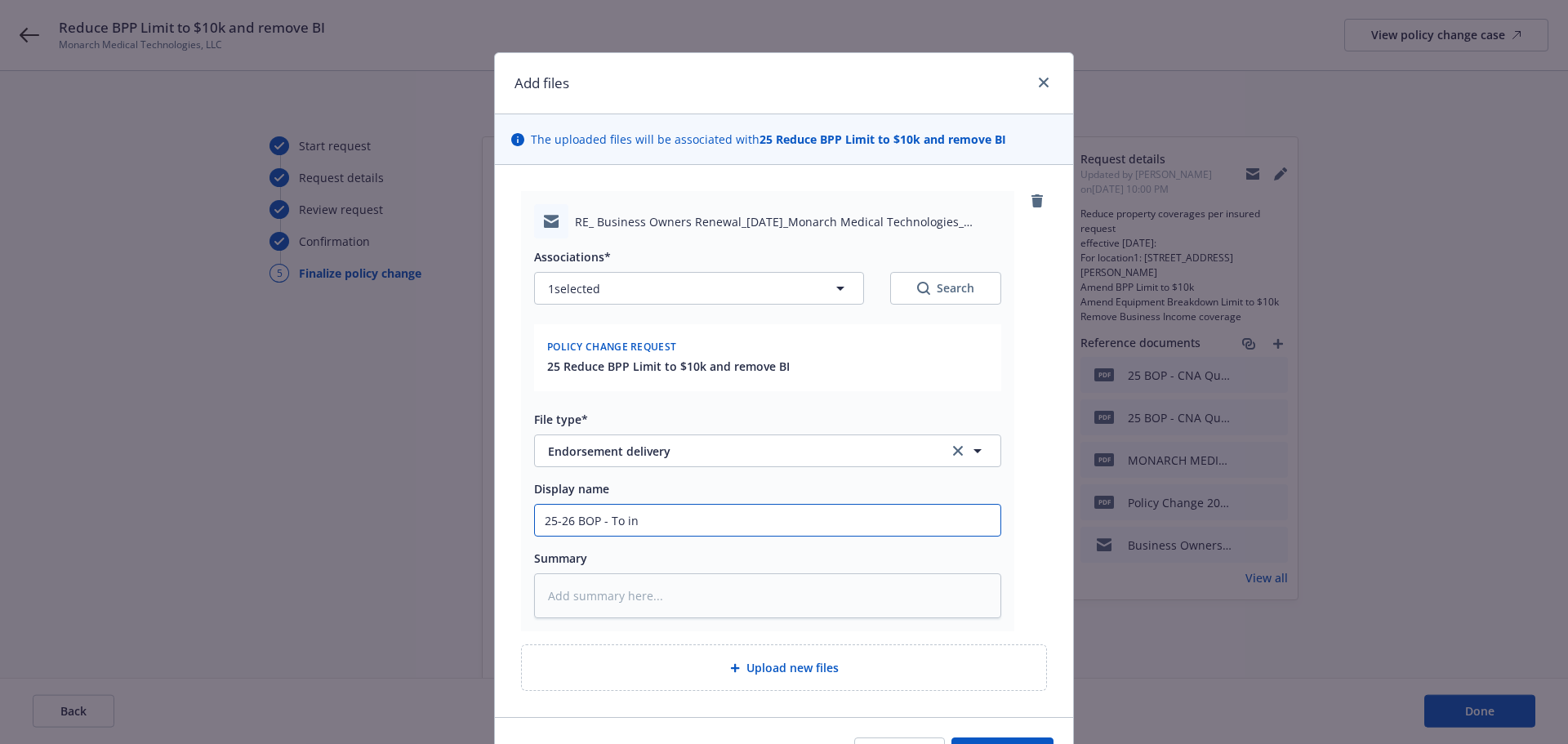
type textarea "x"
type input "25-26 BOP - To ins"
type textarea "x"
type input "25-26 BOP - To ins"
type textarea "x"
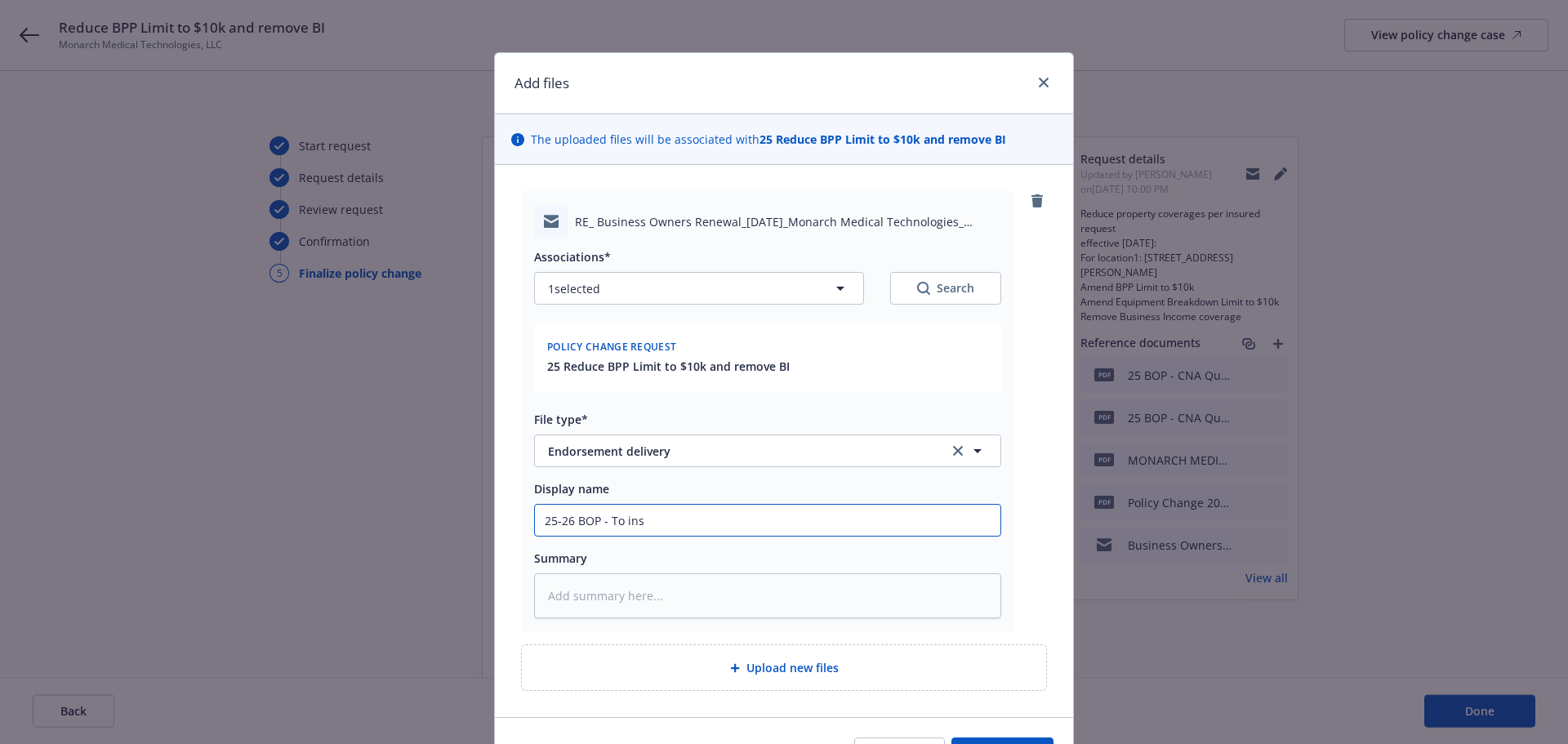
type input "25-26 BOP - To ins -"
type textarea "x"
type input "25-26 BOP - To ins -"
type textarea "x"
type input "25-26 BOP - To ins - E"
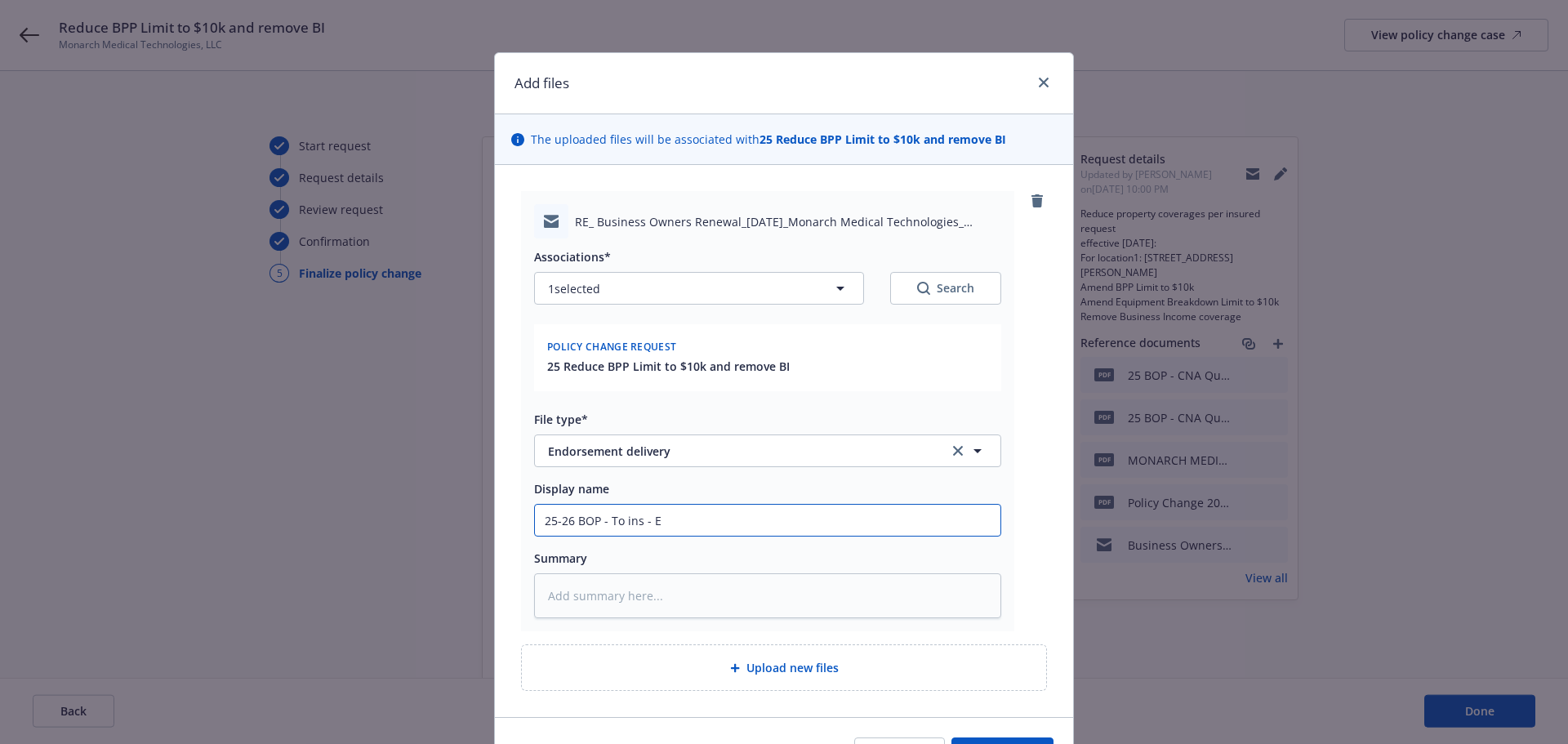
type textarea "x"
type input "25-26 BOP - To ins - EN"
type textarea "x"
type input "25-26 BOP - To ins - END"
type textarea "x"
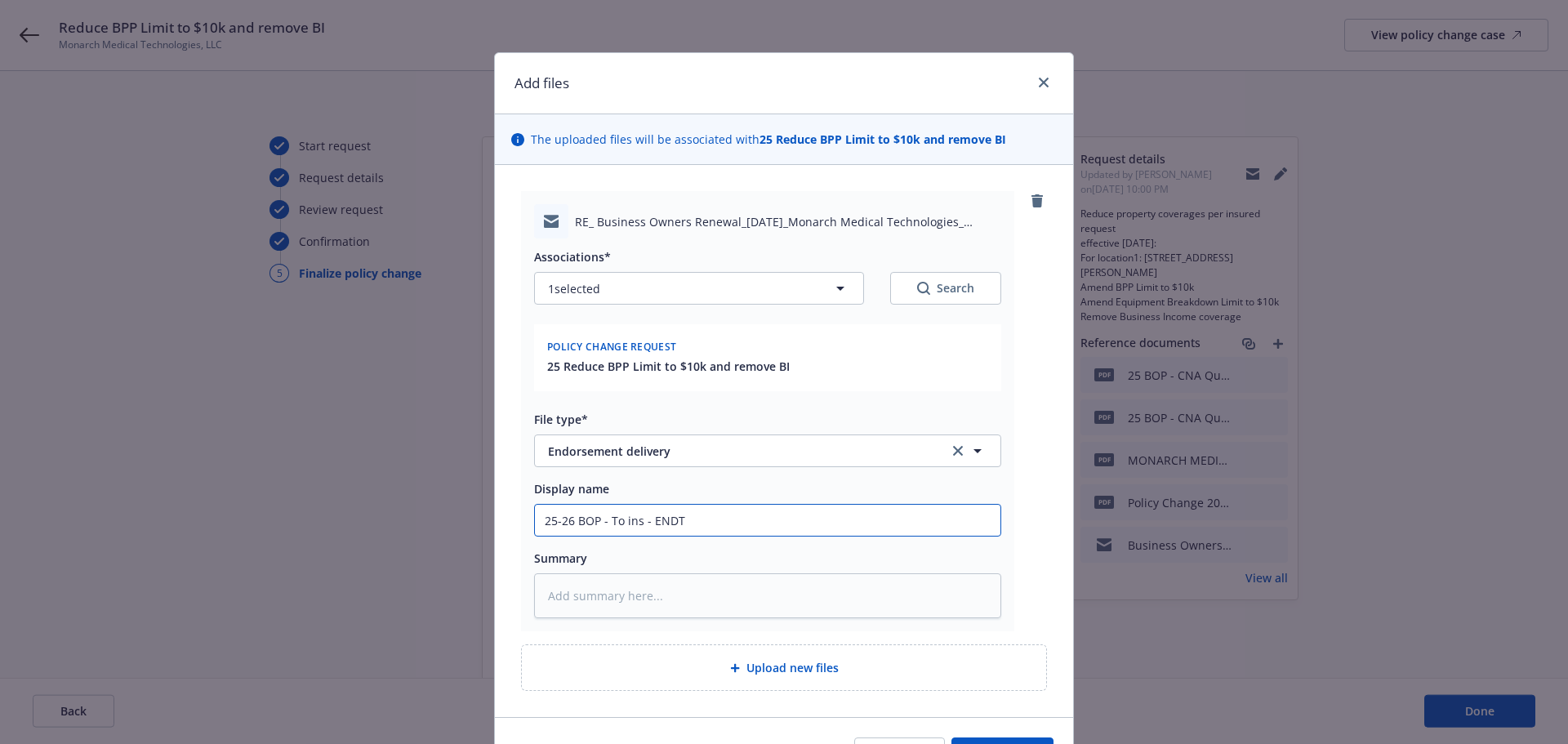
type input "25-26 BOP - To ins - ENDT"
type textarea "x"
type input "25-26 BOP - To ins - ENDT"
drag, startPoint x: 916, startPoint y: 134, endPoint x: 765, endPoint y: 137, distance: 151.0
click at [765, 137] on div "The uploaded files will be associated with 25 Reduce BPP Limit to $10k and remo…" at bounding box center [784, 139] width 578 height 51
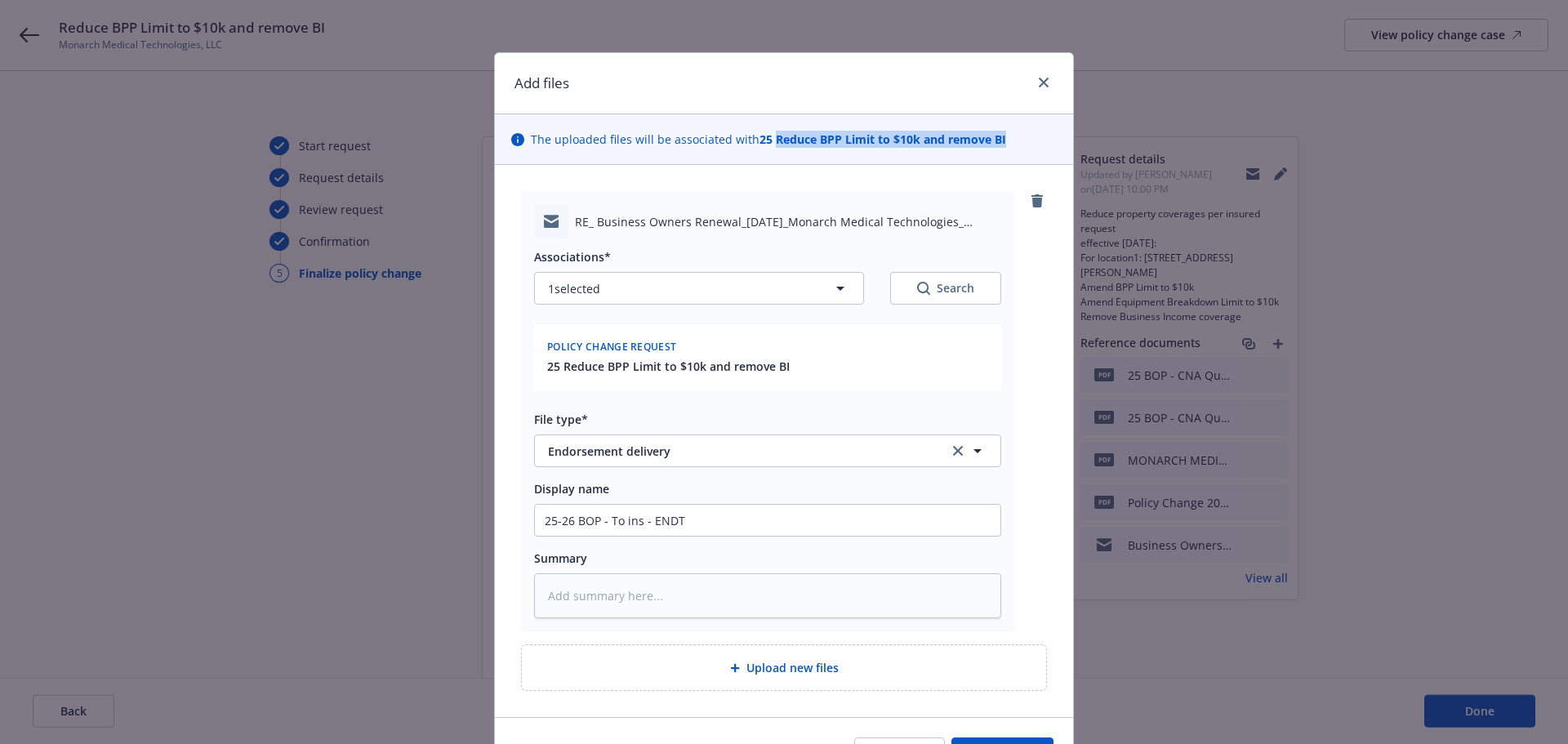
copy strong "Reduce BPP Limit to $10k and remove BI"
click at [773, 510] on input "25-26 BOP - To ins - ENDT" at bounding box center [768, 519] width 466 height 31
paste input "Reduce BPP Limit to $10k and remove BI"
type textarea "x"
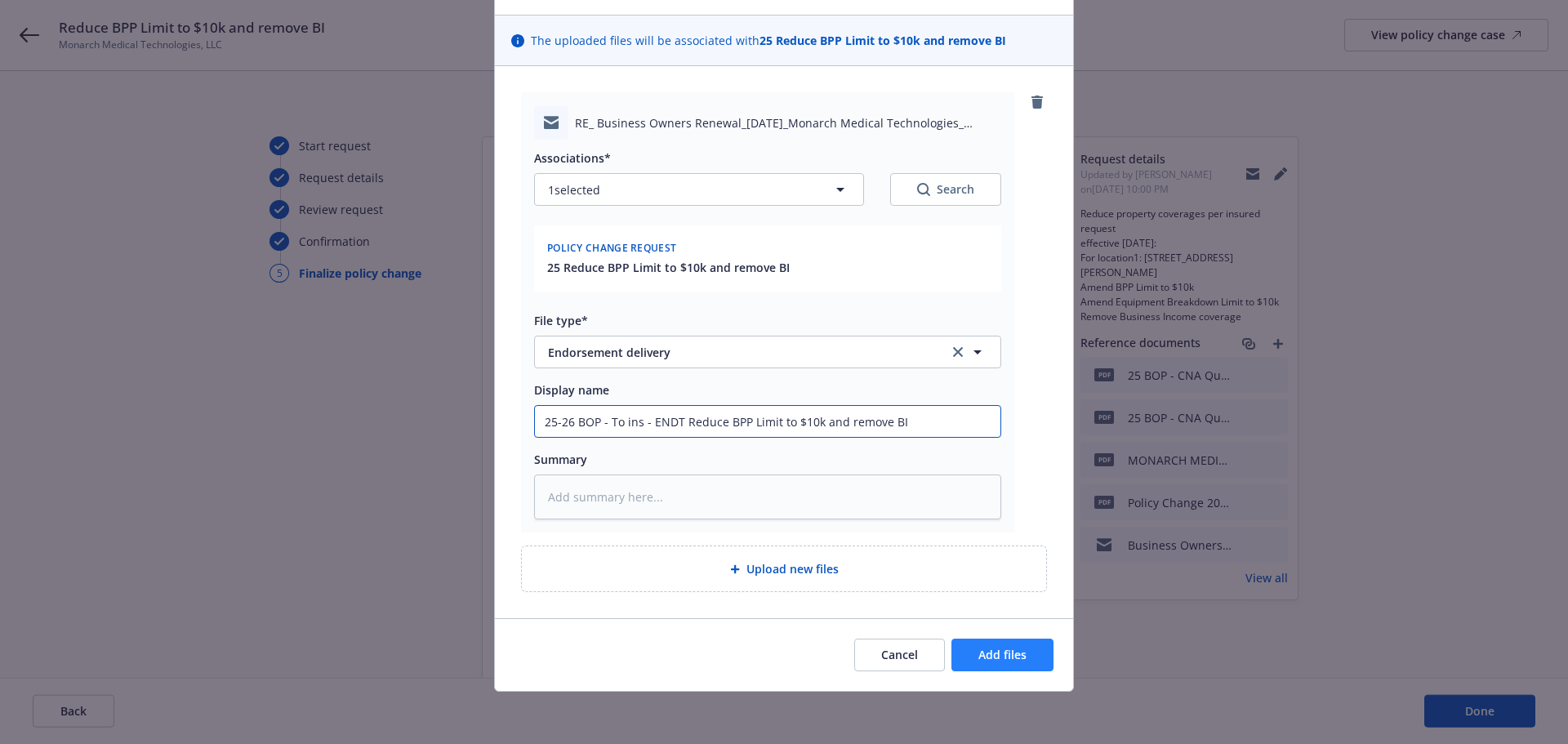
type input "25-26 BOP - To ins - ENDT Reduce BPP Limit to $10k and remove BI"
click at [1016, 651] on span "Add files" at bounding box center [1002, 655] width 48 height 16
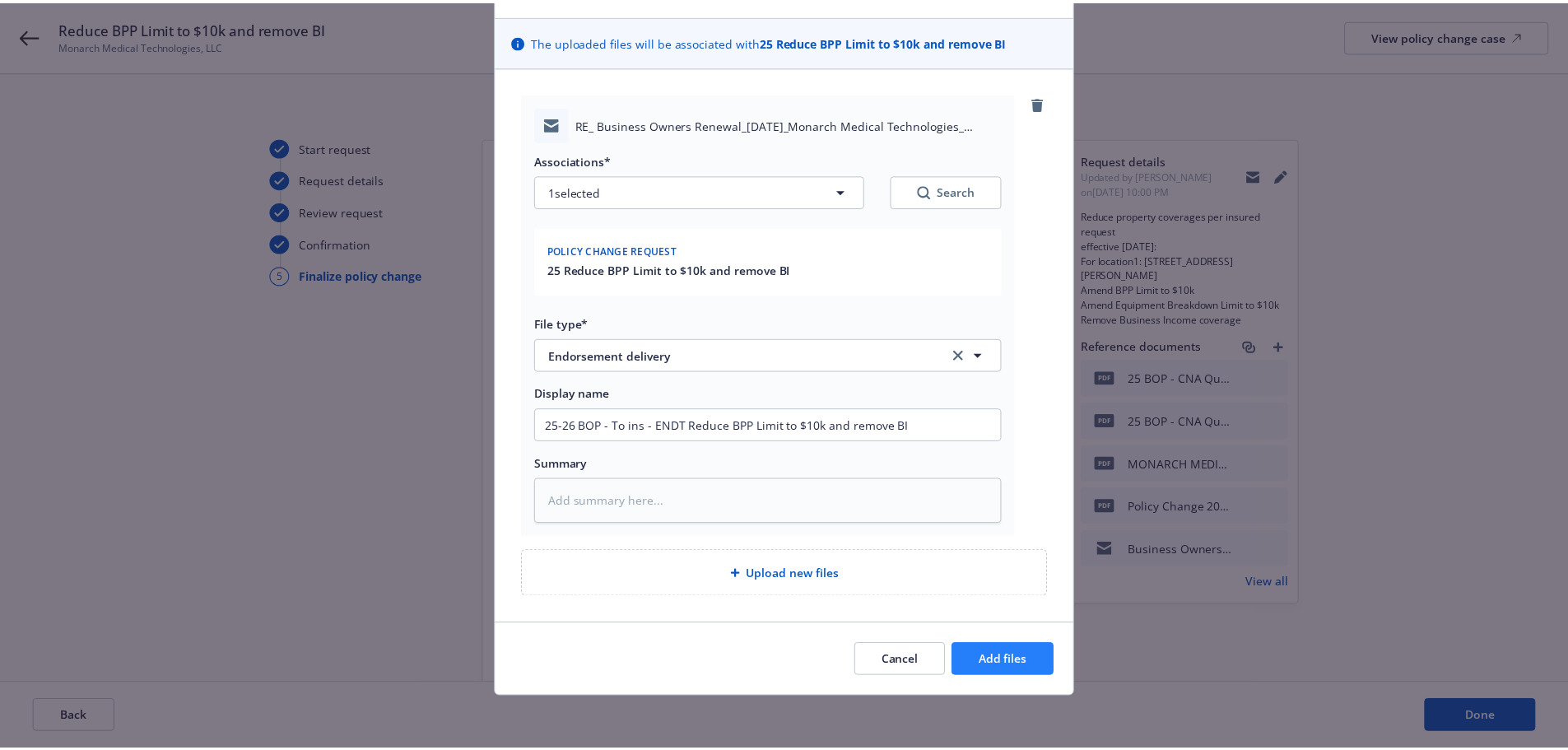
scroll to position [39, 0]
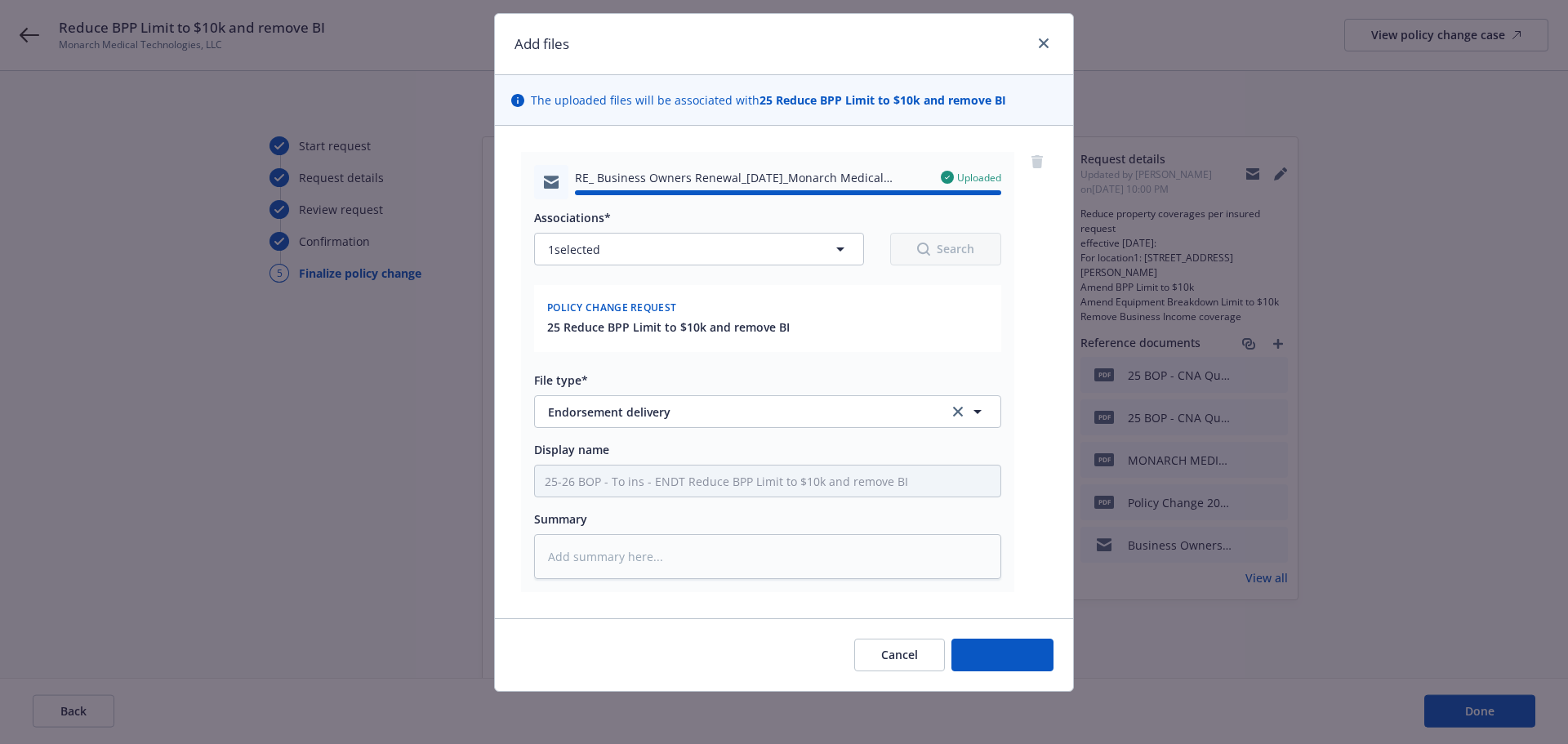
type textarea "x"
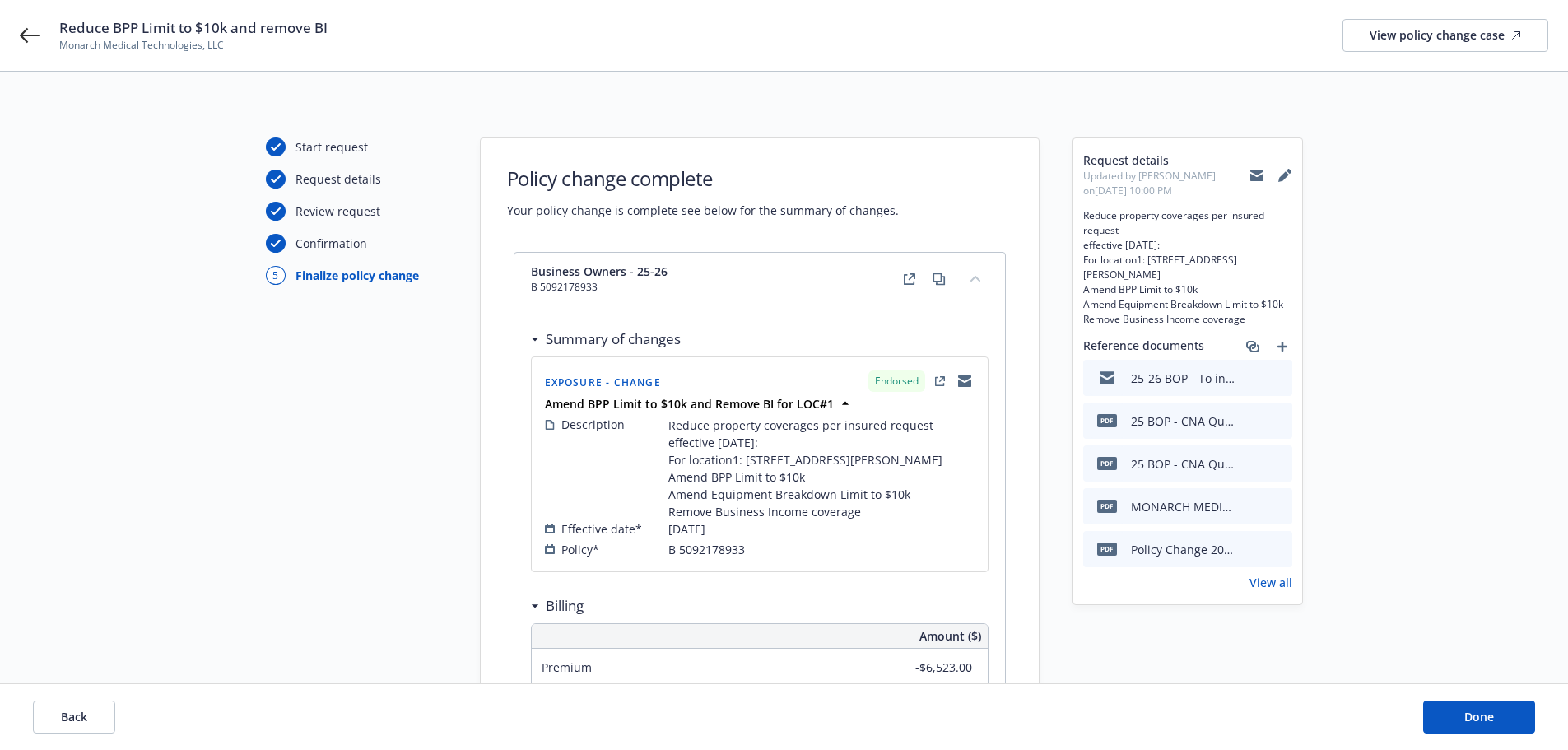
click at [1505, 214] on div "Start request Request details Review request Confirmation 5 Finalize policy cha…" at bounding box center [784, 583] width 1529 height 891
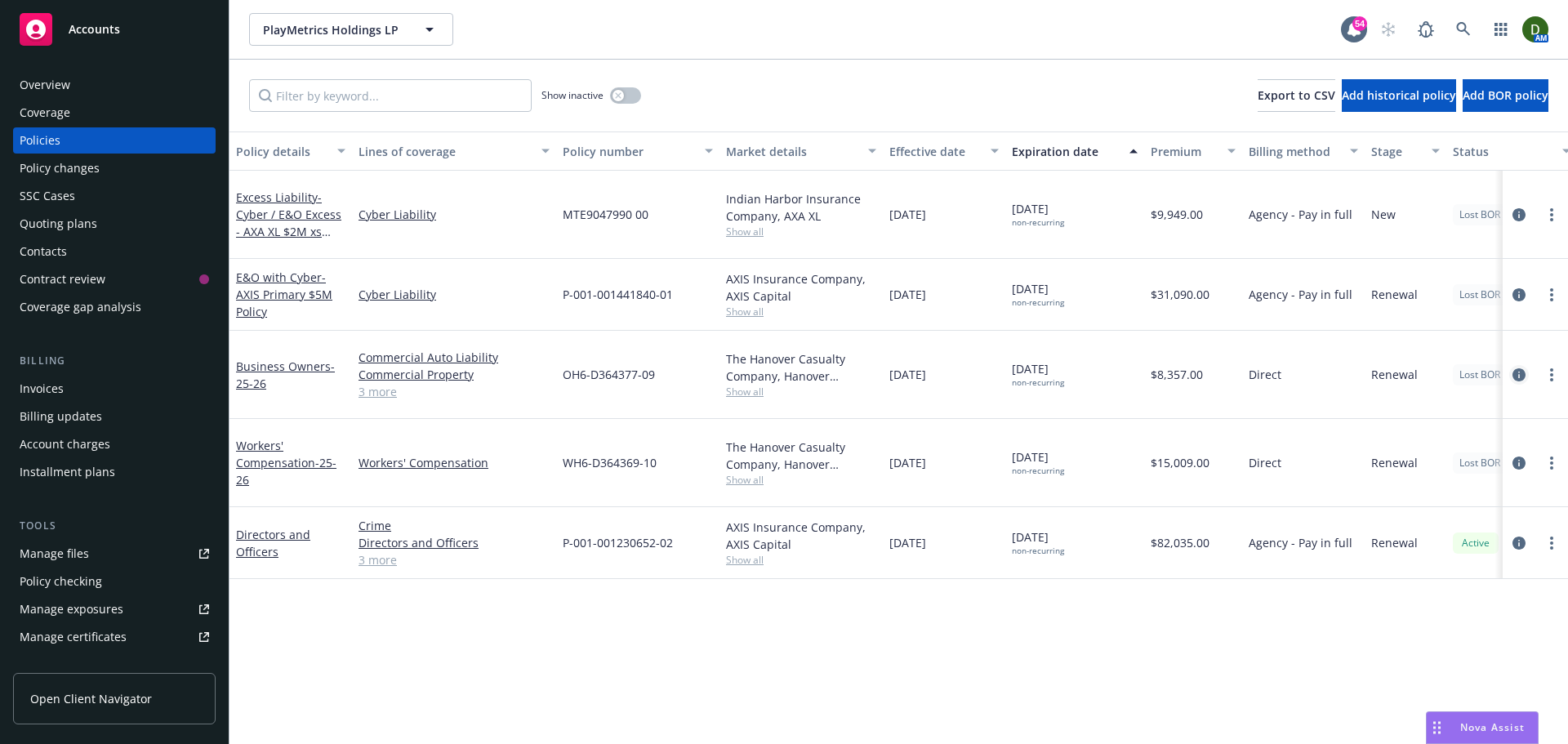
click at [1515, 372] on icon "circleInformation" at bounding box center [1519, 375] width 13 height 13
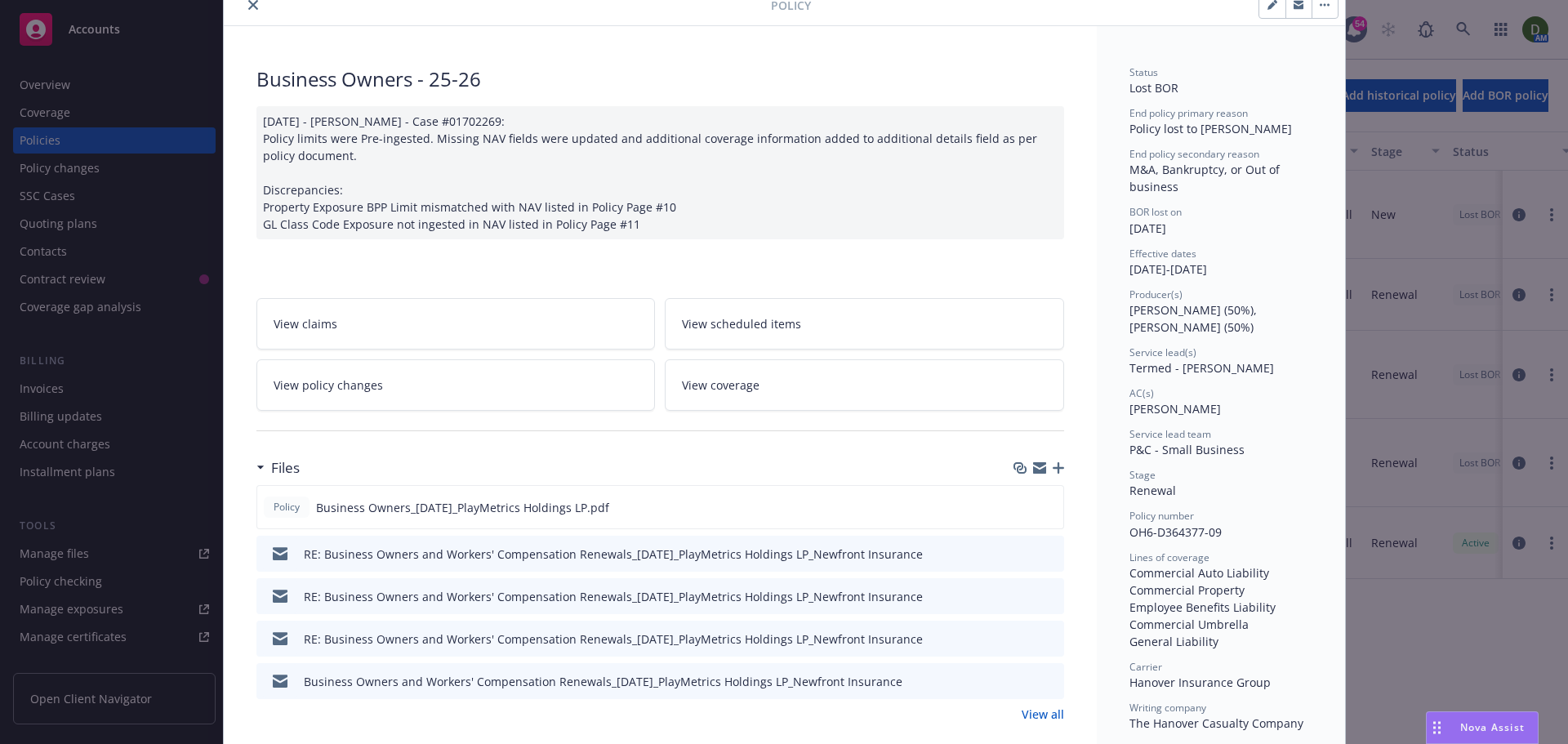
scroll to position [163, 0]
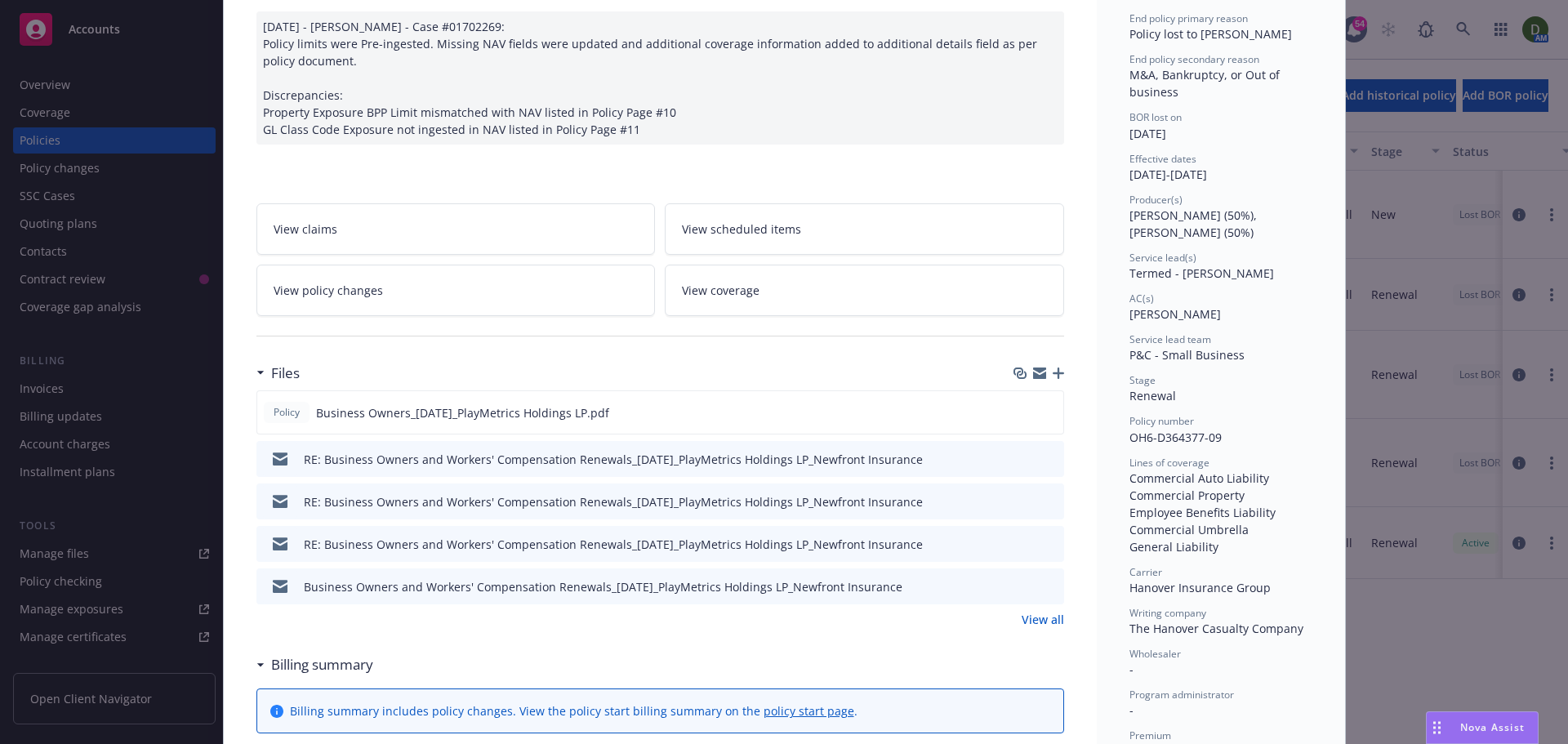
click at [1047, 461] on icon "preview file" at bounding box center [1049, 458] width 15 height 12
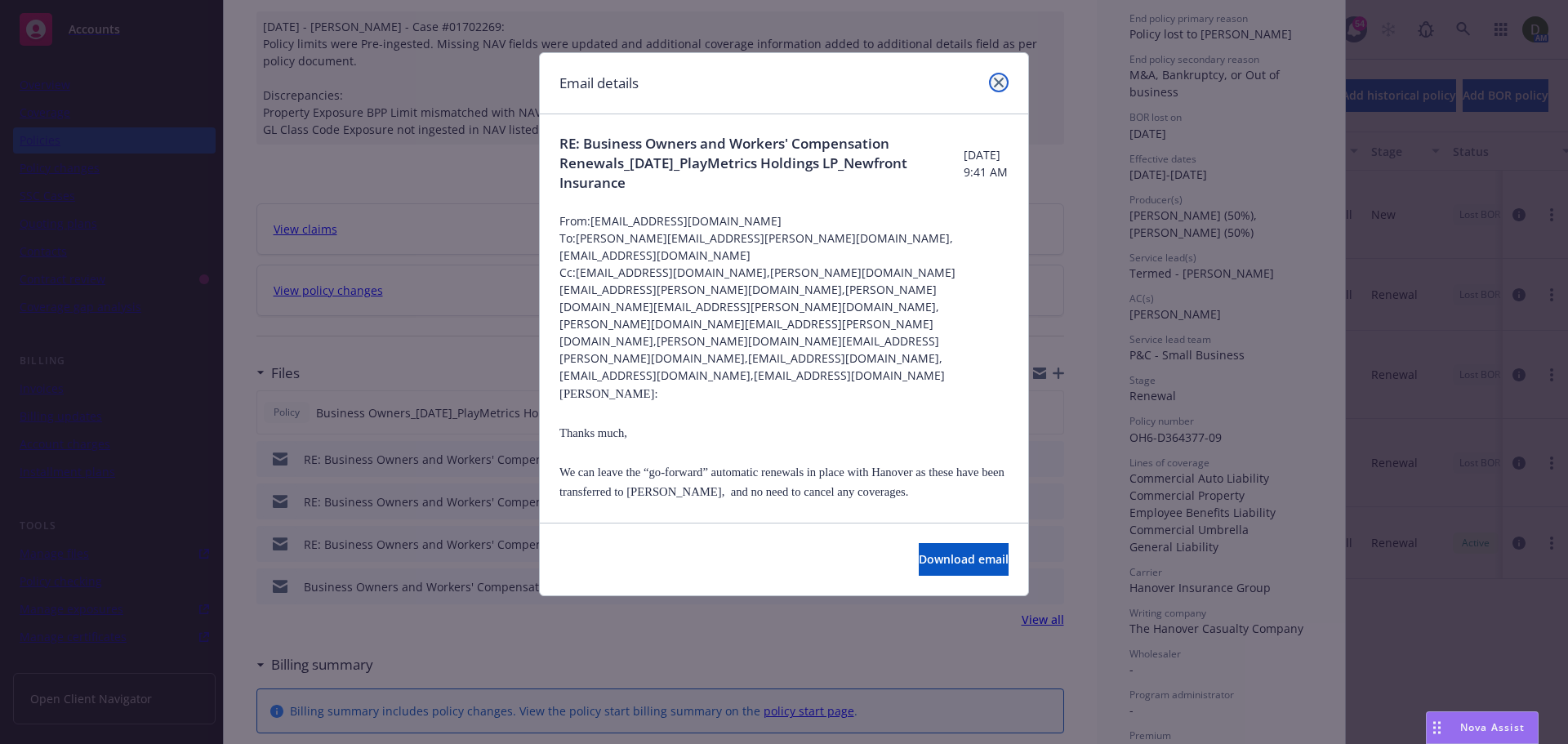
click at [1005, 85] on link "close" at bounding box center [999, 83] width 20 height 20
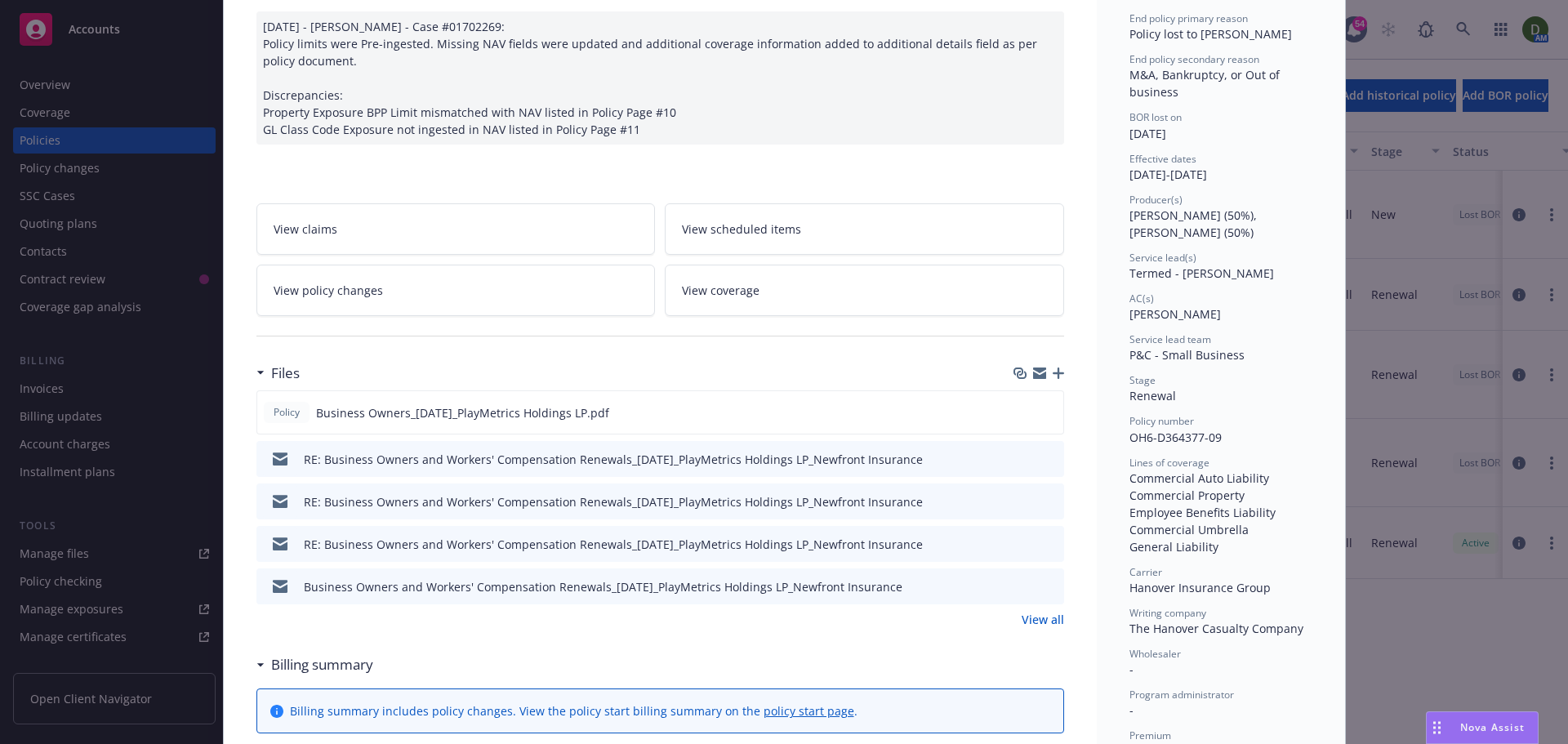
click at [1056, 374] on icon "button" at bounding box center [1059, 374] width 12 height 12
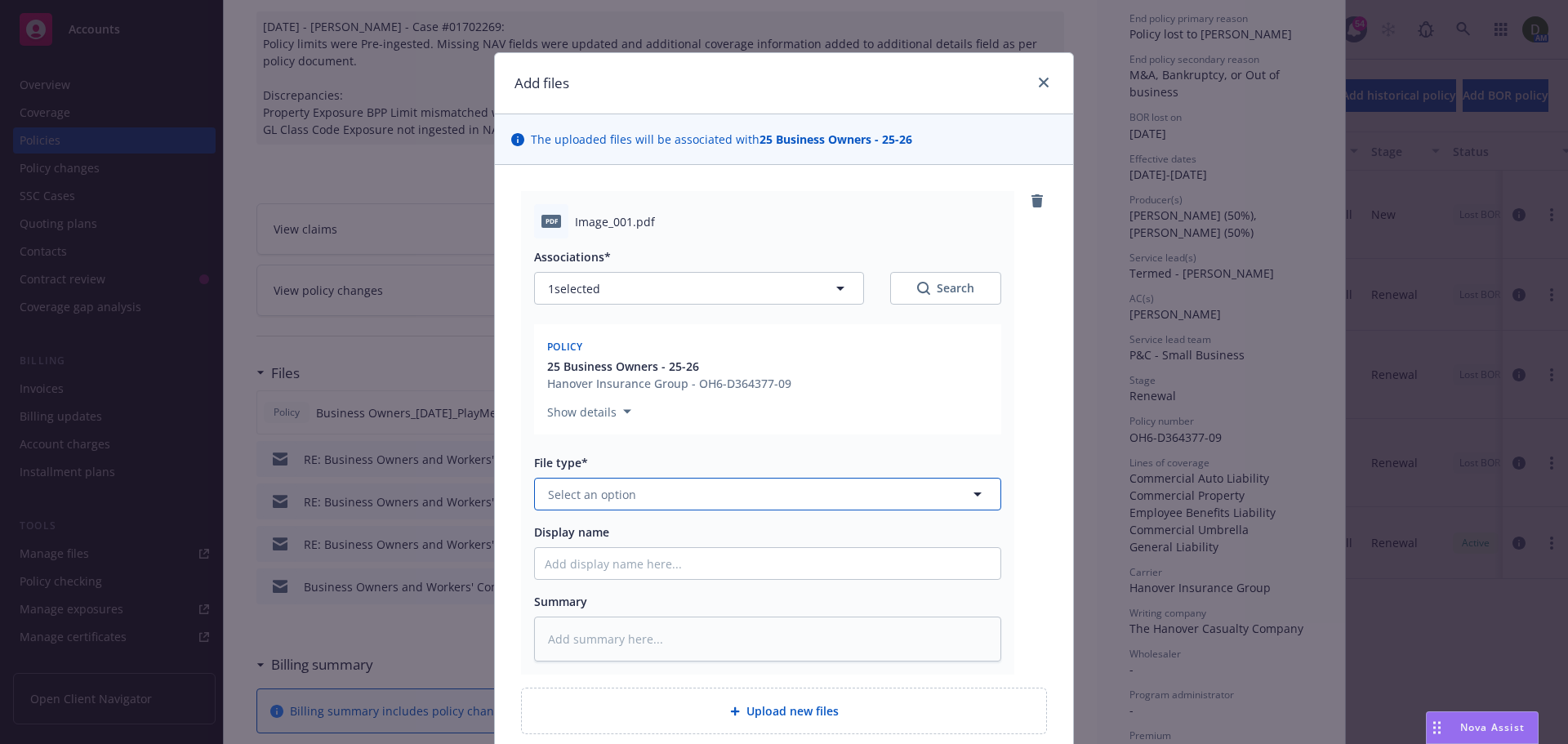
click at [622, 487] on span "Select an option" at bounding box center [592, 495] width 88 height 17
type input "cancell"
click at [678, 529] on div "Cancellation Confirmation" at bounding box center [623, 539] width 157 height 24
click at [850, 556] on input "Display name" at bounding box center [768, 563] width 466 height 31
type textarea "x"
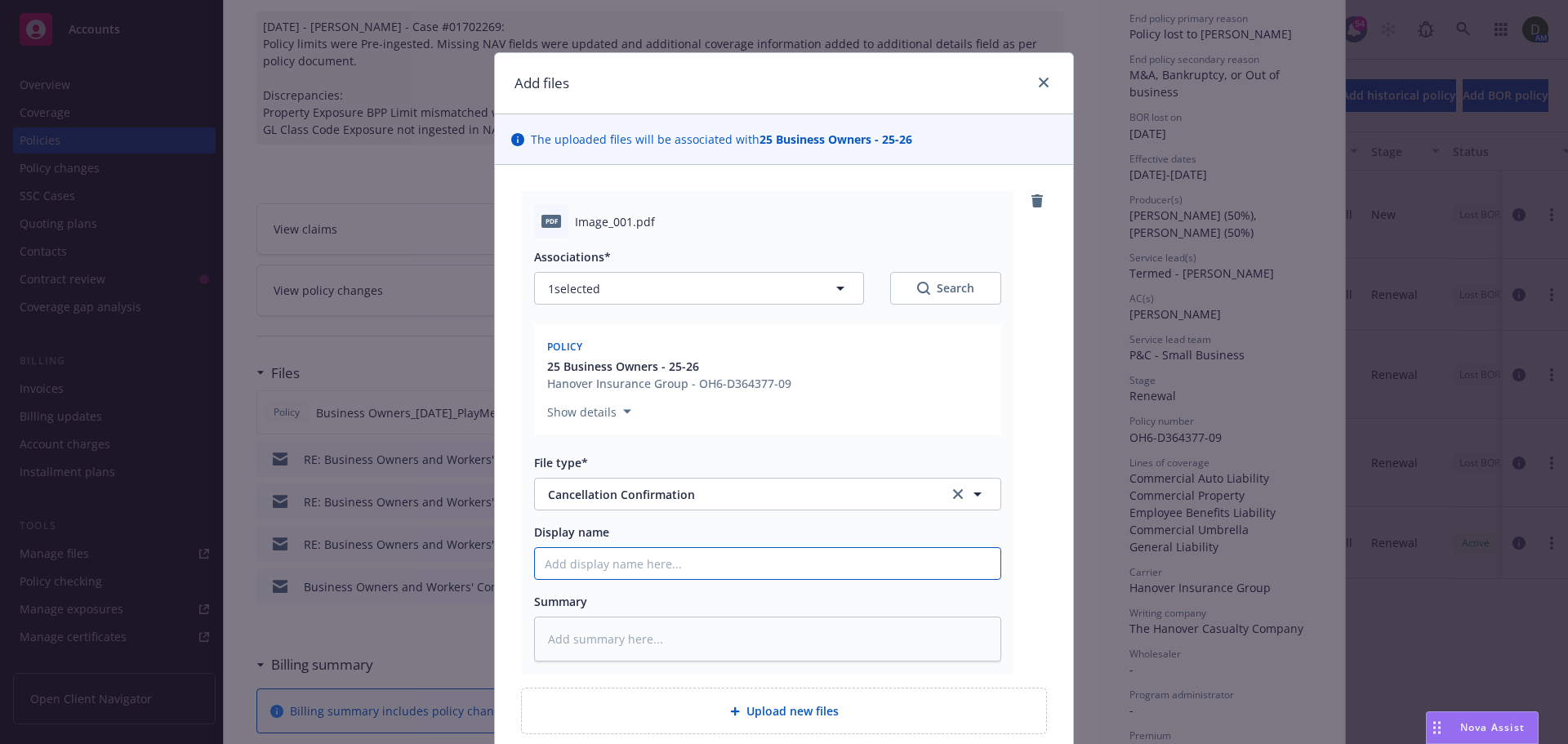
type input "2"
type textarea "x"
type input "25"
type textarea "x"
type input "25-"
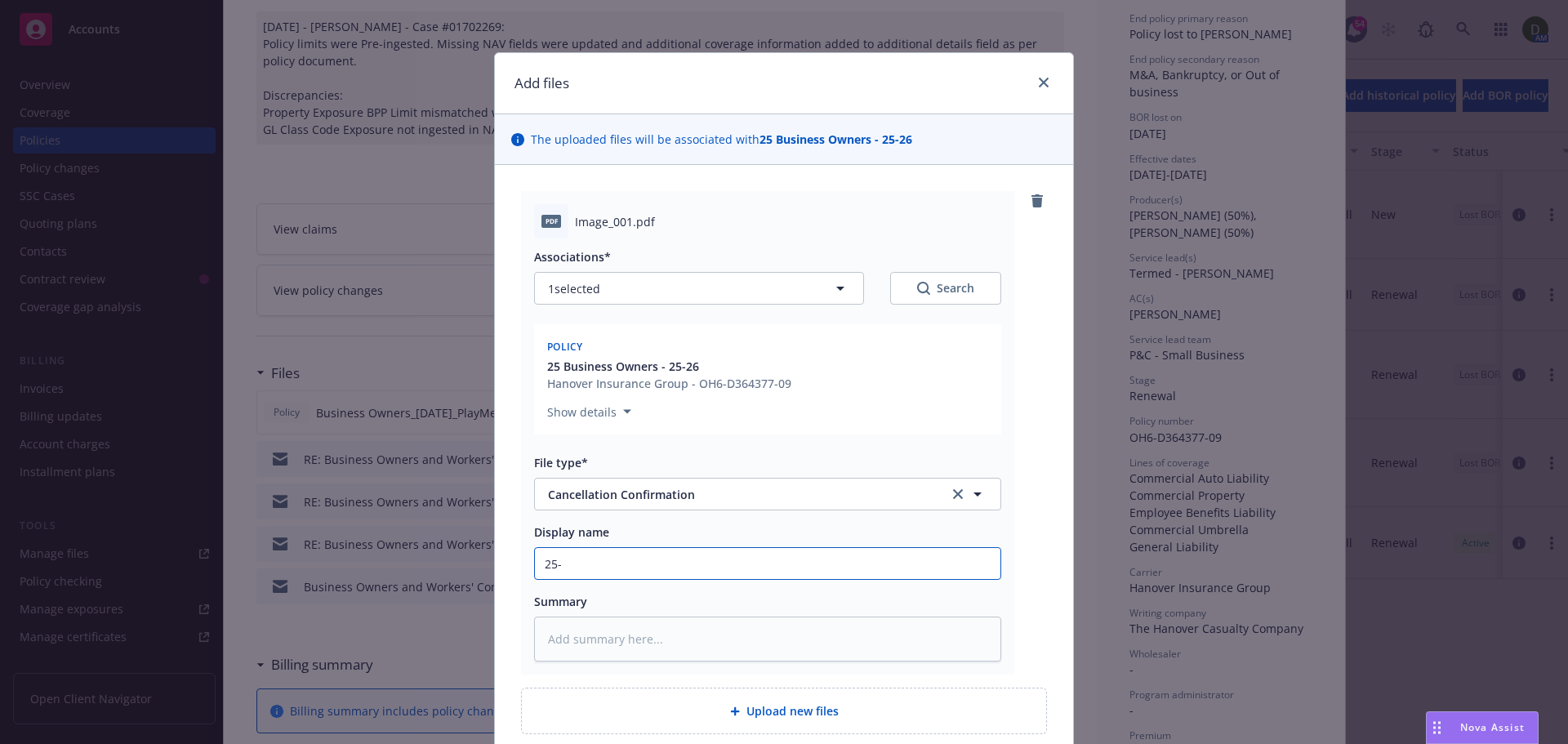
type textarea "x"
type input "25-2"
type textarea "x"
type input "25-26"
type textarea "x"
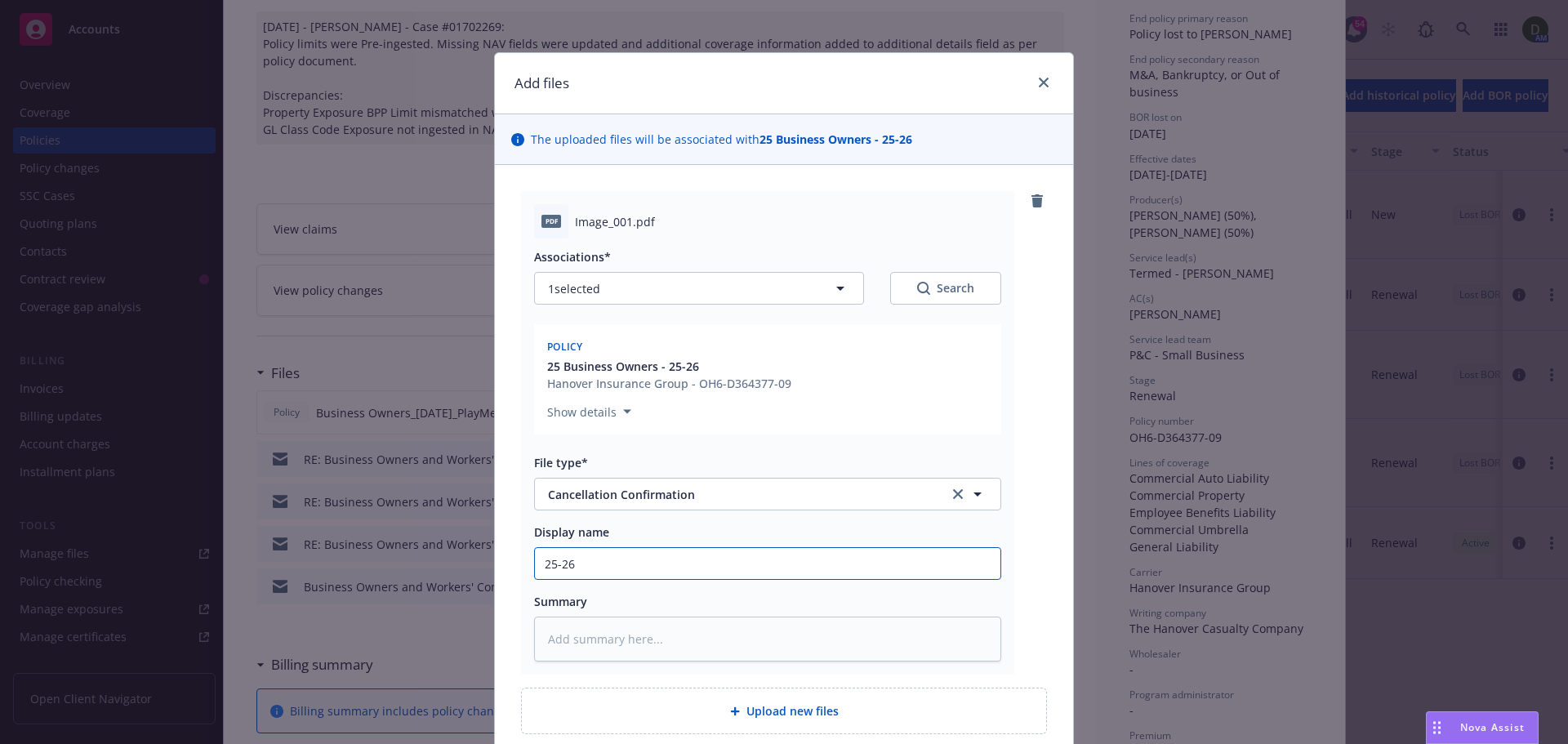
type input "25-26"
type textarea "x"
type input "25-26 B"
type textarea "x"
type input "25-26 BO"
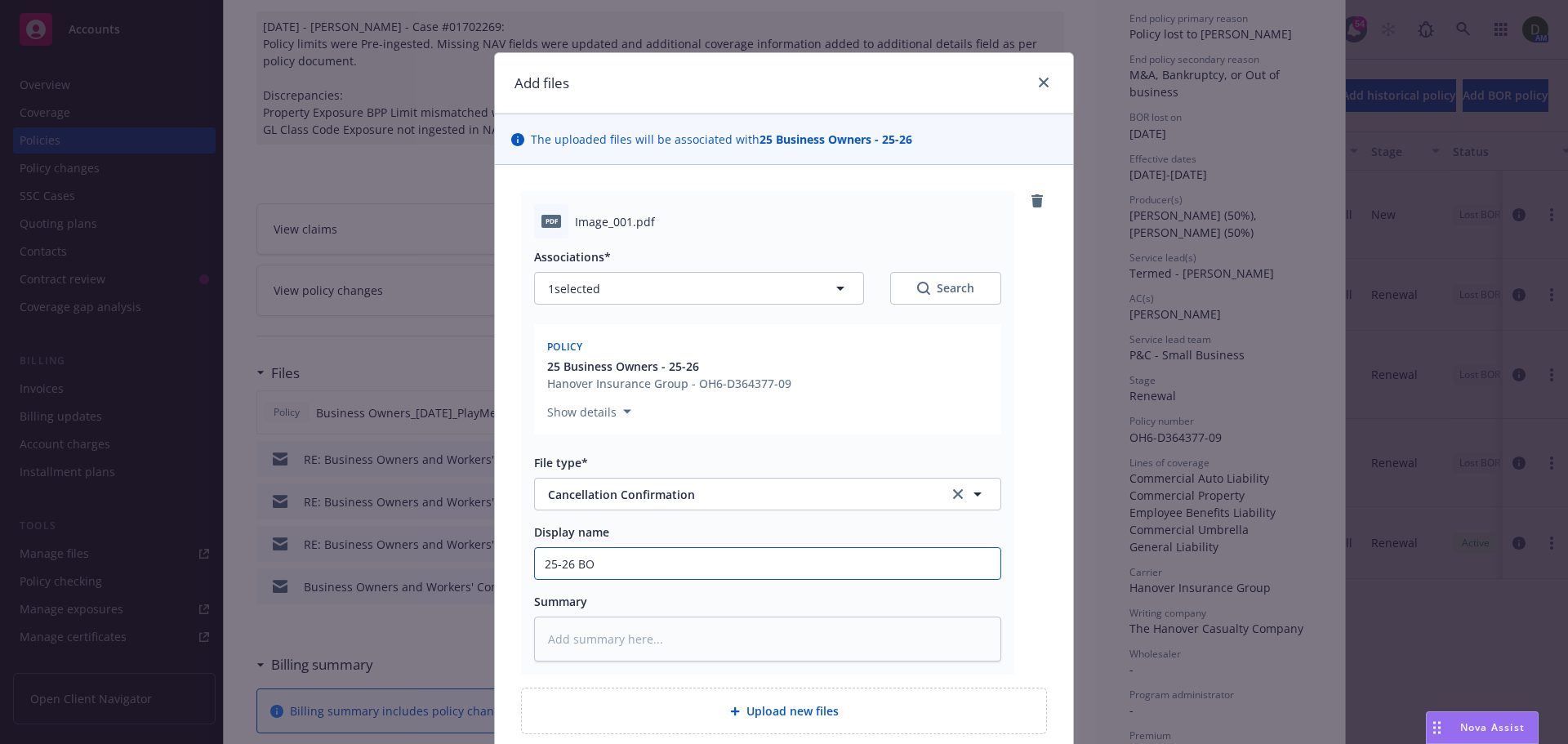
type textarea "x"
type input "25-26 BOP"
type textarea "x"
type input "25-26 BOP -"
type textarea "x"
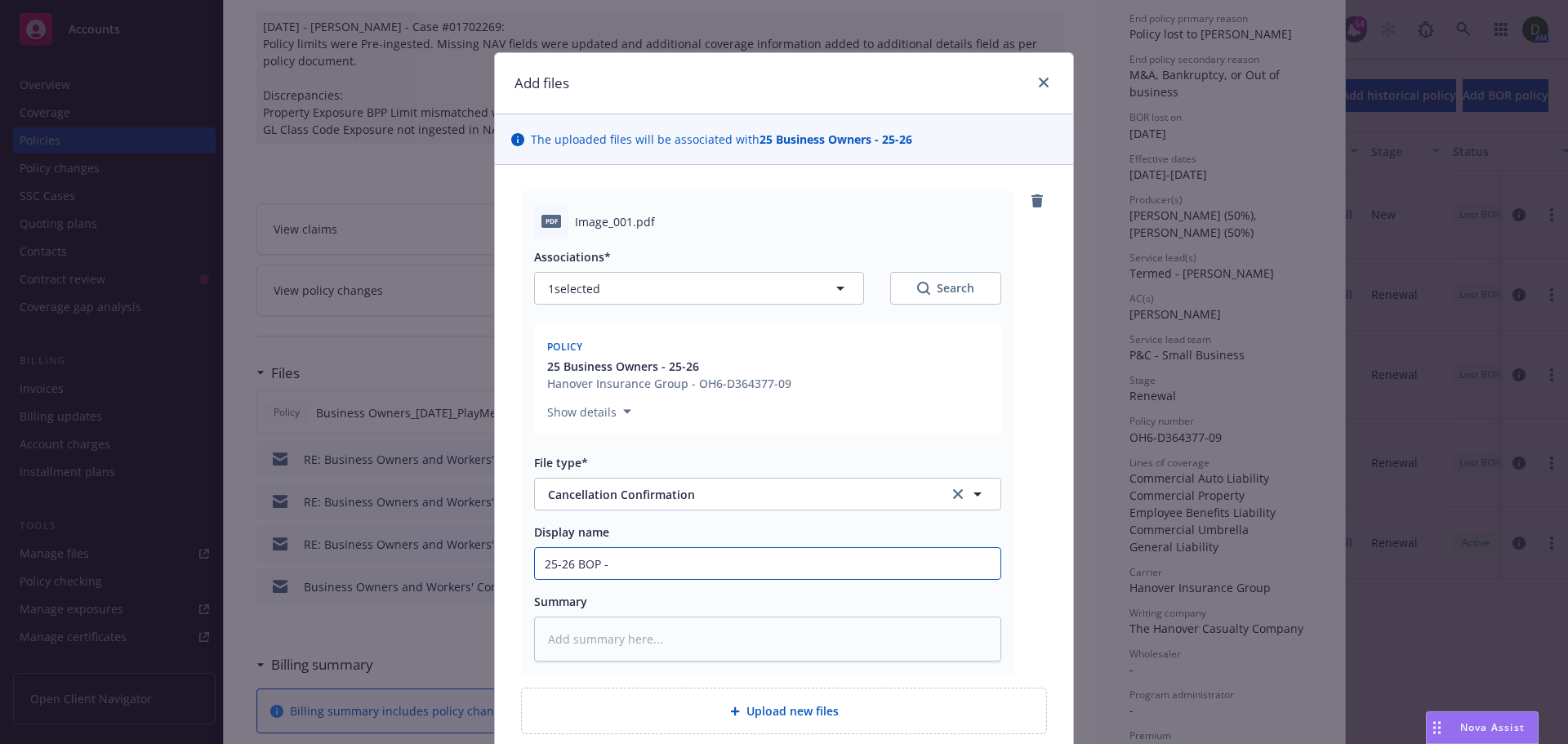
type input "25-26 BOP -"
type textarea "x"
type input "25-26 BOP - H"
type textarea "x"
type input "25-26 BOP - Ha"
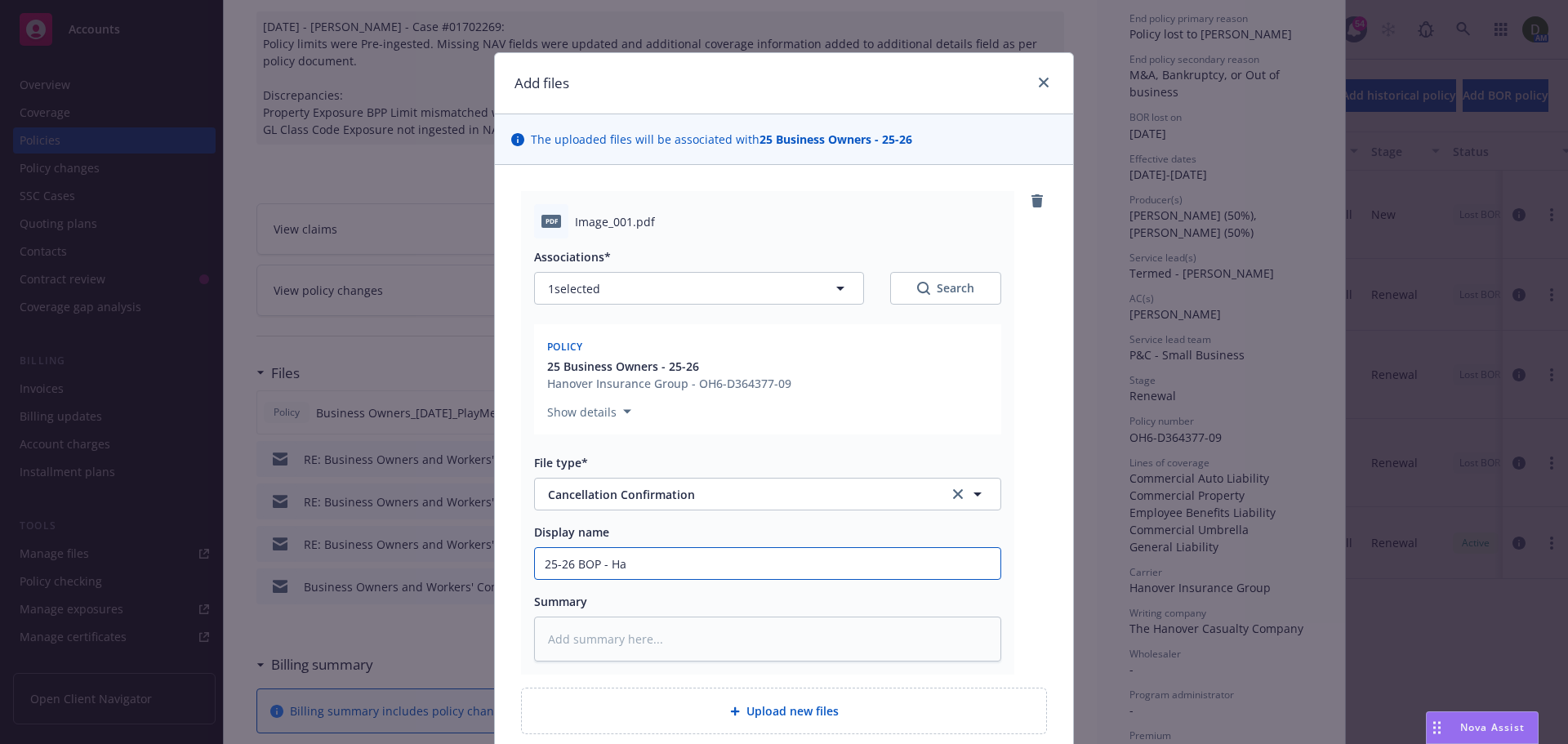
type textarea "x"
type input "25-26 BOP - Han"
type textarea "x"
type input "25-26 BOP - Hano"
type textarea "x"
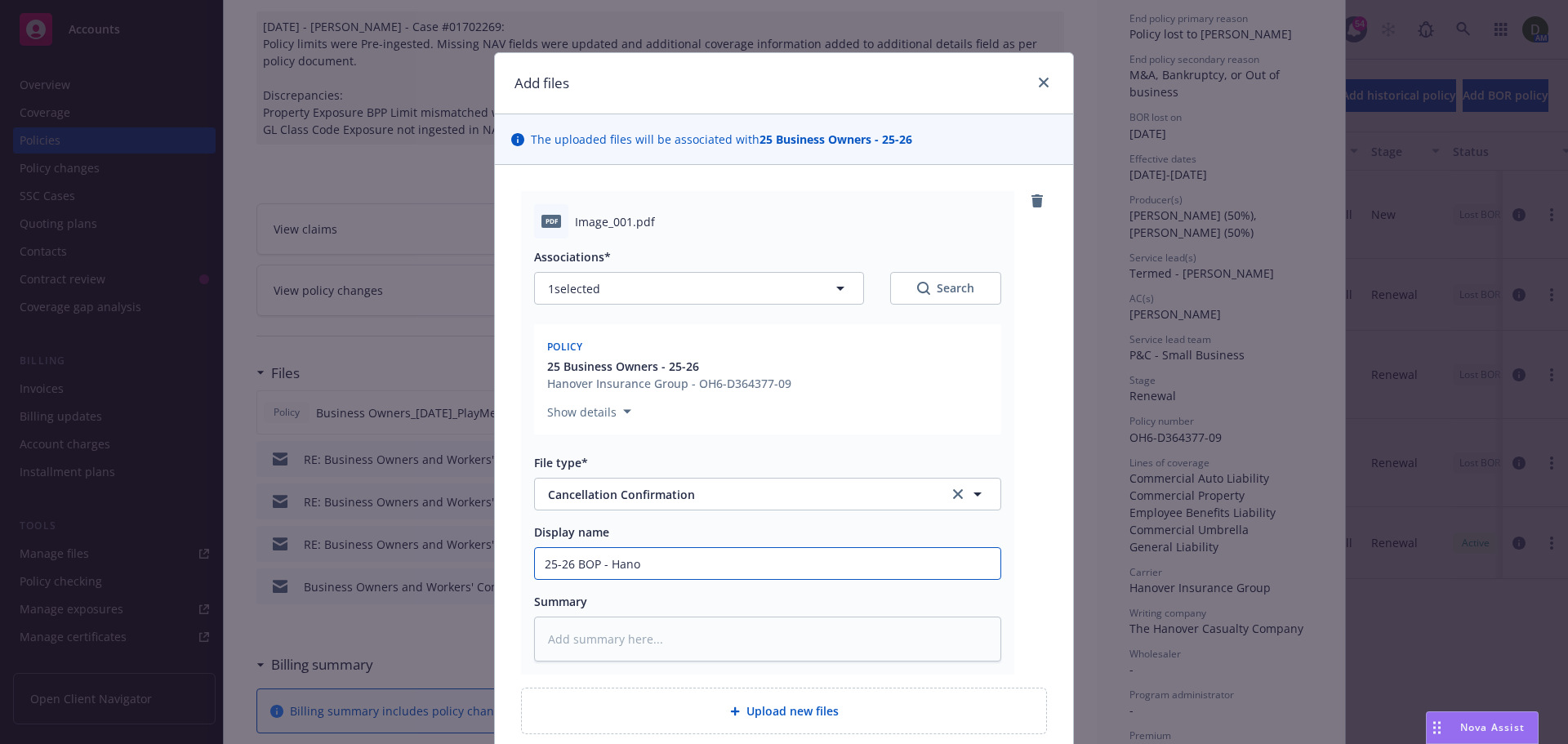
type input "25-26 BOP - Hanov"
type textarea "x"
type input "25-26 BOP - Hanove"
type textarea "x"
type input "25-26 BOP - Hanover"
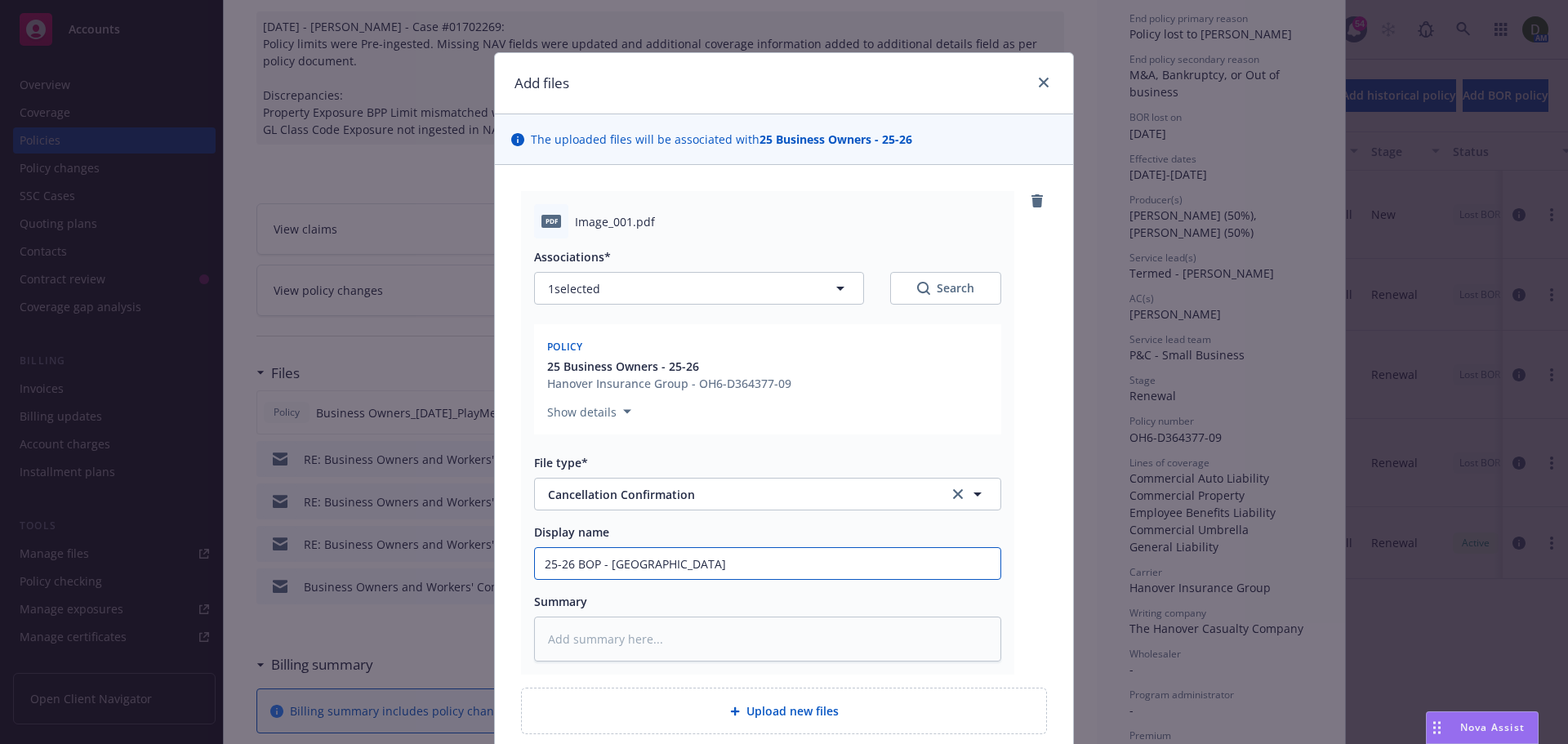
type textarea "x"
type input "25-26 BOP - Hanover -"
type textarea "x"
type input "25-26 BOP - Hanover -"
type textarea "x"
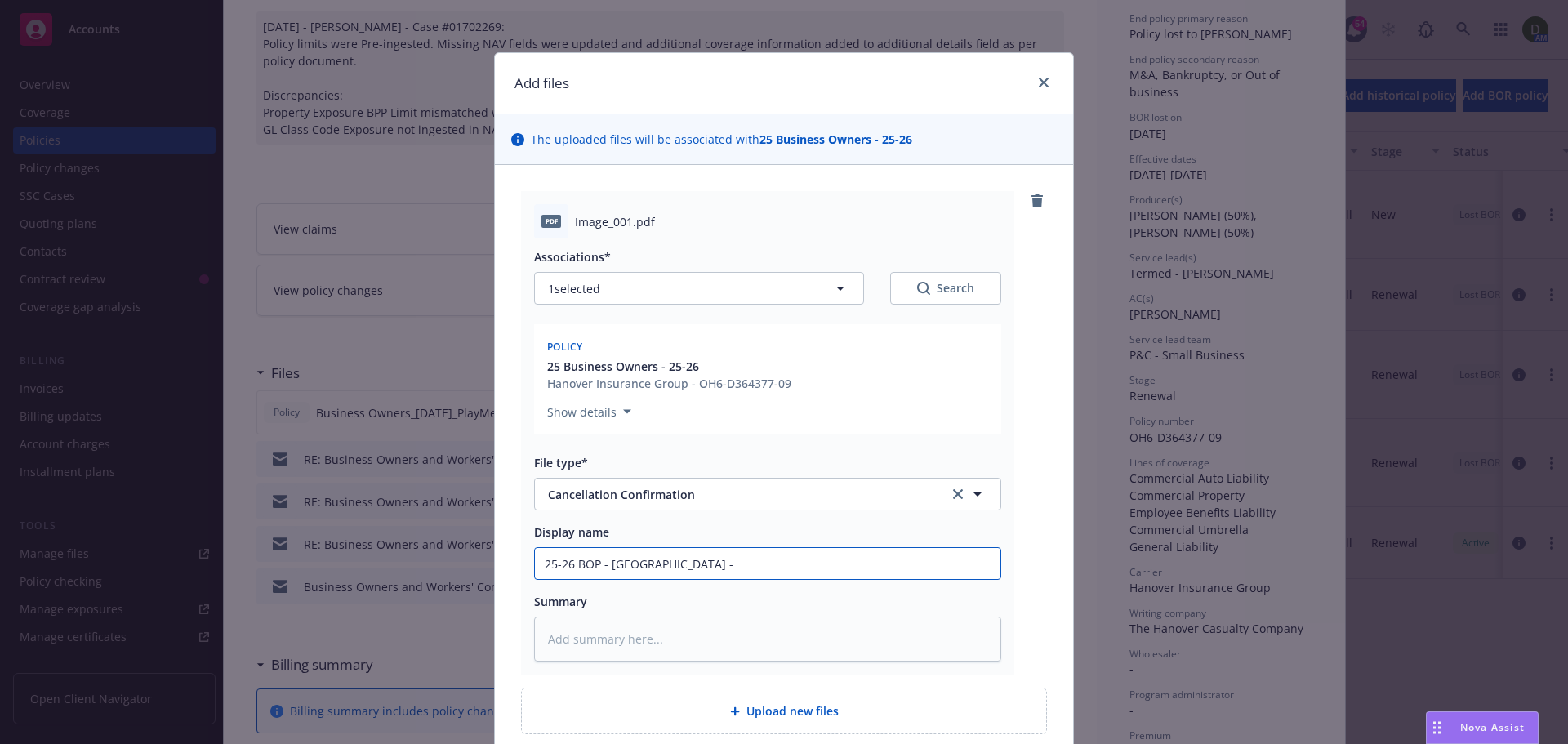
type input "25-26 BOP - Hanover - C"
type textarea "x"
type input "25-26 BOP - Hanover - Ca"
type textarea "x"
type input "25-26 BOP - Hanover - Can"
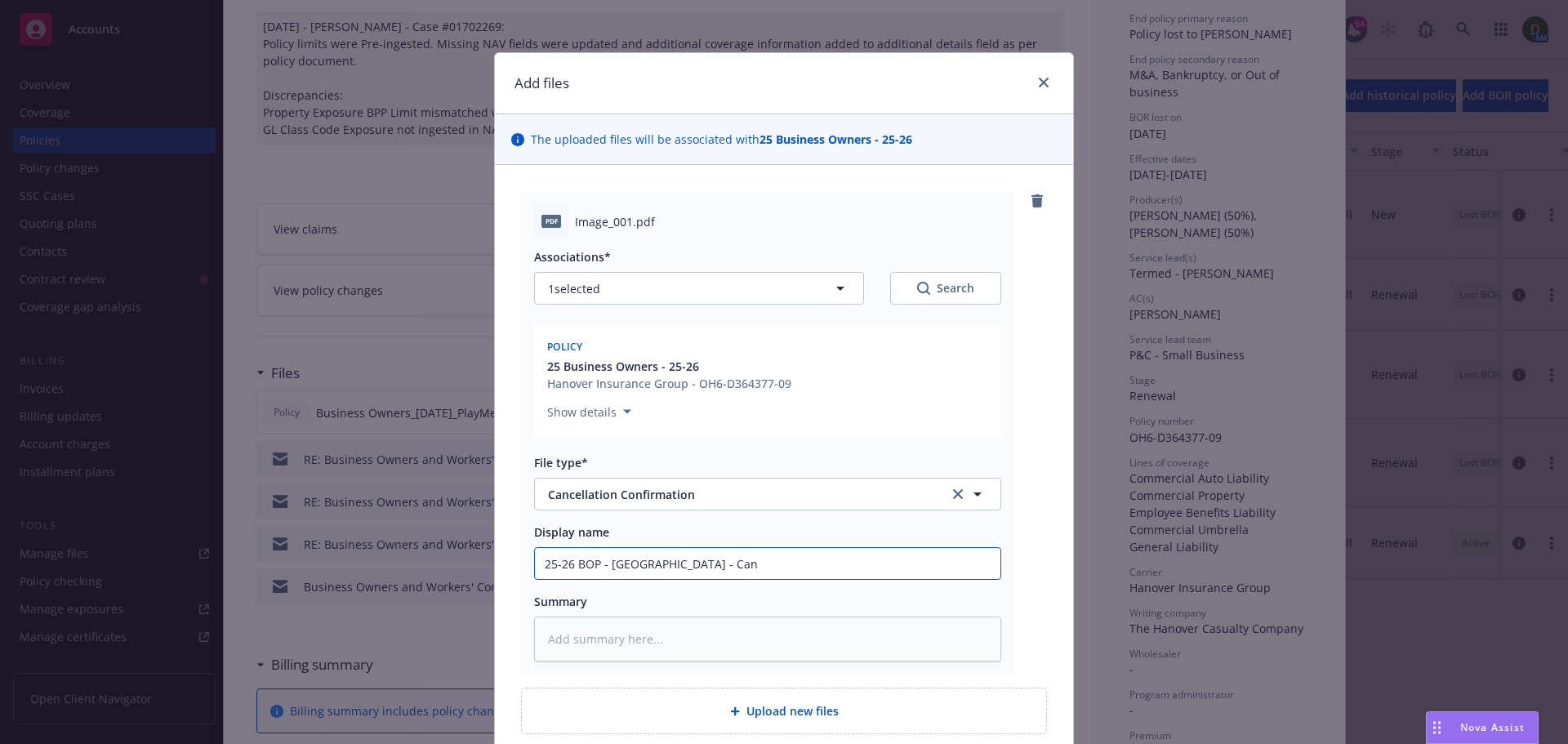
type textarea "x"
type input "25-26 BOP - Hanover - Canc"
type textarea "x"
type input "25-26 BOP - Hanover - Cance"
type textarea "x"
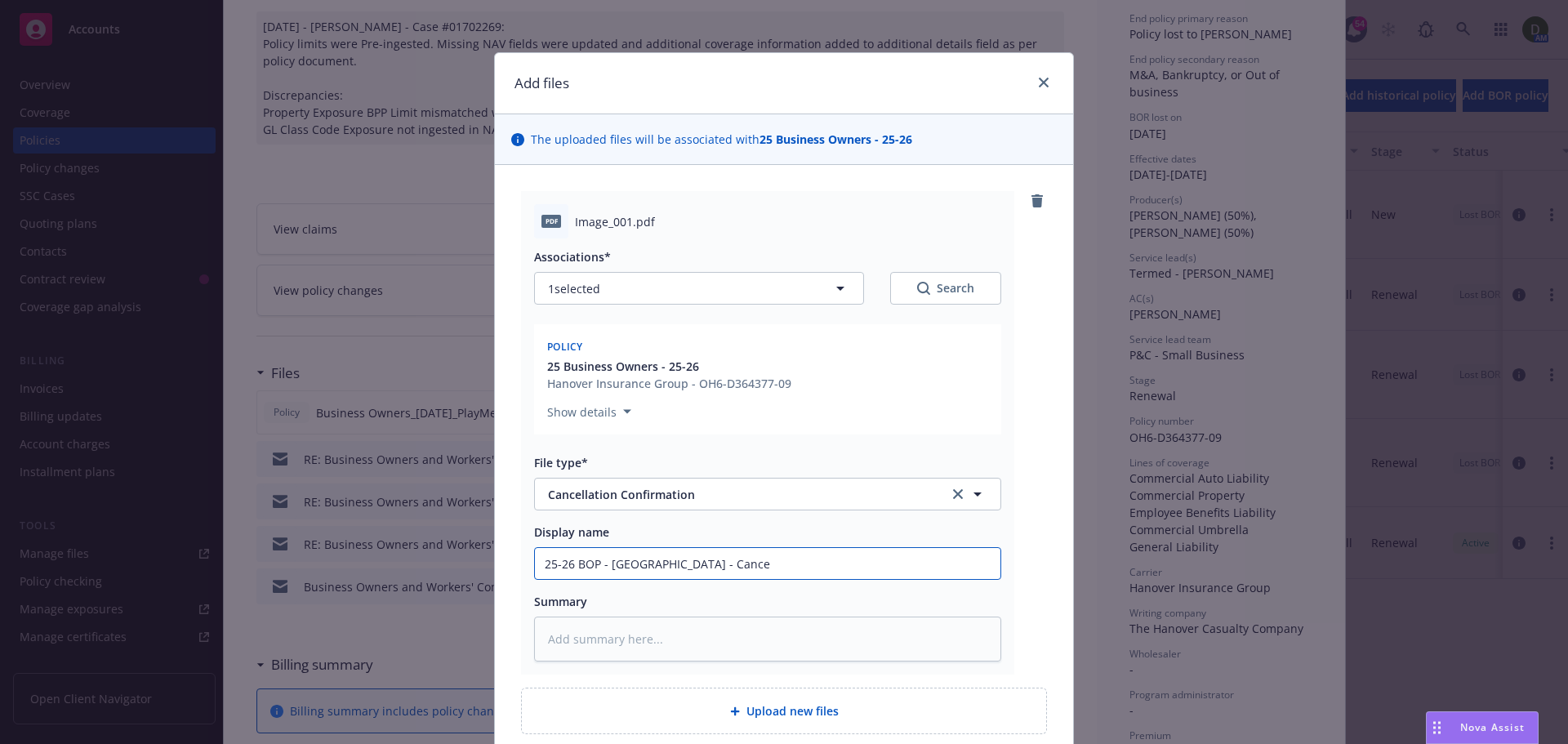
type input "25-26 BOP - Hanover - Cancel"
type textarea "x"
type input "25-26 BOP - Hanover - Cancell"
type textarea "x"
type input "25-26 BOP - Hanover - Cancella"
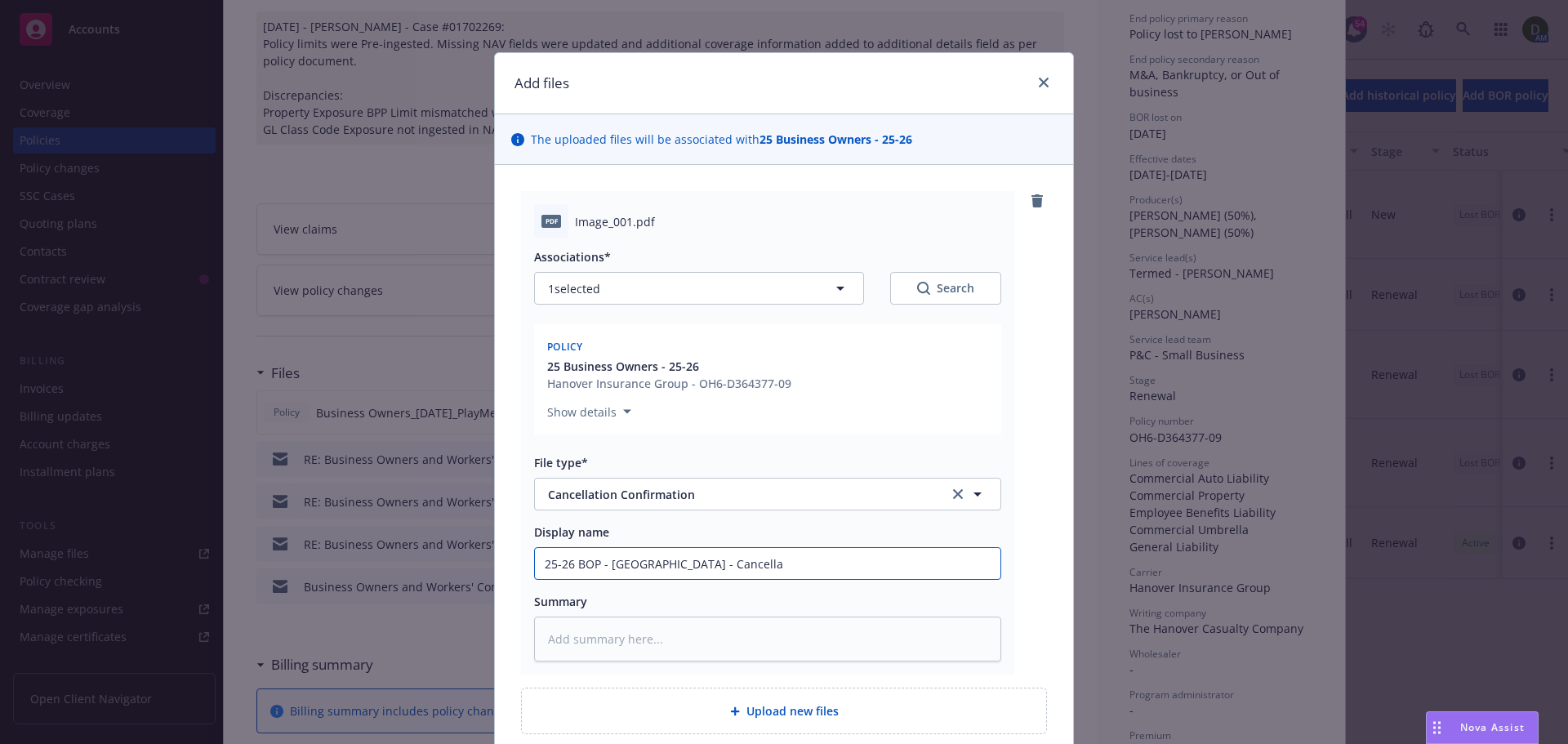
type textarea "x"
type input "25-26 BOP - Hanover - Cancellat"
type textarea "x"
type input "25-26 BOP - Hanover - Cancellati"
type textarea "x"
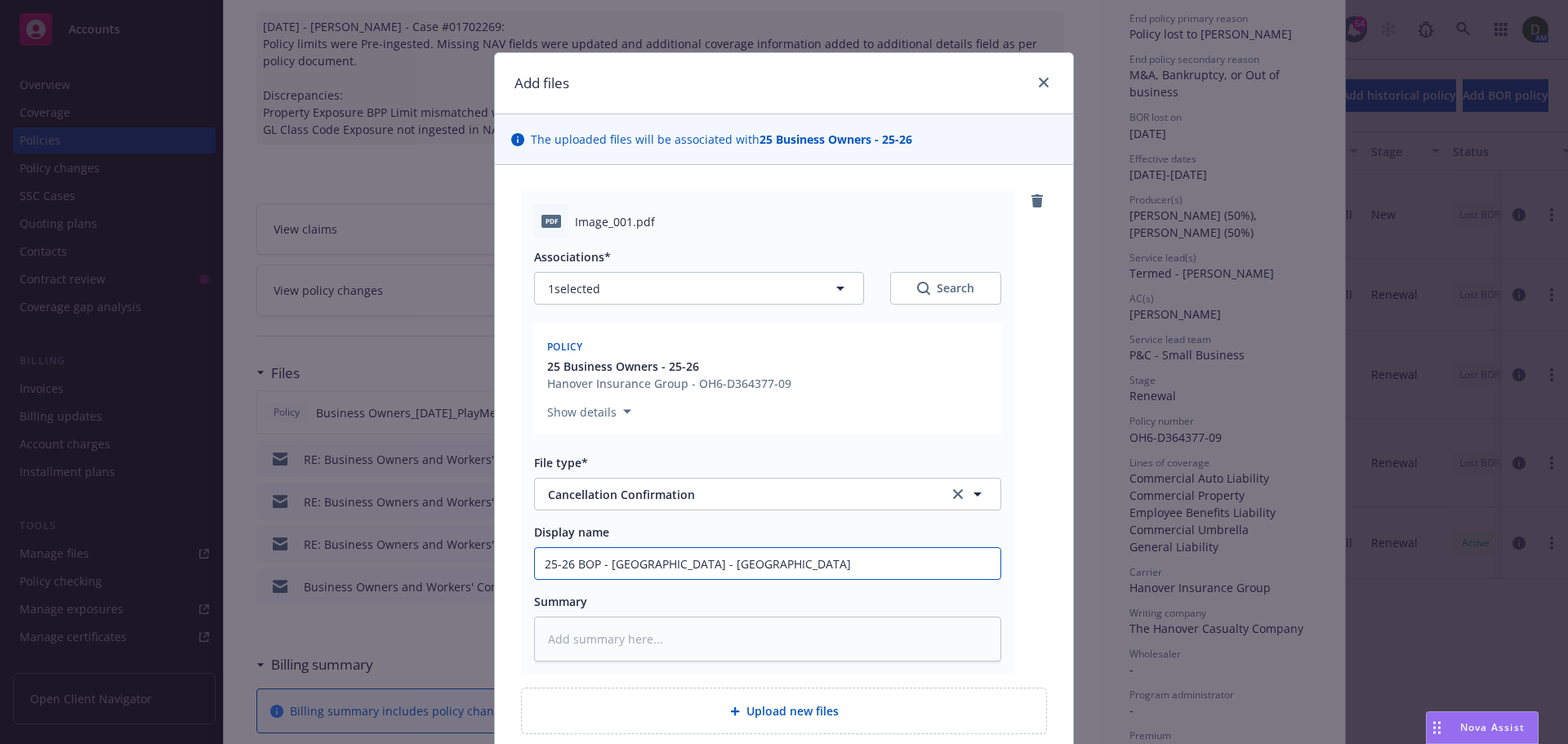
type input "25-26 BOP - Hanover - Cancellatio"
type textarea "x"
type input "25-26 BOP - Hanover - Cancellation"
type textarea "x"
type input "25-26 BOP - Hanover - Cancellation"
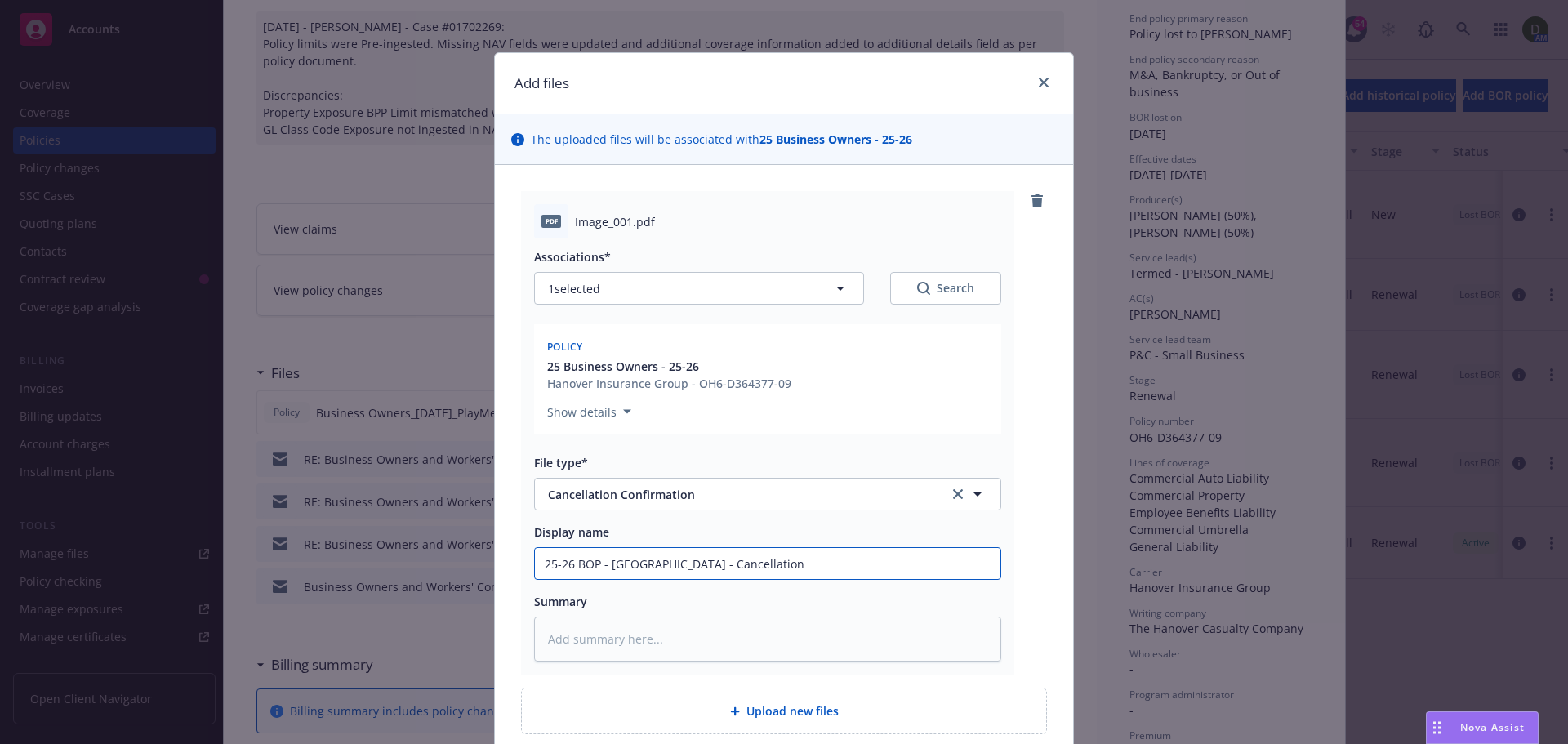
type textarea "x"
type input "25-26 BOP - Hanover - Cancellation c"
type textarea "x"
type input "25-26 BOP - Hanover - Cancellation con"
type textarea "x"
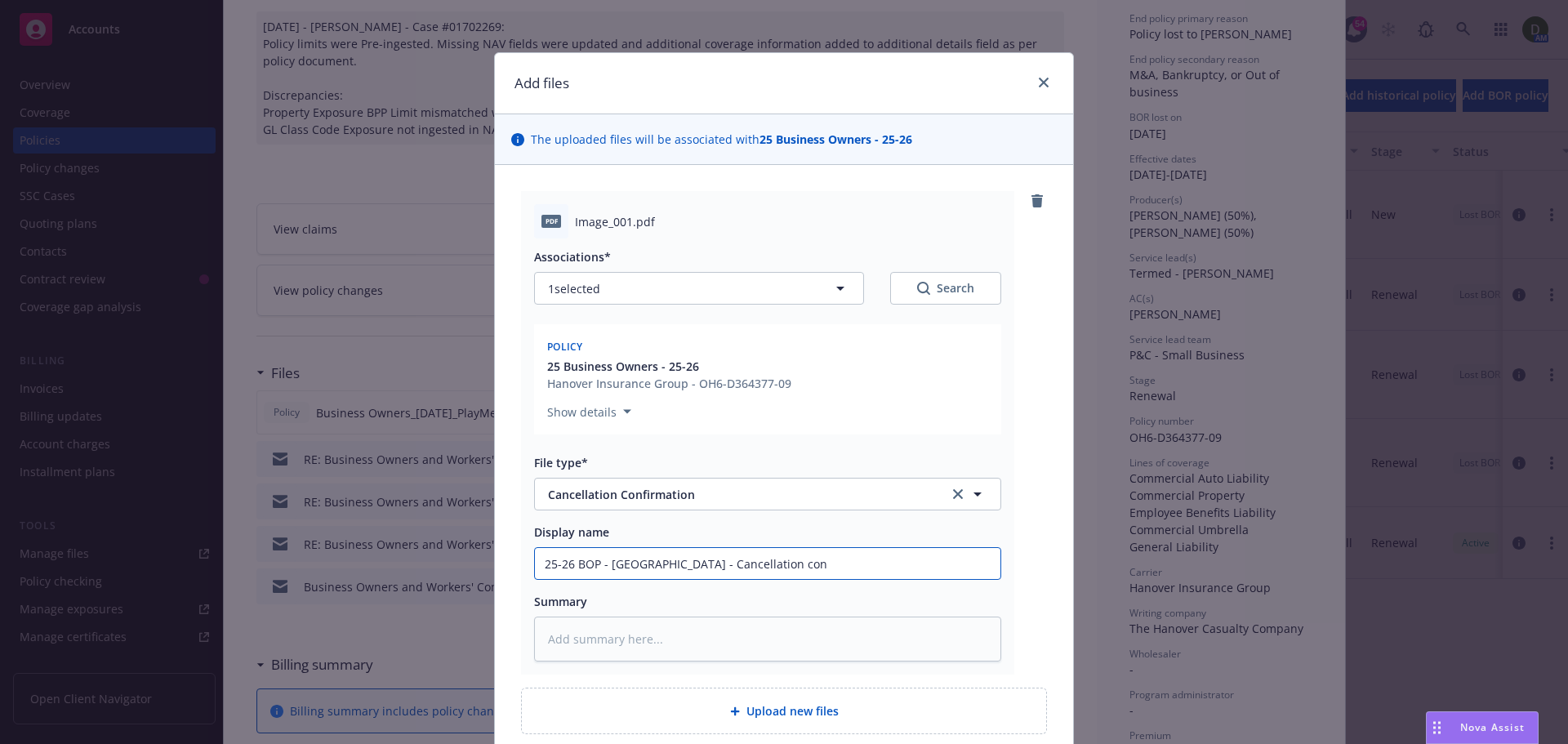
type input "25-26 BOP - Hanover - Cancellation conf"
type textarea "x"
type input "25-26 BOP - Hanover - Cancellation confi"
type textarea "x"
type input "25-26 BOP - Hanover - Cancellation confir"
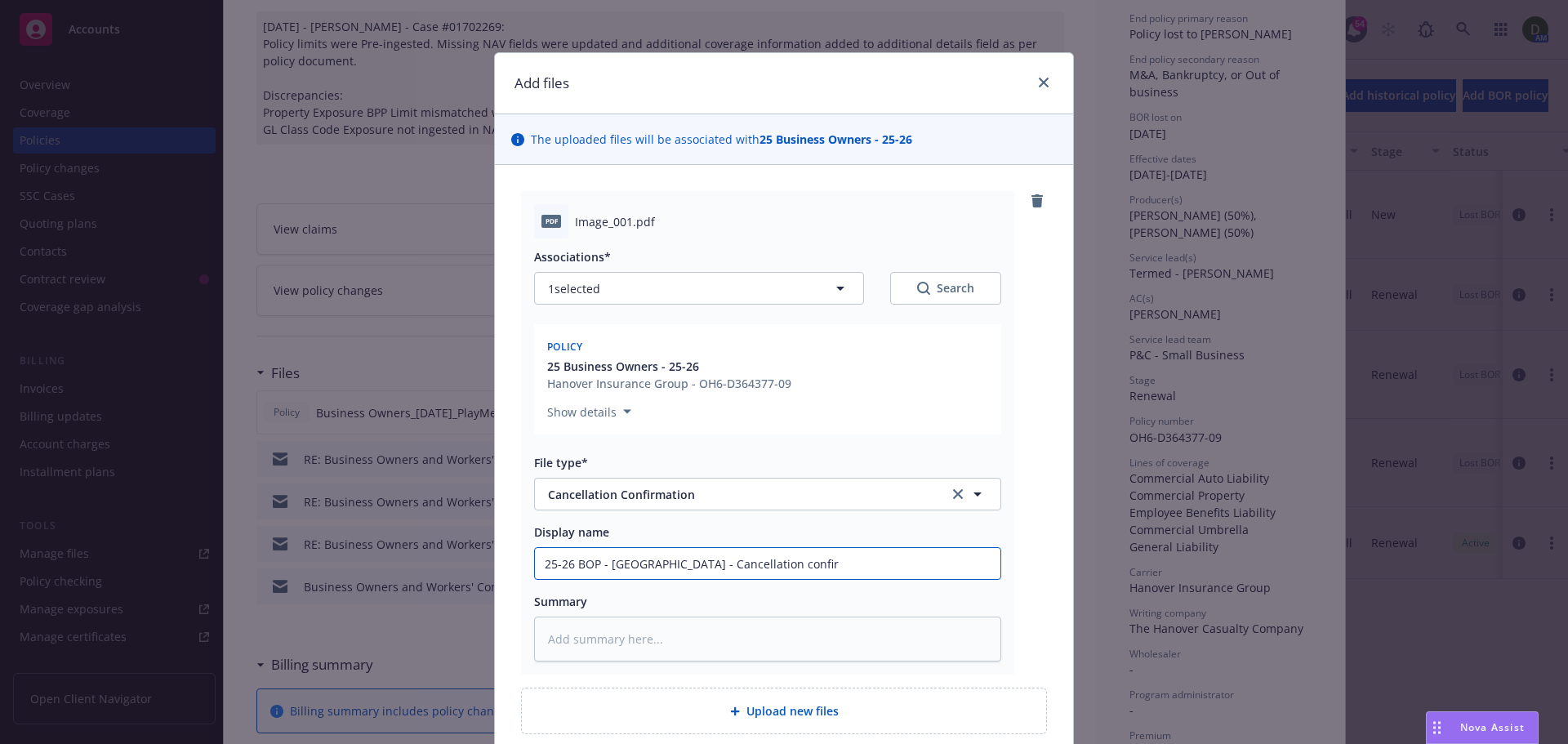
type textarea "x"
type input "25-26 BOP - Hanover - Cancellation confirm"
type textarea "x"
type input "25-26 BOP - Hanover - Cancellation confirma"
type textarea "x"
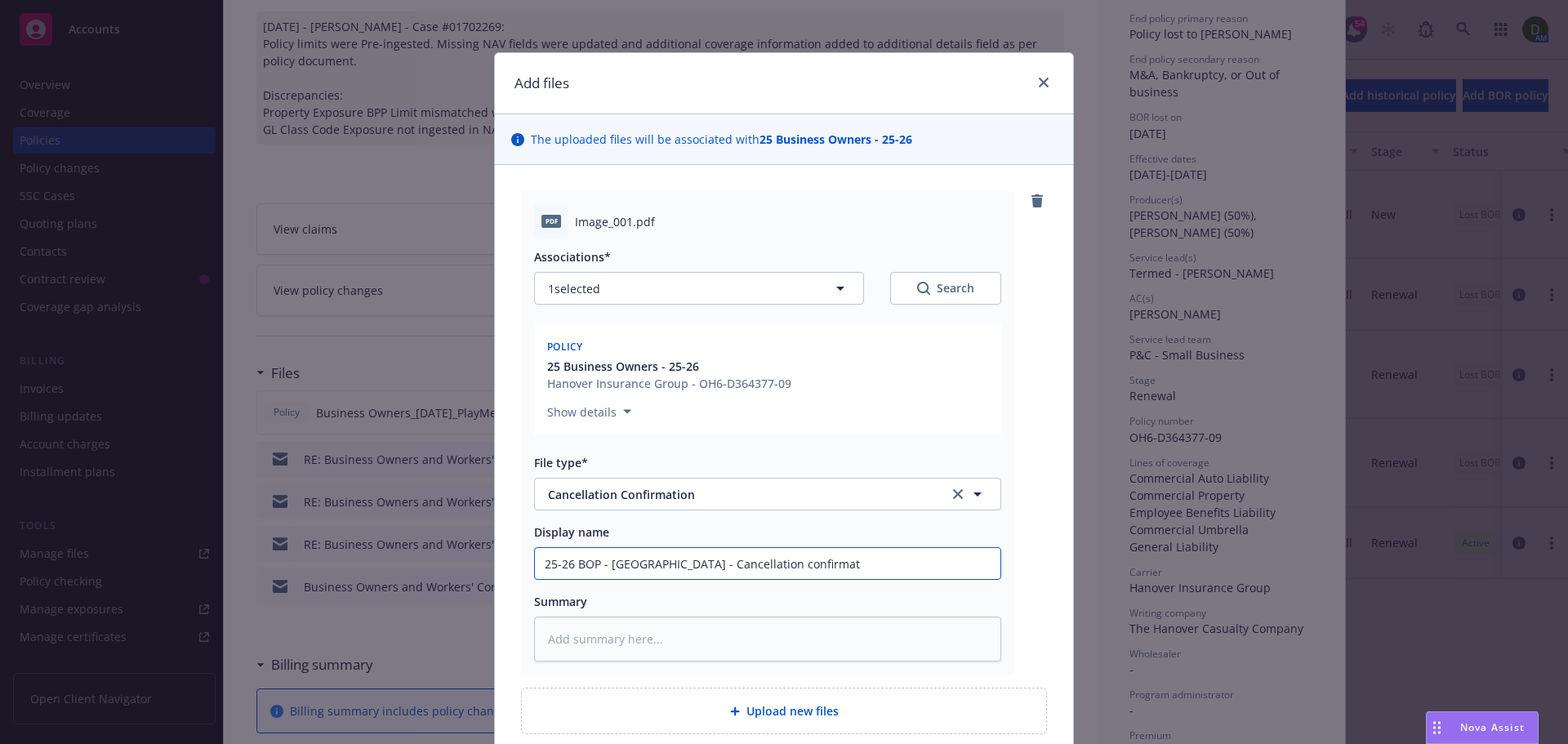
type input "25-26 BOP - Hanover - Cancellation confirmati"
type textarea "x"
type input "25-26 BOP - Hanover - Cancellation confirmatio"
type textarea "x"
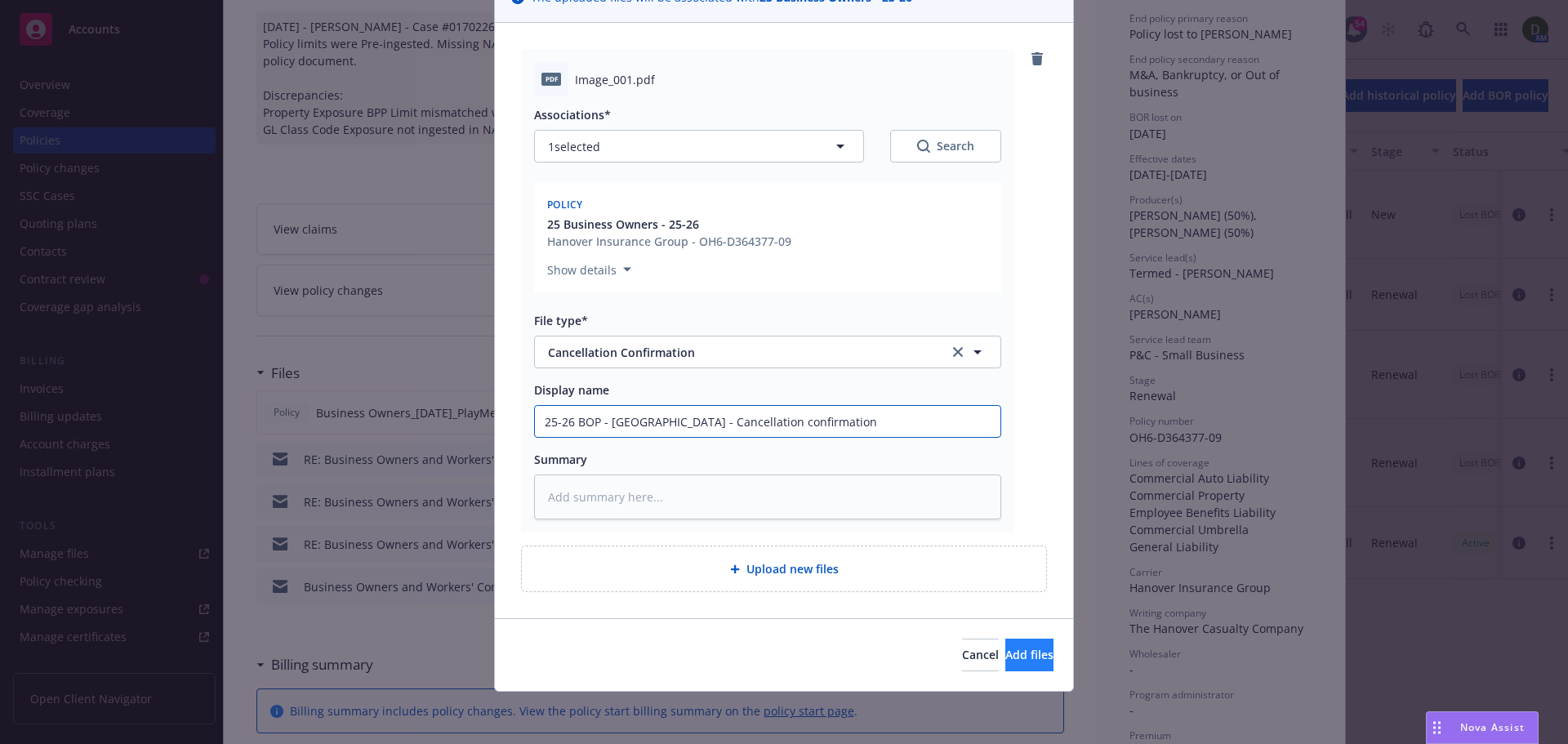
type input "25-26 BOP - Hanover - Cancellation confirmation"
click at [1011, 652] on span "Add files" at bounding box center [1030, 655] width 48 height 16
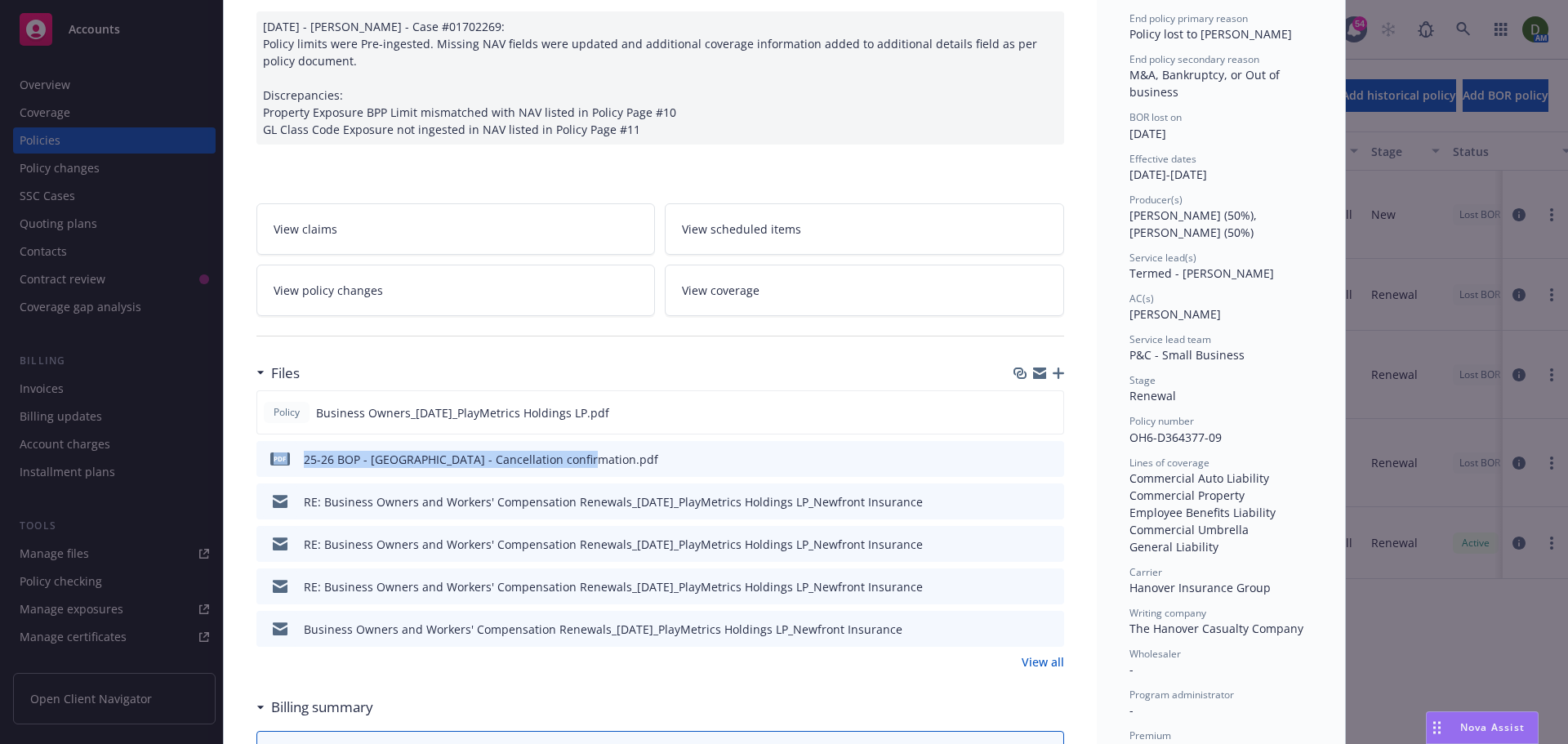
drag, startPoint x: 456, startPoint y: 456, endPoint x: 342, endPoint y: 462, distance: 114.2
click at [263, 462] on div "pdf 25-26 BOP - Hanover - Cancellation confirmation.pdf" at bounding box center [660, 458] width 808 height 36
copy div "pdf 25-26 BOP - Hanover - Cancellation confirmation.pdf"
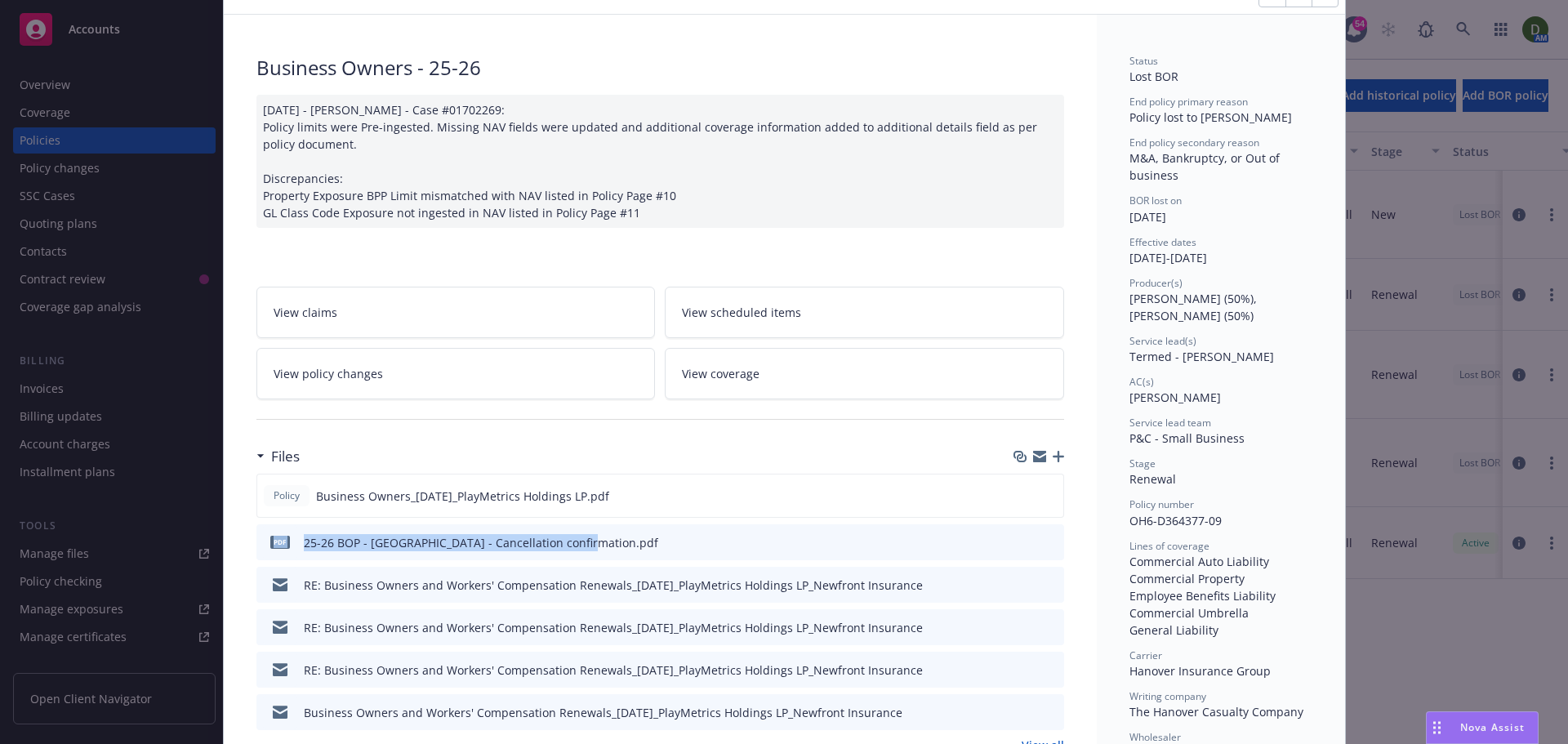
scroll to position [0, 0]
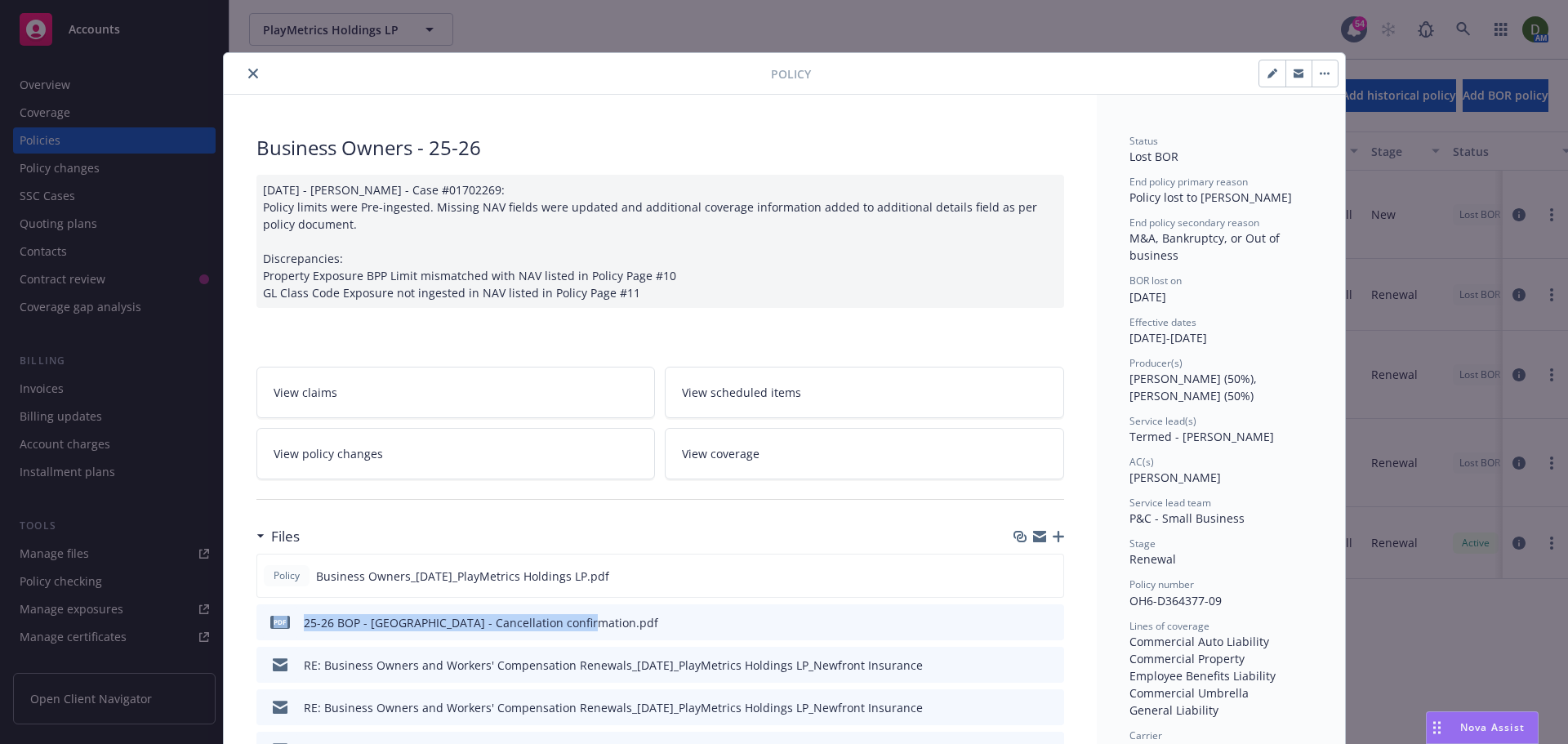
click at [248, 74] on icon "close" at bounding box center [253, 74] width 10 height 10
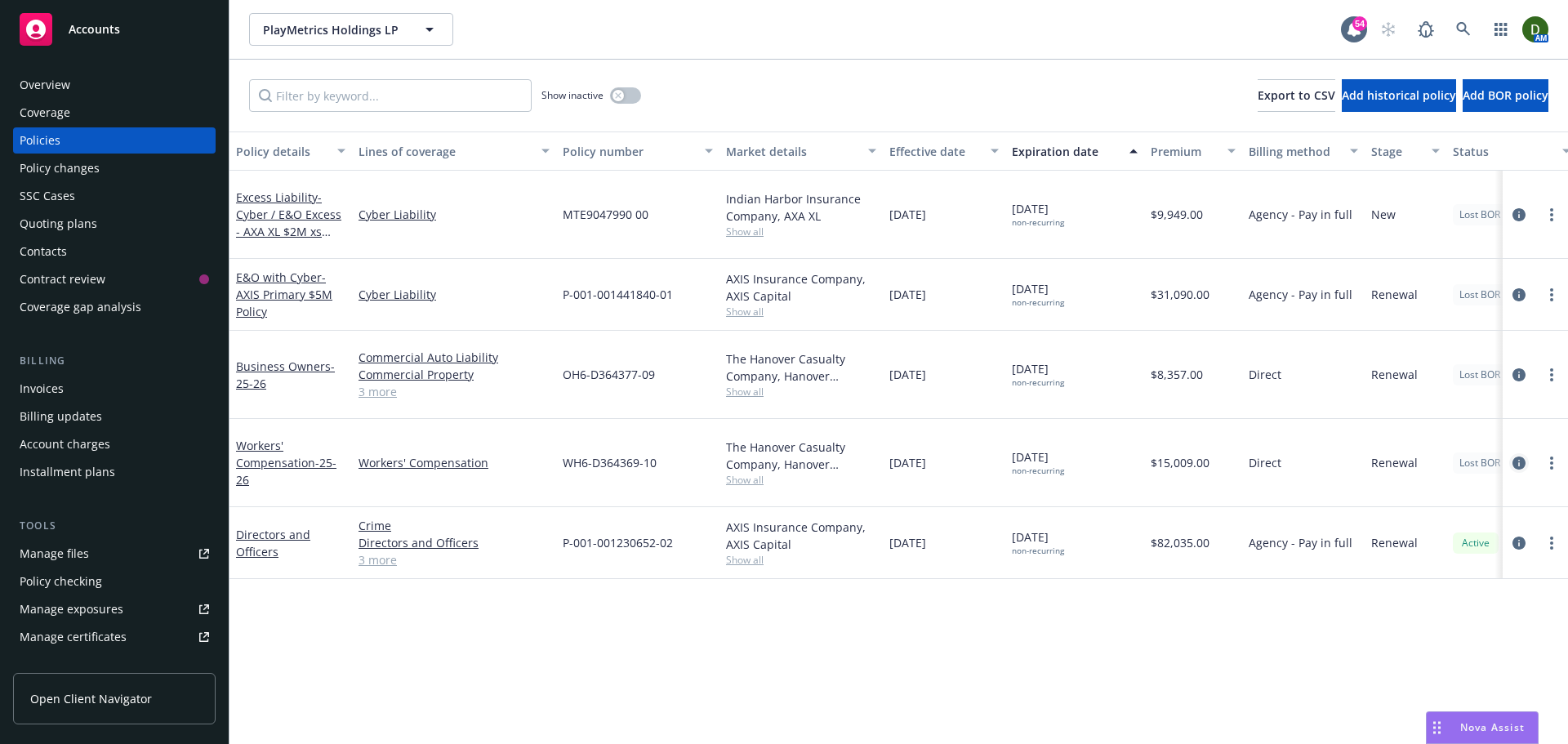
click at [1517, 465] on icon "circleInformation" at bounding box center [1519, 463] width 13 height 13
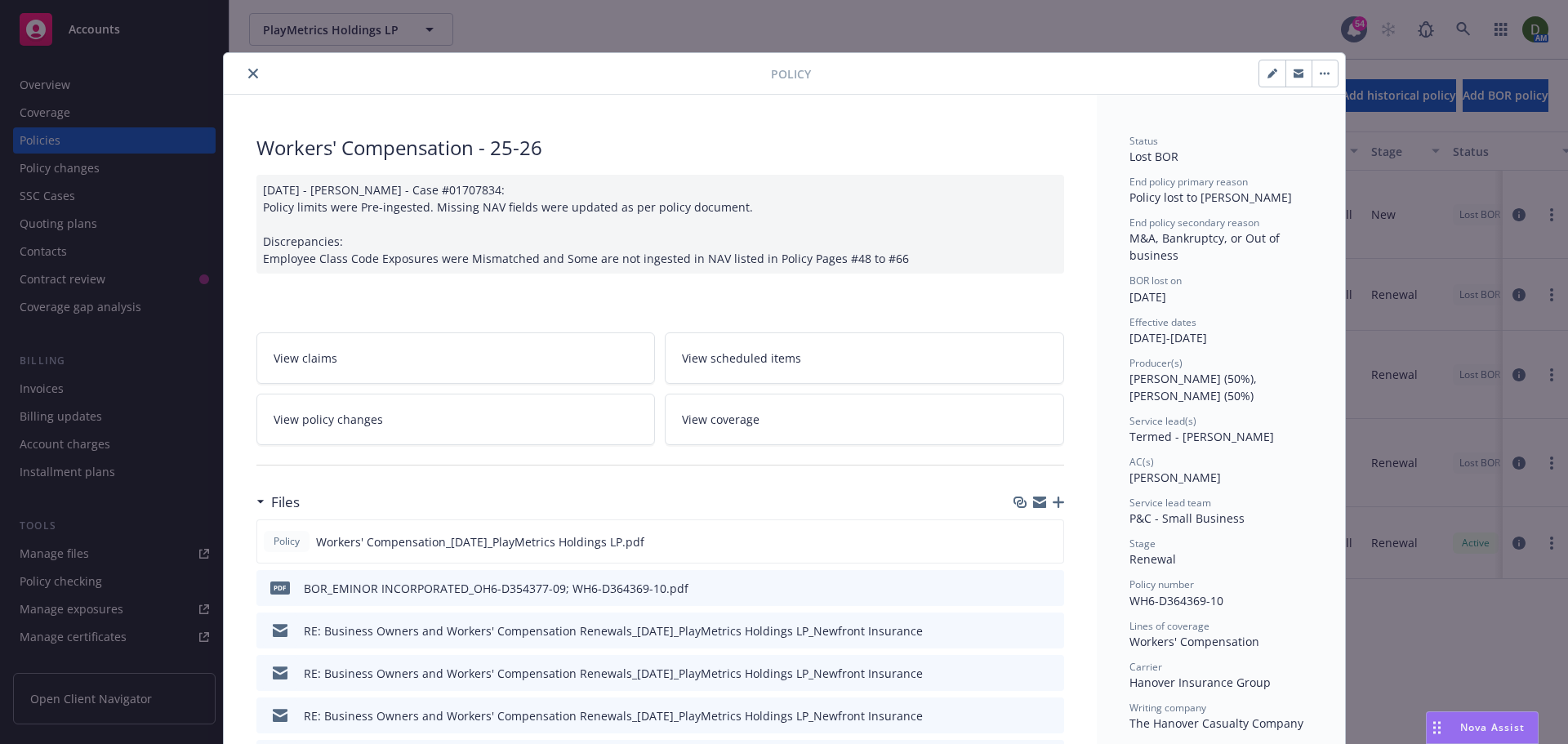
click at [1054, 502] on icon "button" at bounding box center [1059, 503] width 12 height 12
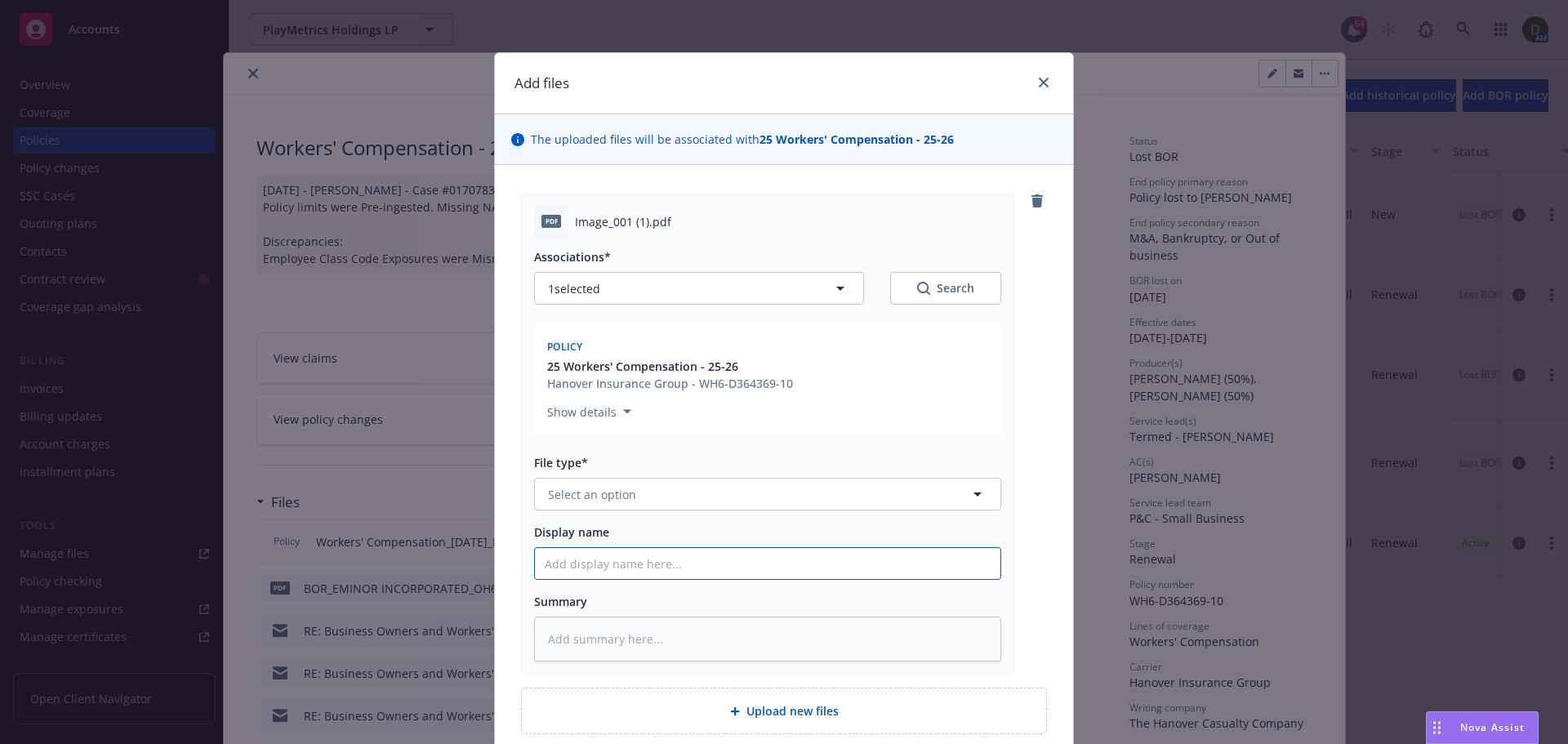
drag, startPoint x: 651, startPoint y: 581, endPoint x: 602, endPoint y: 559, distance: 53.7
paste input "pdf 25-26 BOP - Hanover - Cancellation confirmation.pdf"
type textarea "x"
type input "pdf 25-26 BOP - Hanover - Cancellation confirmation.pdf"
drag, startPoint x: 560, startPoint y: 568, endPoint x: 430, endPoint y: 568, distance: 130.0
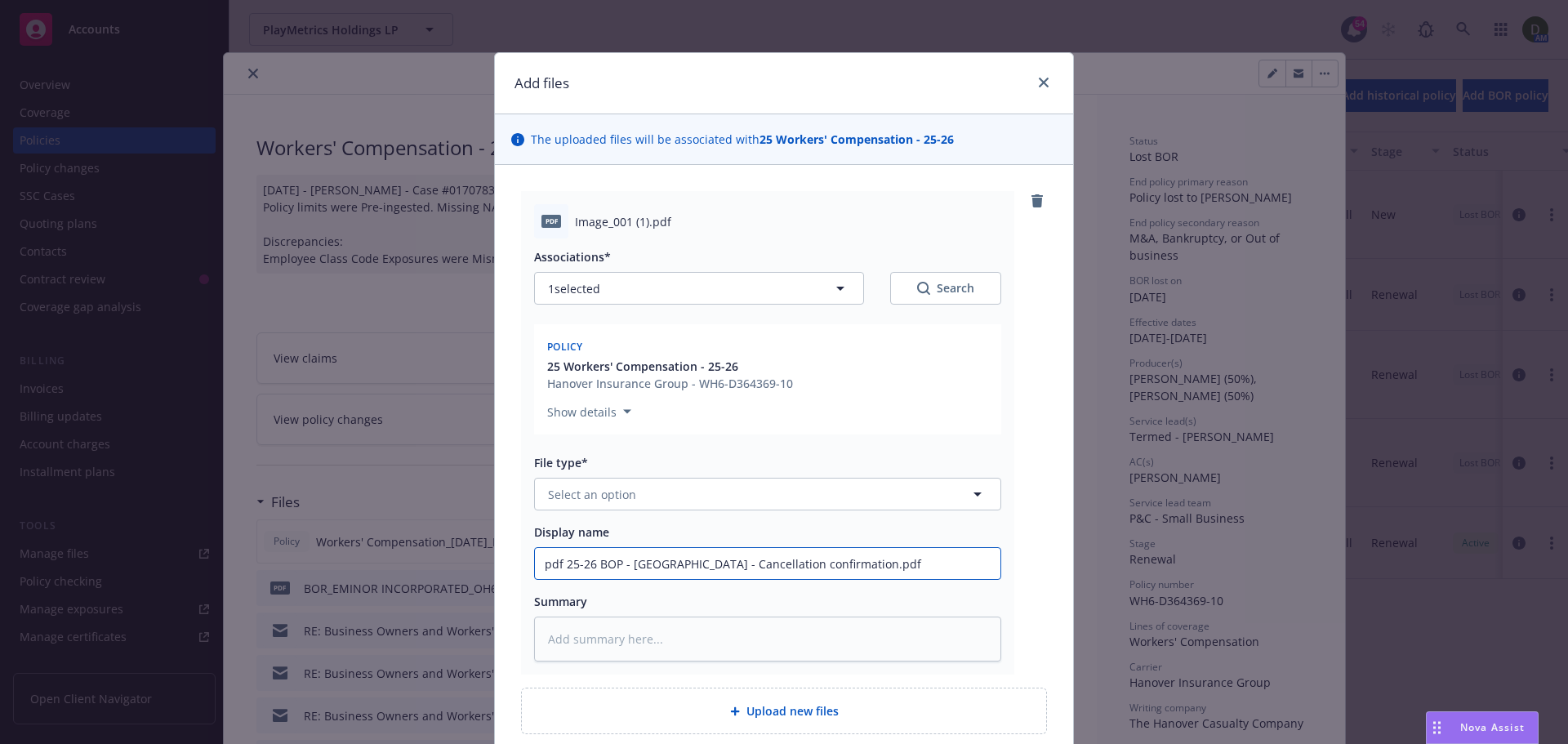
click at [430, 568] on div "Add files The uploaded files will be associated with 25 Workers' Compensation -…" at bounding box center [784, 372] width 1568 height 744
type textarea "x"
type input "25-26 BOP - Hanover - Cancellation confirmation.pdf"
drag, startPoint x: 887, startPoint y: 560, endPoint x: 869, endPoint y: 577, distance: 24.8
click at [885, 560] on input "25-26 BOP - Hanover - Cancellation confirmation.pdf" at bounding box center [768, 563] width 466 height 31
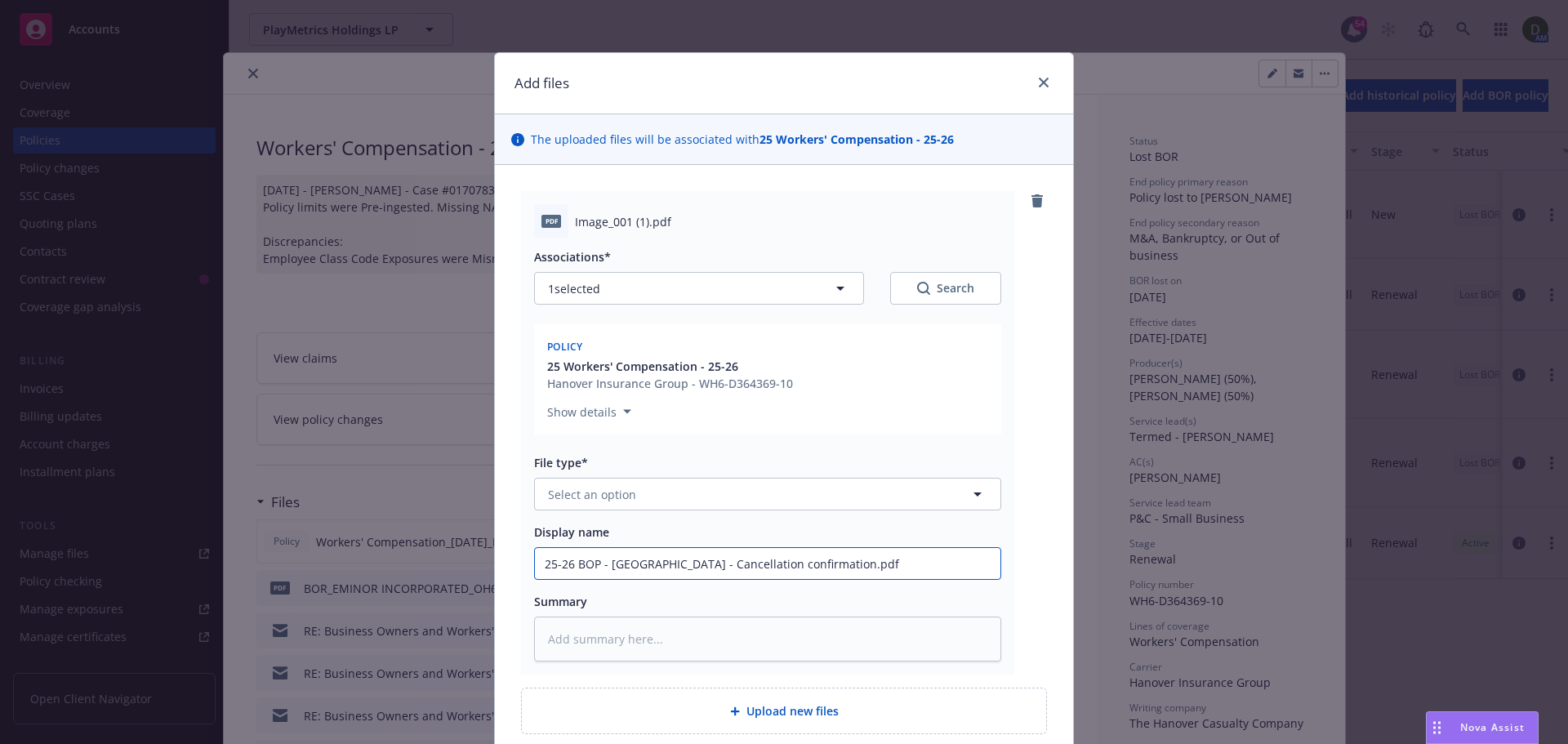
type textarea "x"
type input "25-26 W- Hanover - Cancellation confirmation.pdf"
type textarea "x"
type input "25-26 WC- Hanover - Cancellation confirmation.pdf"
type textarea "x"
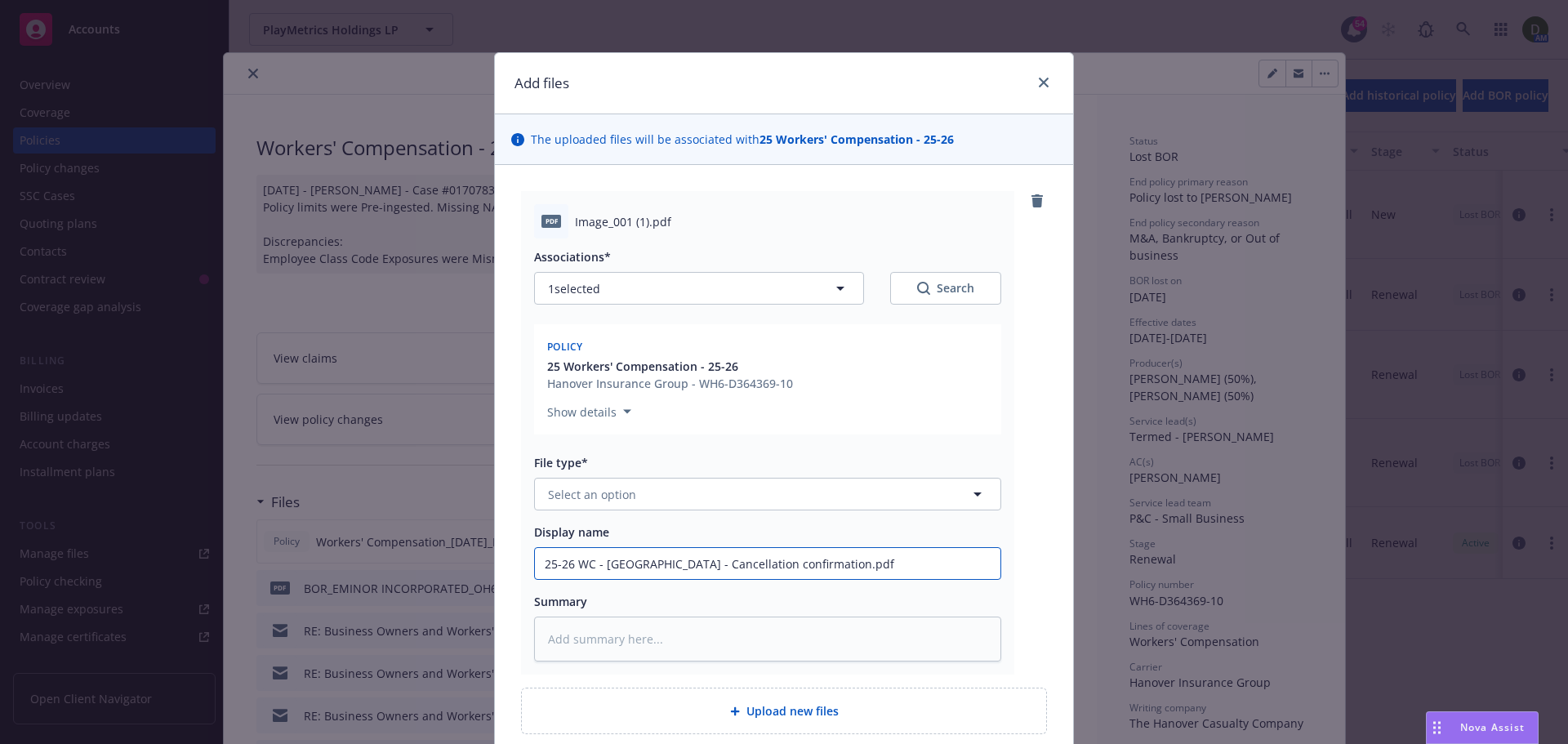
type input "25-26 WC - Hanover - Cancellation confirmation.pdf"
click at [707, 483] on button "Select an option" at bounding box center [768, 494] width 467 height 32
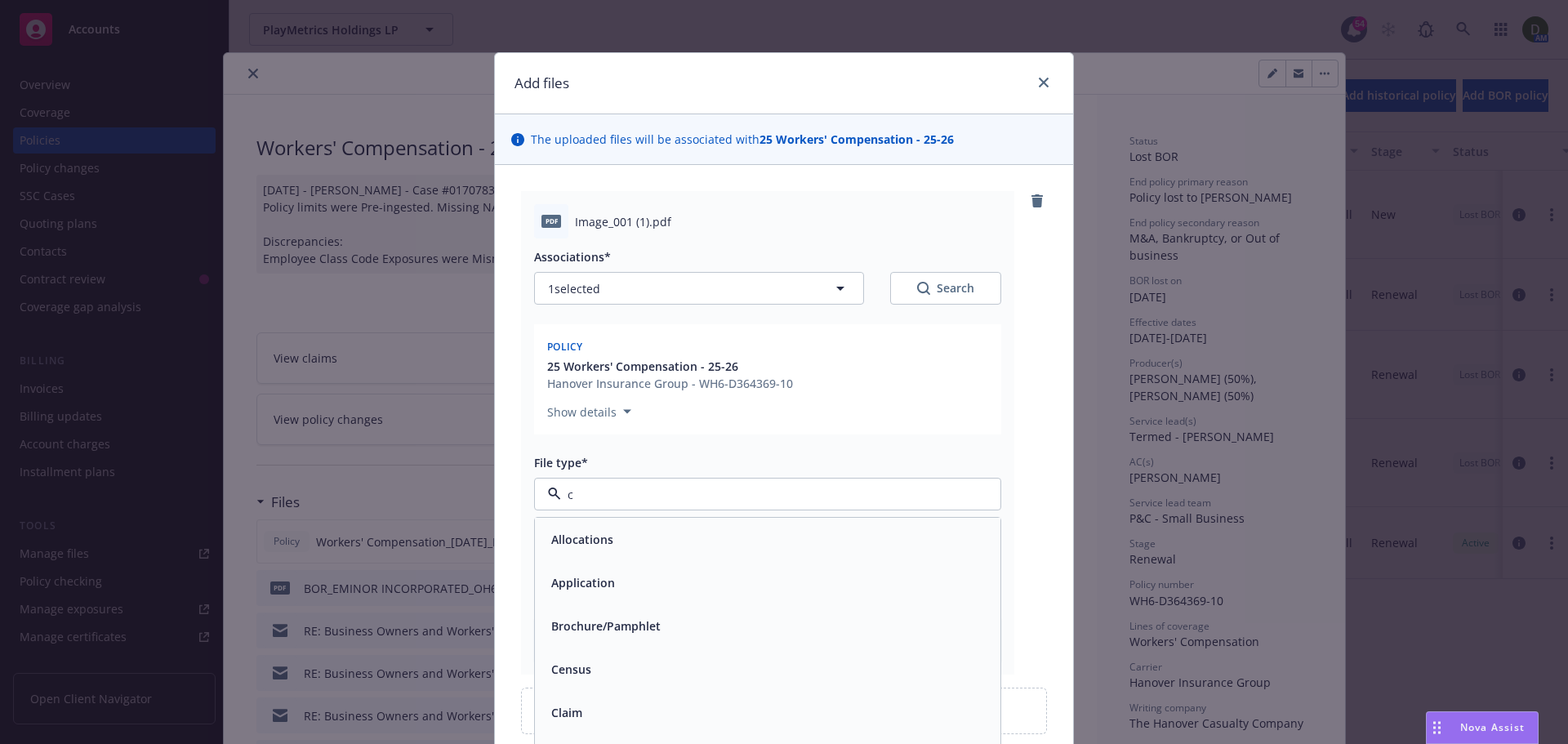
type input "ca"
click at [694, 659] on div "Cancellation Confirmation" at bounding box center [768, 669] width 446 height 24
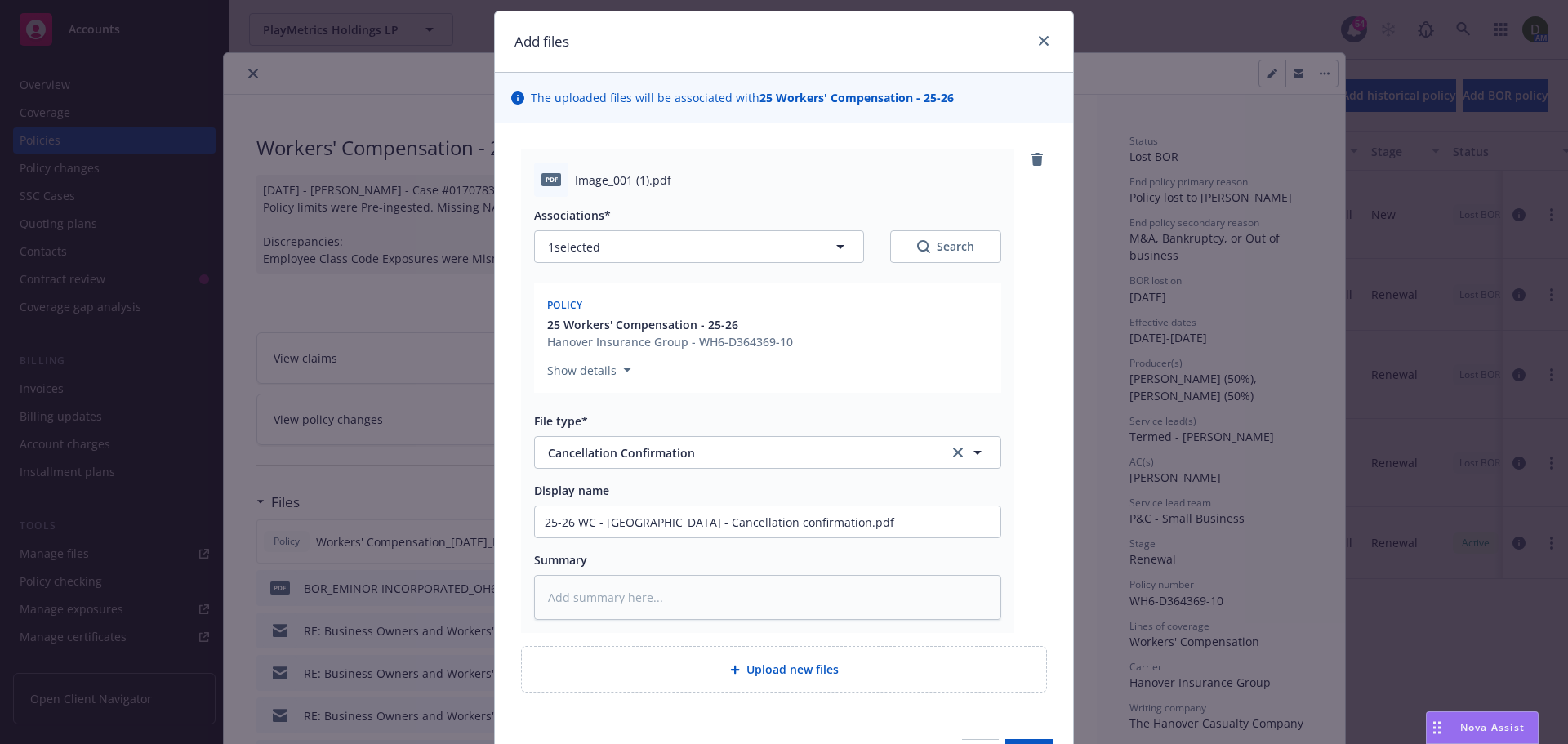
scroll to position [143, 0]
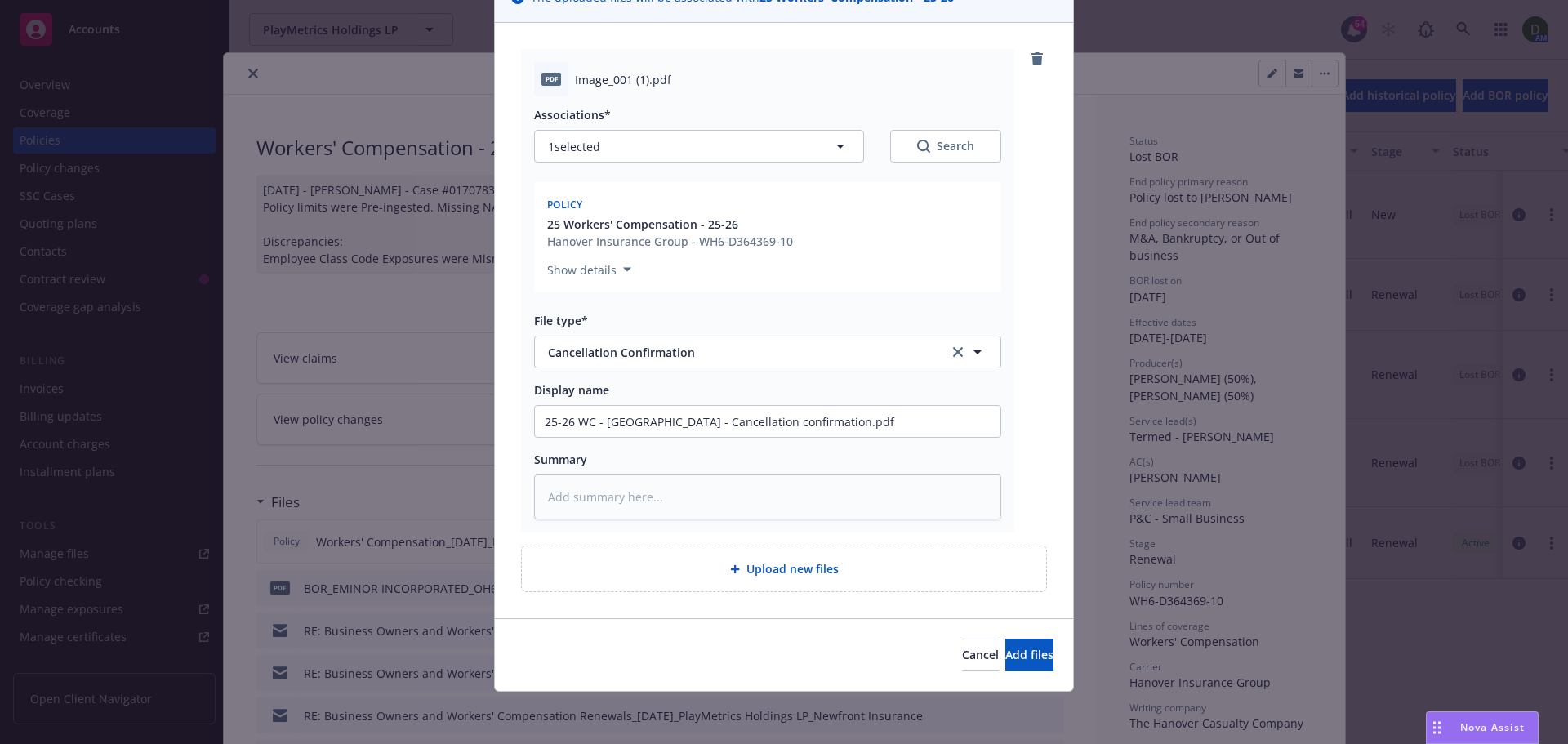
click at [1023, 679] on div "Cancel Add files" at bounding box center [784, 655] width 578 height 73
click at [1028, 651] on button "Add files" at bounding box center [1030, 655] width 48 height 32
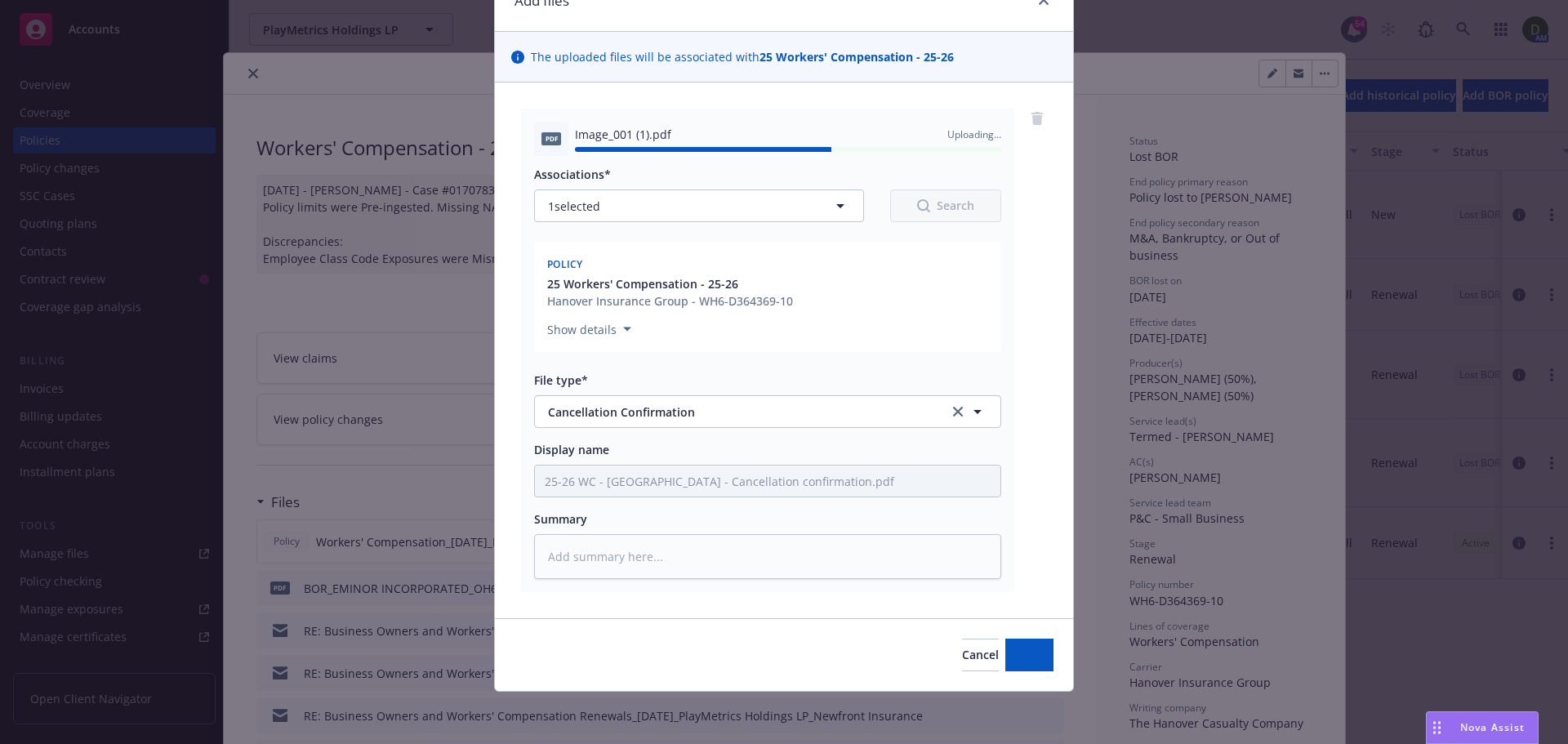
type textarea "x"
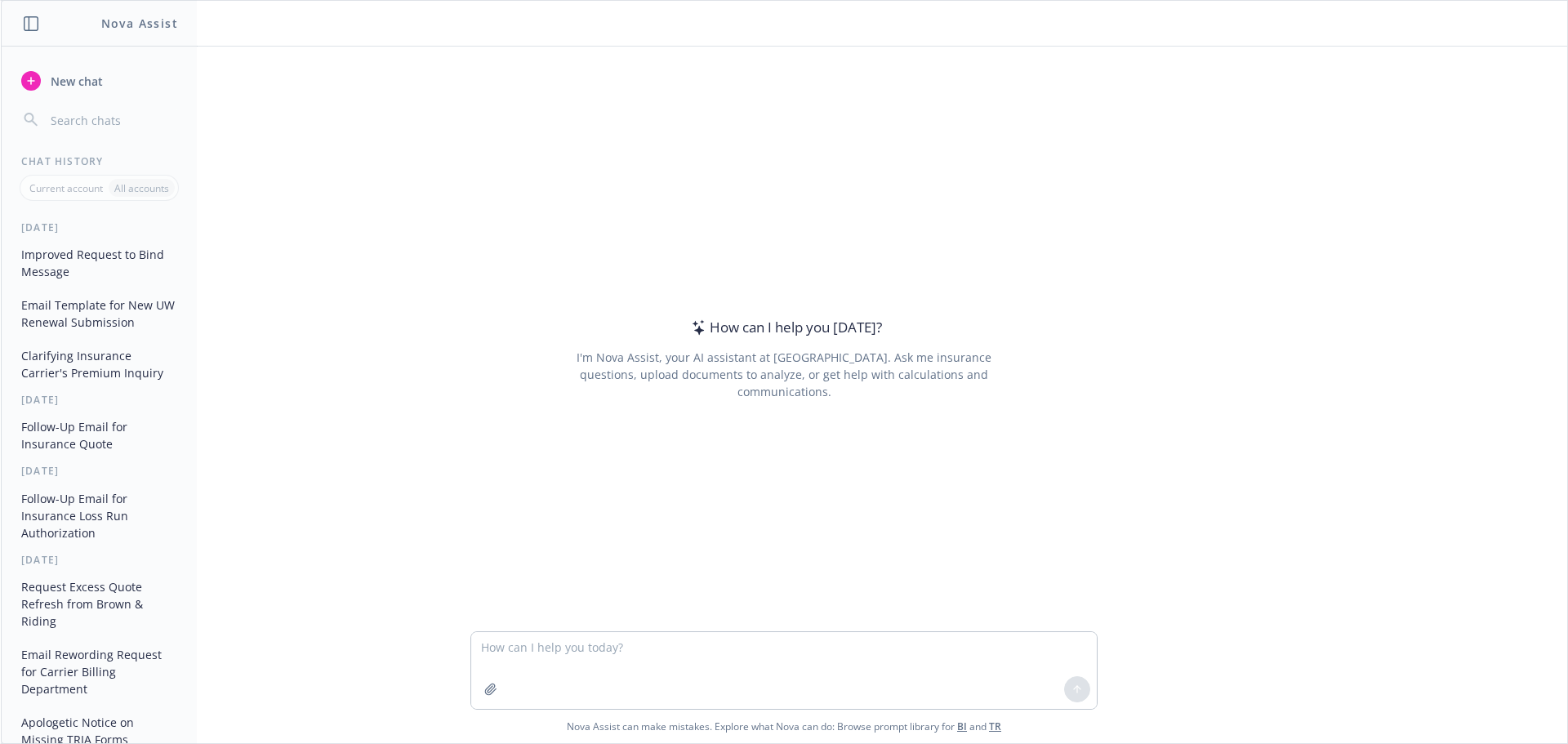
click at [84, 430] on button "Follow-Up Email for Insurance Quote" at bounding box center [99, 435] width 169 height 44
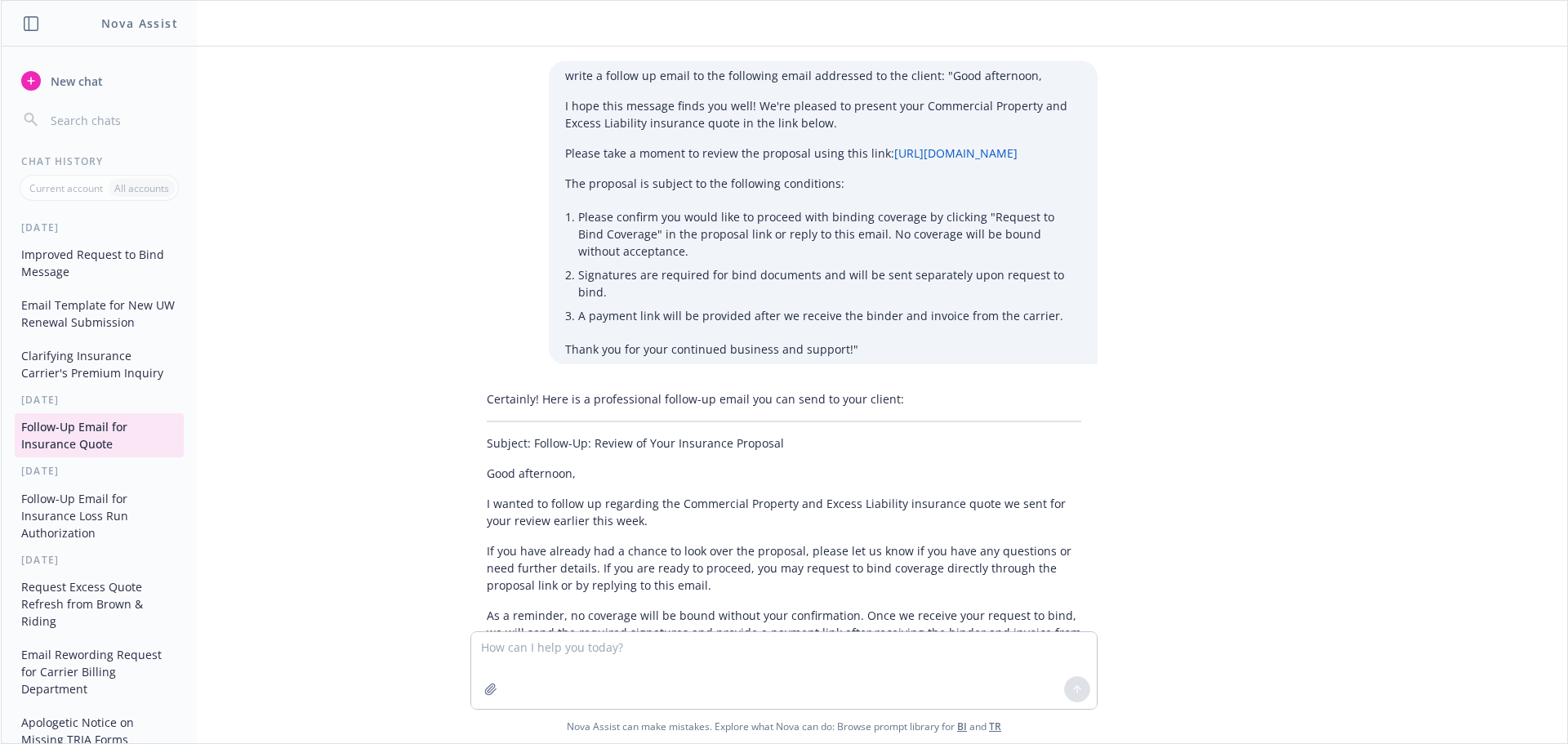
scroll to position [232, 0]
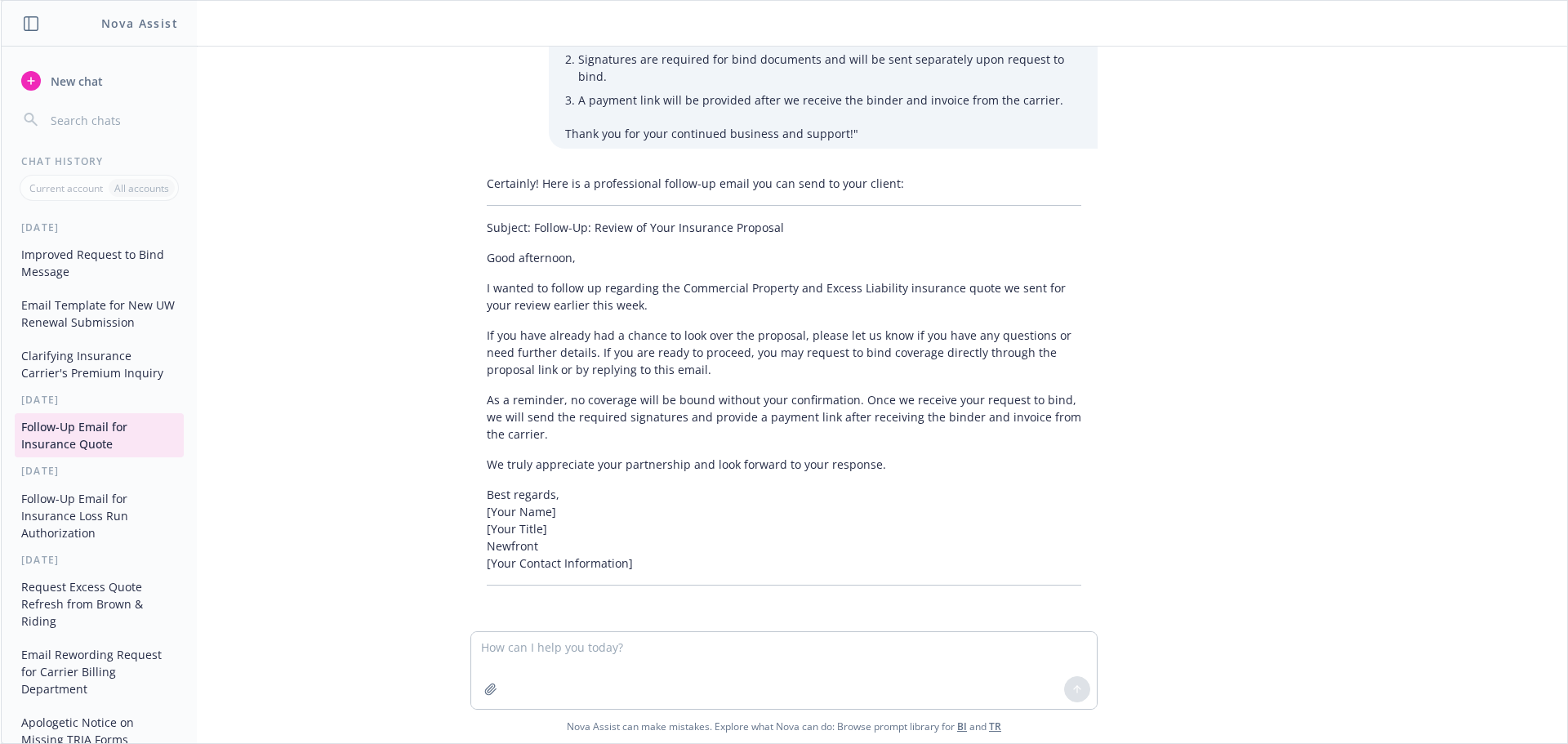
type textarea "Hello [PERSON_NAME] and [PERSON_NAME], In the attached you will find your audit…"
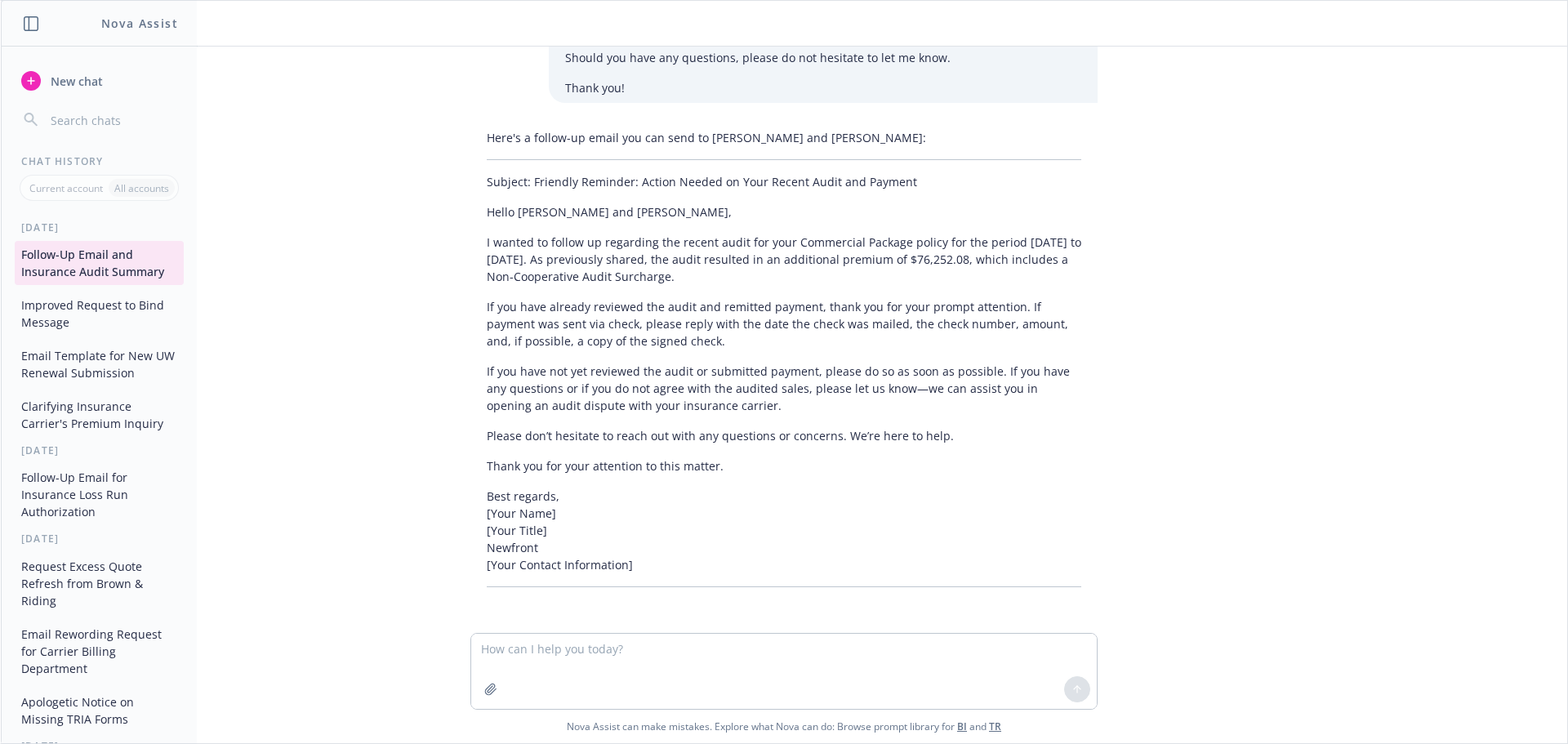
scroll to position [1025, 0]
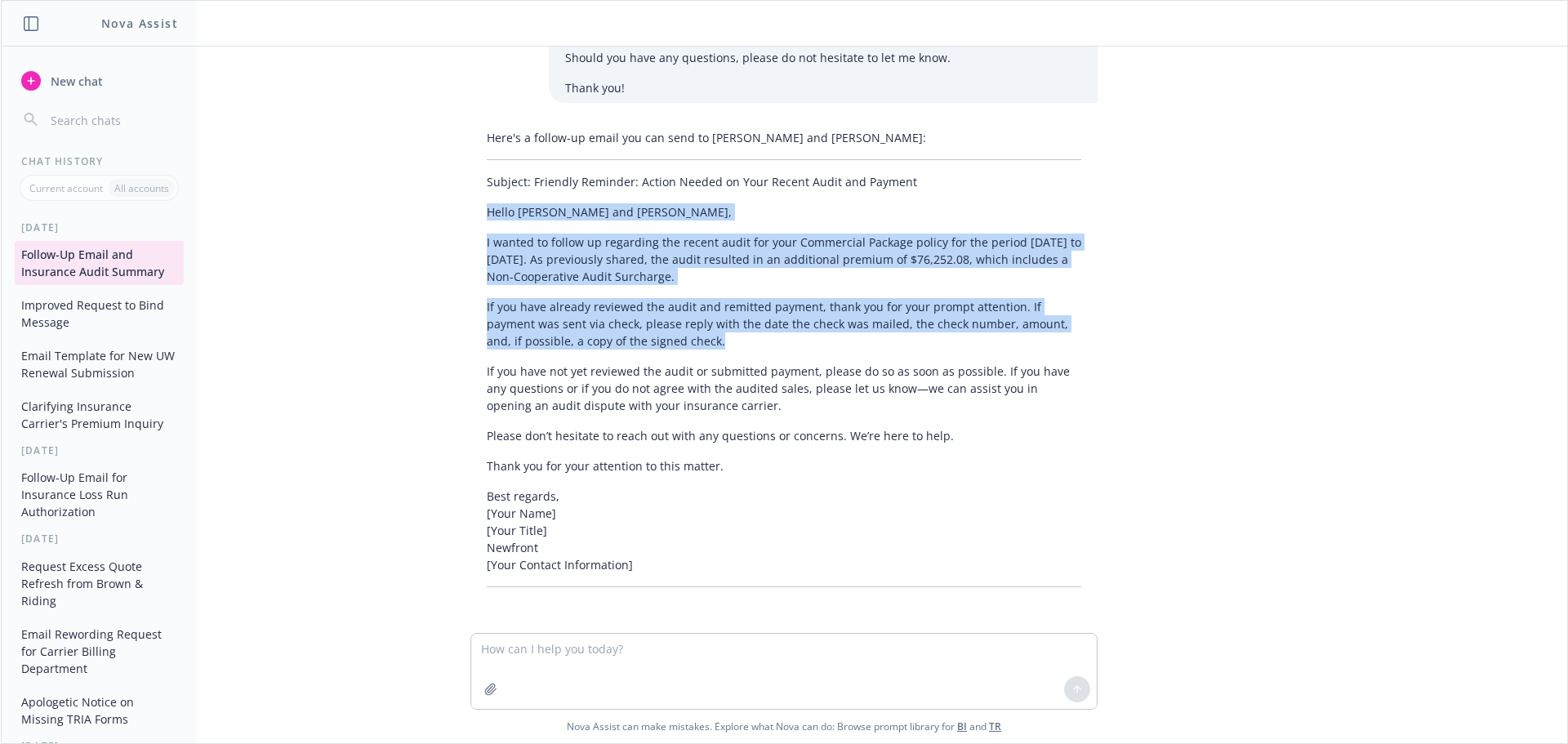
drag, startPoint x: 449, startPoint y: 208, endPoint x: 678, endPoint y: 338, distance: 263.3
click at [678, 338] on div "Here's a follow-up email you can send to [PERSON_NAME] and [PERSON_NAME]: Subje…" at bounding box center [784, 358] width 654 height 471
copy div "Hello [PERSON_NAME] and [PERSON_NAME], I wanted to follow up regarding the rece…"
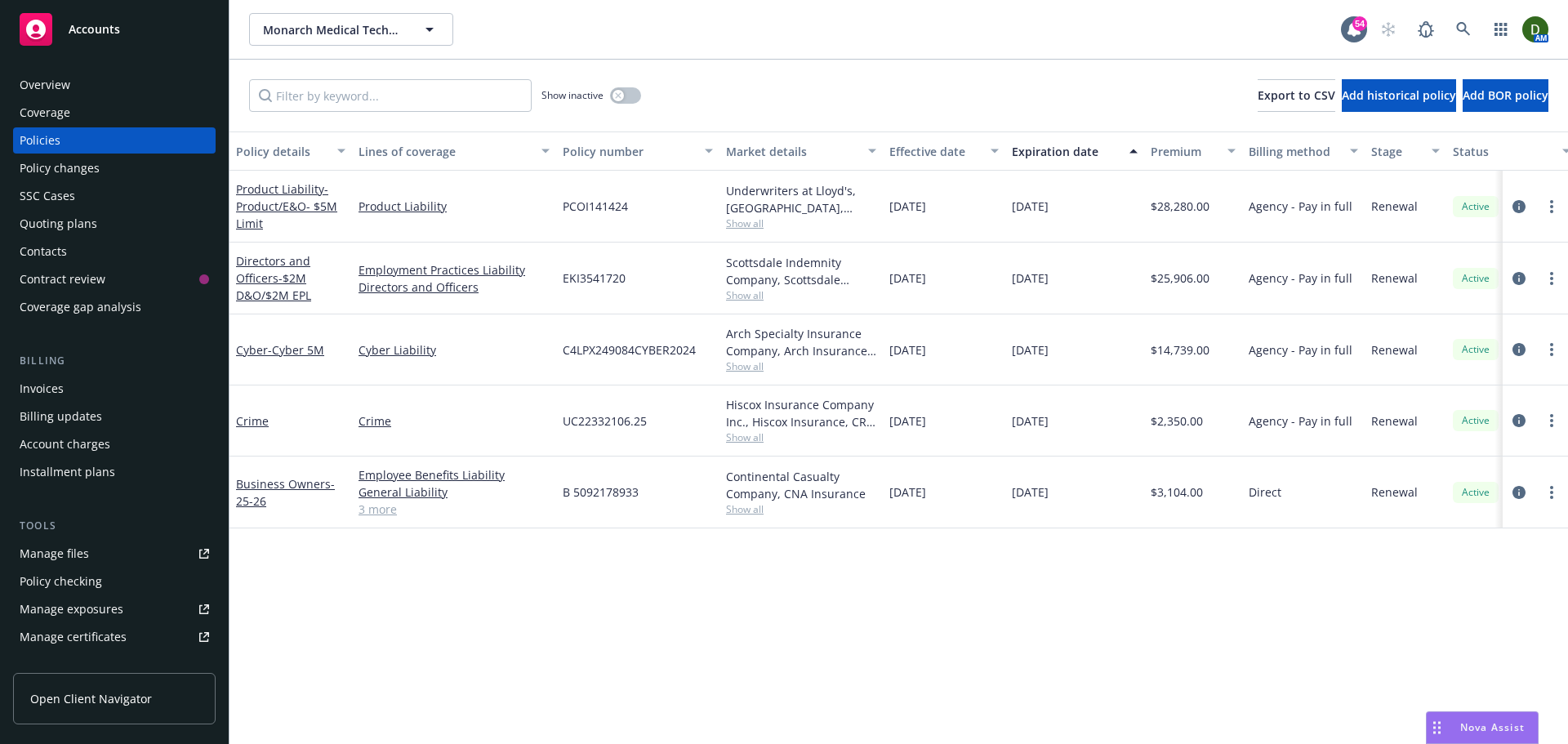
click at [99, 389] on div "Invoices" at bounding box center [114, 389] width 190 height 27
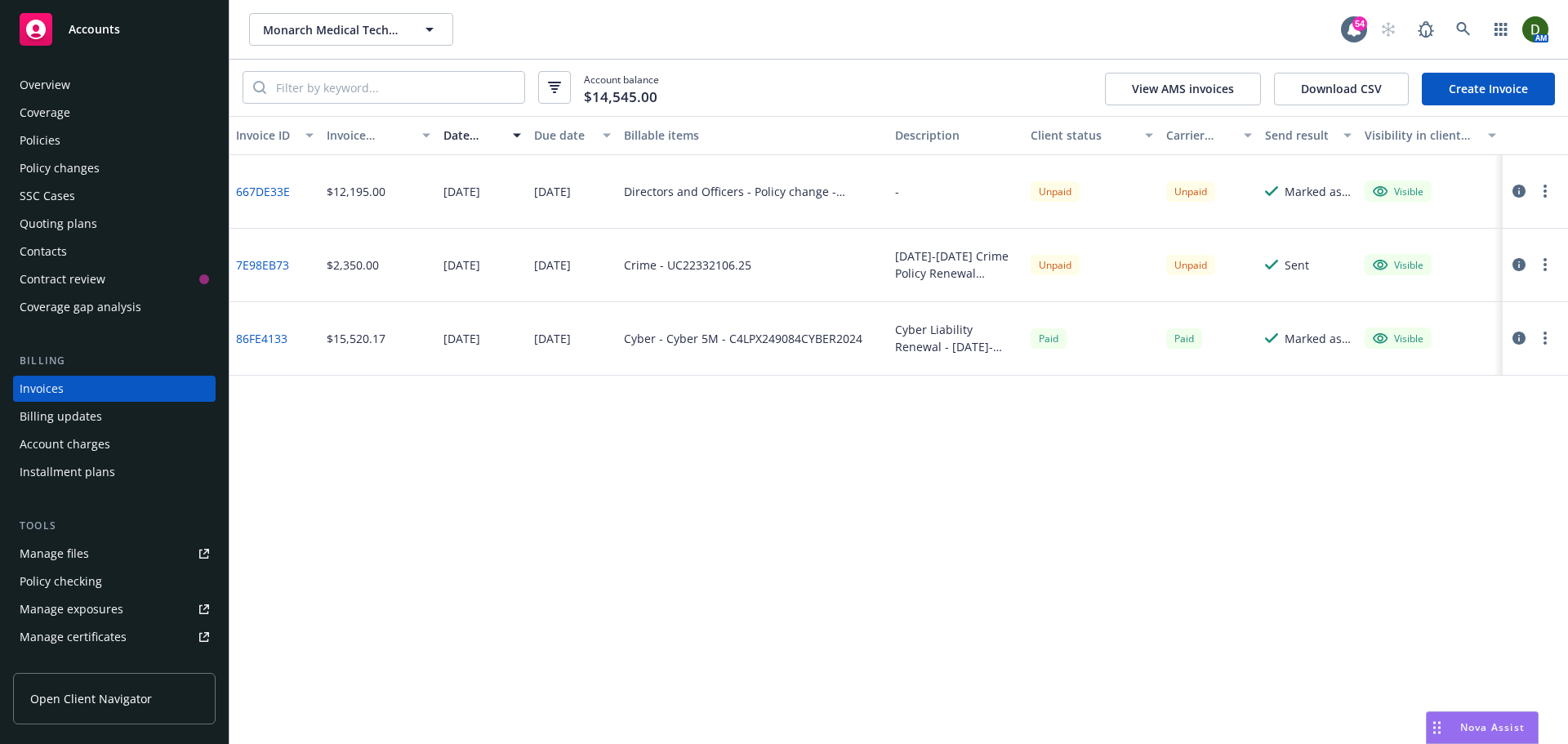
click at [1542, 262] on button "button" at bounding box center [1546, 265] width 20 height 20
click at [1418, 424] on link "Send invoice" at bounding box center [1450, 428] width 208 height 32
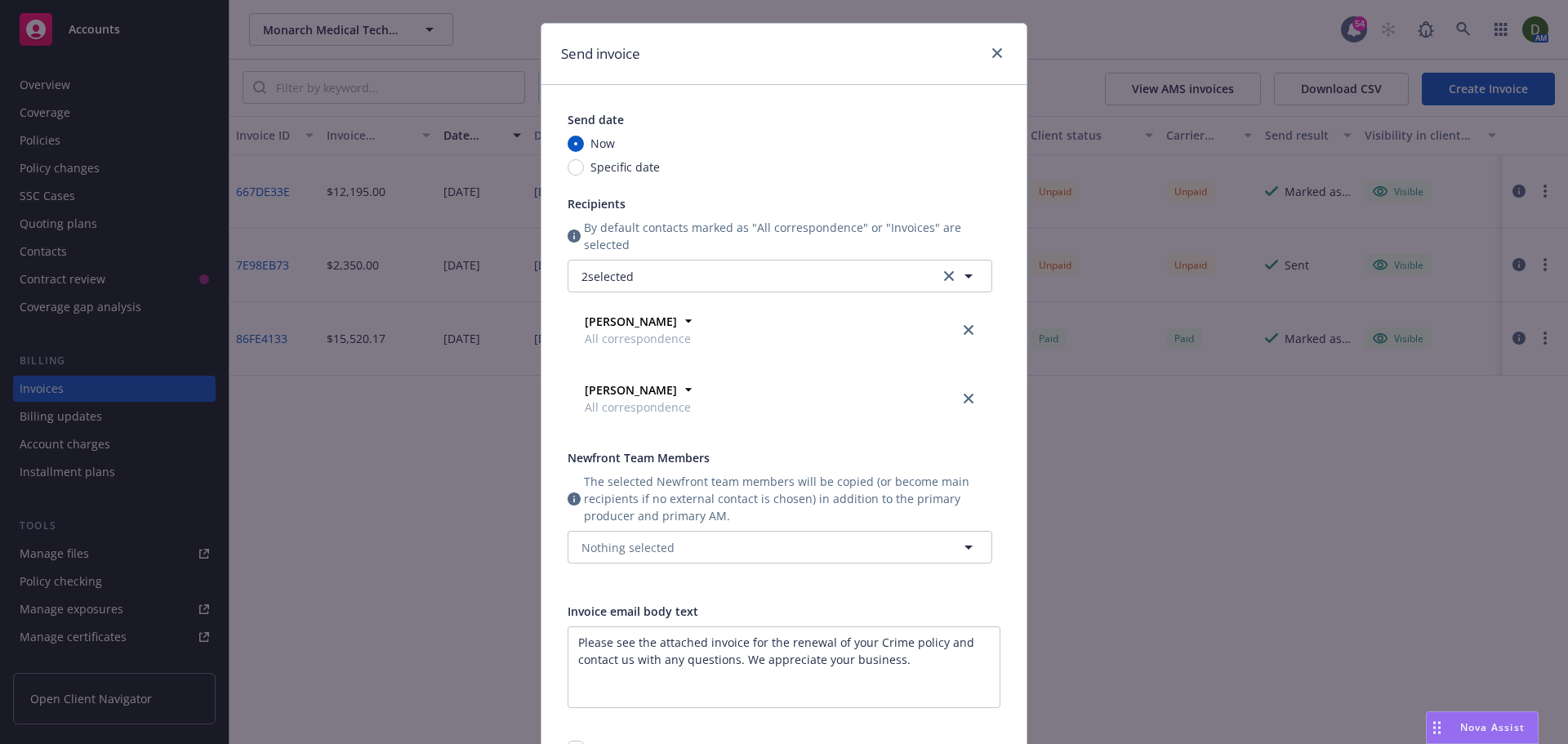
scroll to position [245, 0]
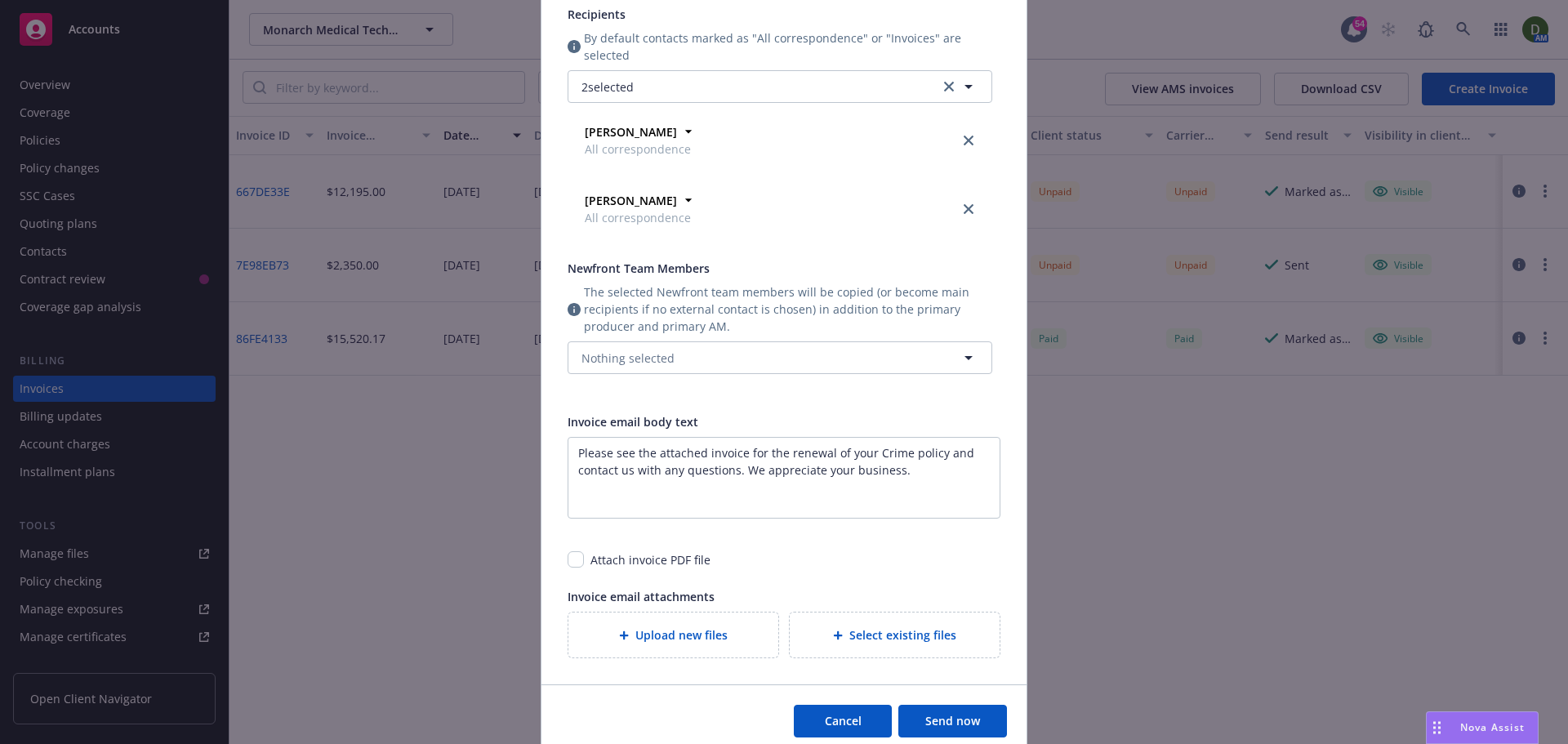
click at [581, 564] on div "Attach invoice PDF file" at bounding box center [784, 553] width 433 height 30
click at [567, 554] on input "checkbox" at bounding box center [576, 560] width 17 height 17
checkbox input "true"
click at [789, 372] on button "Nothing selected" at bounding box center [779, 357] width 425 height 32
click at [710, 473] on span "[PERSON_NAME]" at bounding box center [693, 468] width 91 height 17
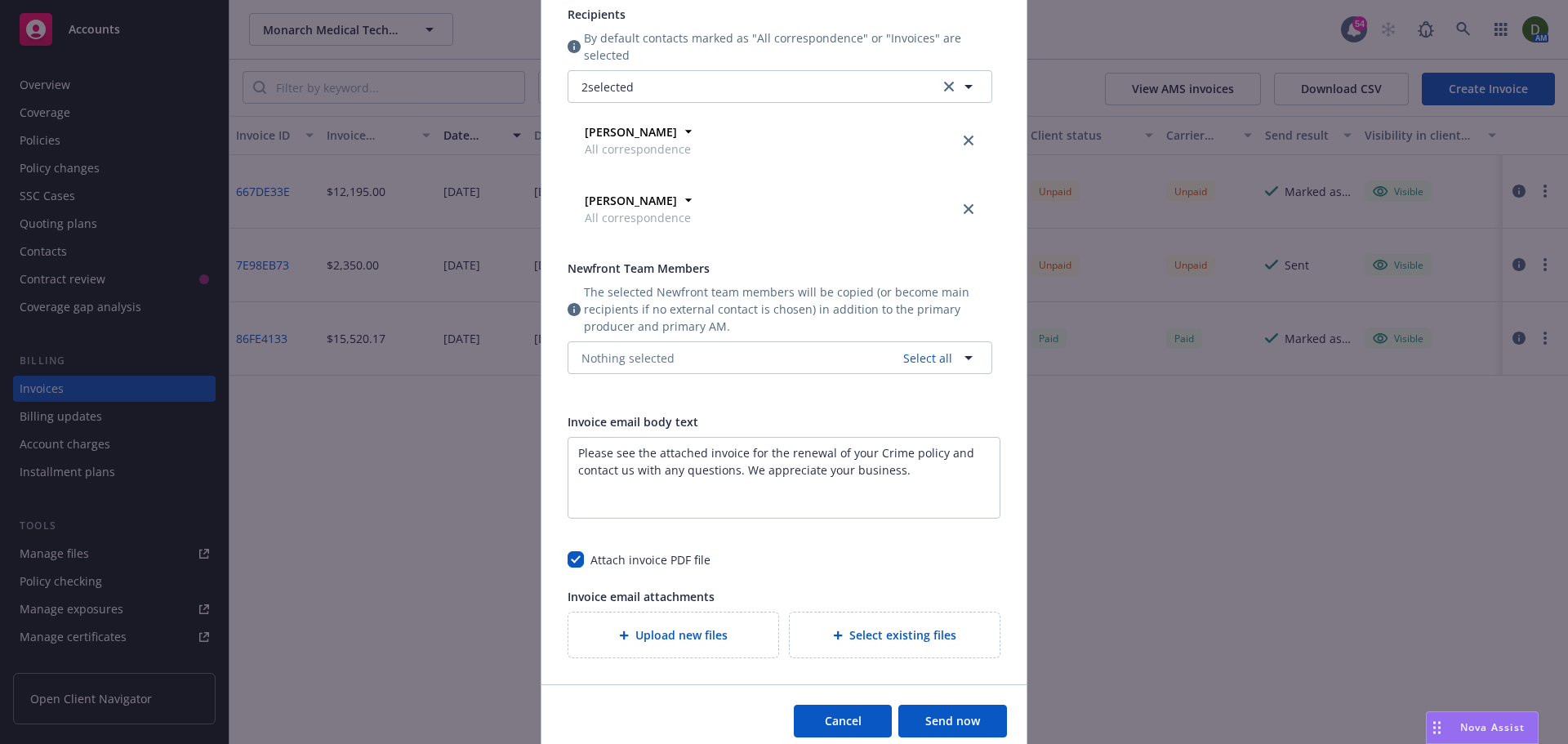
checkbox input "true"
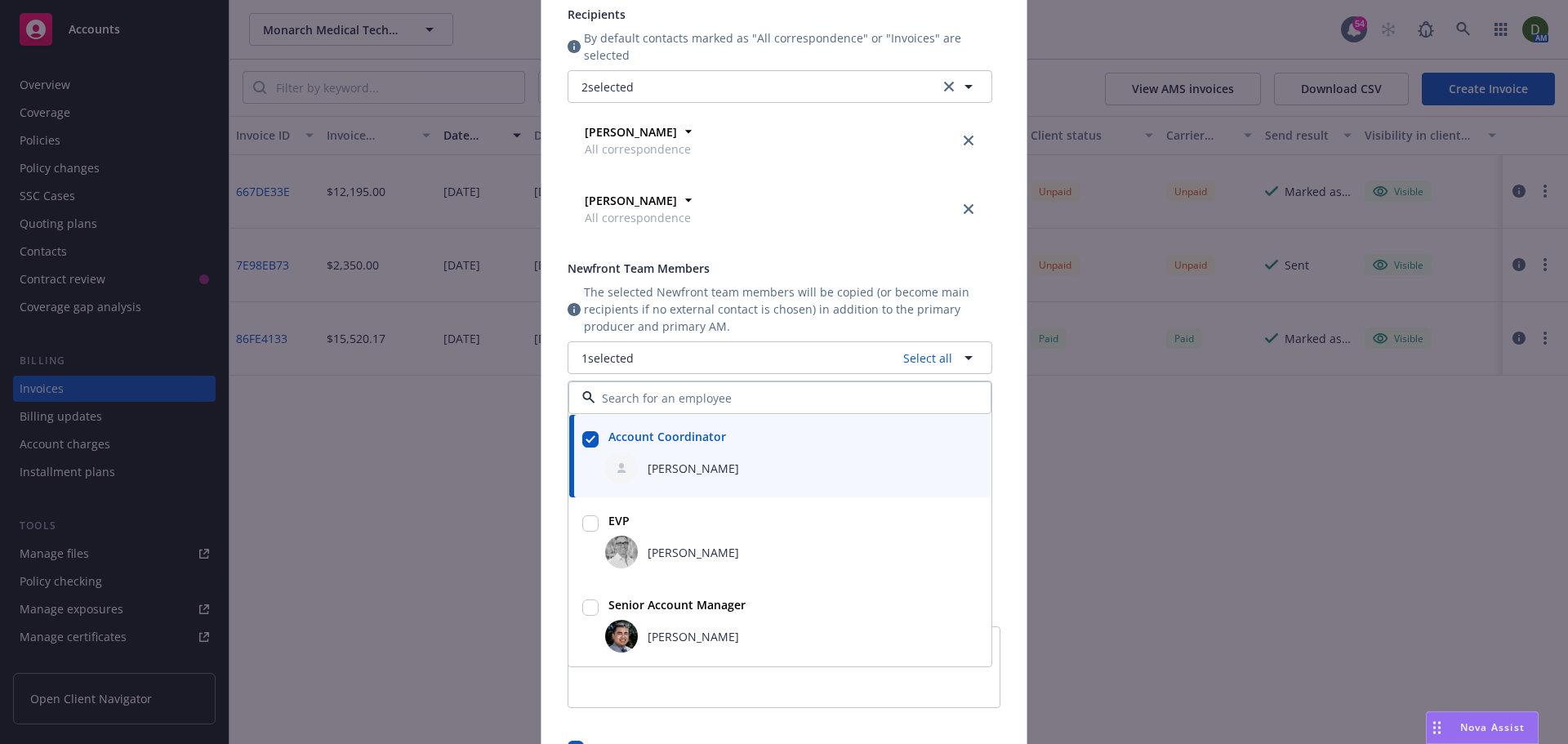
click at [829, 285] on span "The selected Newfront team members will be copied (or become main recipients if…" at bounding box center [788, 309] width 408 height 51
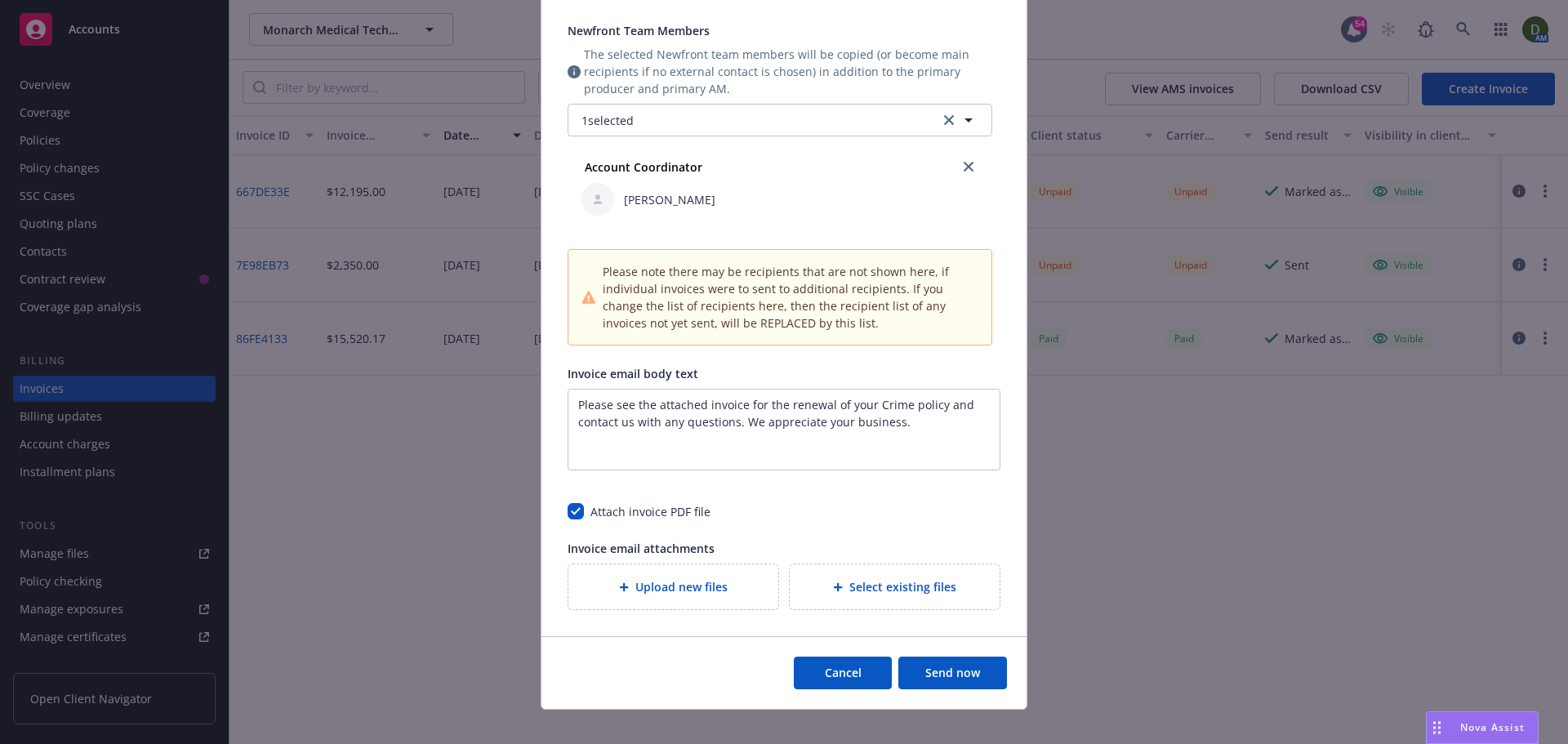
scroll to position [490, 0]
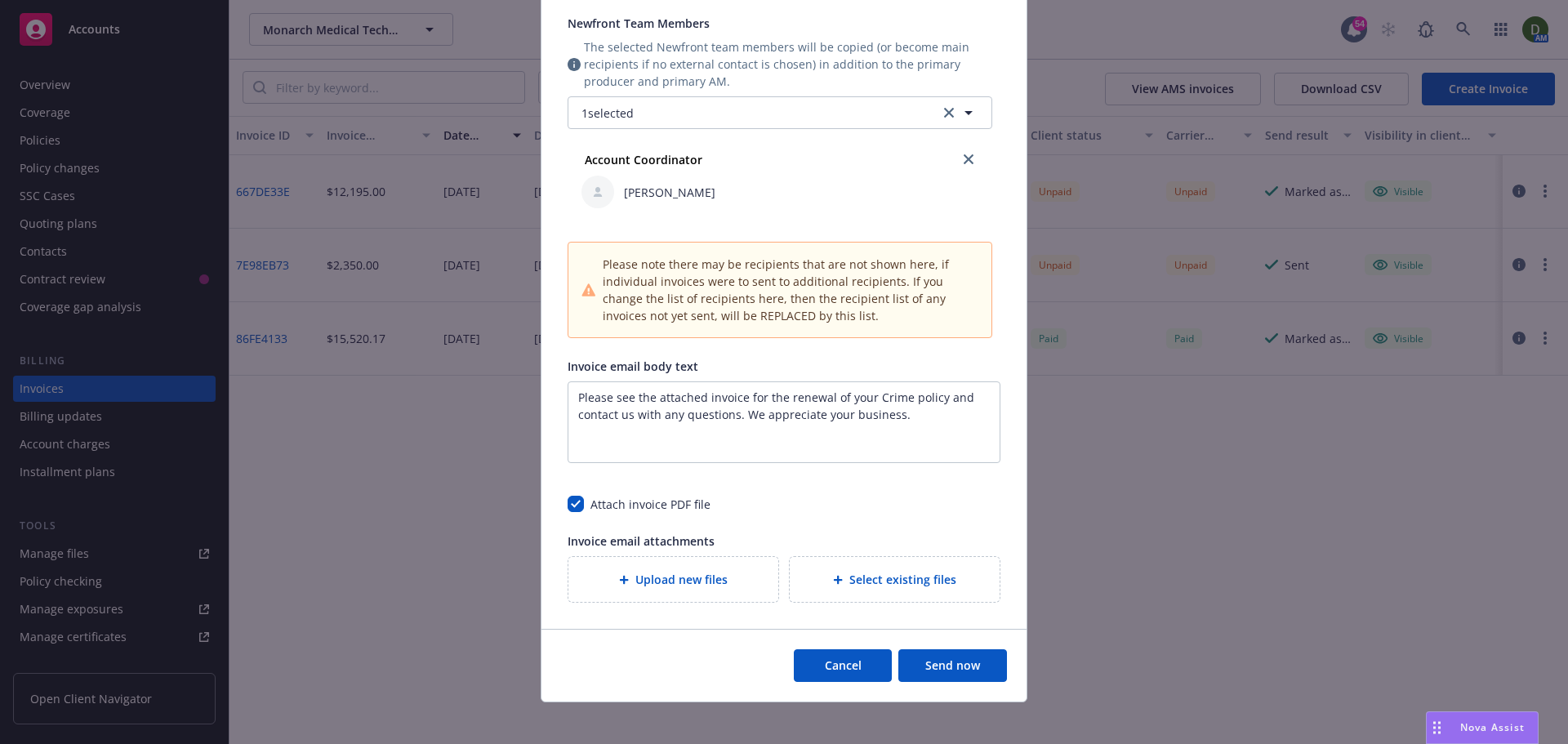
click at [924, 662] on button "Send now" at bounding box center [953, 665] width 109 height 32
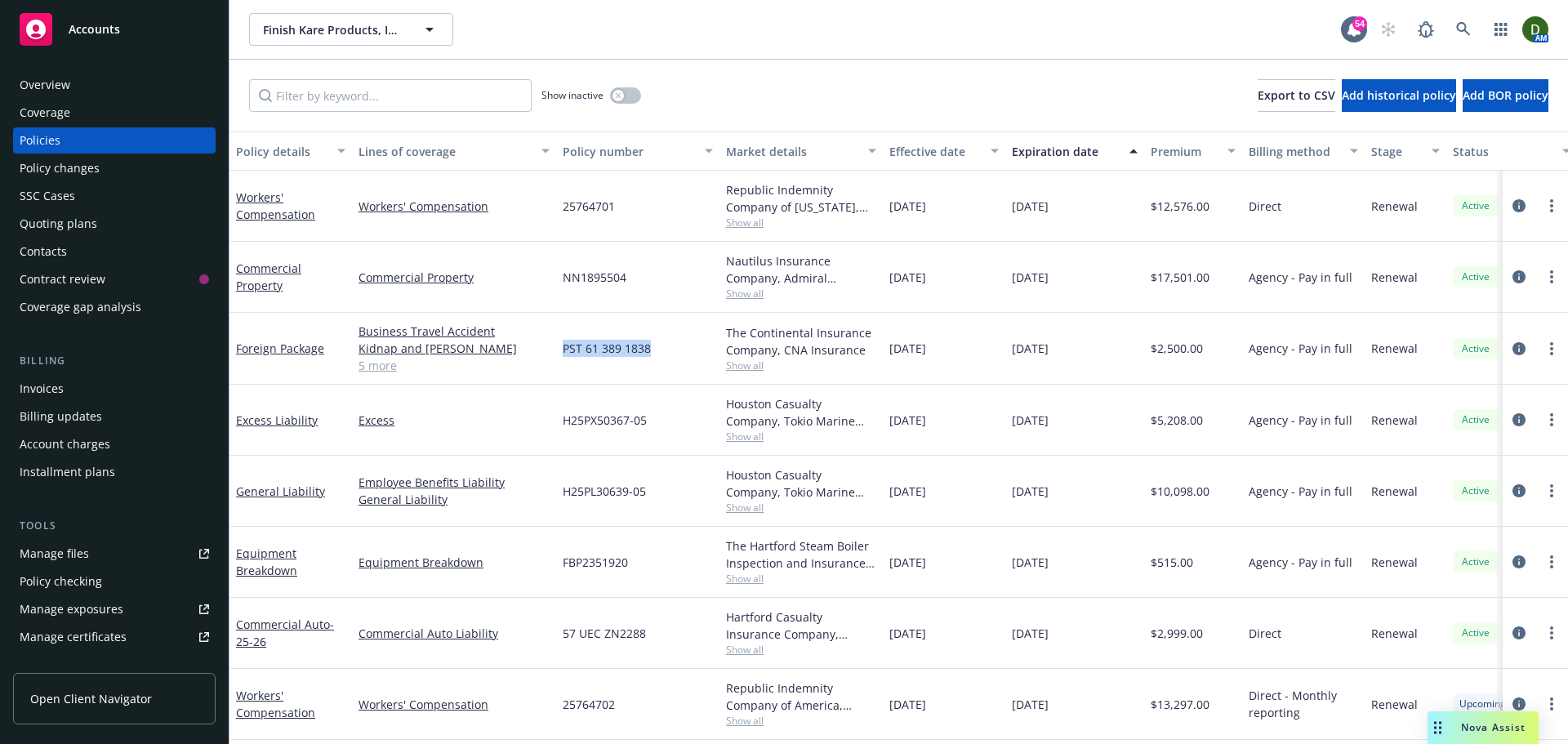
drag, startPoint x: 657, startPoint y: 344, endPoint x: 542, endPoint y: 369, distance: 117.7
click at [542, 369] on div "Foreign Package Business Travel Accident Kidnap and [PERSON_NAME] Commercial Au…" at bounding box center [1017, 349] width 1576 height 72
copy div "PST 61 389 1838"
